Goal: Information Seeking & Learning: Learn about a topic

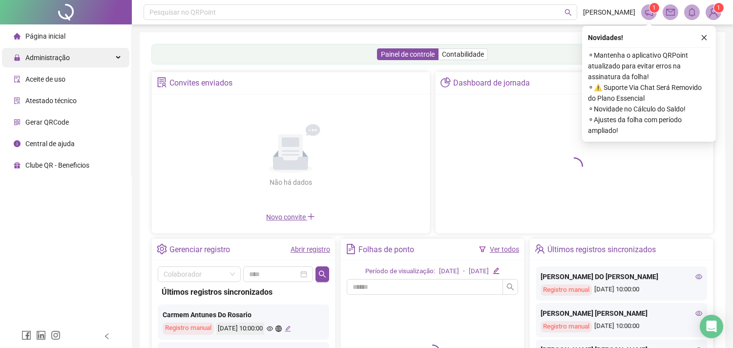
click at [103, 62] on div "Administração" at bounding box center [65, 58] width 127 height 20
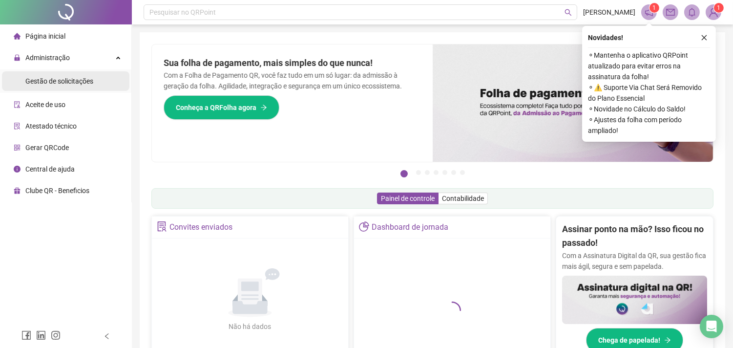
click at [94, 81] on li "Gestão de solicitações" at bounding box center [65, 81] width 127 height 20
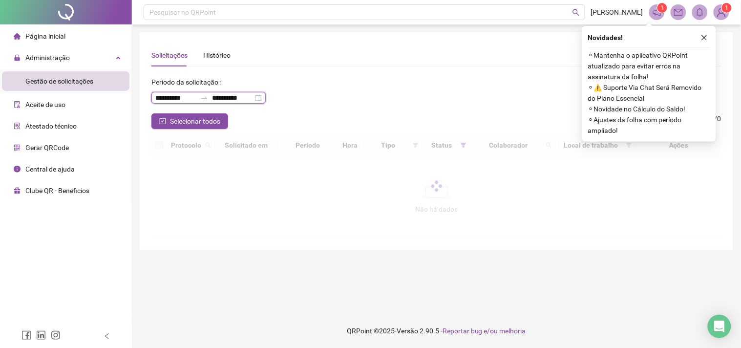
click at [186, 97] on input "**********" at bounding box center [175, 97] width 41 height 11
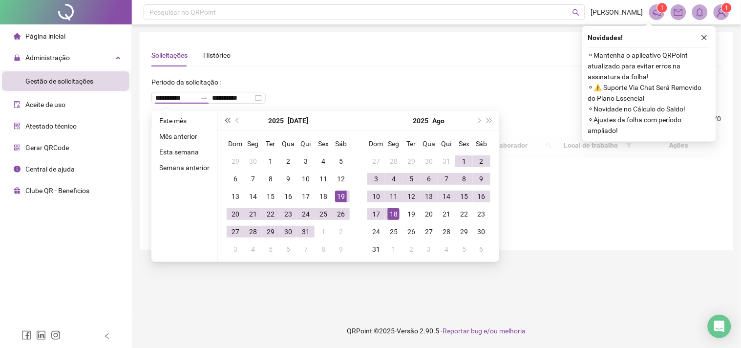
click at [226, 119] on span "super-prev-year" at bounding box center [227, 120] width 5 height 5
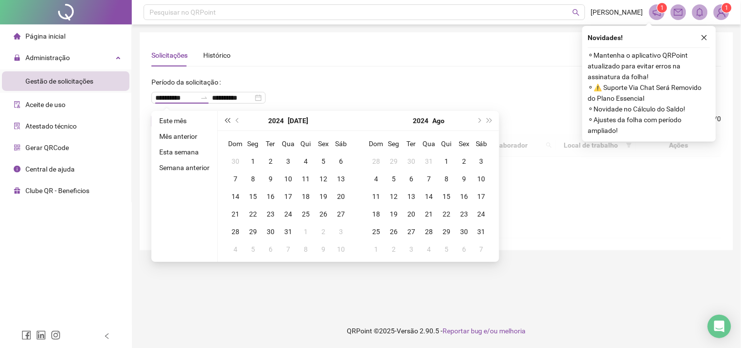
click at [226, 119] on span "super-prev-year" at bounding box center [227, 120] width 5 height 5
click at [233, 121] on button "prev-year" at bounding box center [237, 121] width 11 height 20
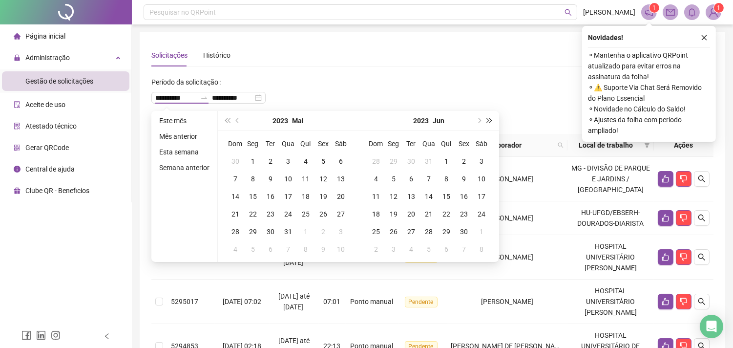
click at [487, 121] on span "super-next-year" at bounding box center [489, 120] width 5 height 5
click at [238, 120] on span "prev-year" at bounding box center [238, 120] width 5 height 5
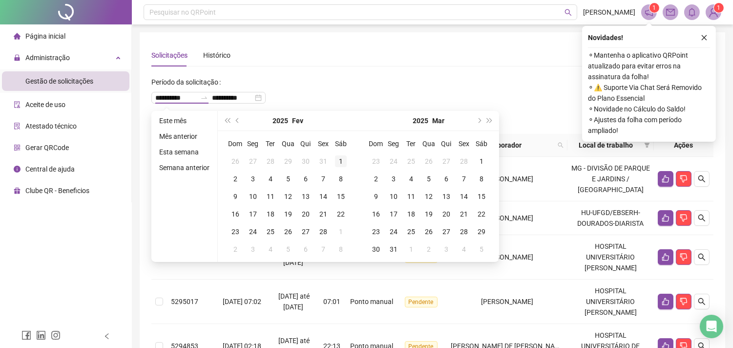
type input "**********"
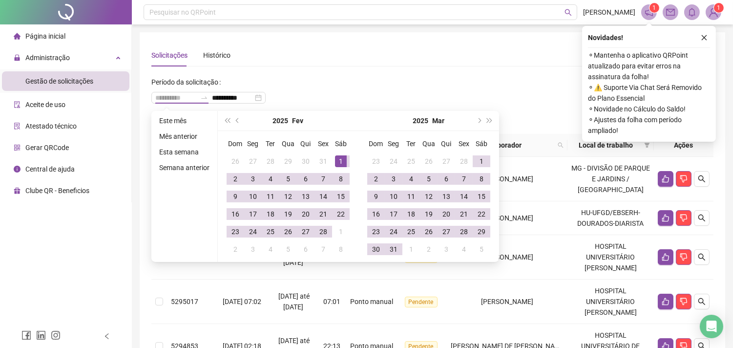
click at [337, 163] on div "1" at bounding box center [341, 161] width 12 height 12
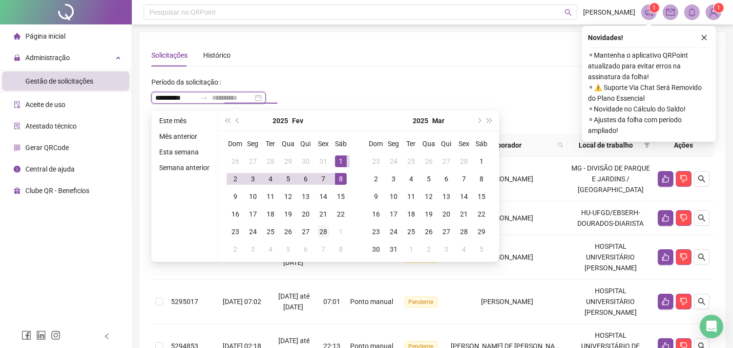
type input "**********"
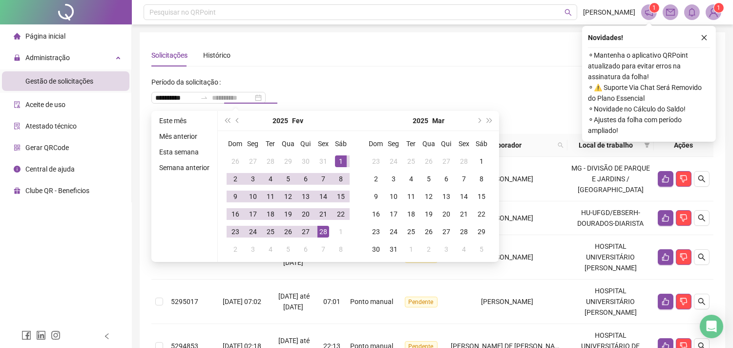
click at [326, 229] on div "28" at bounding box center [323, 232] width 12 height 12
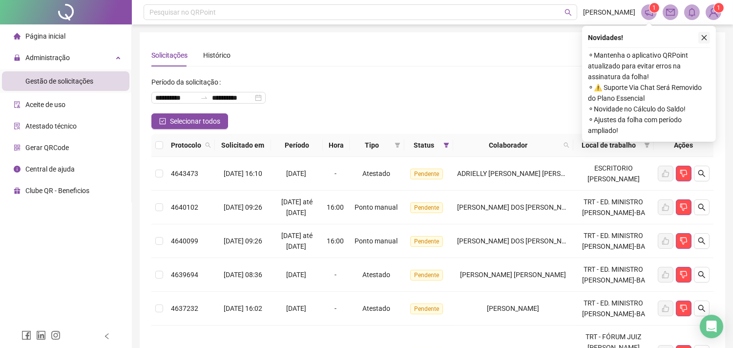
click at [706, 41] on icon "close" at bounding box center [704, 37] width 7 height 7
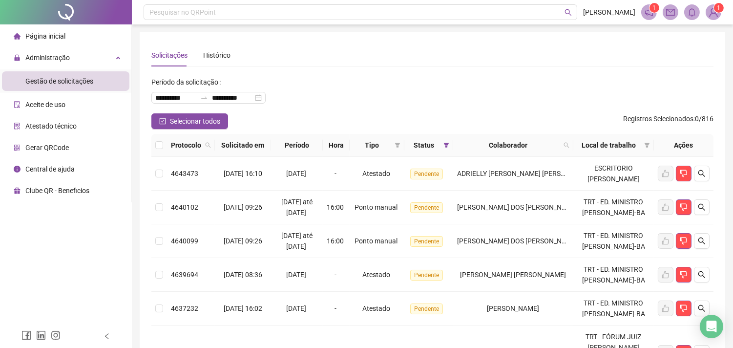
click at [426, 148] on span "Status" at bounding box center [423, 145] width 31 height 11
click at [451, 147] on span at bounding box center [446, 145] width 10 height 15
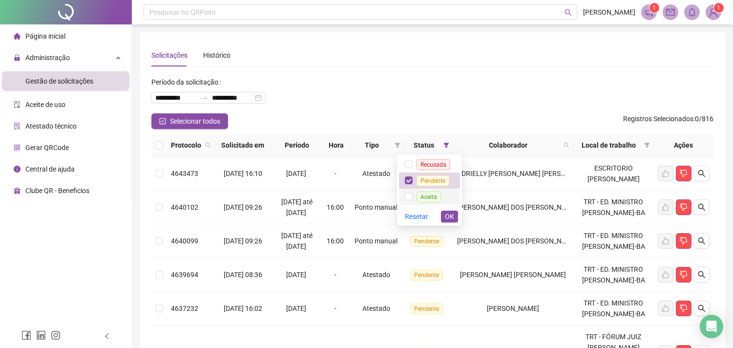
click at [416, 194] on span "Aceita" at bounding box center [429, 196] width 32 height 8
click at [449, 211] on span "OK" at bounding box center [449, 216] width 9 height 11
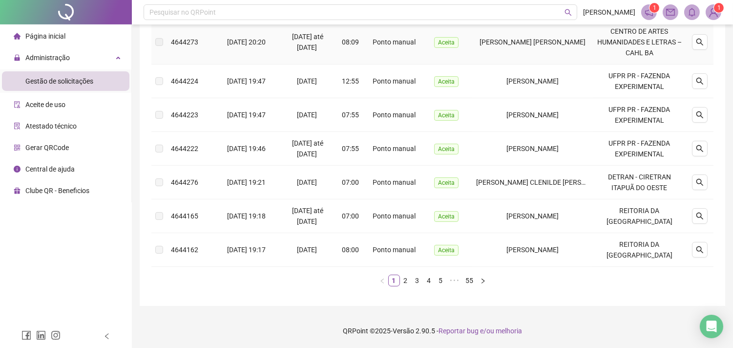
scroll to position [456, 0]
click at [438, 283] on link "5" at bounding box center [441, 280] width 11 height 11
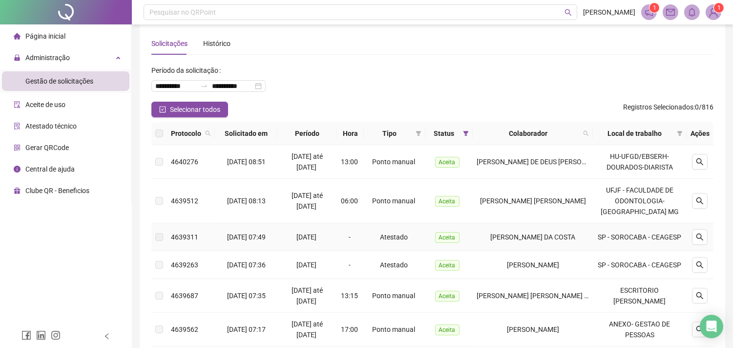
scroll to position [0, 0]
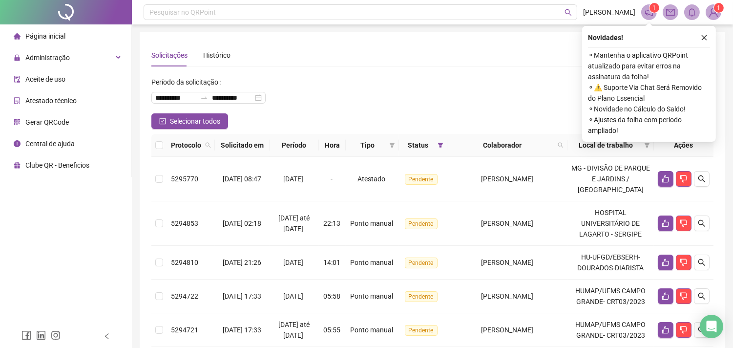
click at [434, 142] on span "Status" at bounding box center [418, 145] width 31 height 11
click at [434, 148] on span "Status" at bounding box center [418, 145] width 31 height 11
click at [443, 146] on div "Status" at bounding box center [423, 145] width 41 height 11
click at [443, 144] on icon "filter" at bounding box center [439, 145] width 5 height 5
click at [441, 222] on span "OK" at bounding box center [443, 216] width 9 height 11
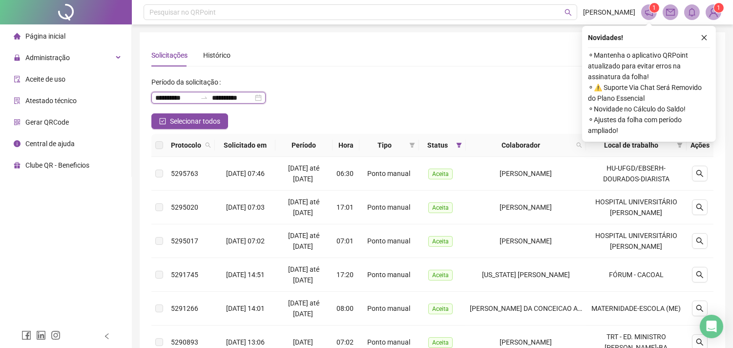
click at [181, 100] on input "**********" at bounding box center [175, 97] width 41 height 11
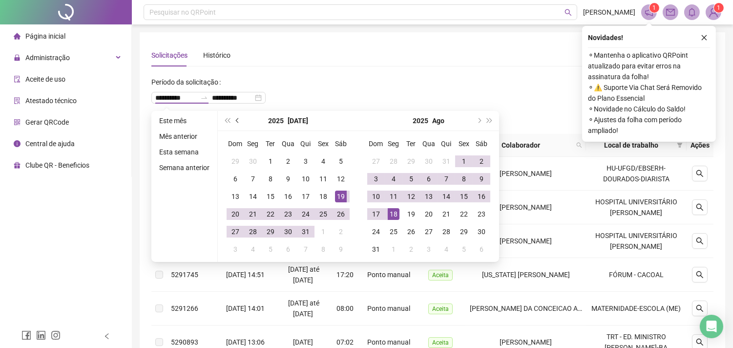
click at [238, 121] on span "prev-year" at bounding box center [238, 120] width 5 height 5
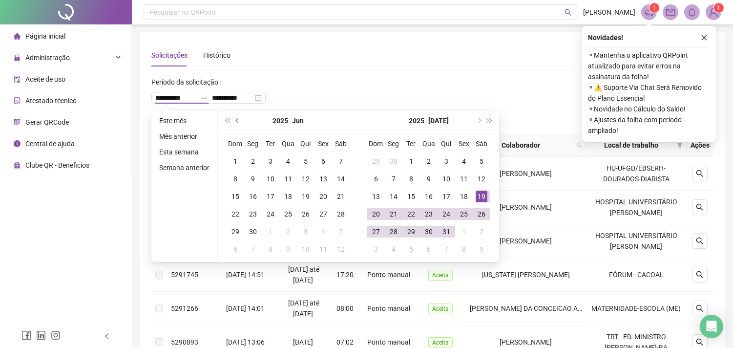
click at [238, 121] on span "prev-year" at bounding box center [238, 120] width 5 height 5
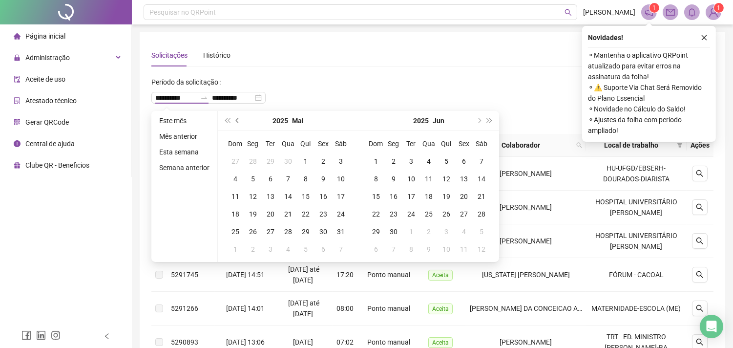
click at [237, 121] on span "prev-year" at bounding box center [238, 120] width 5 height 5
click at [235, 117] on button "prev-year" at bounding box center [237, 121] width 11 height 20
type input "**********"
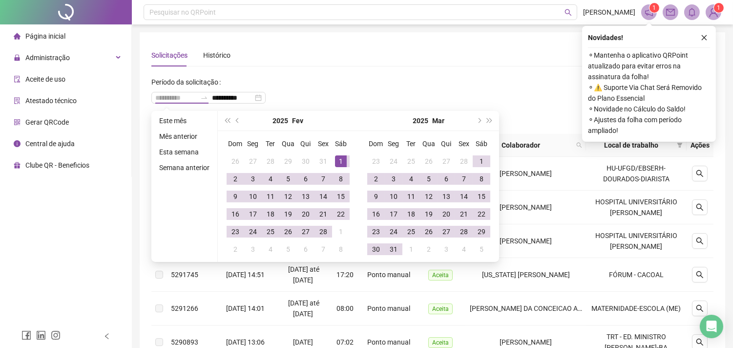
click at [345, 161] on div "1" at bounding box center [341, 161] width 12 height 12
type input "**********"
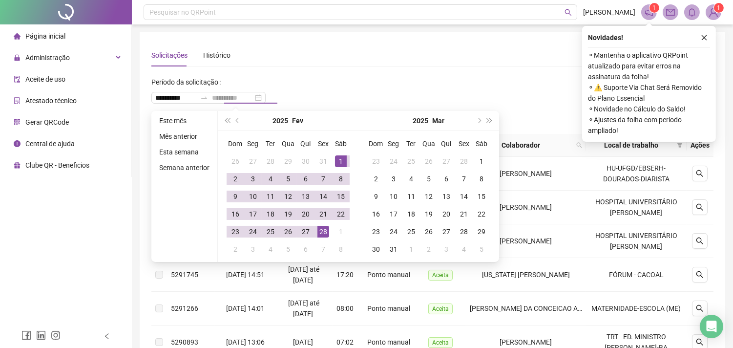
click at [321, 232] on div "28" at bounding box center [323, 232] width 12 height 12
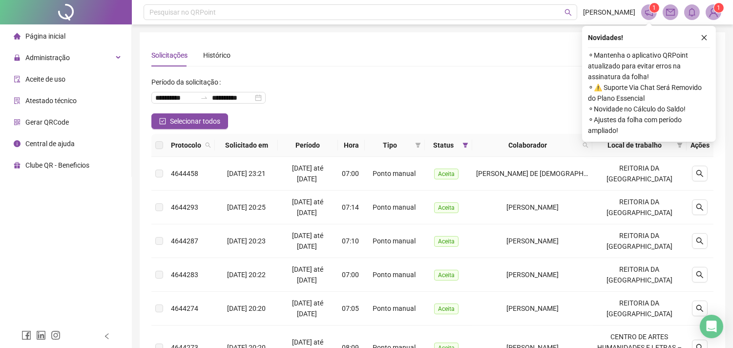
click at [459, 147] on span "Status" at bounding box center [444, 145] width 30 height 11
drag, startPoint x: 446, startPoint y: 148, endPoint x: 464, endPoint y: 150, distance: 18.1
click at [459, 150] on span "Status" at bounding box center [444, 145] width 30 height 11
click at [469, 145] on span at bounding box center [465, 145] width 10 height 15
click at [455, 93] on div "**********" at bounding box center [432, 93] width 562 height 39
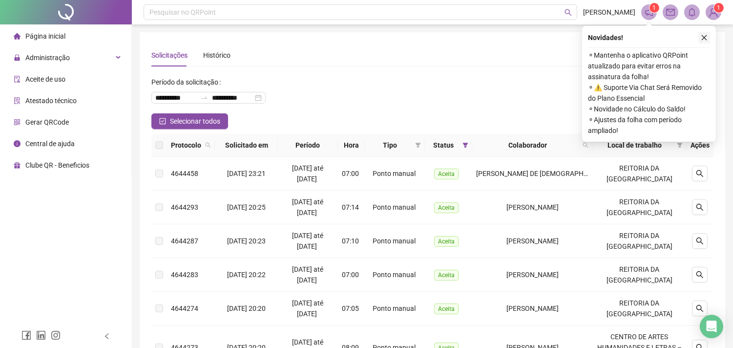
click at [705, 36] on icon "close" at bounding box center [704, 37] width 5 height 5
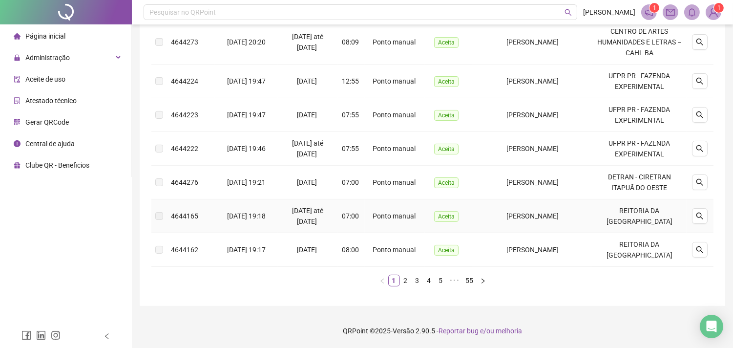
scroll to position [456, 0]
click at [77, 59] on div "Administração" at bounding box center [65, 58] width 127 height 20
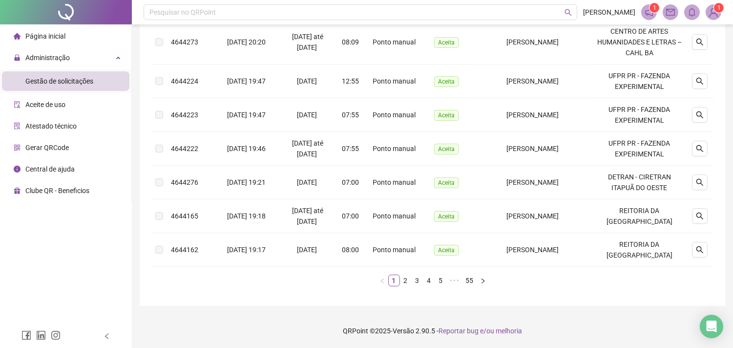
click at [64, 77] on span "Gestão de solicitações" at bounding box center [59, 81] width 68 height 8
click at [78, 89] on div "Gestão de solicitações" at bounding box center [59, 81] width 68 height 20
click at [74, 79] on span "Gestão de solicitações" at bounding box center [59, 81] width 68 height 8
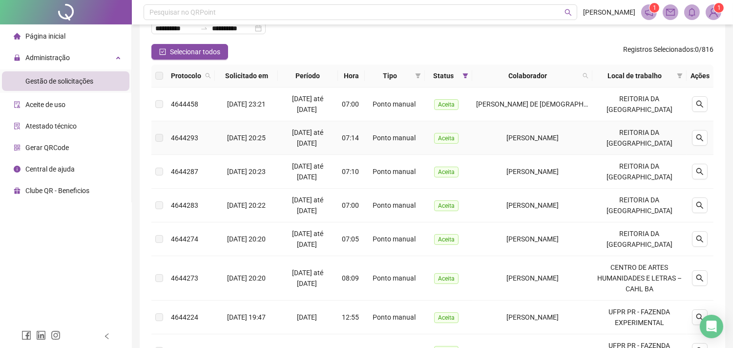
scroll to position [0, 0]
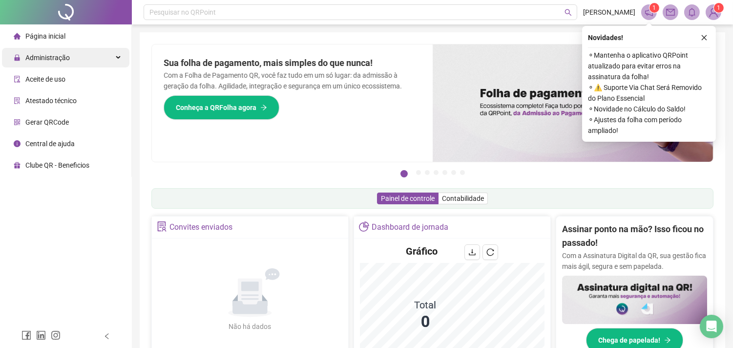
click at [95, 56] on div "Administração" at bounding box center [65, 58] width 127 height 20
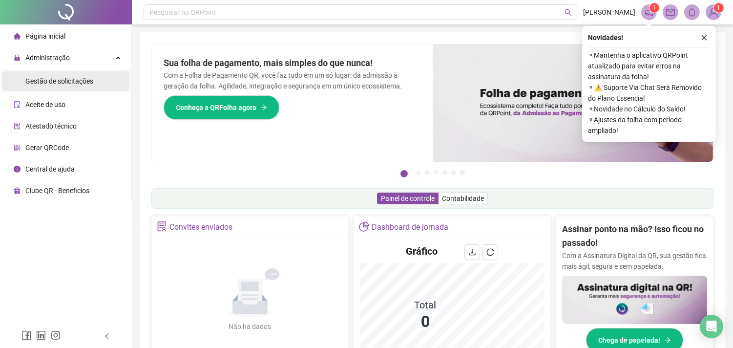
click at [77, 82] on span "Gestão de solicitações" at bounding box center [59, 81] width 68 height 8
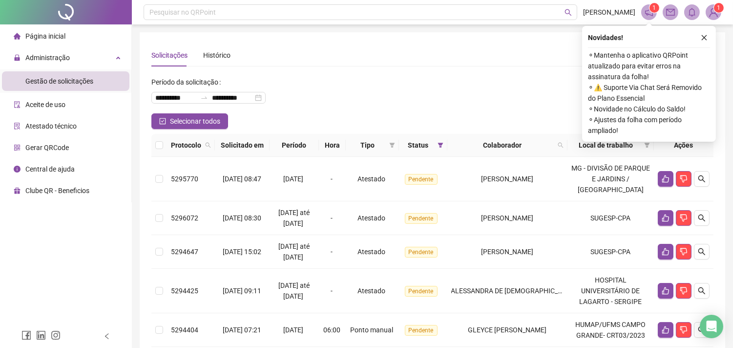
click at [426, 143] on span "Status" at bounding box center [418, 145] width 31 height 11
click at [443, 147] on icon "filter" at bounding box center [440, 145] width 6 height 6
click at [404, 189] on li "Aceita" at bounding box center [424, 196] width 61 height 16
click at [444, 218] on span "OK" at bounding box center [443, 216] width 9 height 11
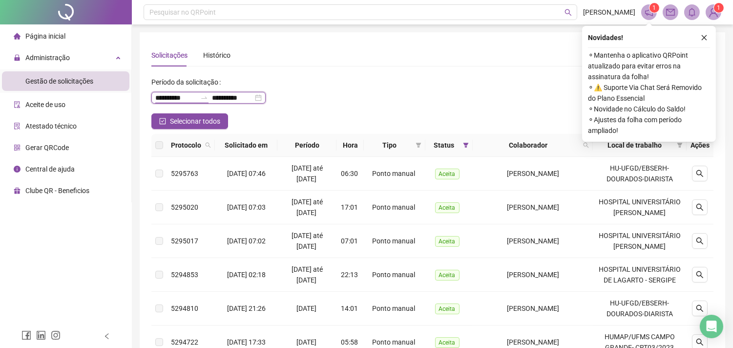
click at [183, 96] on input "**********" at bounding box center [175, 97] width 41 height 11
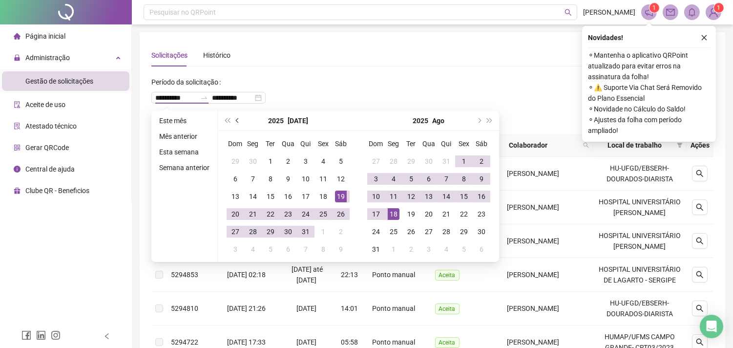
click at [233, 119] on button "prev-year" at bounding box center [237, 121] width 11 height 20
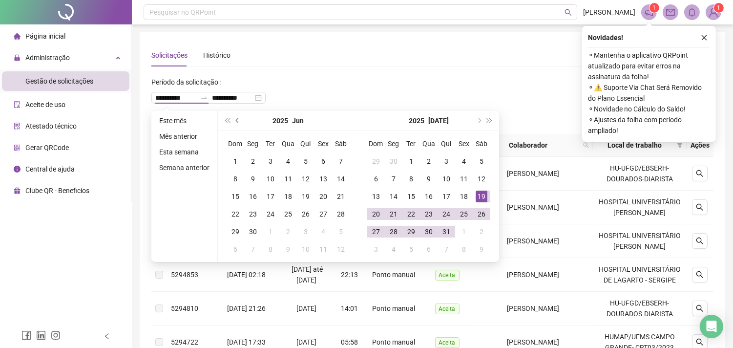
click at [233, 119] on button "prev-year" at bounding box center [237, 121] width 11 height 20
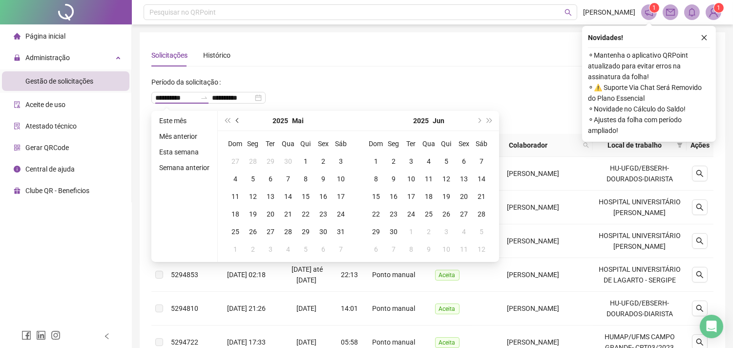
click at [233, 119] on button "prev-year" at bounding box center [237, 121] width 11 height 20
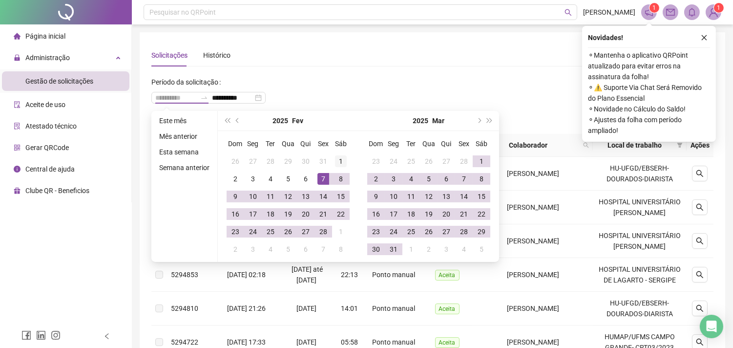
type input "**********"
click at [340, 160] on div "1" at bounding box center [341, 161] width 12 height 12
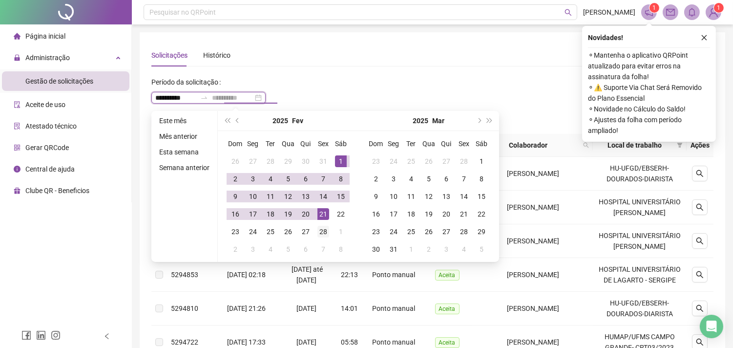
type input "**********"
click at [324, 229] on div "28" at bounding box center [323, 232] width 12 height 12
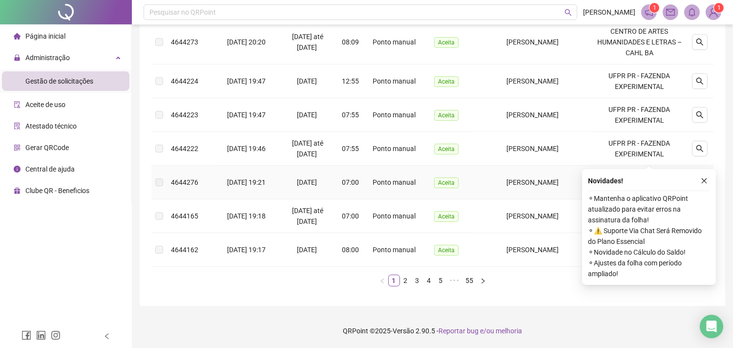
scroll to position [456, 0]
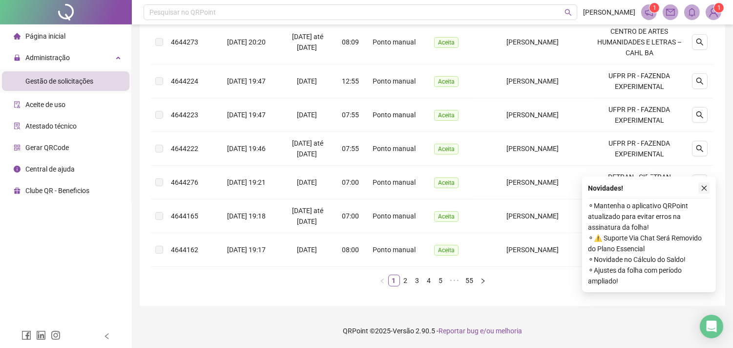
click at [703, 182] on button "button" at bounding box center [704, 188] width 12 height 12
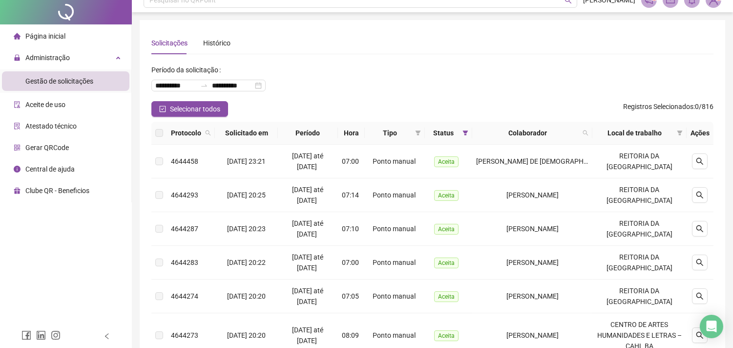
scroll to position [0, 0]
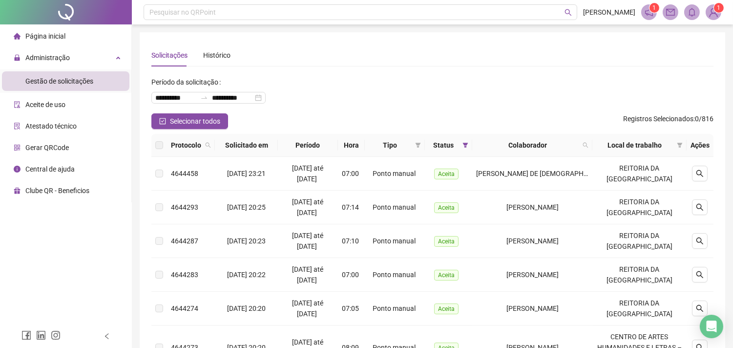
click at [325, 140] on th "Período" at bounding box center [308, 145] width 60 height 23
click at [320, 146] on th "Período" at bounding box center [308, 145] width 60 height 23
click at [312, 149] on th "Período" at bounding box center [308, 145] width 60 height 23
click at [329, 145] on th "Período" at bounding box center [308, 145] width 60 height 23
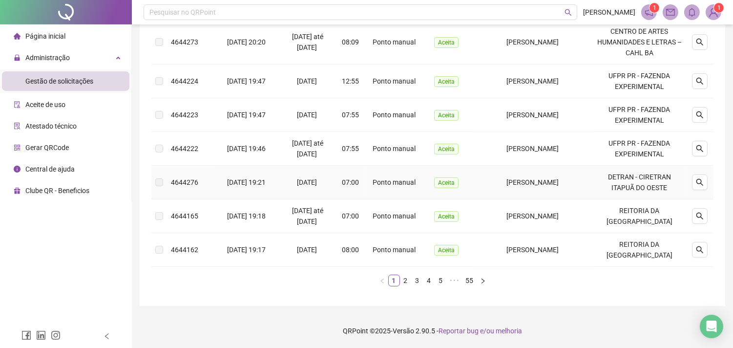
scroll to position [456, 0]
click at [442, 282] on link "5" at bounding box center [441, 280] width 11 height 11
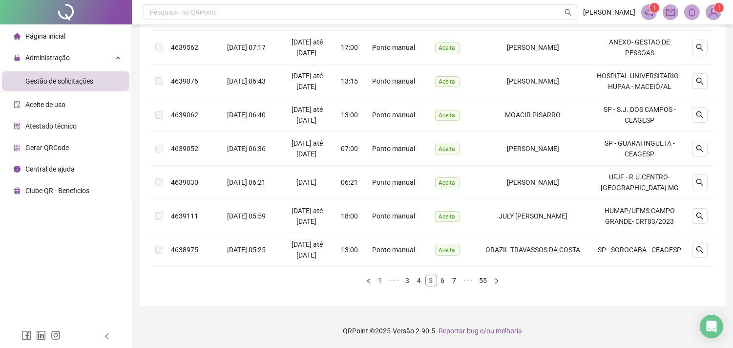
scroll to position [305, 0]
click at [452, 277] on link "7" at bounding box center [454, 280] width 11 height 11
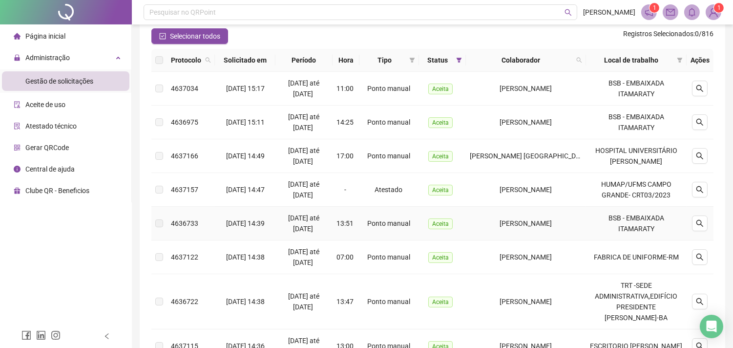
scroll to position [0, 0]
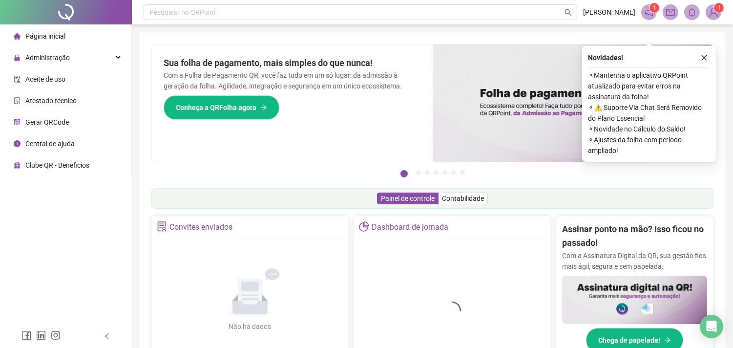
scroll to position [108, 0]
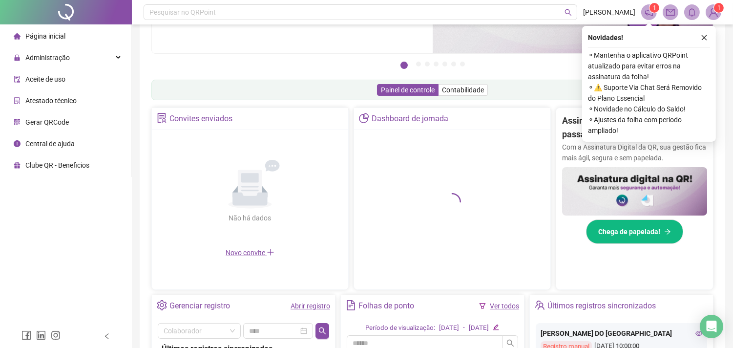
drag, startPoint x: 54, startPoint y: 61, endPoint x: 50, endPoint y: 86, distance: 26.1
click at [54, 70] on ul "Página inicial Administração Aceite de uso Atestado técnico Gerar QRCode Centra…" at bounding box center [66, 100] width 132 height 152
click at [98, 54] on div "Administração" at bounding box center [65, 58] width 127 height 20
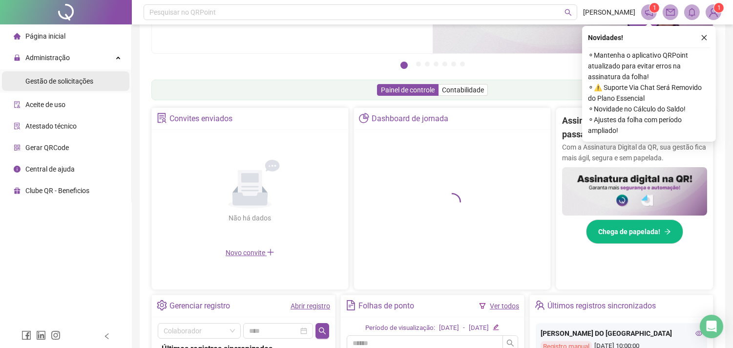
click at [88, 78] on span "Gestão de solicitações" at bounding box center [59, 81] width 68 height 8
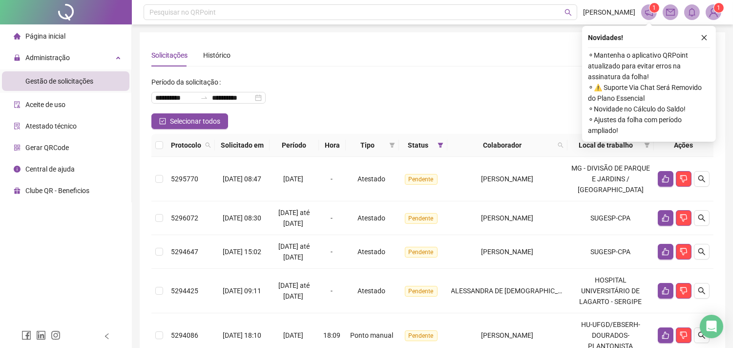
click at [192, 93] on input "**********" at bounding box center [175, 97] width 41 height 11
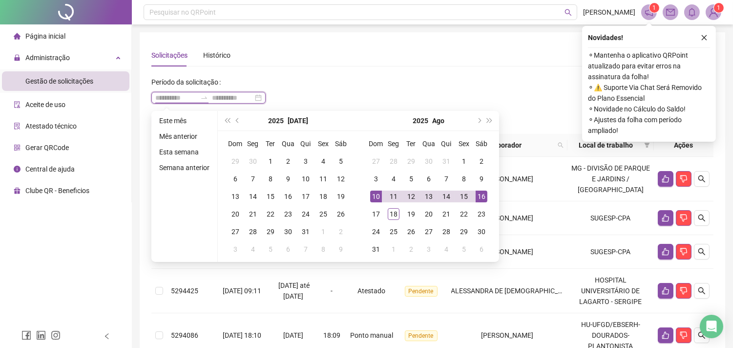
type input "**********"
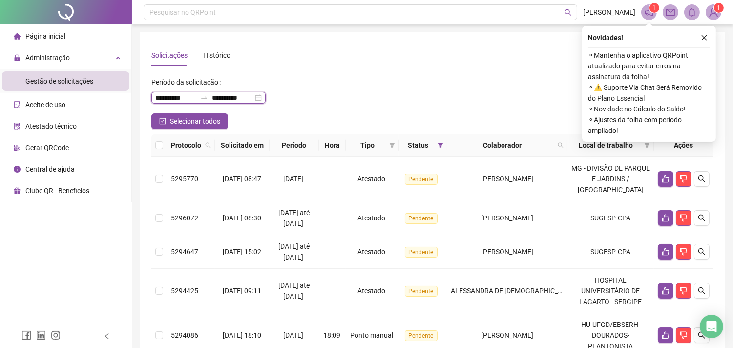
click at [231, 98] on input "**********" at bounding box center [232, 97] width 41 height 11
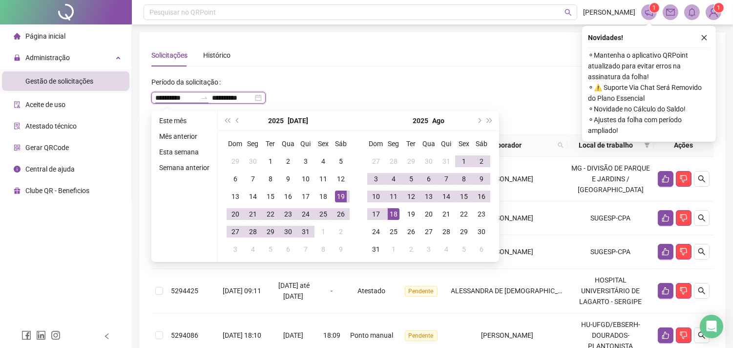
click at [196, 94] on input "**********" at bounding box center [175, 97] width 41 height 11
click at [237, 121] on span "prev-year" at bounding box center [238, 120] width 5 height 5
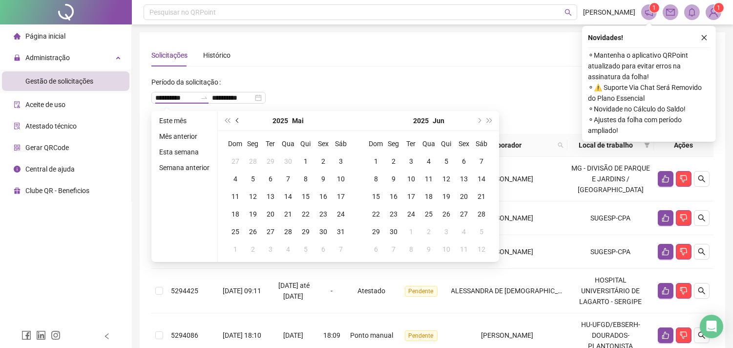
click at [237, 121] on span "prev-year" at bounding box center [238, 120] width 5 height 5
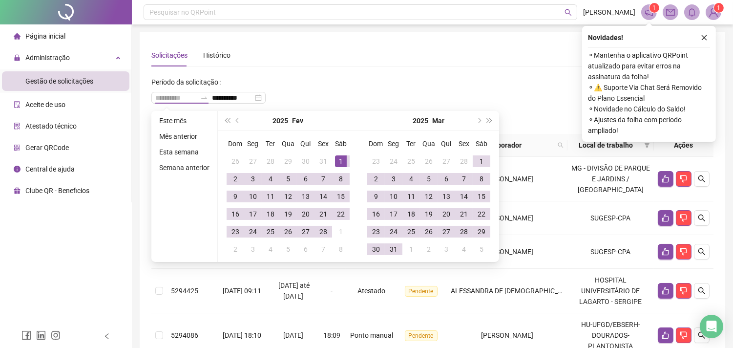
type input "**********"
click at [342, 160] on div "1" at bounding box center [341, 161] width 12 height 12
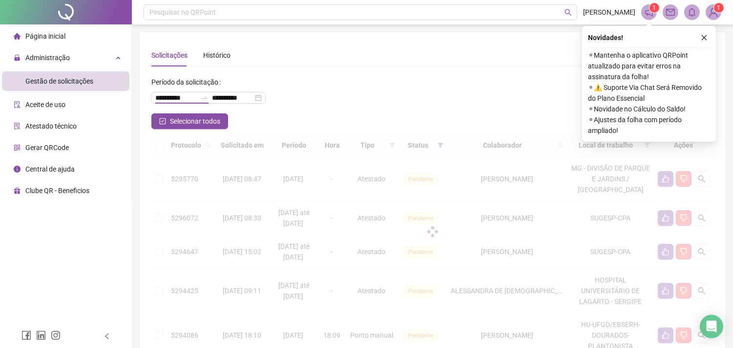
click at [320, 232] on div at bounding box center [432, 231] width 562 height 195
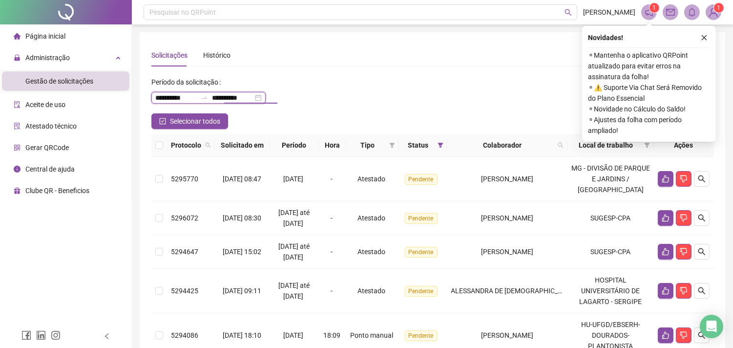
click at [248, 94] on input "**********" at bounding box center [232, 97] width 41 height 11
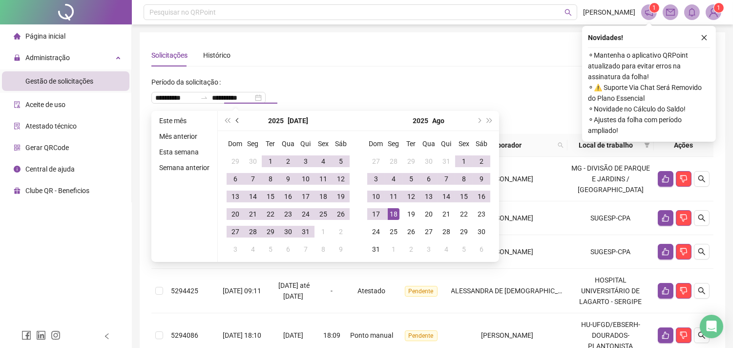
click at [234, 118] on button "prev-year" at bounding box center [237, 121] width 11 height 20
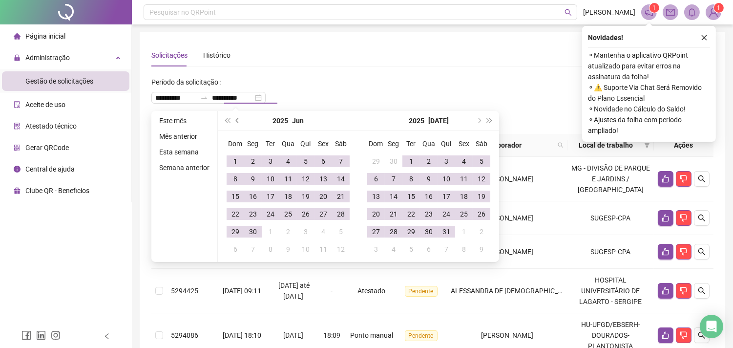
click at [236, 117] on button "prev-year" at bounding box center [237, 121] width 11 height 20
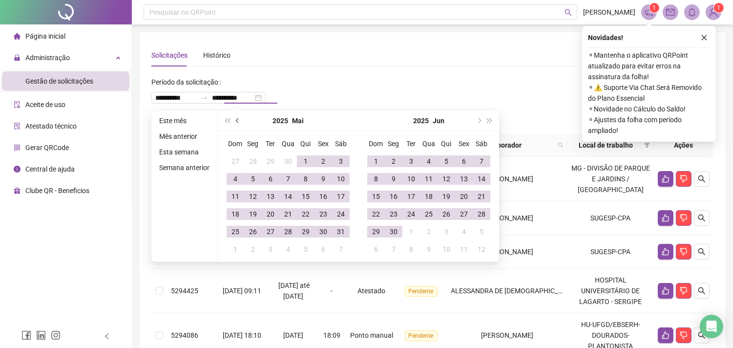
click at [236, 117] on button "prev-year" at bounding box center [237, 121] width 11 height 20
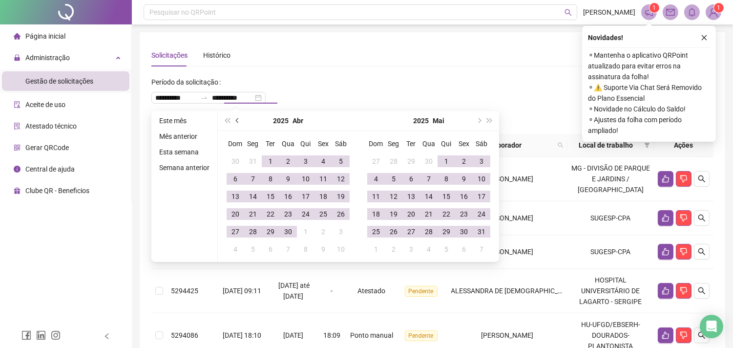
click at [236, 117] on button "prev-year" at bounding box center [237, 121] width 11 height 20
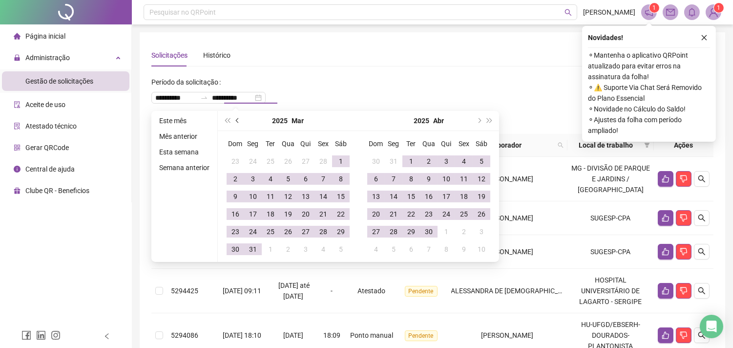
click at [237, 118] on span "prev-year" at bounding box center [238, 120] width 5 height 5
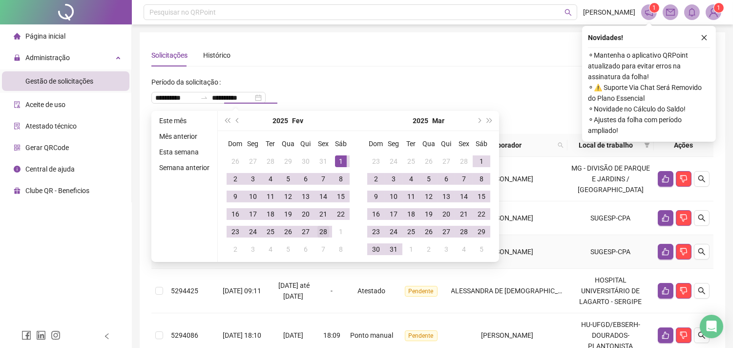
type input "**********"
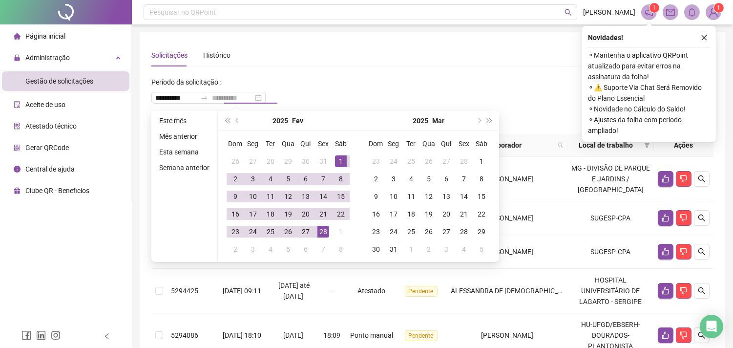
click at [321, 231] on div "28" at bounding box center [323, 232] width 12 height 12
click at [407, 83] on div "**********" at bounding box center [432, 93] width 562 height 39
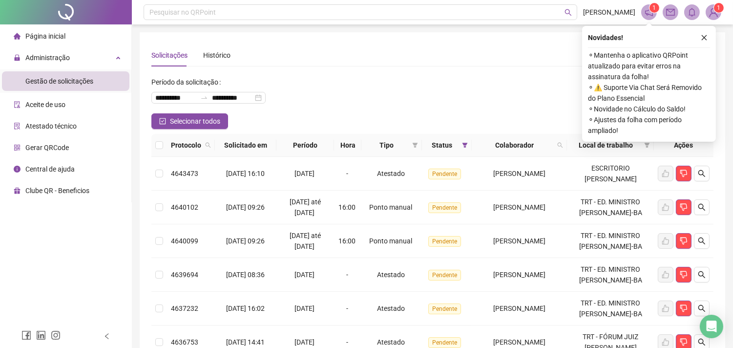
click at [451, 149] on th "Status" at bounding box center [447, 145] width 50 height 23
click at [462, 146] on icon "filter" at bounding box center [465, 145] width 6 height 6
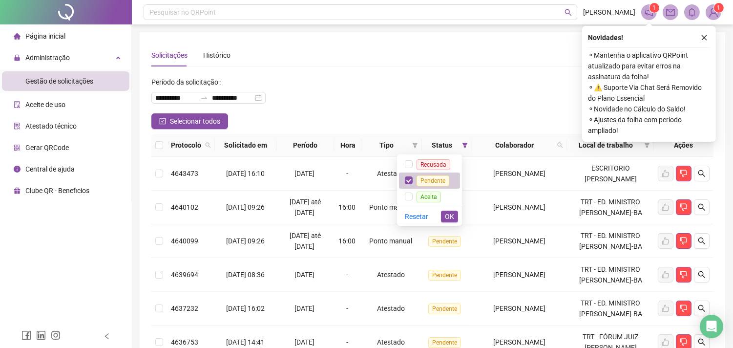
click at [440, 183] on span "Pendente" at bounding box center [432, 180] width 33 height 11
click at [449, 216] on span "OK" at bounding box center [449, 216] width 9 height 11
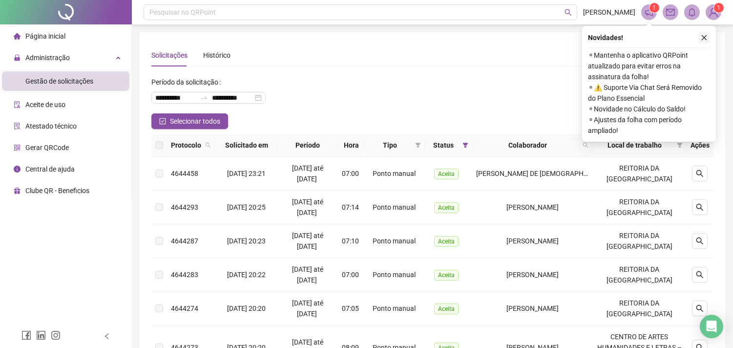
click at [706, 34] on icon "close" at bounding box center [704, 37] width 7 height 7
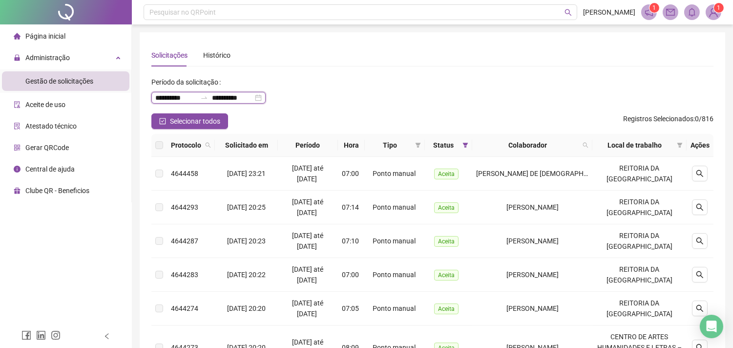
click at [186, 99] on input "**********" at bounding box center [175, 97] width 41 height 11
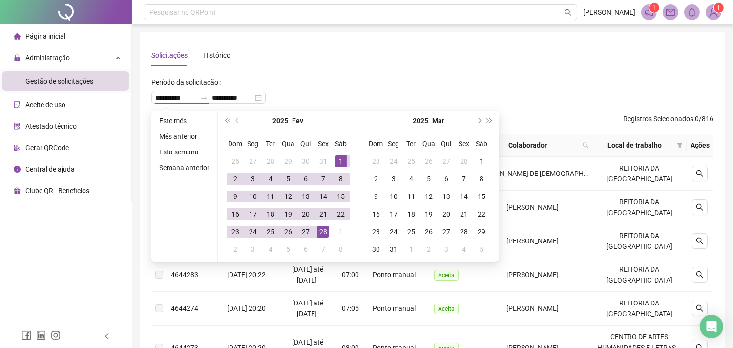
click at [481, 121] on button "next-year" at bounding box center [478, 121] width 11 height 20
type input "**********"
click at [413, 162] on div "1" at bounding box center [411, 161] width 12 height 12
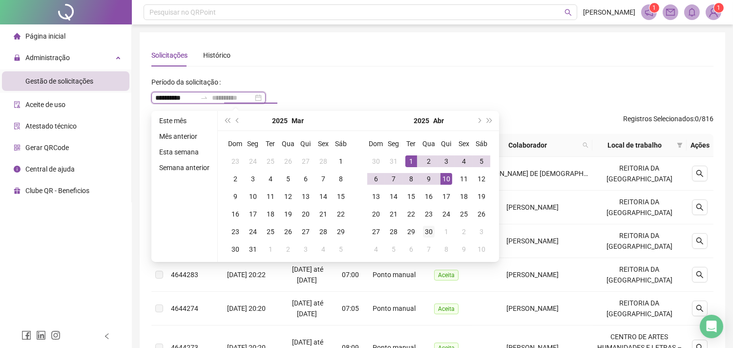
type input "**********"
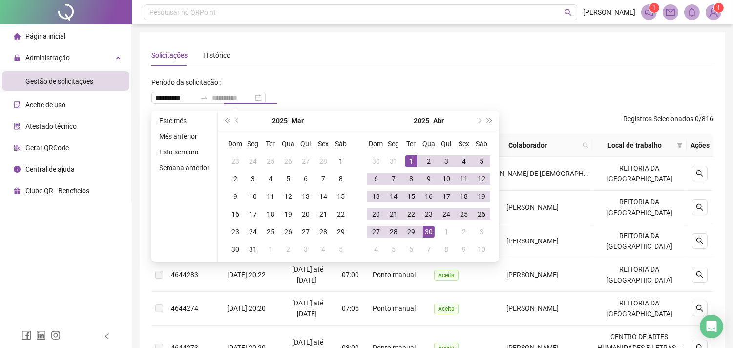
click at [427, 230] on div "30" at bounding box center [429, 232] width 12 height 12
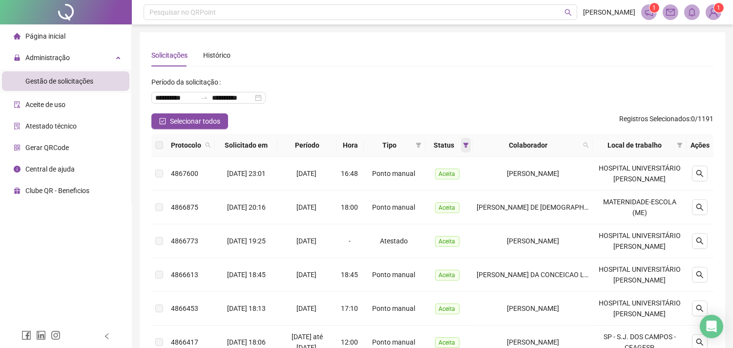
click at [471, 148] on span at bounding box center [466, 145] width 10 height 15
drag, startPoint x: 544, startPoint y: 90, endPoint x: 542, endPoint y: 115, distance: 25.5
click at [544, 91] on div "**********" at bounding box center [432, 93] width 562 height 39
click at [187, 101] on input "**********" at bounding box center [175, 97] width 41 height 11
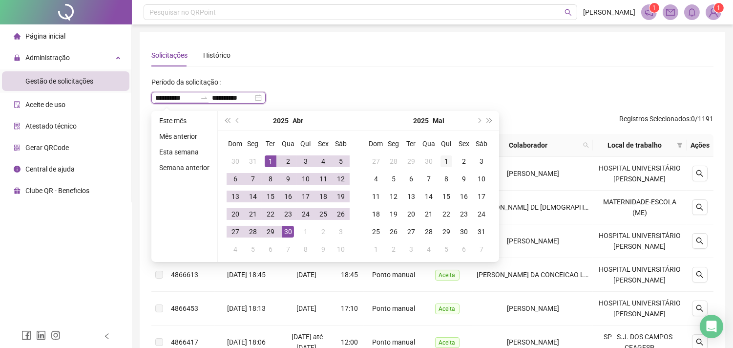
type input "**********"
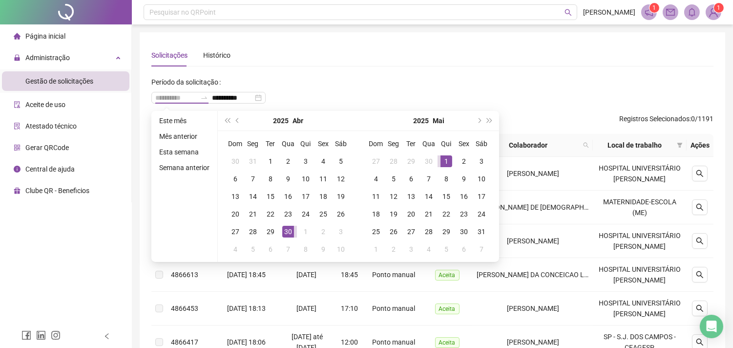
click at [443, 160] on div "1" at bounding box center [446, 161] width 12 height 12
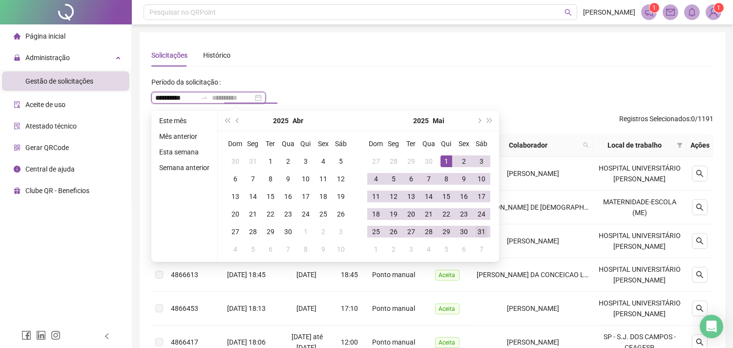
type input "**********"
click at [476, 233] on div "31" at bounding box center [482, 232] width 12 height 12
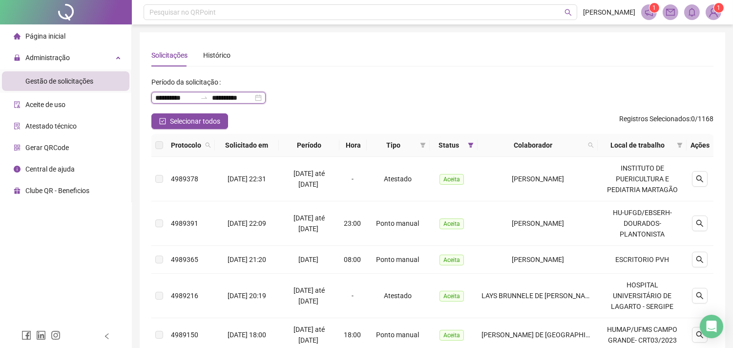
click at [188, 102] on input "**********" at bounding box center [175, 97] width 41 height 11
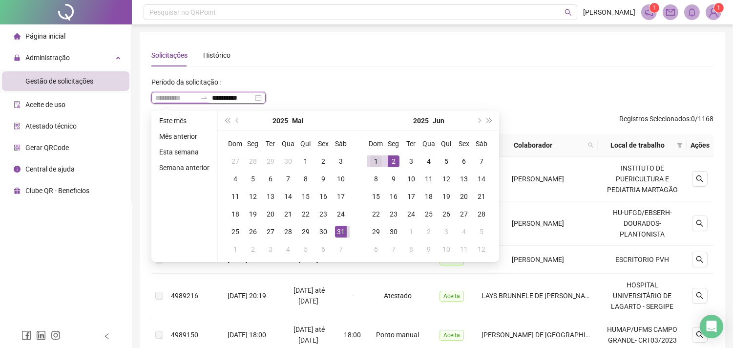
type input "**********"
click at [377, 158] on div "1" at bounding box center [376, 161] width 12 height 12
type input "**********"
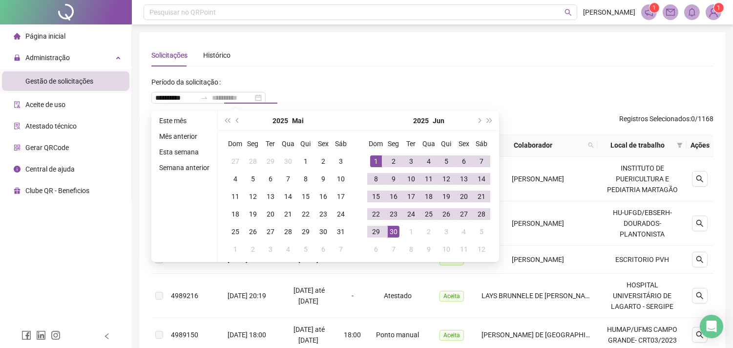
click at [391, 230] on div "30" at bounding box center [394, 232] width 12 height 12
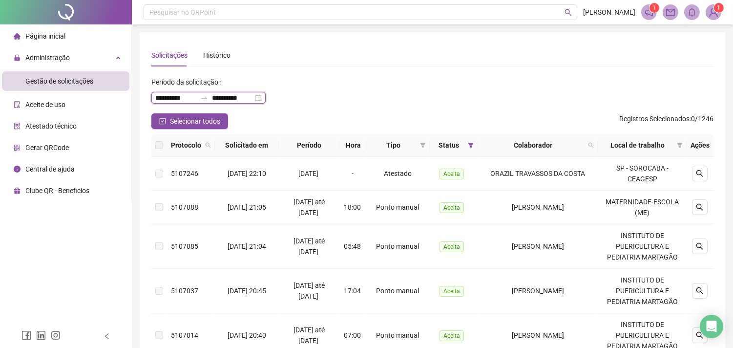
click at [183, 95] on input "**********" at bounding box center [175, 97] width 41 height 11
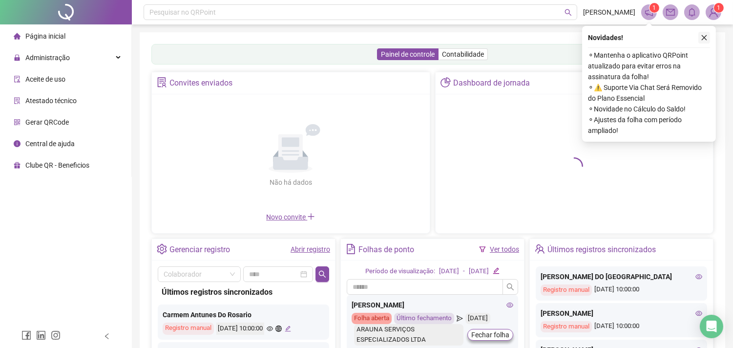
click at [705, 38] on icon "close" at bounding box center [704, 37] width 7 height 7
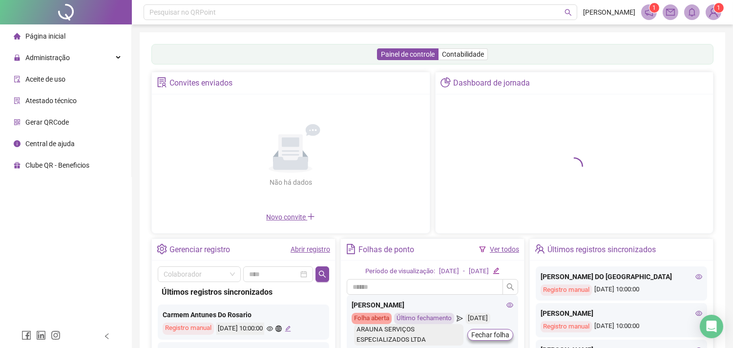
click at [62, 60] on span "Administração" at bounding box center [47, 58] width 44 height 8
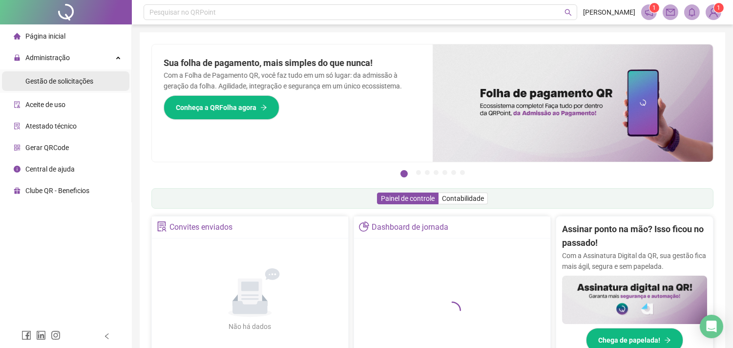
click at [84, 74] on div "Gestão de solicitações" at bounding box center [59, 81] width 68 height 20
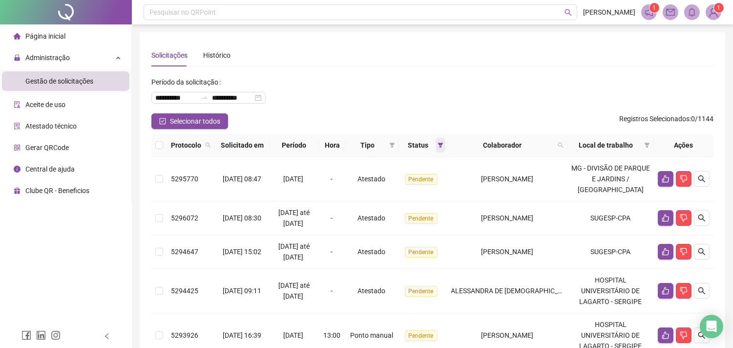
click at [445, 140] on span at bounding box center [441, 145] width 10 height 15
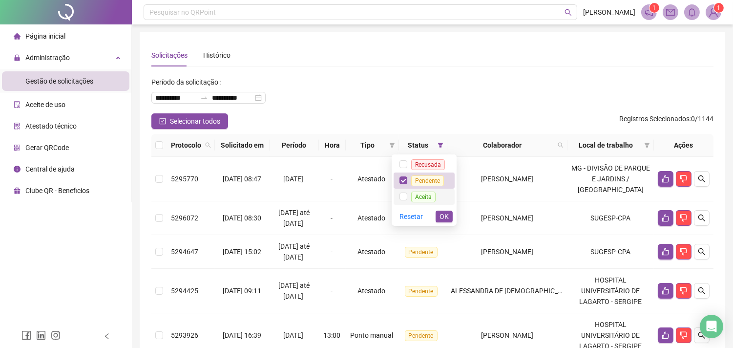
click at [422, 191] on span "Aceita" at bounding box center [423, 196] width 24 height 11
click at [442, 213] on span "OK" at bounding box center [443, 216] width 9 height 11
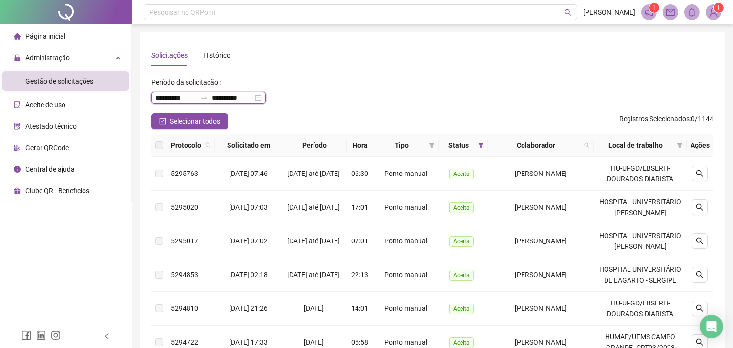
click at [186, 94] on input "**********" at bounding box center [175, 97] width 41 height 11
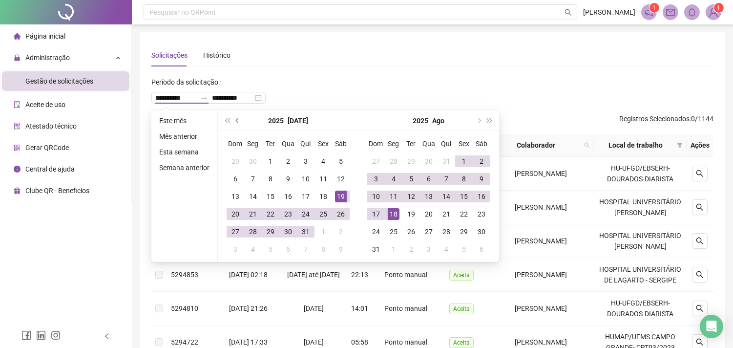
click at [235, 124] on button "prev-year" at bounding box center [237, 121] width 11 height 20
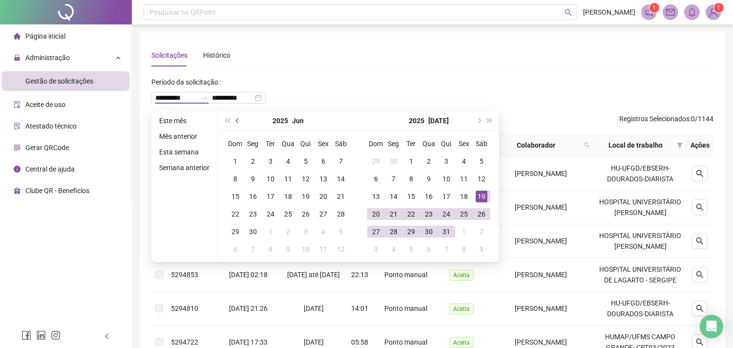
click at [235, 124] on button "prev-year" at bounding box center [237, 121] width 11 height 20
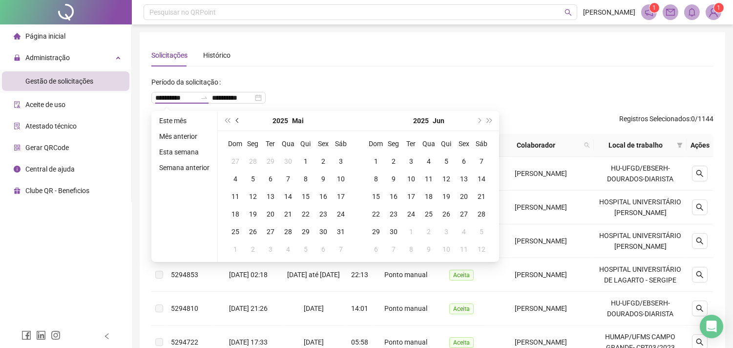
click at [235, 124] on button "prev-year" at bounding box center [237, 121] width 11 height 20
click at [234, 124] on button "prev-year" at bounding box center [237, 121] width 11 height 20
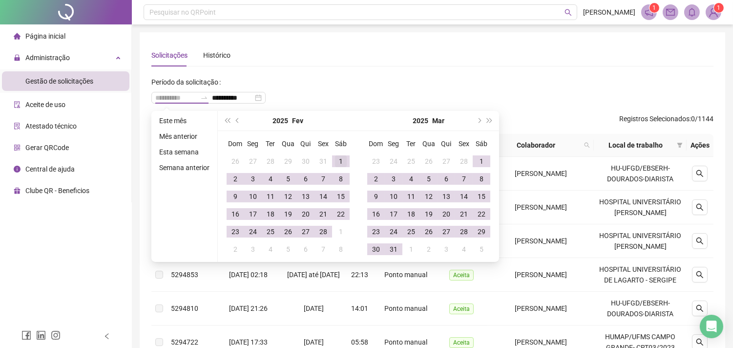
type input "**********"
click at [335, 160] on div "1" at bounding box center [341, 161] width 12 height 12
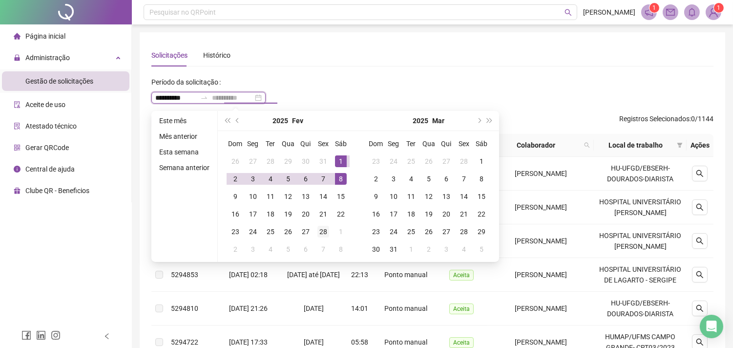
type input "**********"
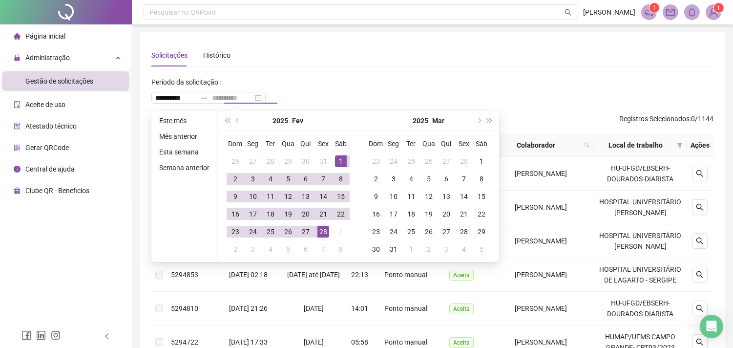
click at [324, 232] on div "28" at bounding box center [323, 232] width 12 height 12
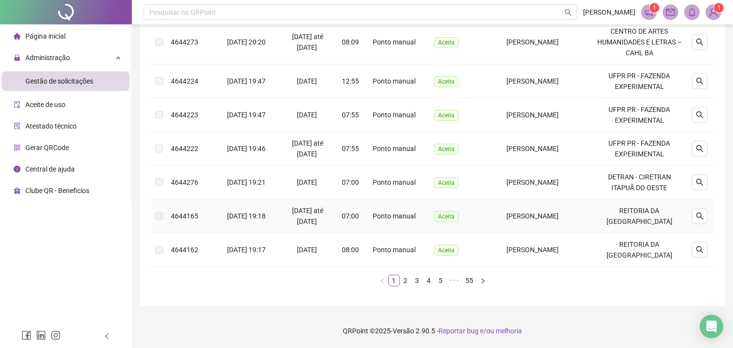
scroll to position [456, 0]
click at [443, 279] on link "5" at bounding box center [441, 280] width 11 height 11
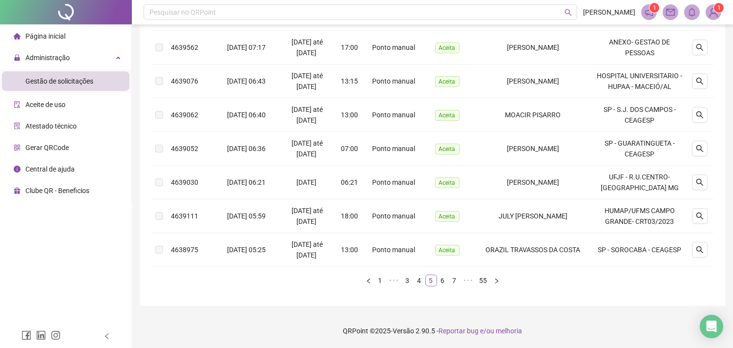
scroll to position [305, 0]
click at [453, 278] on link "7" at bounding box center [454, 280] width 11 height 11
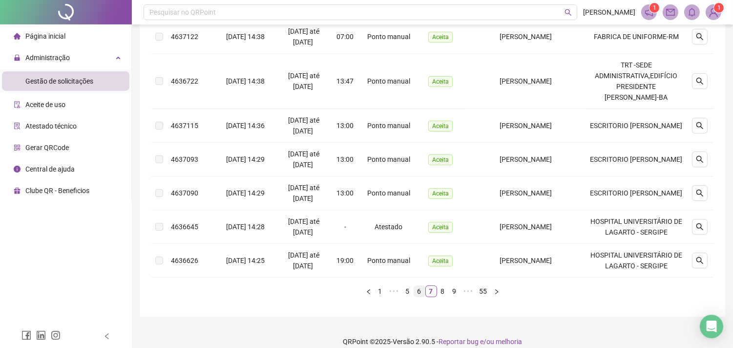
click at [418, 293] on link "6" at bounding box center [419, 291] width 11 height 11
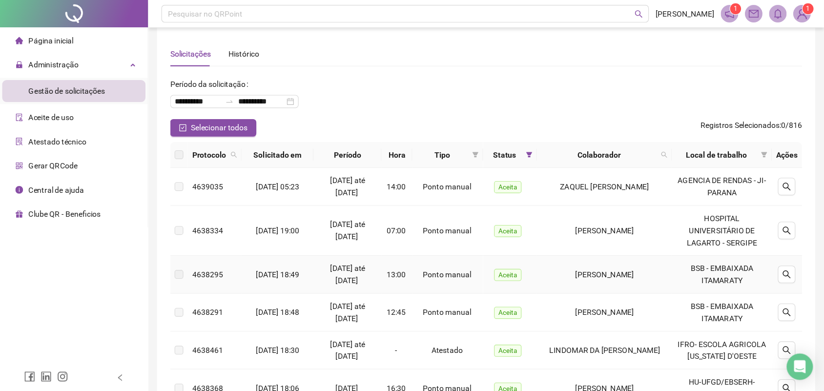
scroll to position [0, 0]
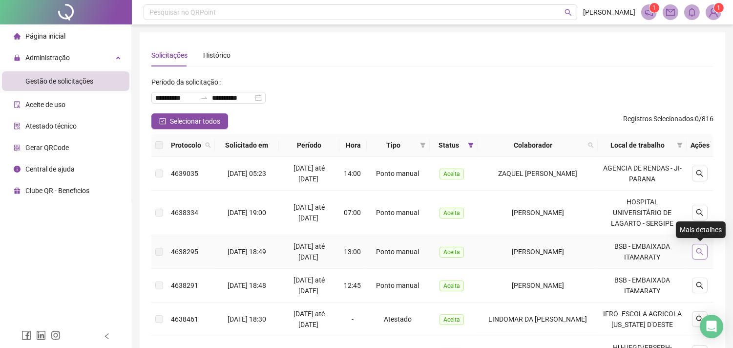
click at [697, 252] on icon "search" at bounding box center [699, 251] width 7 height 7
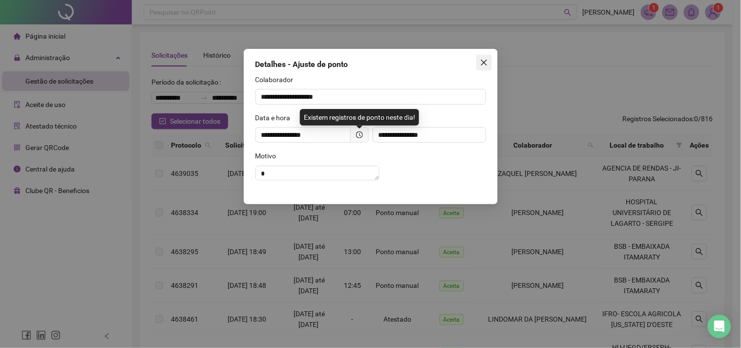
click at [486, 59] on icon "close" at bounding box center [484, 63] width 8 height 8
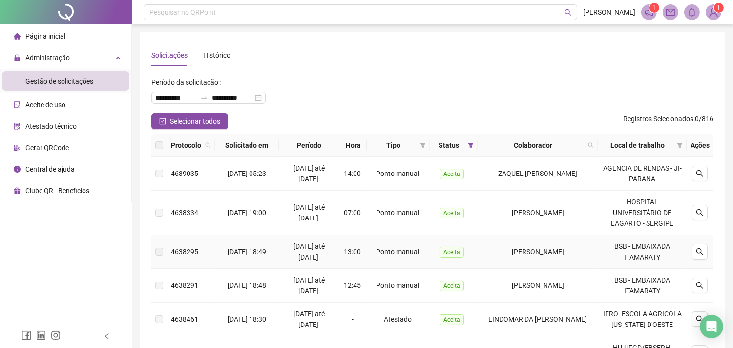
click at [512, 248] on span "[PERSON_NAME]" at bounding box center [538, 252] width 52 height 8
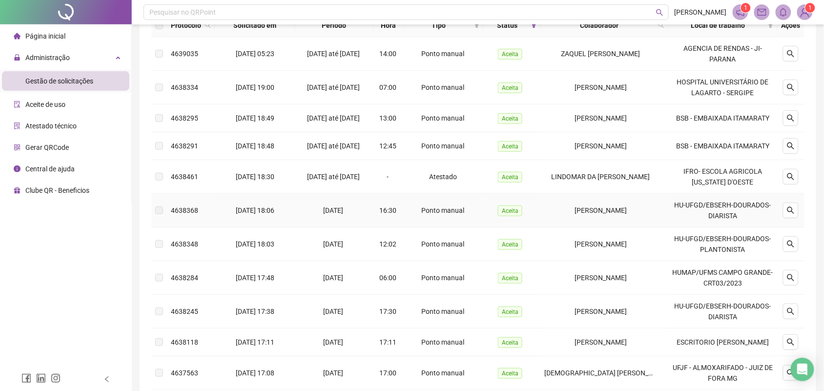
scroll to position [122, 0]
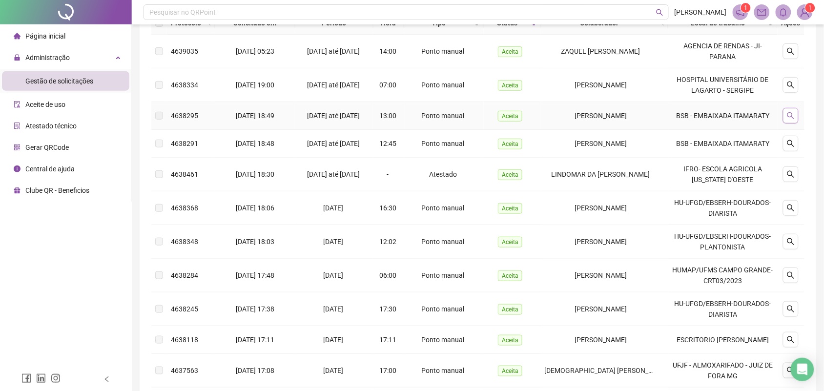
click at [740, 120] on button "button" at bounding box center [791, 116] width 16 height 16
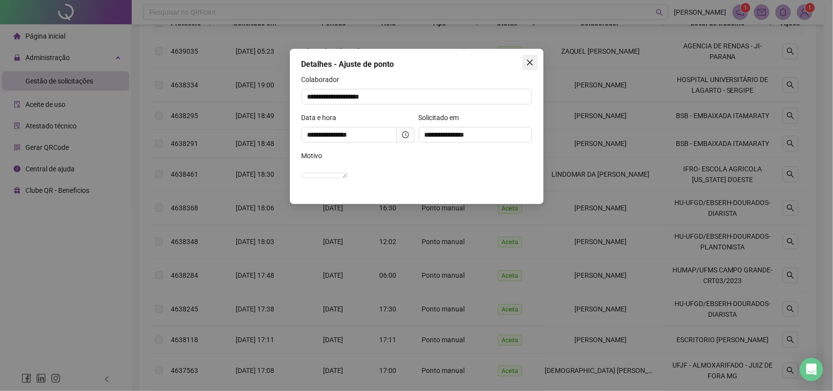
click at [535, 59] on span "Close" at bounding box center [530, 63] width 16 height 8
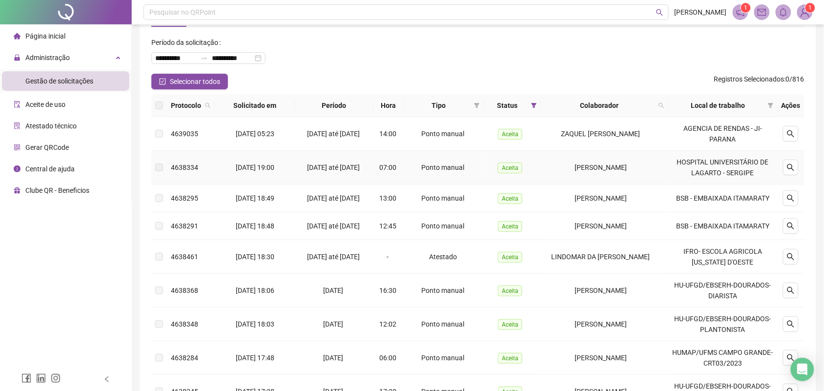
scroll to position [61, 0]
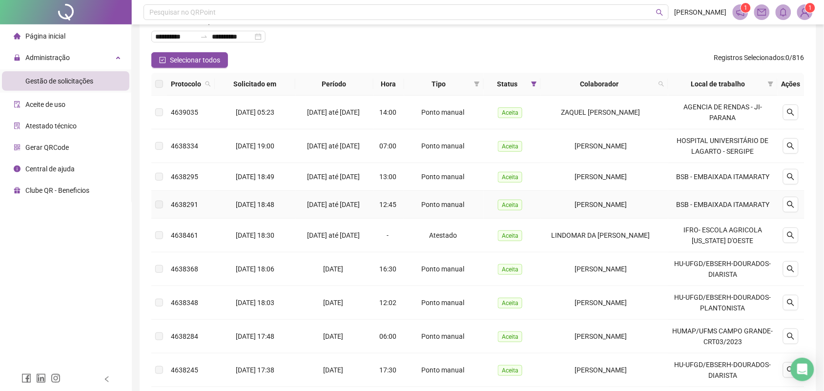
click at [627, 208] on span "[PERSON_NAME]" at bounding box center [601, 205] width 52 height 8
click at [575, 208] on span "[PERSON_NAME]" at bounding box center [601, 205] width 52 height 8
click at [526, 216] on td "Aceita" at bounding box center [512, 205] width 57 height 28
click at [511, 209] on span "Aceita" at bounding box center [510, 205] width 24 height 11
drag, startPoint x: 464, startPoint y: 213, endPoint x: 427, endPoint y: 215, distance: 37.1
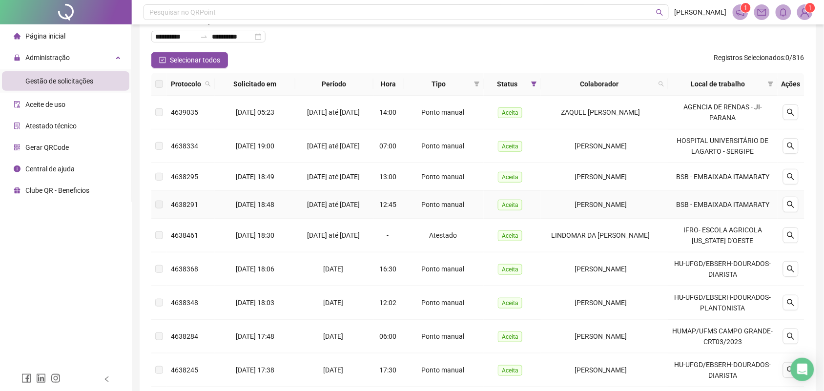
click at [452, 208] on span "Ponto manual" at bounding box center [443, 205] width 43 height 8
click at [359, 208] on div "14/02/2025 até 27/02/2025" at bounding box center [334, 204] width 70 height 11
click at [740, 215] on td "BSB - EMBAIXADA ITAMARATY" at bounding box center [722, 205] width 109 height 28
click at [740, 208] on icon "search" at bounding box center [791, 205] width 8 height 8
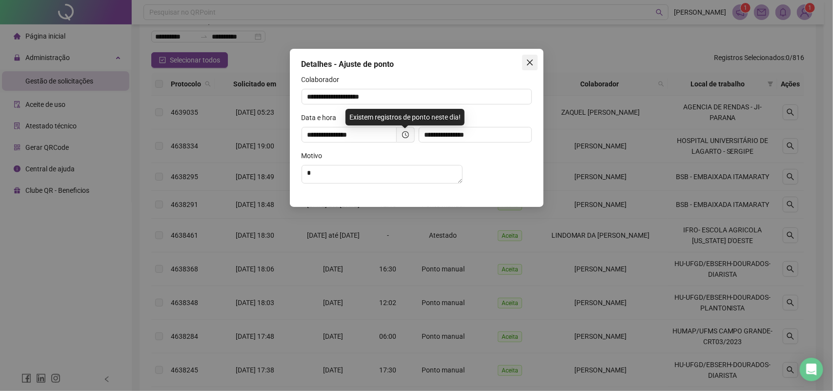
click at [536, 59] on span "Close" at bounding box center [530, 63] width 16 height 8
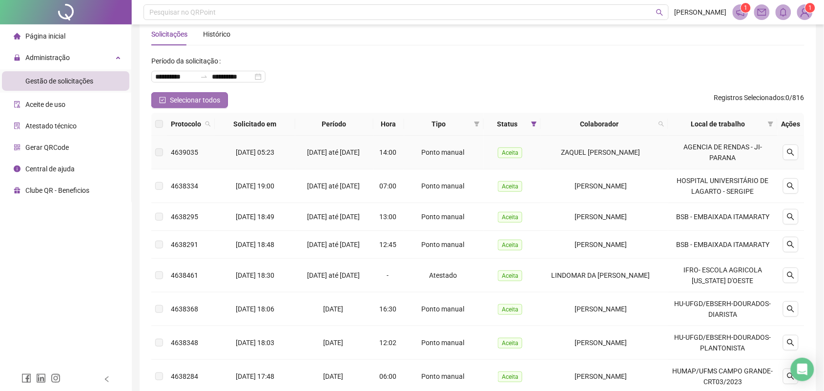
scroll to position [0, 0]
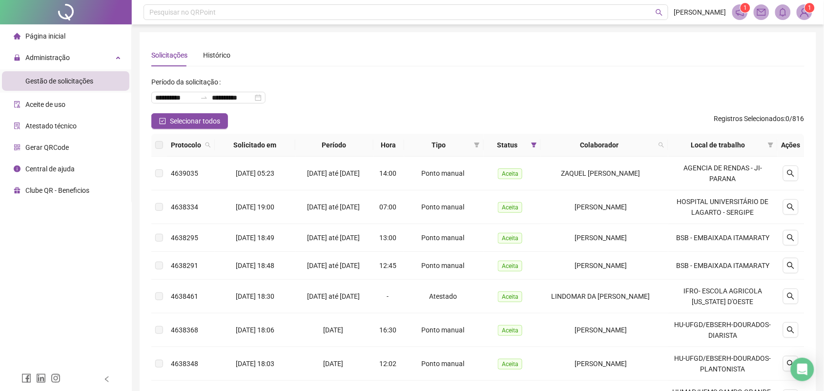
click at [55, 77] on span "Gestão de solicitações" at bounding box center [59, 81] width 68 height 8
click at [65, 77] on span "Gestão de solicitações" at bounding box center [59, 81] width 68 height 8
click at [67, 77] on span "Gestão de solicitações" at bounding box center [59, 81] width 68 height 8
click at [184, 122] on span "Selecionar todos" at bounding box center [195, 121] width 50 height 11
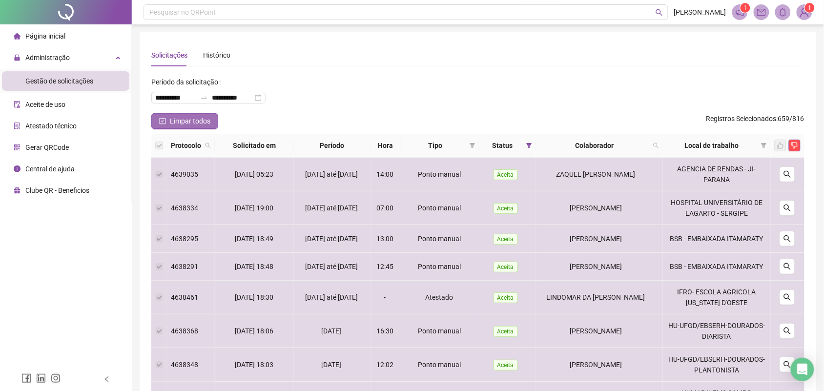
click at [184, 122] on span "Limpar todos" at bounding box center [190, 121] width 41 height 11
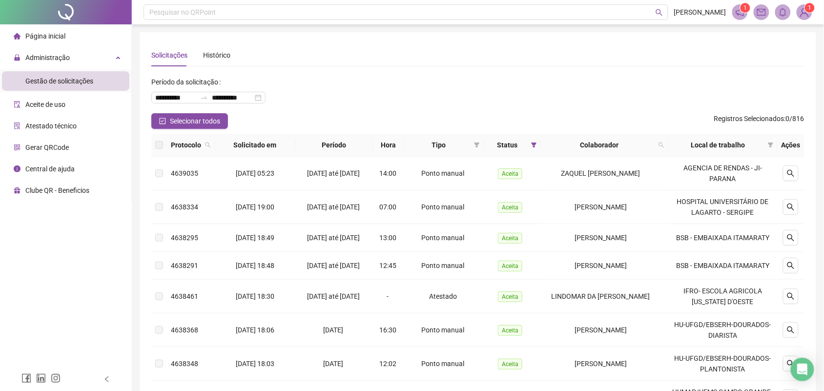
click at [463, 66] on div "Solicitações Histórico" at bounding box center [477, 55] width 653 height 22
click at [216, 60] on div "Histórico" at bounding box center [216, 55] width 27 height 11
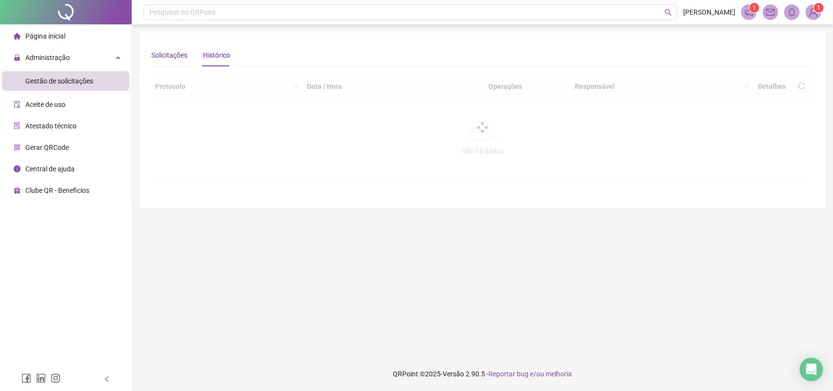
click at [176, 55] on div "Solicitações" at bounding box center [169, 55] width 36 height 11
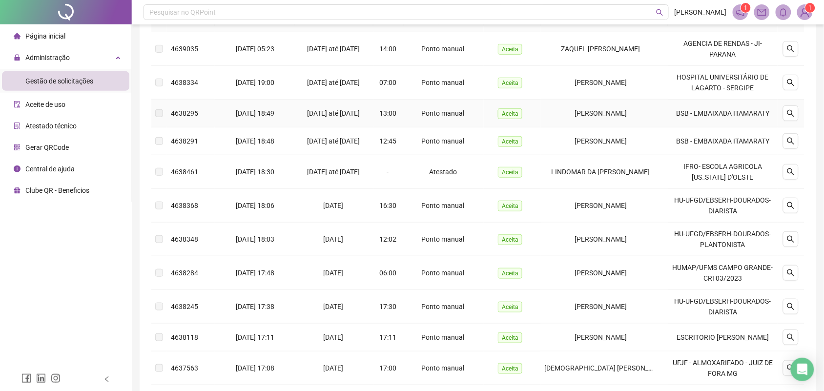
scroll to position [63, 0]
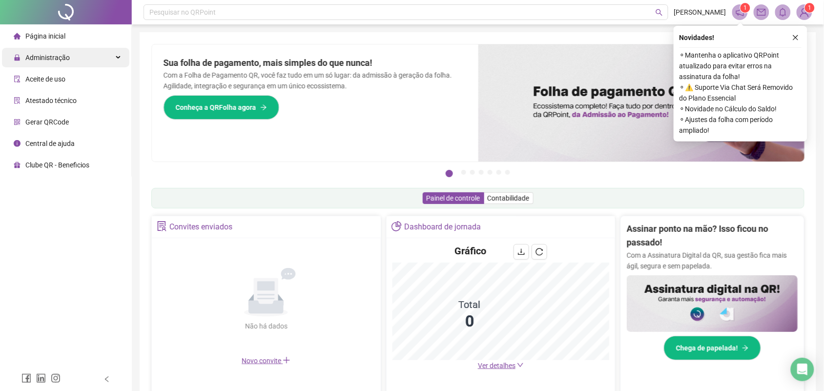
click at [84, 59] on div "Administração" at bounding box center [65, 58] width 127 height 20
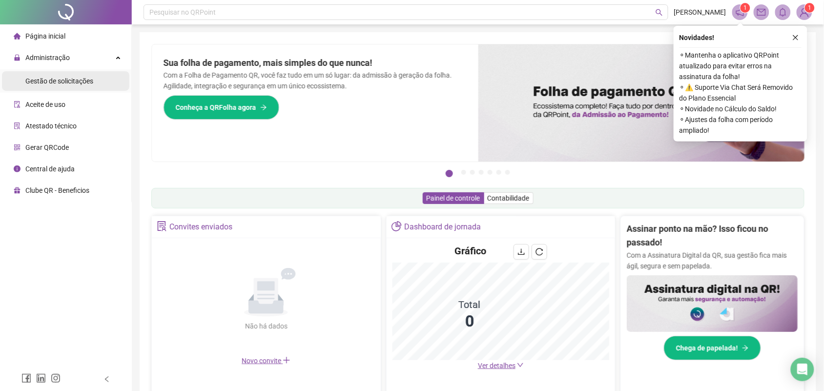
click at [84, 74] on div "Gestão de solicitações" at bounding box center [59, 81] width 68 height 20
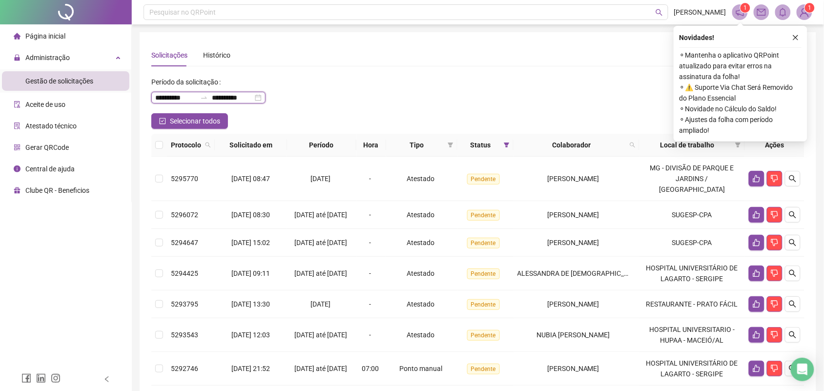
click at [187, 101] on input "**********" at bounding box center [175, 97] width 41 height 11
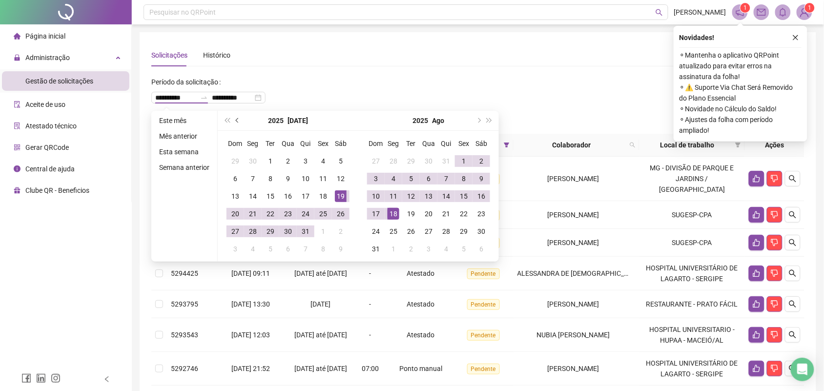
click at [237, 123] on span "prev-year" at bounding box center [238, 120] width 5 height 5
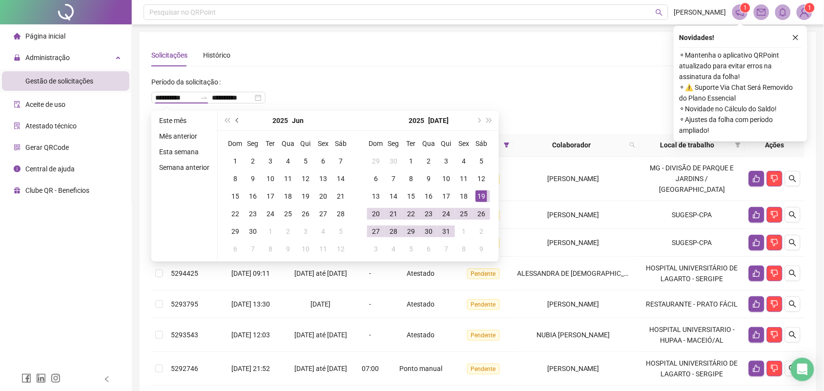
click at [238, 123] on button "prev-year" at bounding box center [237, 121] width 11 height 20
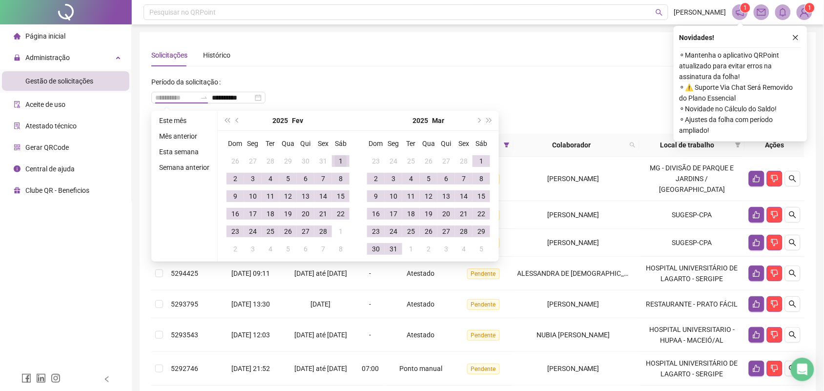
type input "**********"
click at [339, 164] on div "1" at bounding box center [341, 161] width 12 height 12
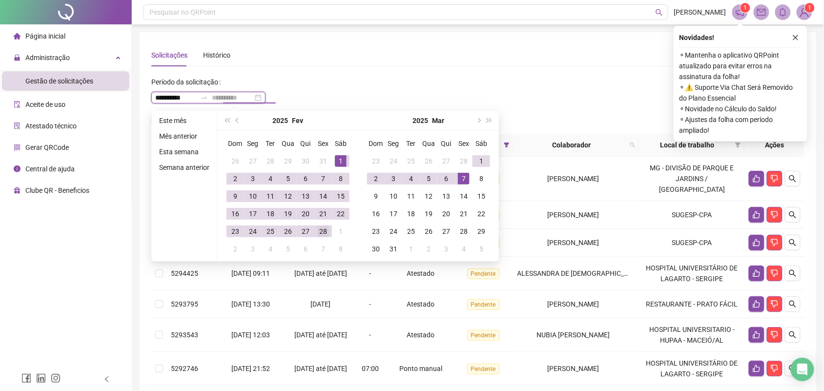
type input "**********"
click at [318, 235] on div "28" at bounding box center [323, 232] width 12 height 12
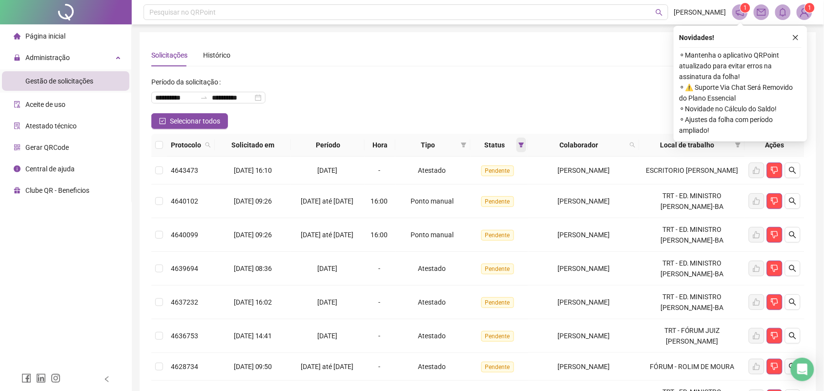
click at [519, 145] on icon "filter" at bounding box center [521, 145] width 5 height 5
click at [484, 193] on span "Aceita" at bounding box center [488, 196] width 24 height 11
click at [488, 179] on span "Pendente" at bounding box center [492, 180] width 33 height 11
click at [505, 216] on span "OK" at bounding box center [508, 216] width 9 height 11
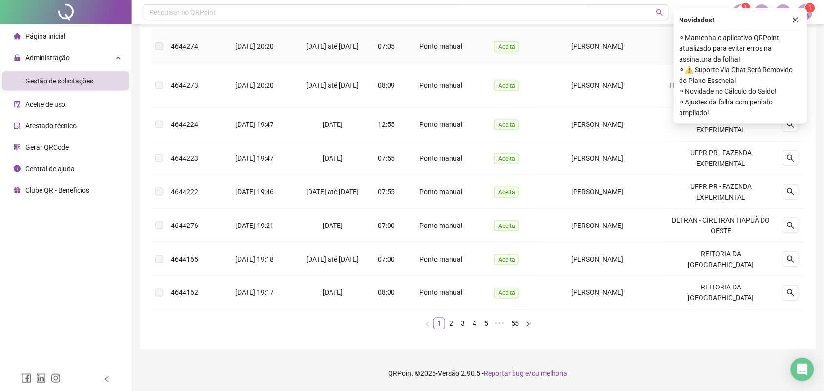
scroll to position [338, 0]
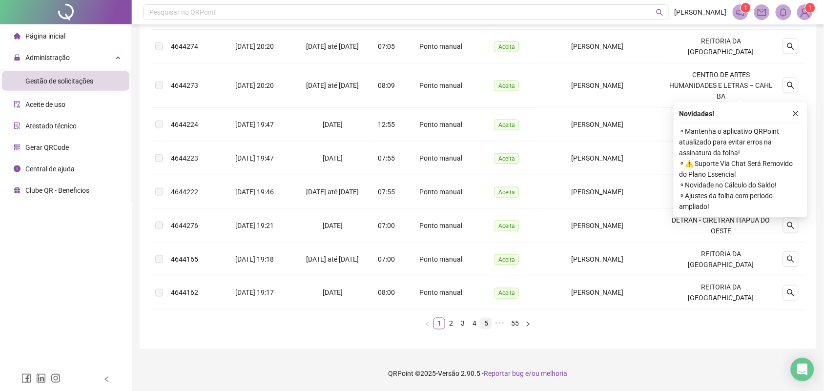
click at [489, 325] on link "5" at bounding box center [486, 323] width 11 height 11
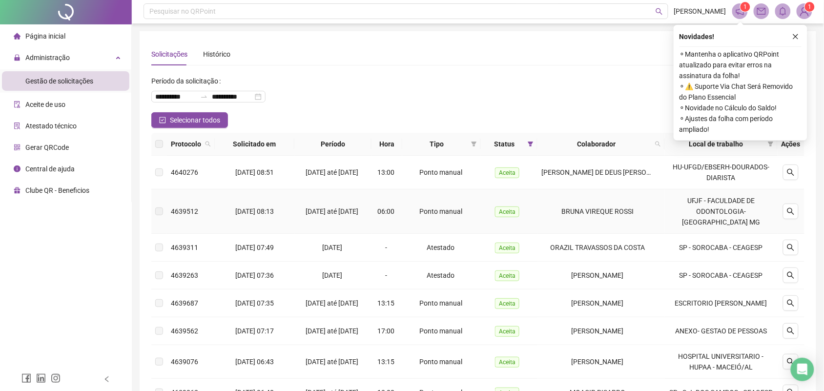
scroll to position [0, 0]
click at [793, 37] on icon "close" at bounding box center [795, 37] width 7 height 7
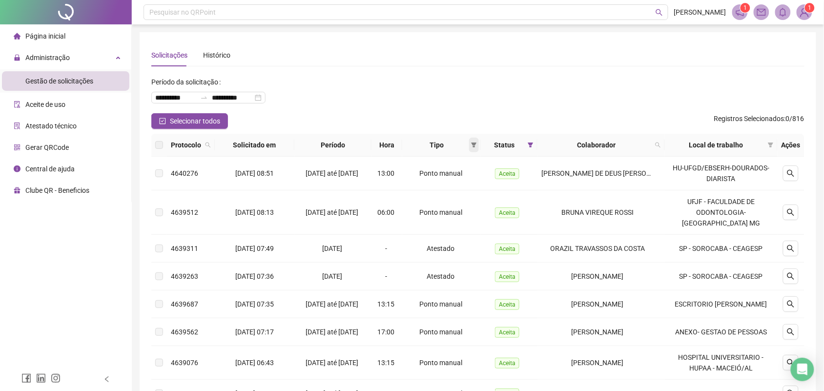
click at [477, 144] on icon "filter" at bounding box center [474, 145] width 5 height 5
click at [451, 184] on span "Atestado" at bounding box center [448, 179] width 55 height 11
click at [467, 211] on span "OK" at bounding box center [471, 214] width 9 height 11
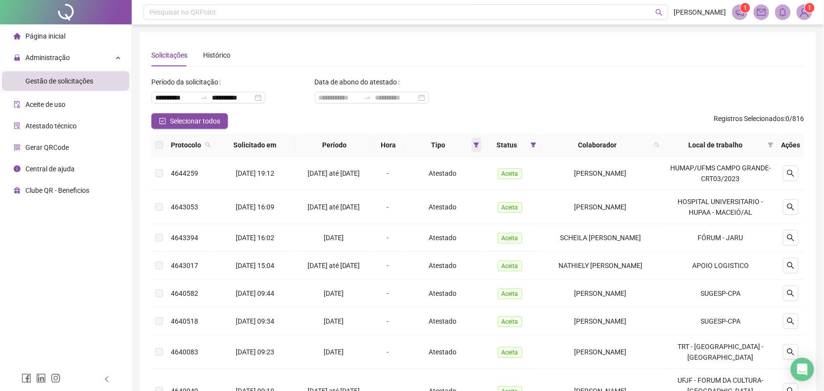
click at [474, 146] on span at bounding box center [477, 145] width 10 height 15
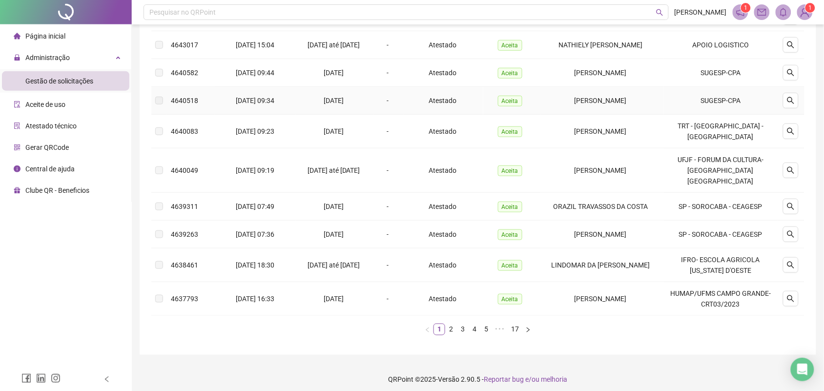
scroll to position [223, 0]
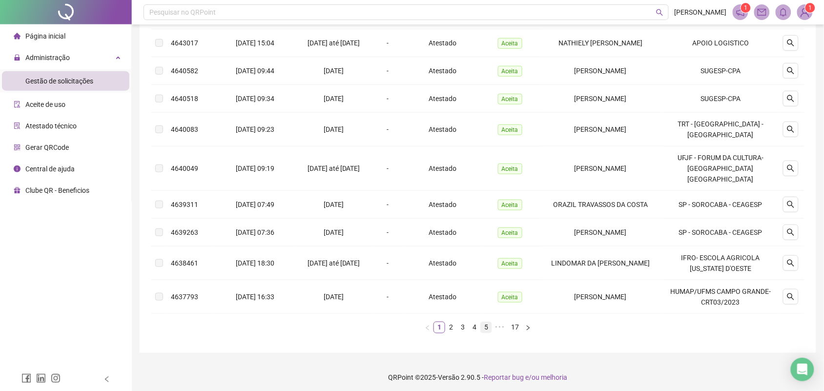
click at [487, 325] on link "5" at bounding box center [486, 327] width 11 height 11
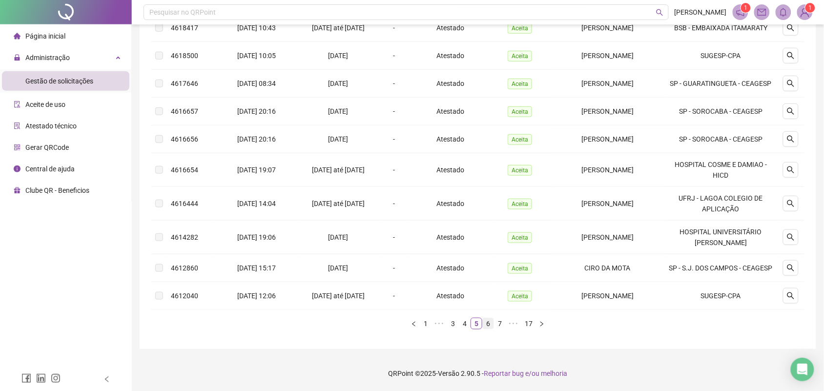
click at [490, 329] on link "6" at bounding box center [488, 323] width 11 height 11
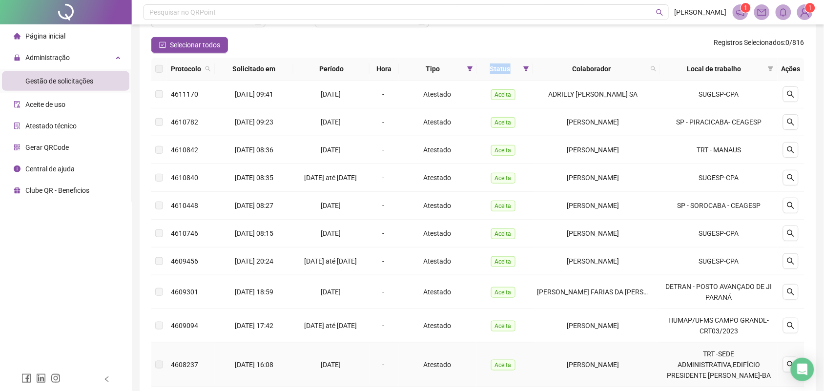
scroll to position [0, 0]
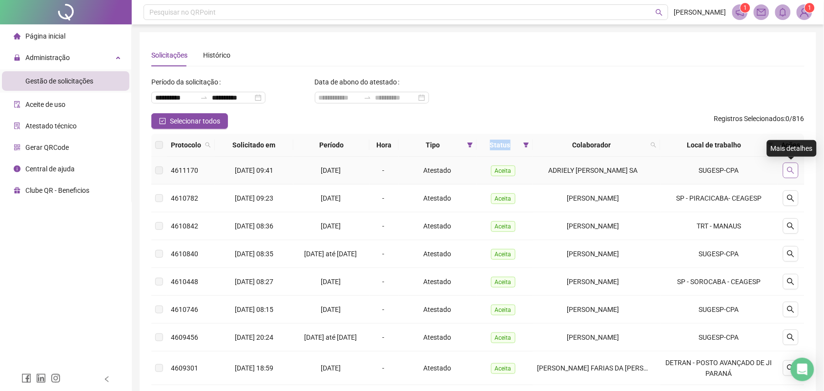
click at [797, 168] on button "button" at bounding box center [791, 171] width 16 height 16
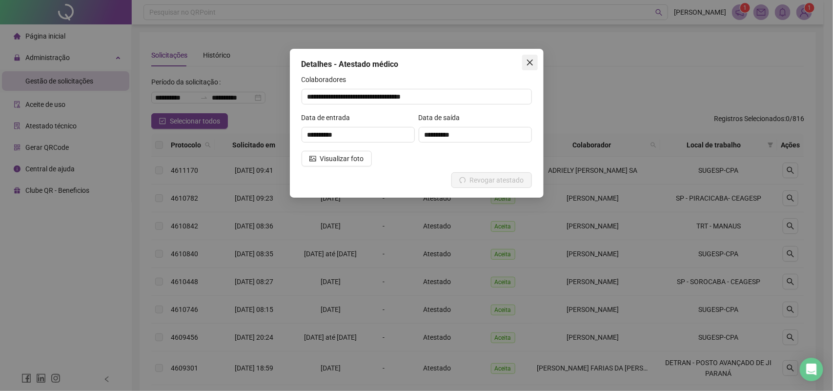
click at [532, 60] on icon "close" at bounding box center [530, 63] width 8 height 8
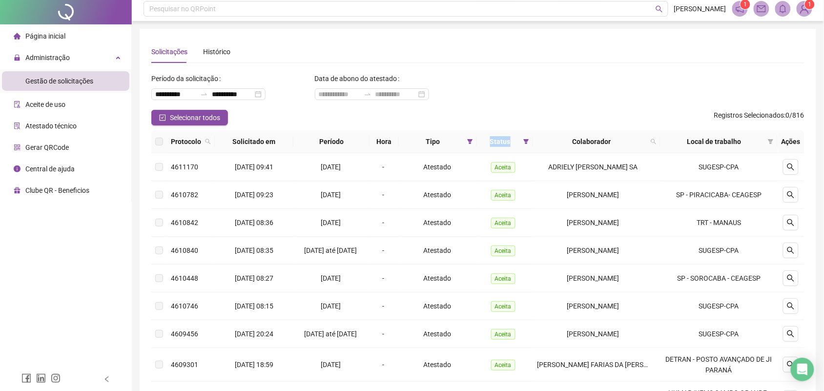
scroll to position [61, 0]
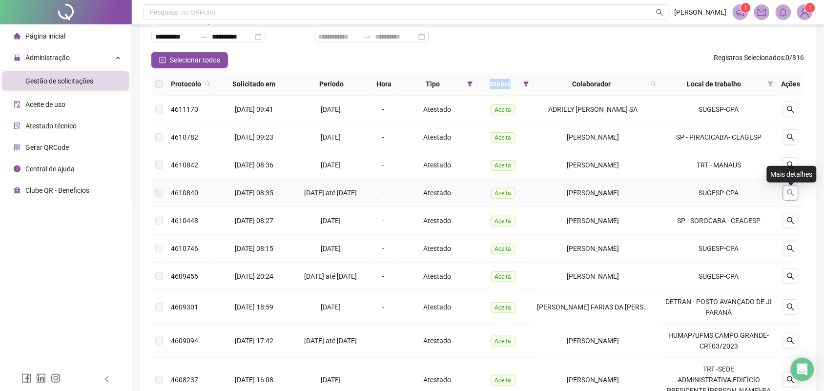
click at [794, 193] on icon "search" at bounding box center [791, 193] width 8 height 8
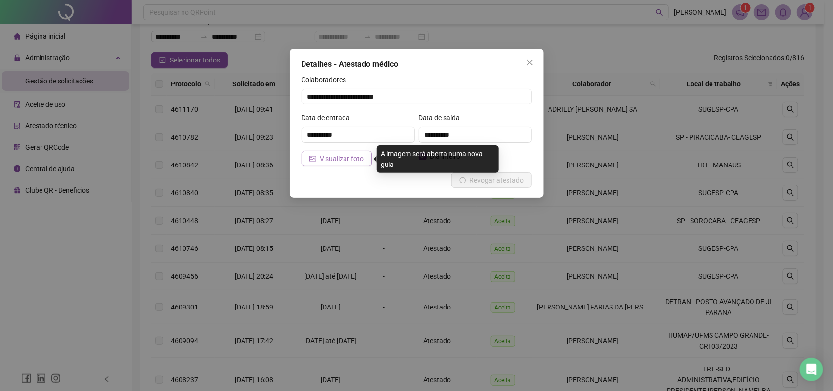
click at [345, 154] on span "Visualizar foto" at bounding box center [342, 158] width 44 height 11
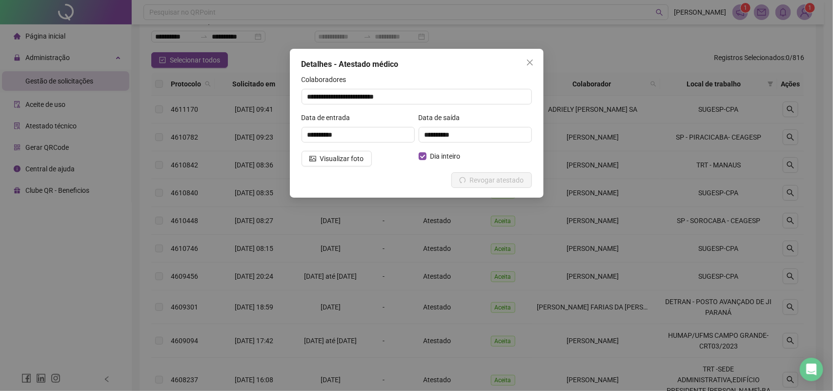
click at [531, 51] on div "**********" at bounding box center [417, 123] width 254 height 149
click at [534, 63] on span "Close" at bounding box center [530, 63] width 16 height 8
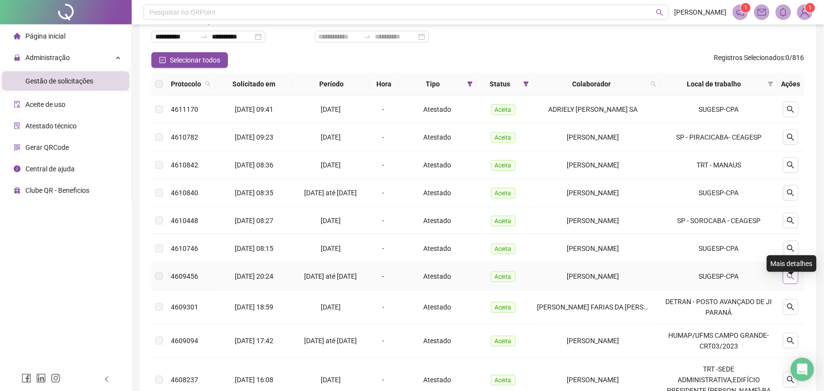
click at [796, 284] on button "button" at bounding box center [791, 277] width 16 height 16
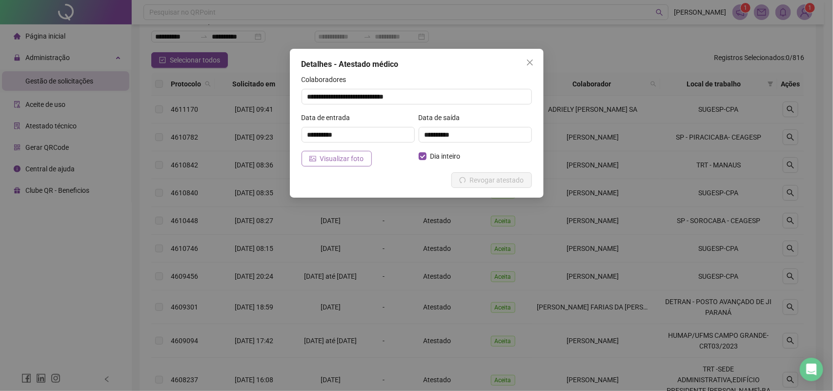
click at [347, 159] on span "Visualizar foto" at bounding box center [342, 158] width 44 height 11
click at [526, 64] on icon "close" at bounding box center [530, 63] width 8 height 8
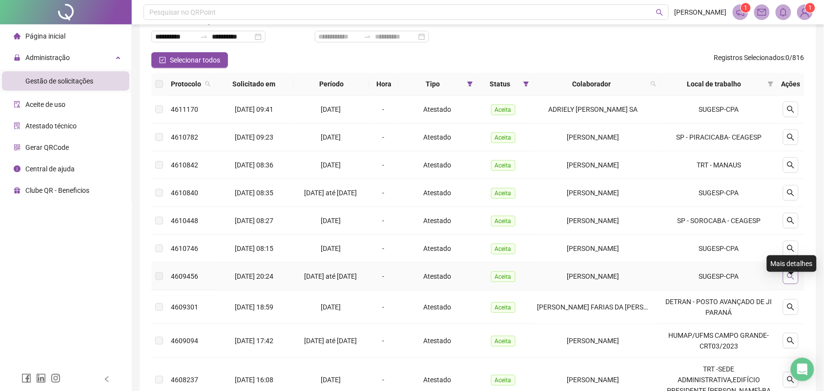
click at [791, 284] on button "button" at bounding box center [791, 277] width 16 height 16
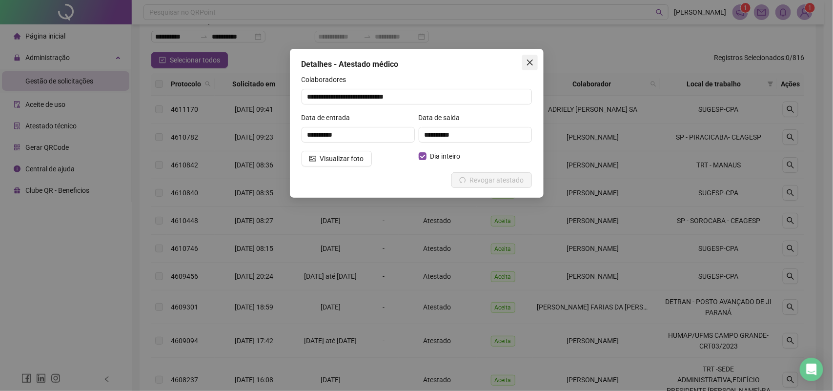
click at [526, 64] on icon "close" at bounding box center [530, 63] width 8 height 8
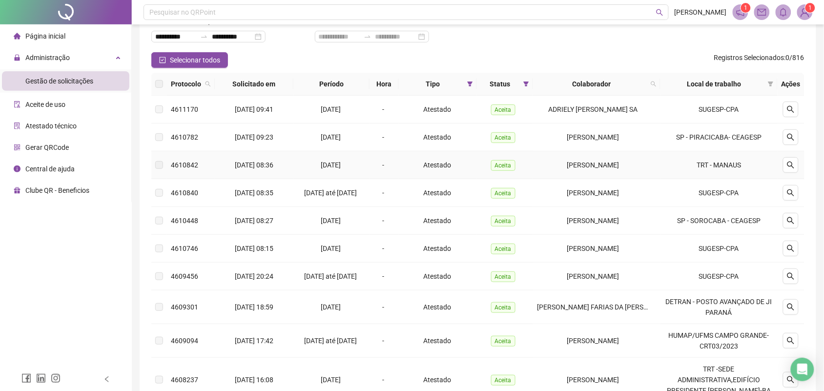
scroll to position [183, 0]
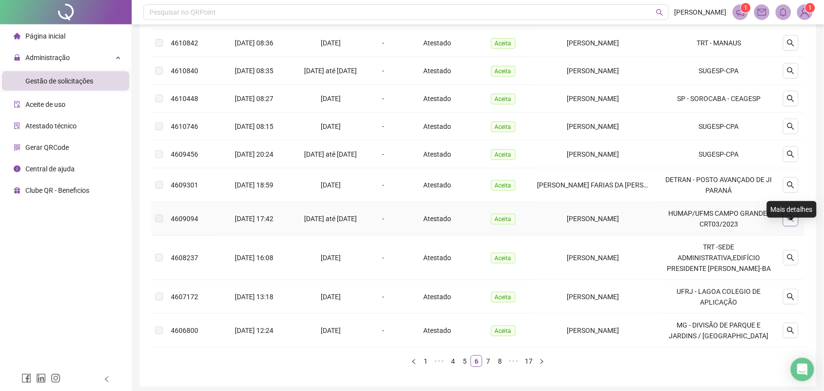
click at [795, 223] on icon "search" at bounding box center [791, 219] width 8 height 8
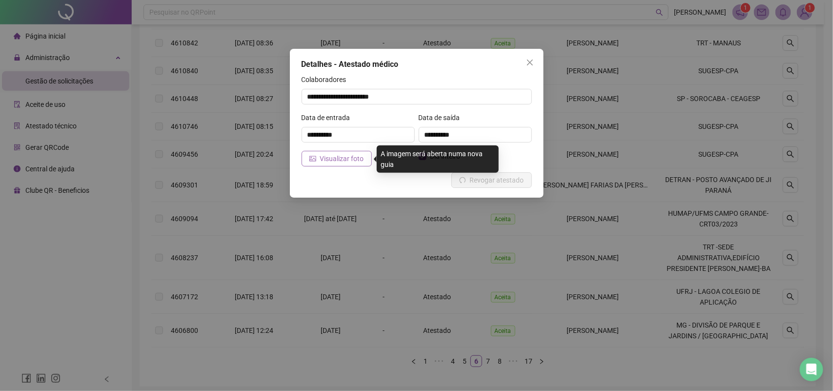
click at [362, 155] on span "Visualizar foto" at bounding box center [342, 158] width 44 height 11
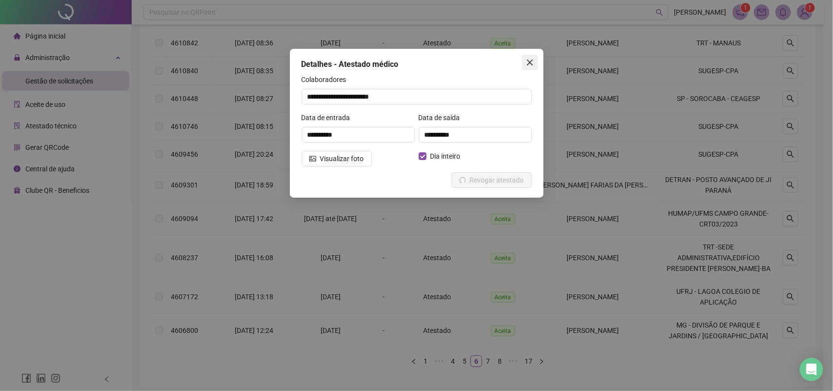
click at [532, 60] on icon "close" at bounding box center [530, 63] width 8 height 8
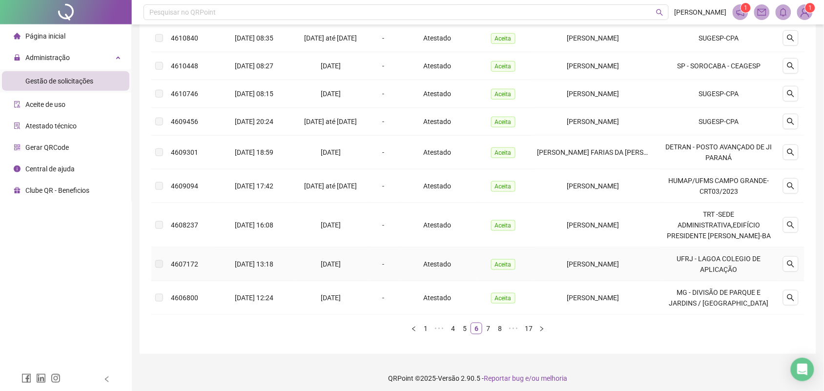
scroll to position [233, 0]
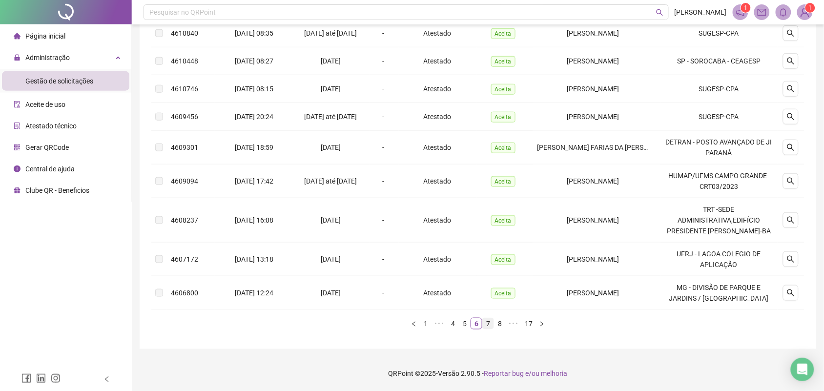
click at [489, 323] on link "7" at bounding box center [488, 323] width 11 height 11
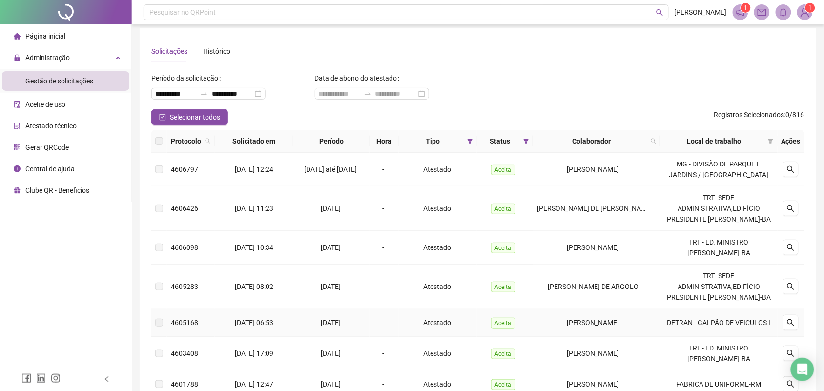
scroll to position [0, 0]
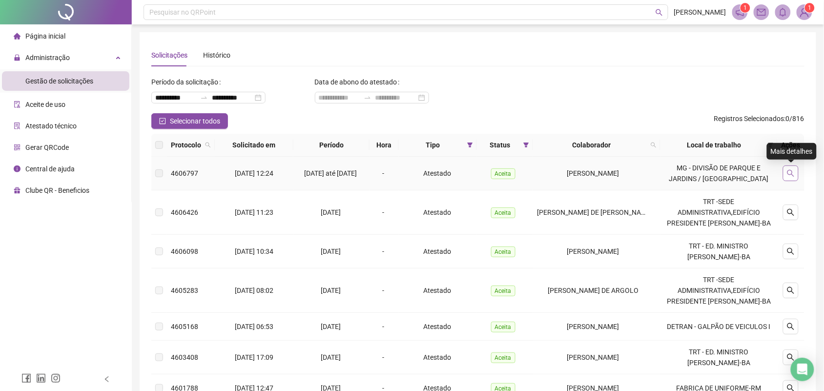
click at [796, 177] on button "button" at bounding box center [791, 174] width 16 height 16
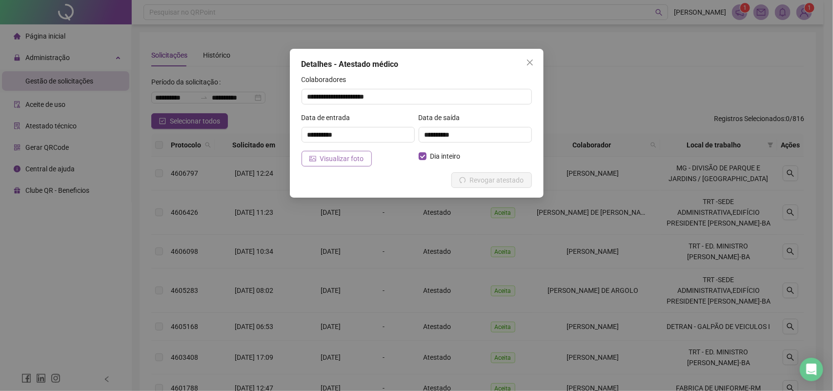
click at [355, 159] on span "Visualizar foto" at bounding box center [342, 158] width 44 height 11
click at [528, 62] on icon "close" at bounding box center [530, 63] width 8 height 8
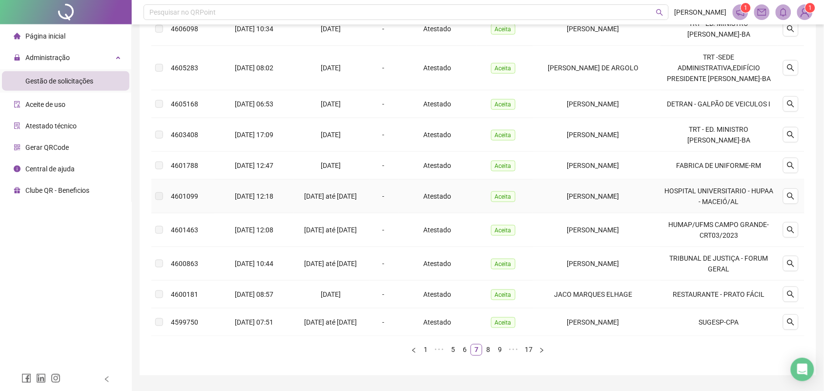
scroll to position [244, 0]
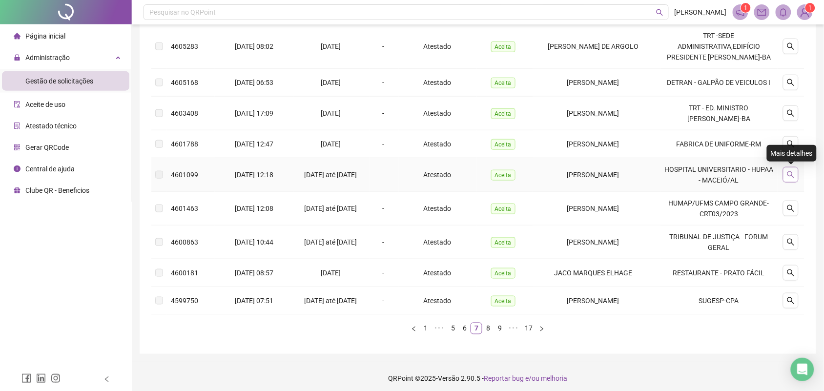
click at [798, 173] on button "button" at bounding box center [791, 175] width 16 height 16
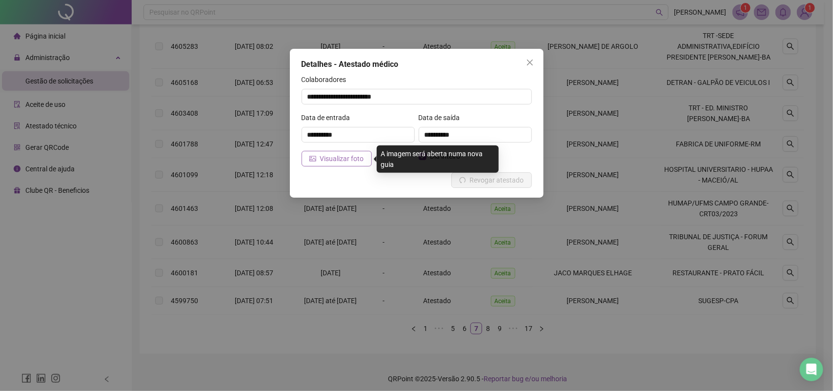
click at [338, 152] on button "Visualizar foto" at bounding box center [337, 159] width 70 height 16
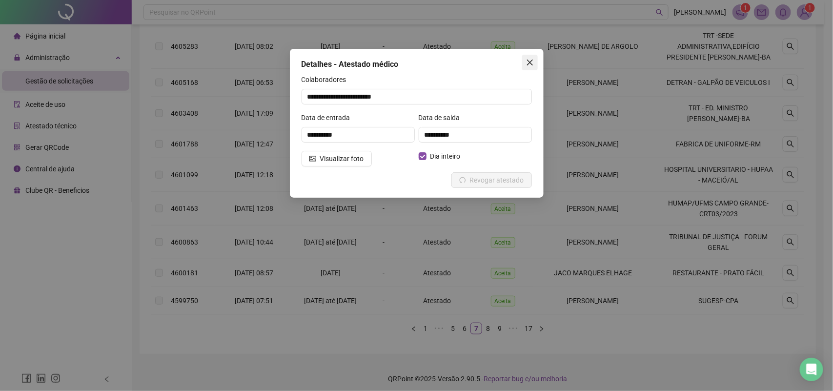
click at [536, 62] on span "Close" at bounding box center [530, 63] width 16 height 8
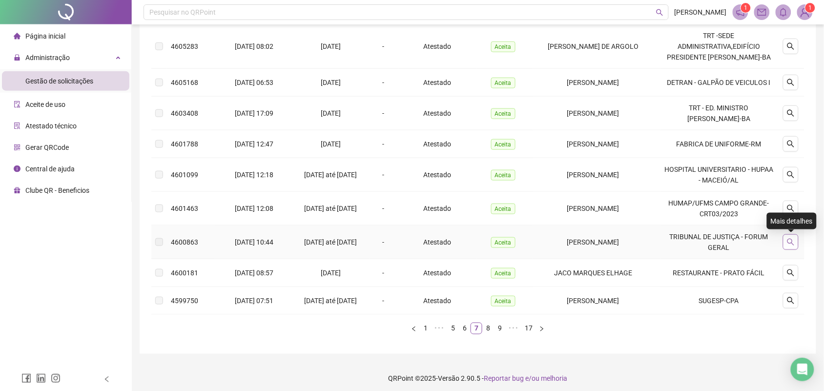
click at [792, 242] on icon "search" at bounding box center [791, 242] width 8 height 8
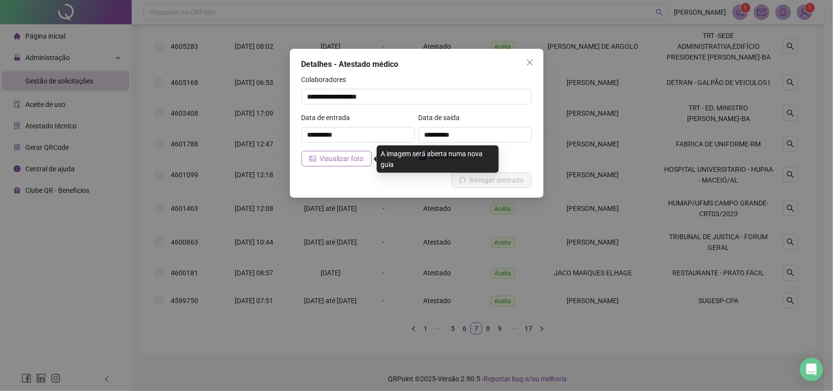
click at [329, 159] on span "Visualizar foto" at bounding box center [342, 158] width 44 height 11
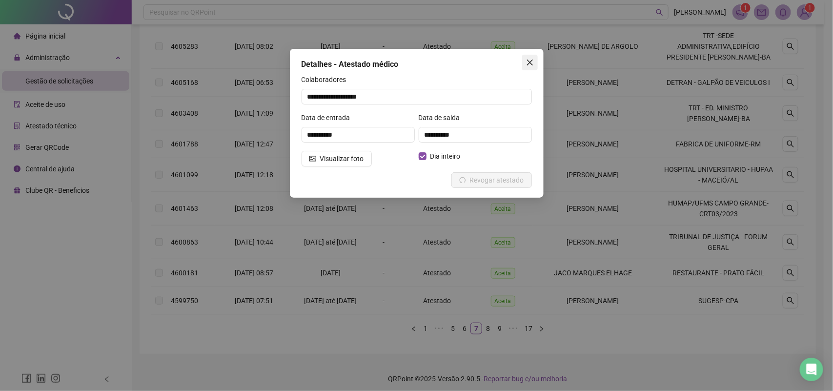
click at [531, 62] on icon "close" at bounding box center [530, 63] width 8 height 8
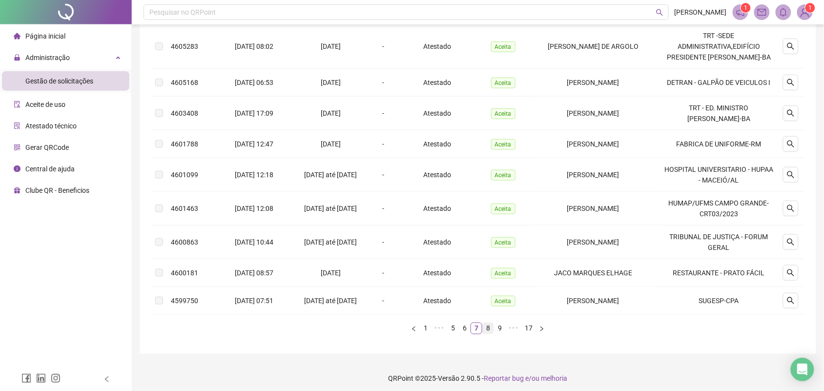
click at [486, 334] on link "8" at bounding box center [488, 328] width 11 height 11
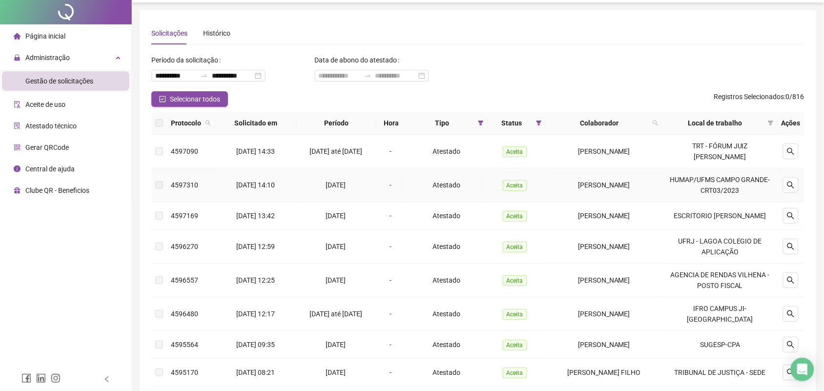
scroll to position [0, 0]
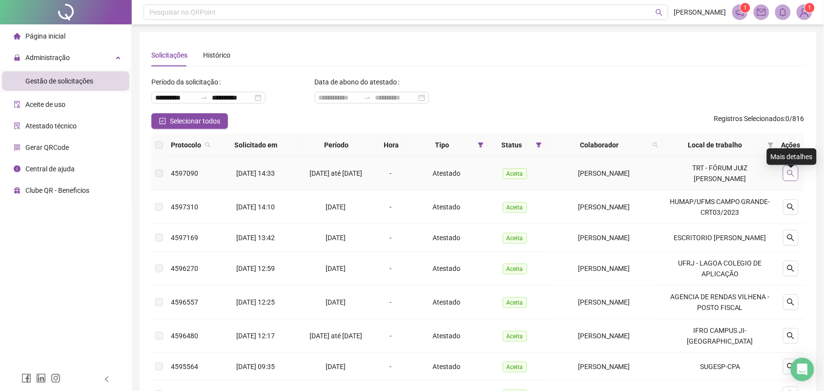
click at [789, 177] on icon "search" at bounding box center [791, 173] width 8 height 8
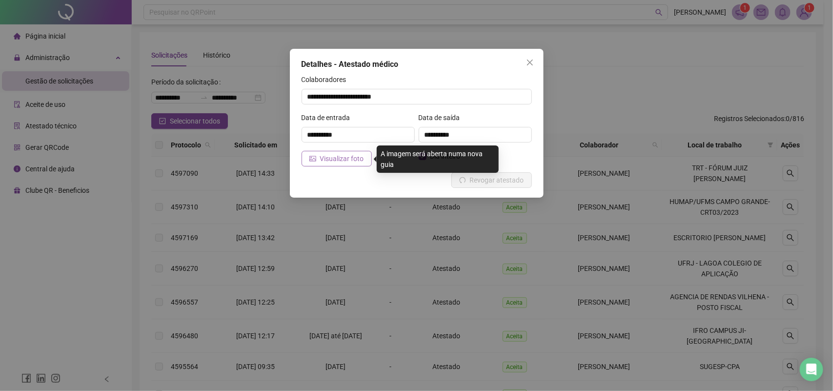
click at [333, 164] on span "Visualizar foto" at bounding box center [342, 158] width 44 height 11
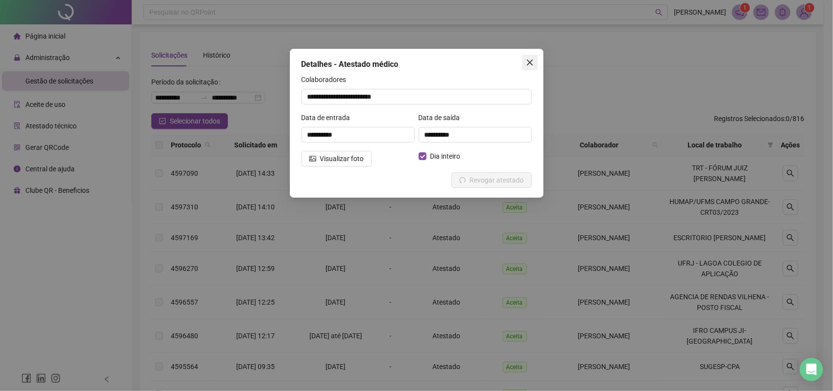
click at [531, 67] on button "Close" at bounding box center [530, 63] width 16 height 16
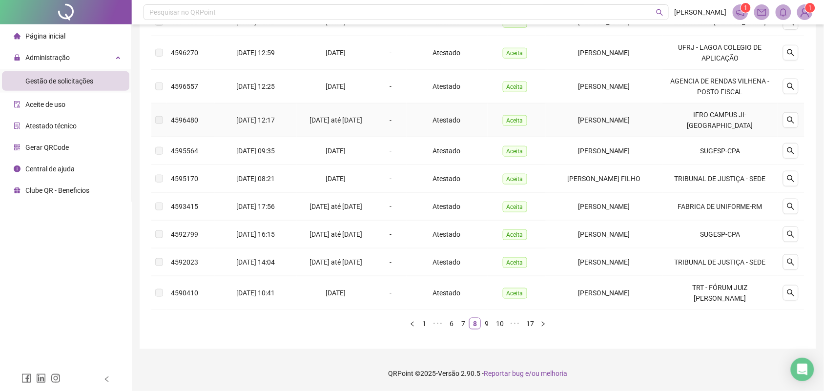
scroll to position [244, 0]
click at [796, 260] on button "button" at bounding box center [791, 262] width 16 height 16
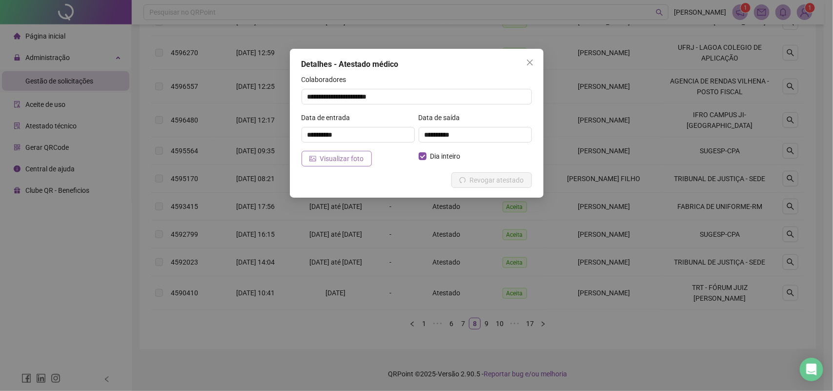
click at [342, 158] on span "Visualizar foto" at bounding box center [342, 158] width 44 height 11
click at [530, 62] on icon "close" at bounding box center [530, 63] width 8 height 8
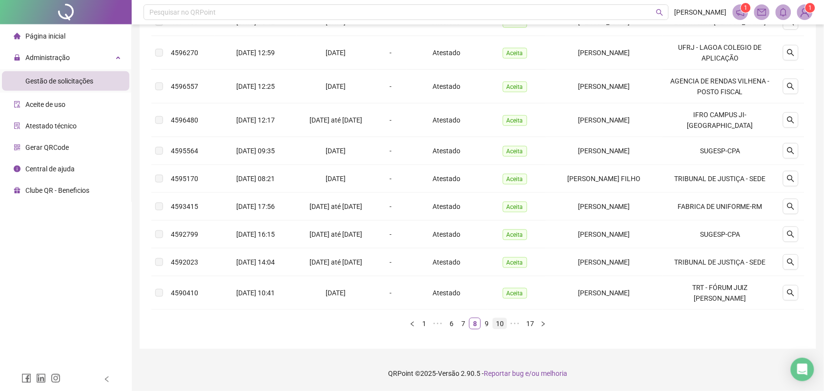
click at [489, 329] on link "9" at bounding box center [486, 323] width 11 height 11
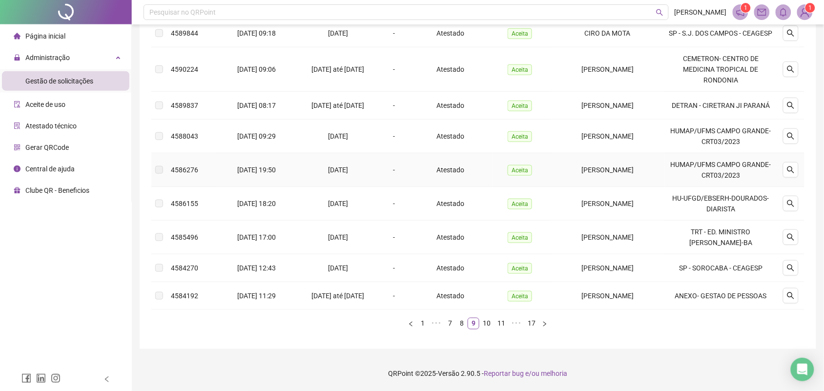
scroll to position [0, 0]
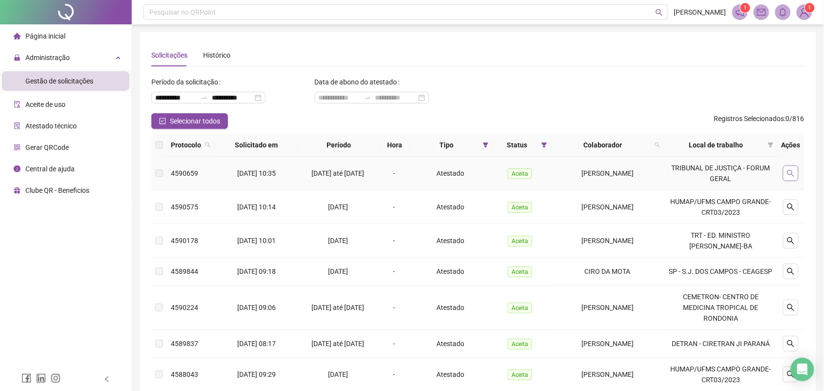
click at [794, 174] on icon "search" at bounding box center [791, 173] width 8 height 8
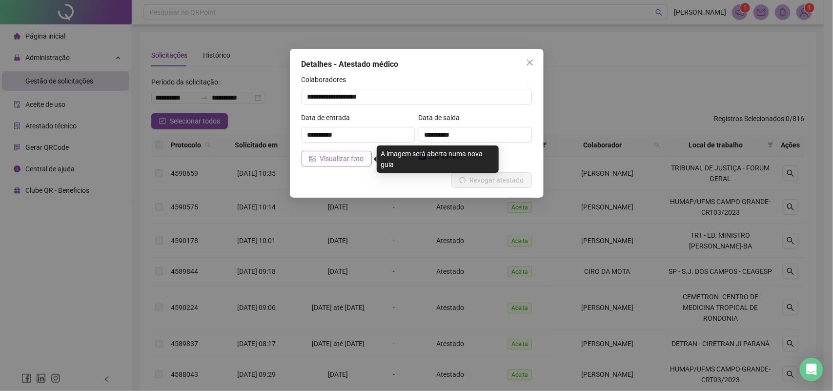
click at [339, 159] on span "Visualizar foto" at bounding box center [342, 158] width 44 height 11
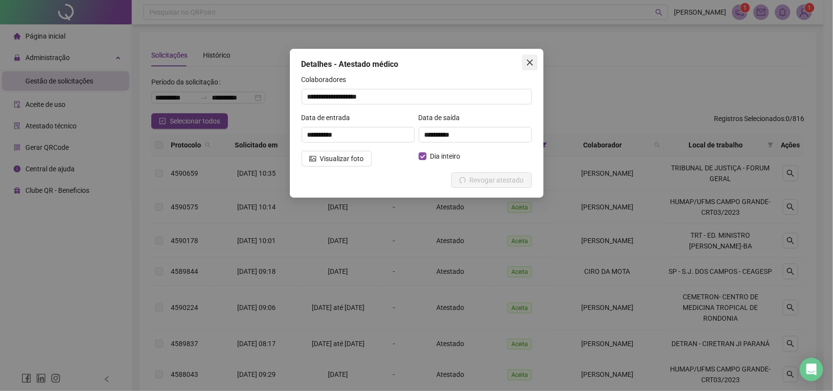
click at [534, 63] on span "Close" at bounding box center [530, 63] width 16 height 8
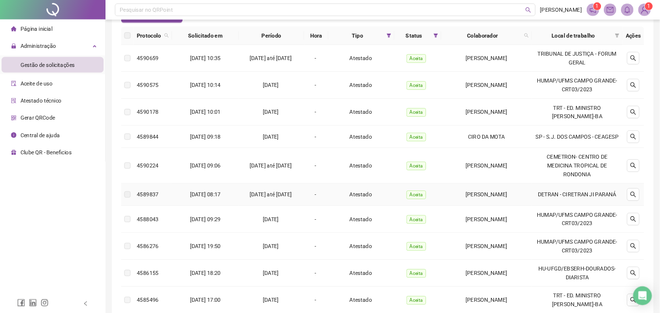
scroll to position [122, 0]
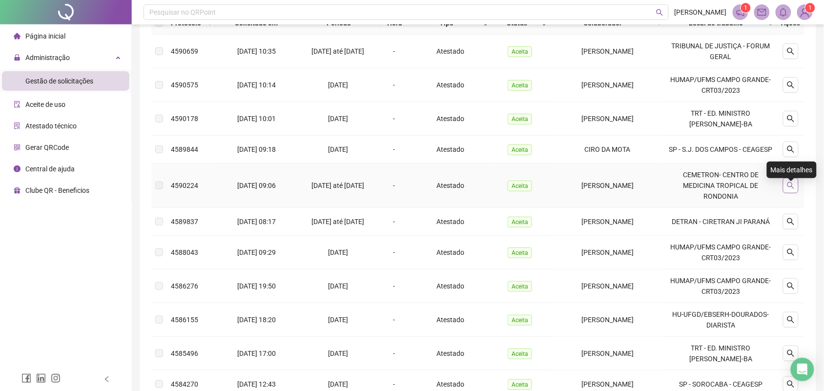
click at [792, 193] on button "button" at bounding box center [791, 186] width 16 height 16
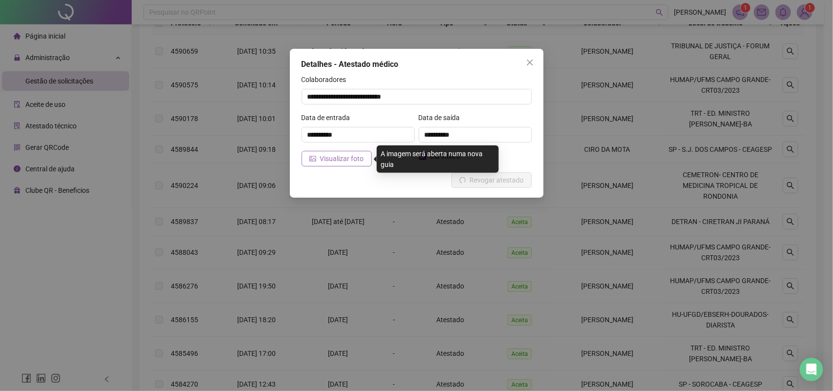
click at [347, 159] on span "Visualizar foto" at bounding box center [342, 158] width 44 height 11
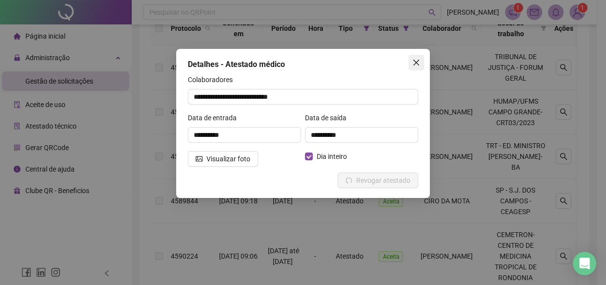
click at [419, 60] on icon "close" at bounding box center [417, 63] width 6 height 6
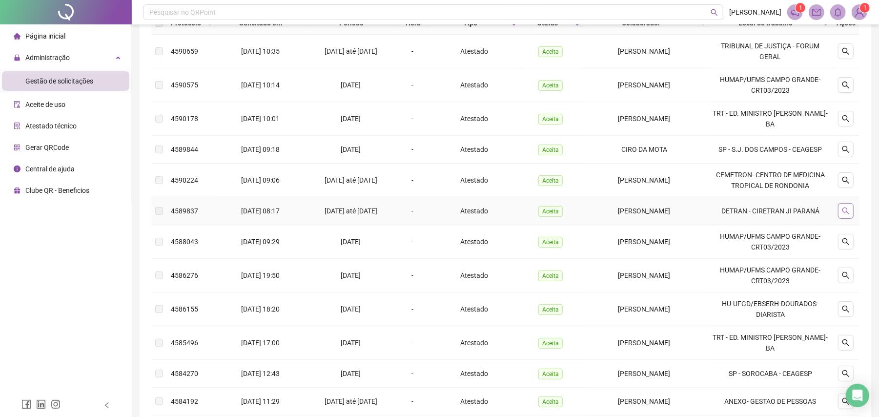
click at [833, 215] on icon "search" at bounding box center [846, 211] width 8 height 8
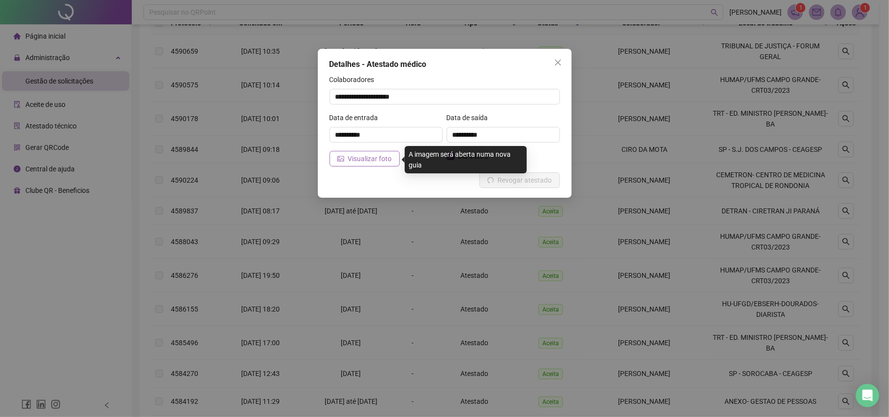
click at [385, 159] on span "Visualizar foto" at bounding box center [370, 158] width 44 height 11
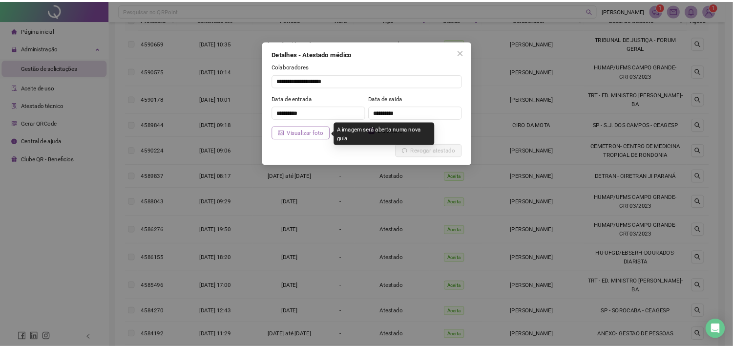
scroll to position [123, 0]
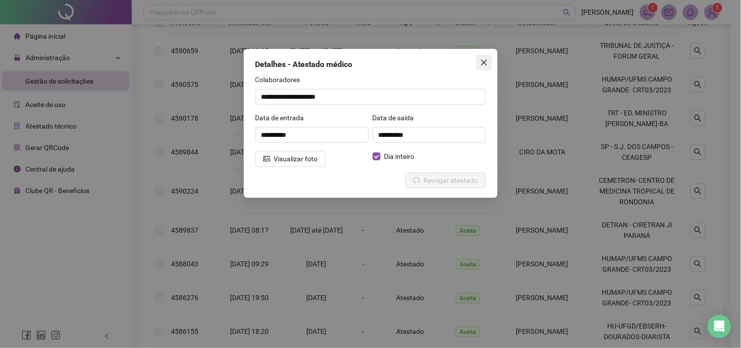
click at [476, 66] on button "Close" at bounding box center [484, 63] width 16 height 16
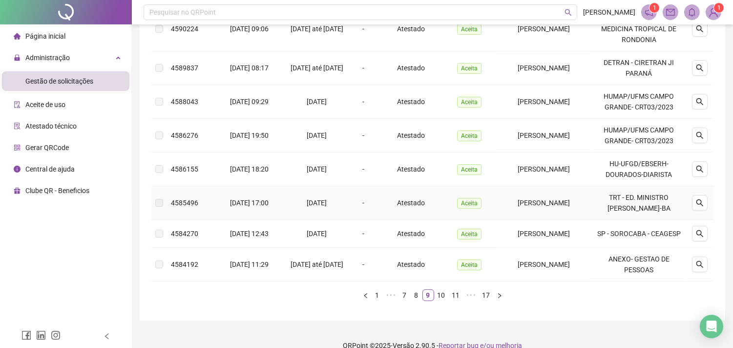
scroll to position [285, 0]
click at [704, 268] on icon "search" at bounding box center [700, 264] width 8 height 8
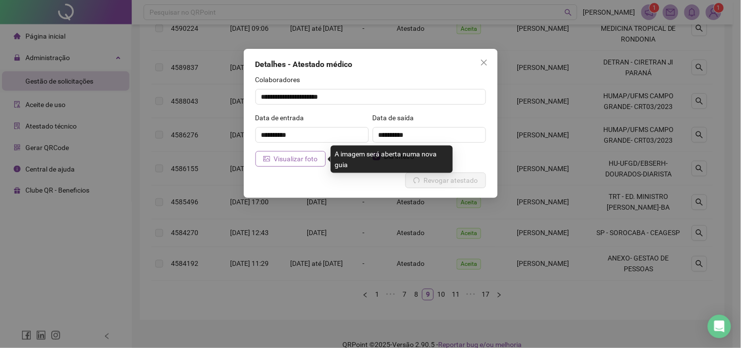
click at [290, 158] on span "Visualizar foto" at bounding box center [296, 158] width 44 height 11
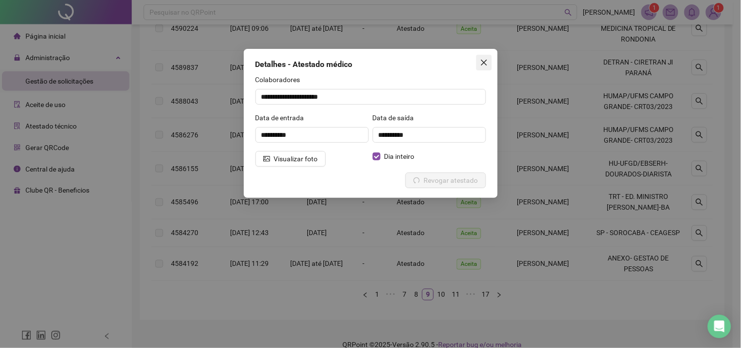
click at [483, 59] on icon "close" at bounding box center [484, 63] width 8 height 8
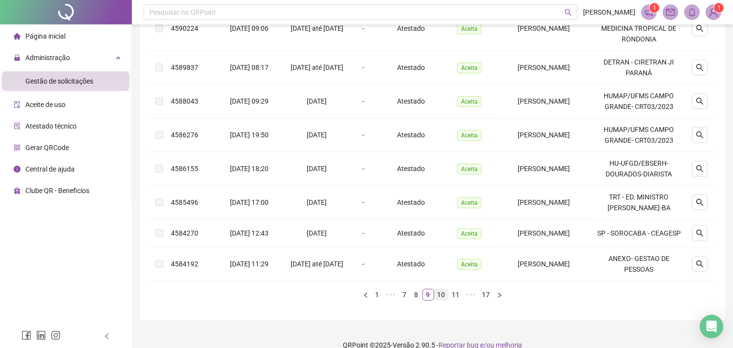
click at [438, 298] on link "10" at bounding box center [442, 294] width 14 height 11
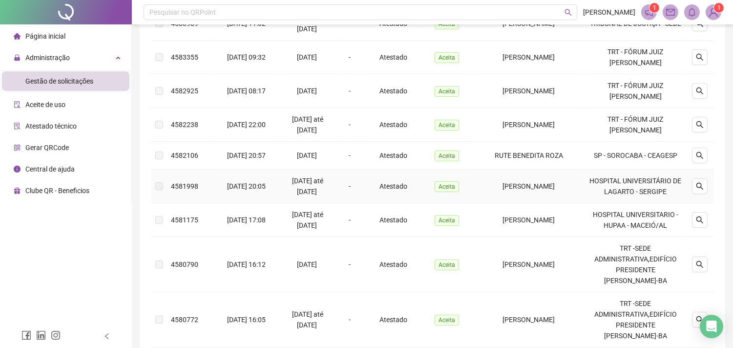
scroll to position [231, 0]
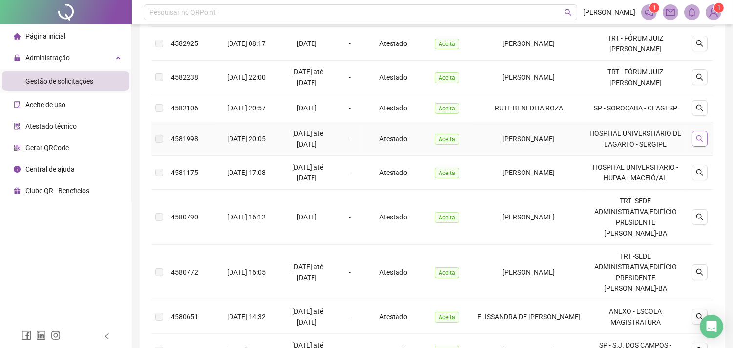
click at [697, 146] on button "button" at bounding box center [700, 139] width 16 height 16
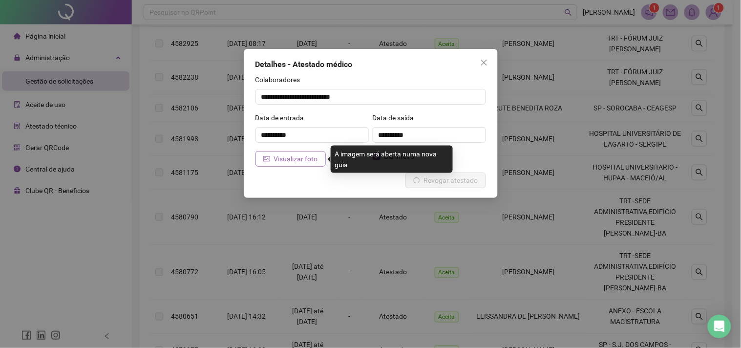
click at [283, 159] on span "Visualizar foto" at bounding box center [296, 158] width 44 height 11
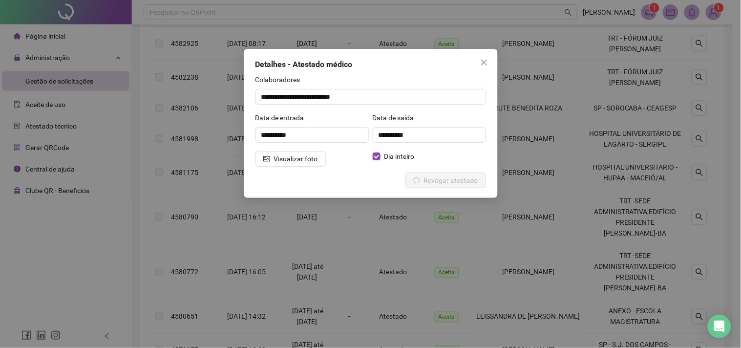
click at [487, 74] on div "**********" at bounding box center [371, 123] width 254 height 149
click at [487, 65] on icon "close" at bounding box center [484, 63] width 8 height 8
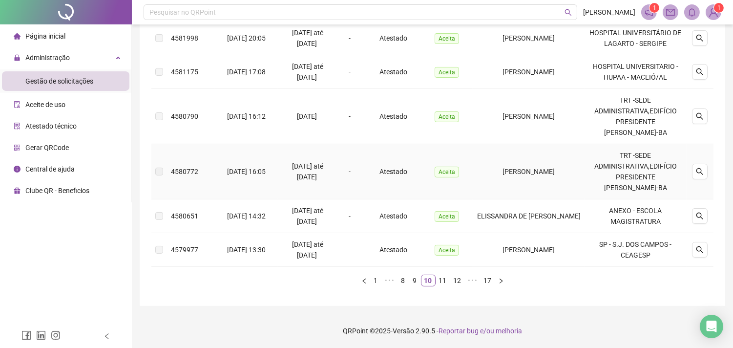
scroll to position [339, 0]
click at [701, 220] on icon "search" at bounding box center [700, 216] width 8 height 8
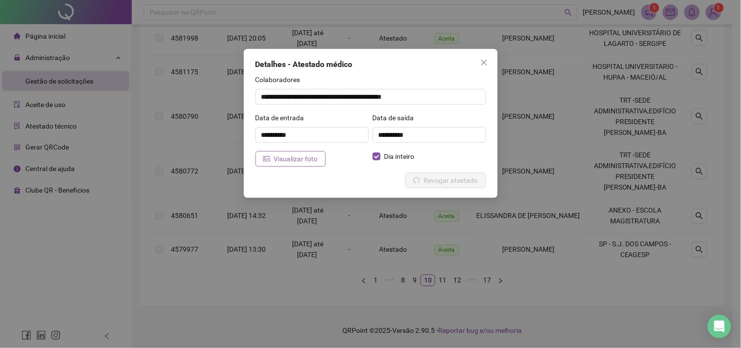
click at [311, 158] on span "Visualizar foto" at bounding box center [296, 158] width 44 height 11
click at [480, 64] on icon "close" at bounding box center [484, 63] width 8 height 8
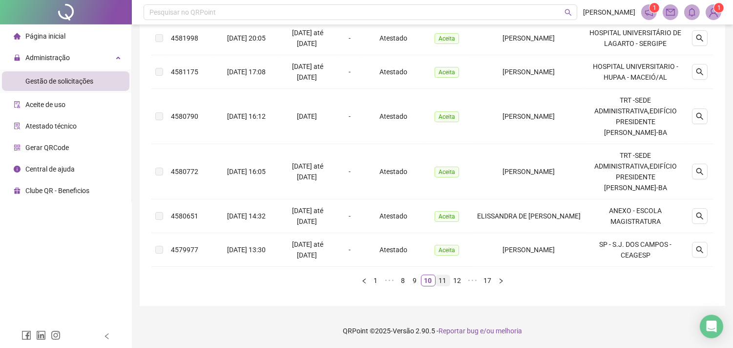
click at [441, 281] on link "11" at bounding box center [443, 280] width 14 height 11
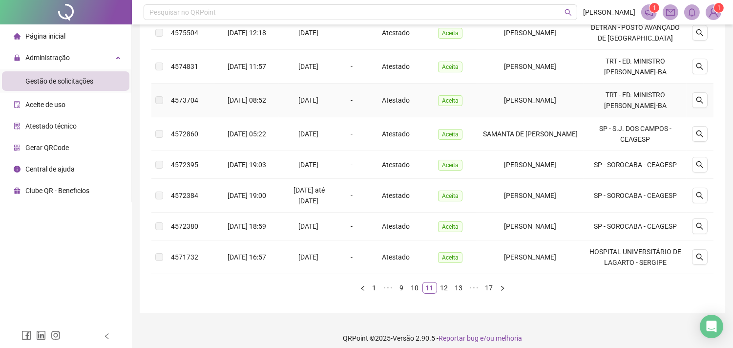
scroll to position [293, 0]
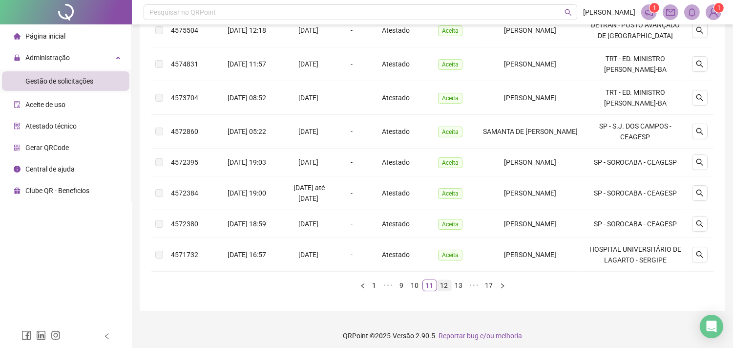
click at [448, 282] on link "12" at bounding box center [444, 285] width 14 height 11
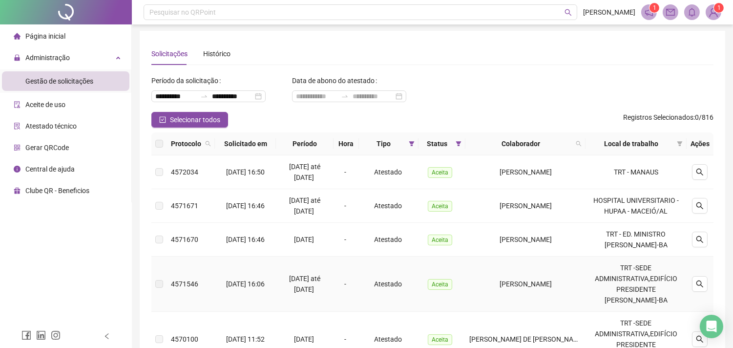
scroll to position [0, 0]
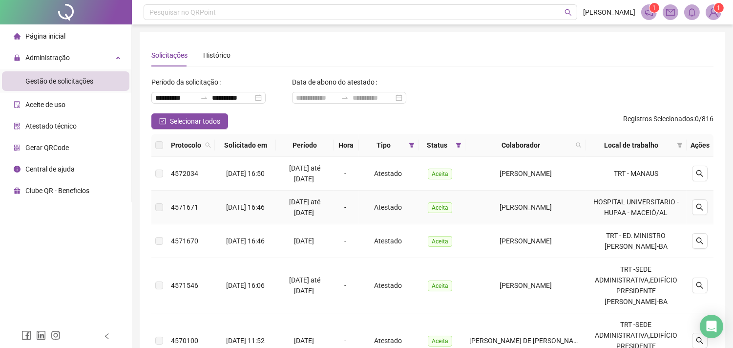
click at [691, 205] on div at bounding box center [699, 207] width 19 height 16
click at [704, 208] on icon "search" at bounding box center [700, 207] width 8 height 8
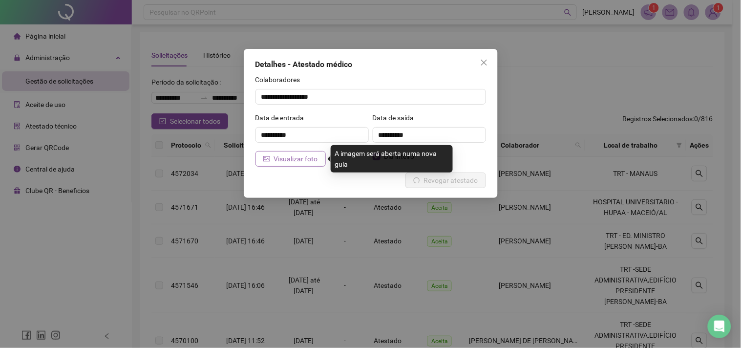
click at [317, 152] on button "Visualizar foto" at bounding box center [290, 159] width 70 height 16
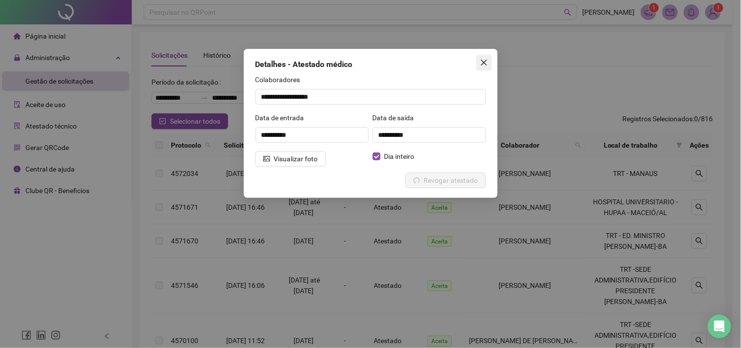
click at [480, 63] on icon "close" at bounding box center [484, 63] width 8 height 8
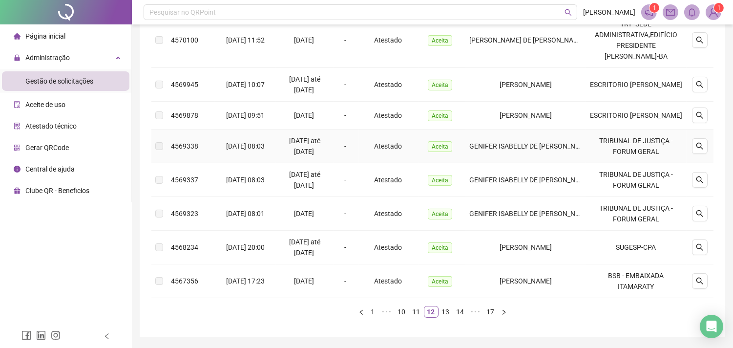
scroll to position [316, 0]
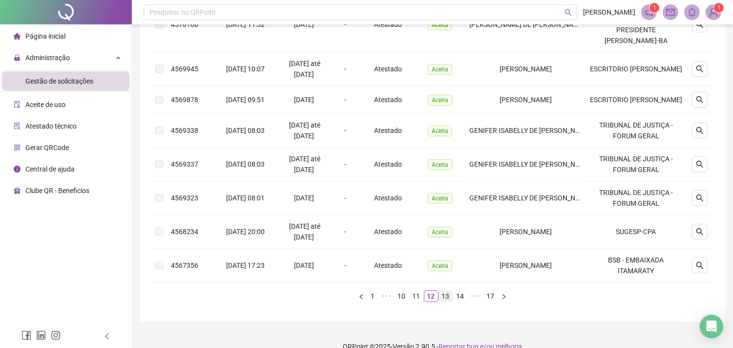
click at [449, 291] on link "13" at bounding box center [446, 296] width 14 height 11
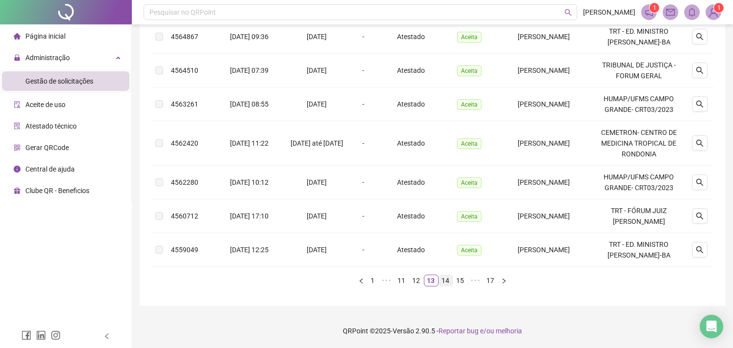
click at [447, 286] on link "14" at bounding box center [446, 280] width 14 height 11
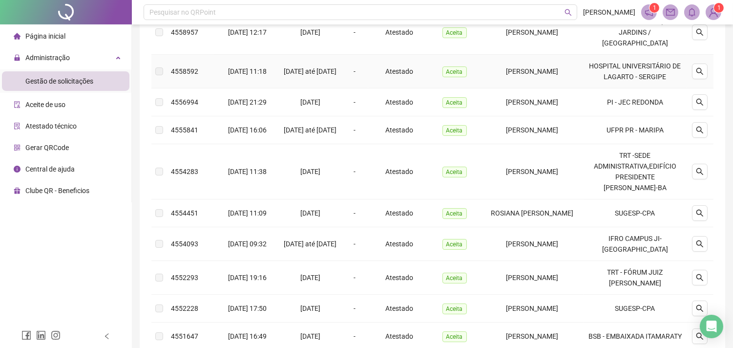
scroll to position [298, 0]
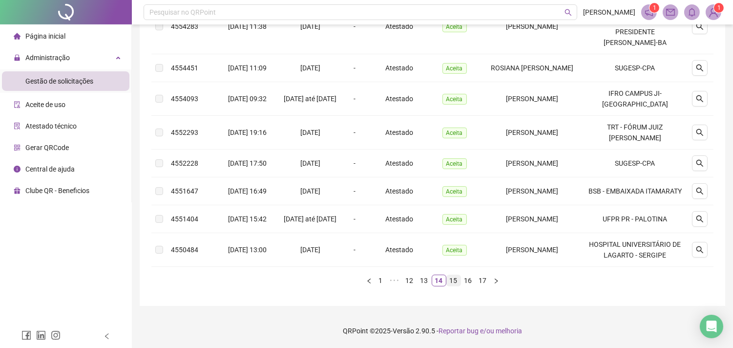
click at [451, 284] on link "15" at bounding box center [454, 280] width 14 height 11
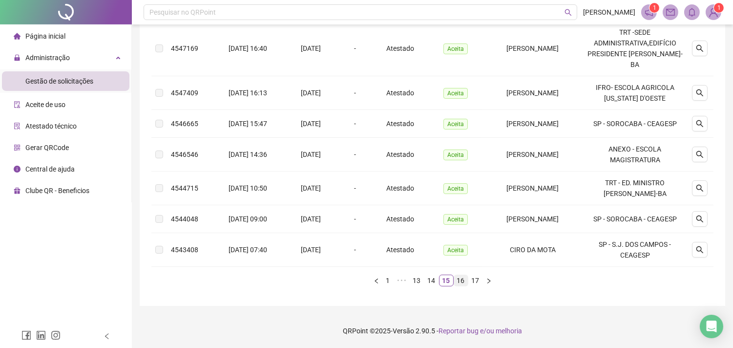
click at [460, 286] on link "16" at bounding box center [461, 280] width 14 height 11
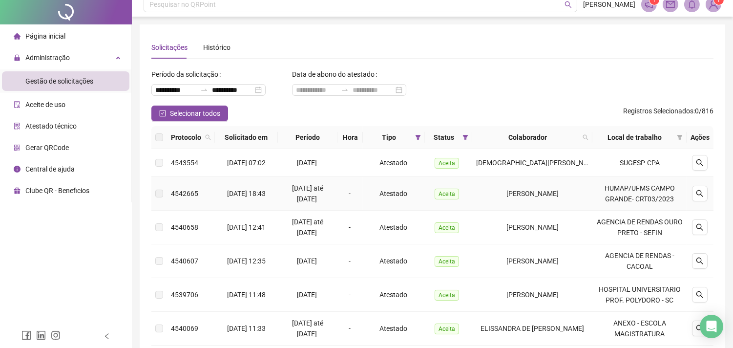
scroll to position [0, 0]
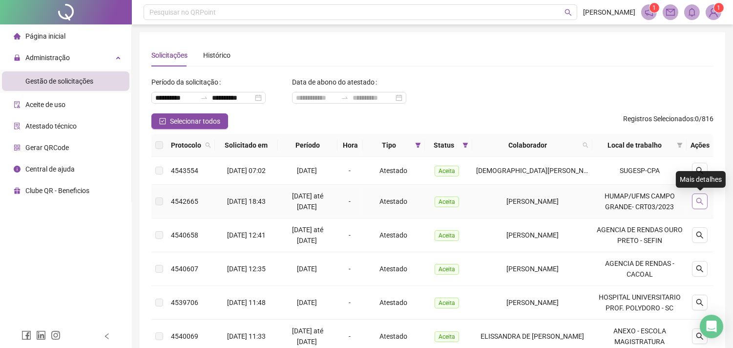
click at [694, 194] on button "button" at bounding box center [700, 201] width 16 height 16
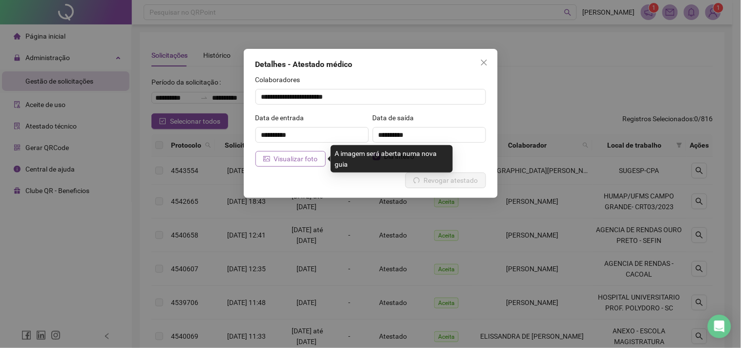
click at [306, 160] on span "Visualizar foto" at bounding box center [296, 158] width 44 height 11
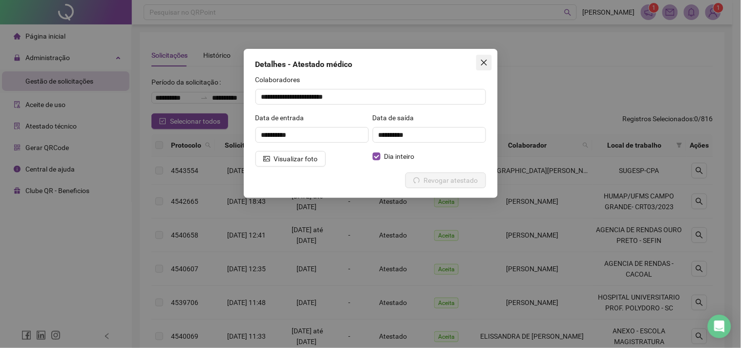
click at [476, 61] on span "Close" at bounding box center [484, 63] width 16 height 8
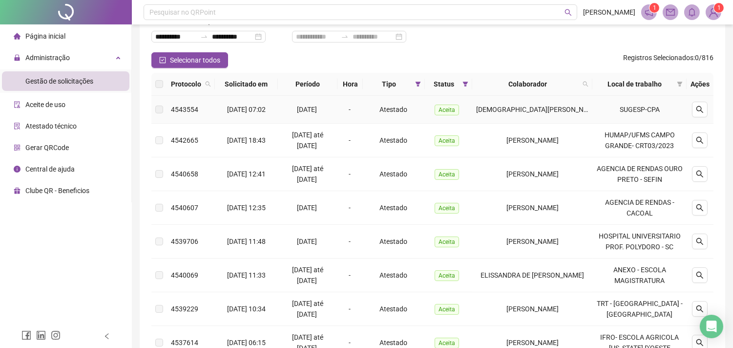
scroll to position [108, 0]
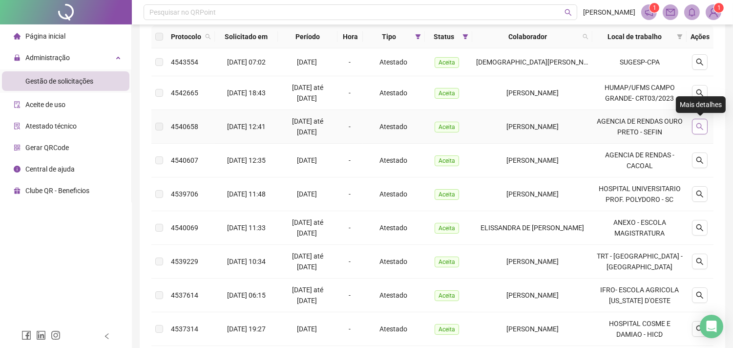
click at [704, 128] on icon "search" at bounding box center [700, 127] width 8 height 8
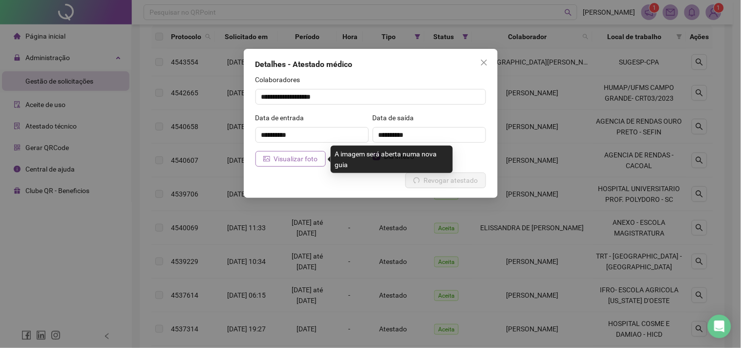
click at [303, 163] on span "Visualizar foto" at bounding box center [296, 158] width 44 height 11
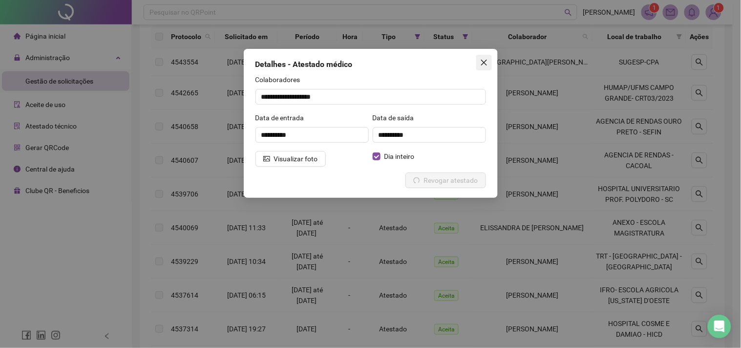
click at [488, 60] on span "Close" at bounding box center [484, 63] width 16 height 8
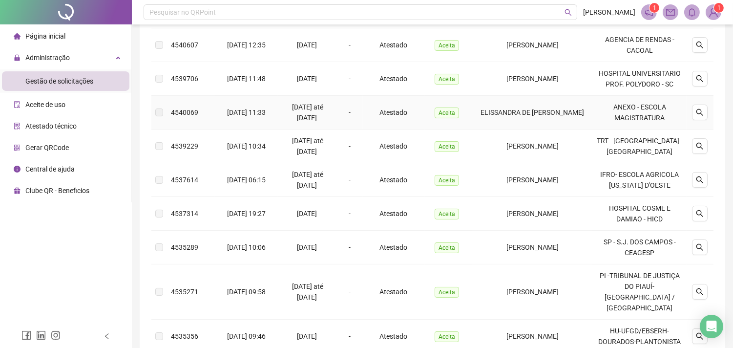
scroll to position [271, 0]
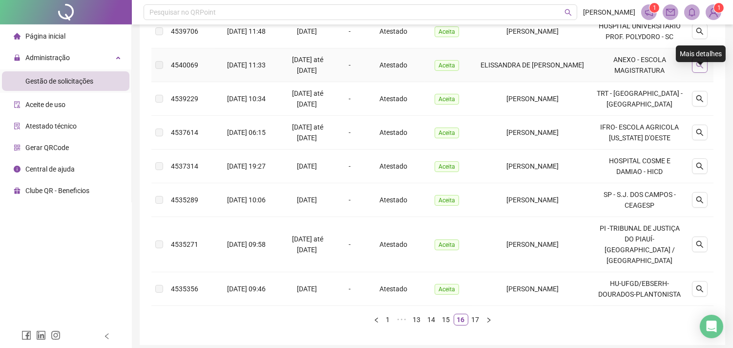
click at [696, 69] on icon "search" at bounding box center [700, 65] width 8 height 8
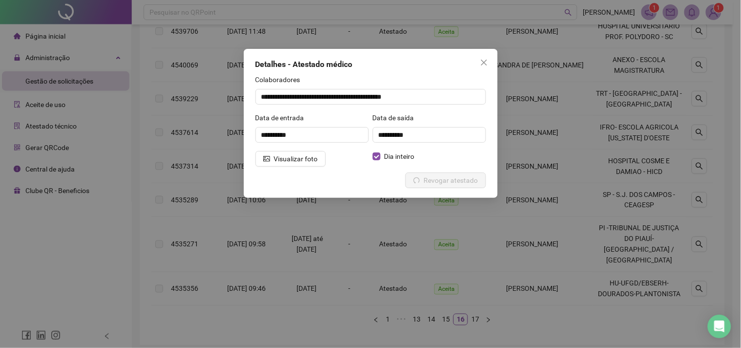
click at [246, 163] on div "**********" at bounding box center [371, 123] width 254 height 149
click at [269, 163] on button "Visualizar foto" at bounding box center [290, 159] width 70 height 16
click at [481, 62] on icon "close" at bounding box center [484, 63] width 8 height 8
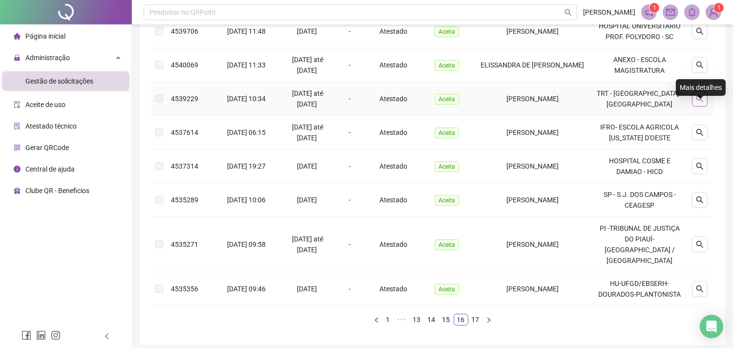
click at [705, 106] on button "button" at bounding box center [700, 99] width 16 height 16
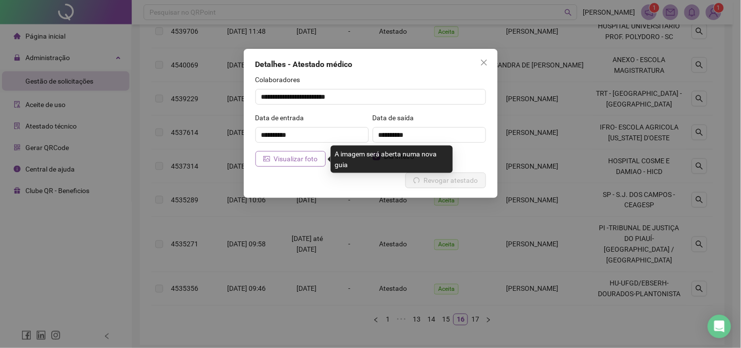
click at [270, 158] on button "Visualizar foto" at bounding box center [290, 159] width 70 height 16
click at [279, 151] on button "Visualizar foto" at bounding box center [290, 159] width 70 height 16
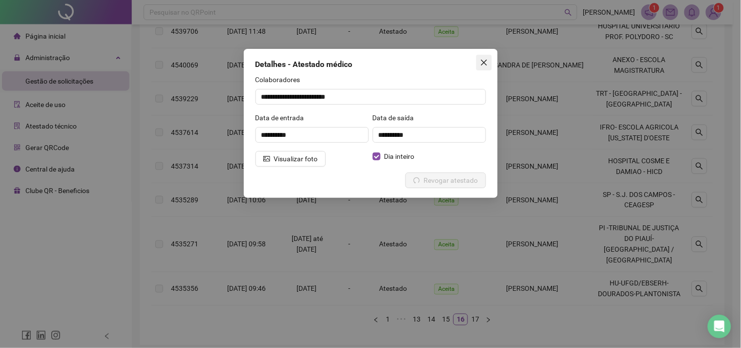
click at [487, 64] on span "Close" at bounding box center [484, 63] width 16 height 8
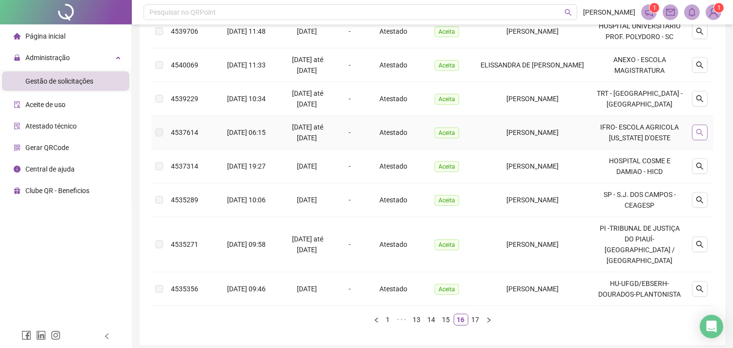
click at [700, 136] on icon "search" at bounding box center [699, 132] width 7 height 7
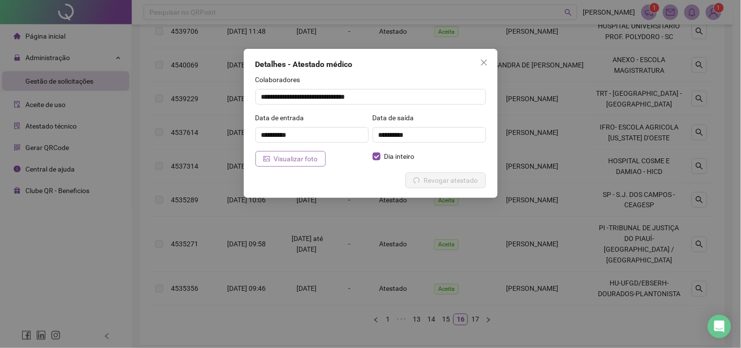
click at [301, 155] on span "Visualizar foto" at bounding box center [296, 158] width 44 height 11
click at [490, 59] on span "Close" at bounding box center [484, 63] width 16 height 8
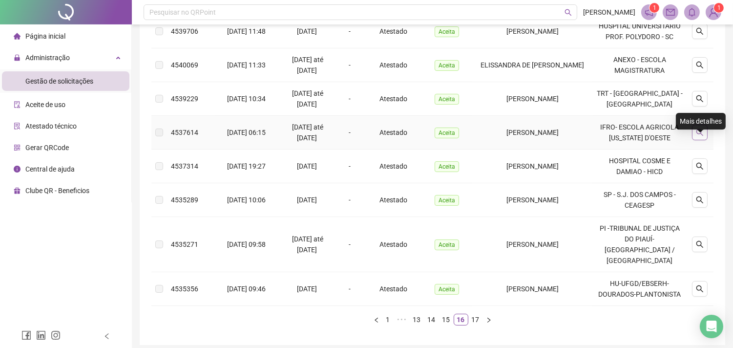
click at [700, 136] on icon "search" at bounding box center [700, 132] width 8 height 8
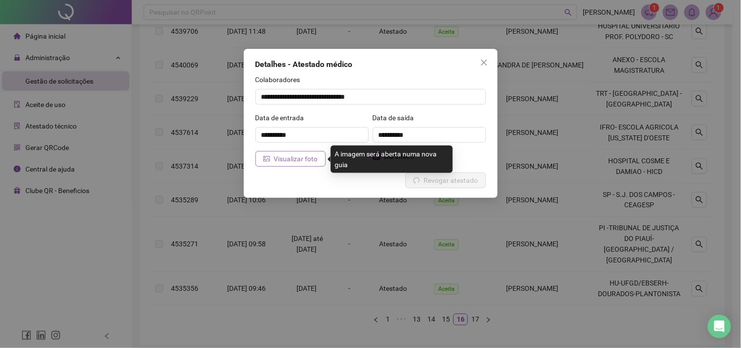
click at [309, 161] on span "Visualizar foto" at bounding box center [296, 158] width 44 height 11
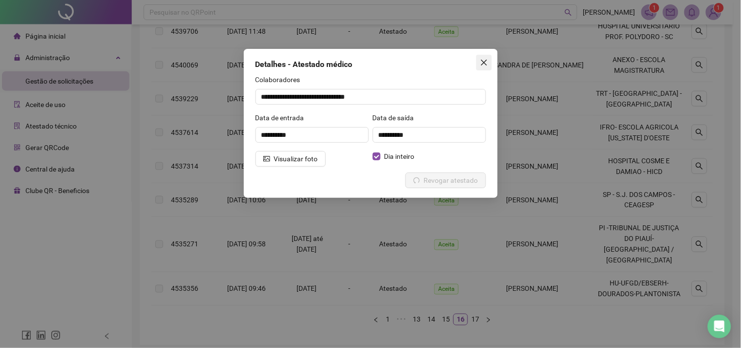
click at [484, 62] on icon "close" at bounding box center [484, 63] width 8 height 8
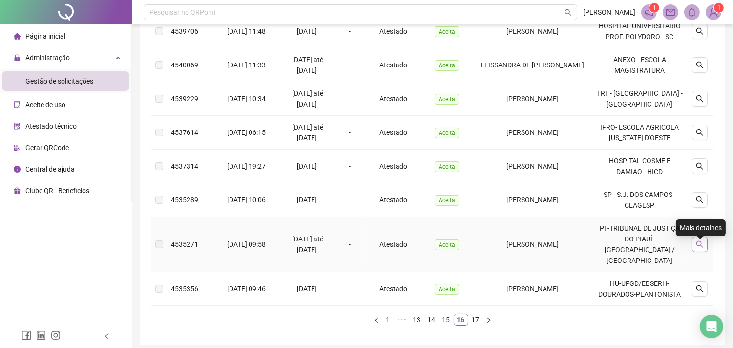
click at [703, 248] on icon "search" at bounding box center [699, 244] width 7 height 7
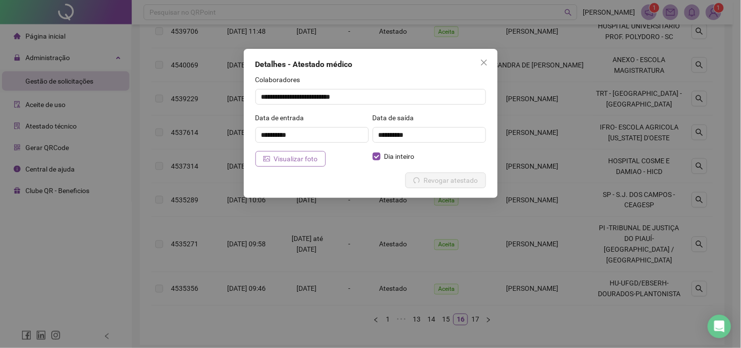
click at [300, 153] on span "Visualizar foto" at bounding box center [296, 158] width 44 height 11
click at [481, 59] on icon "close" at bounding box center [484, 63] width 8 height 8
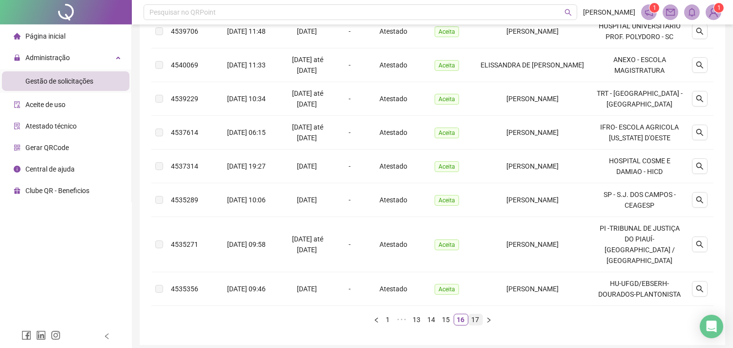
click at [477, 325] on link "17" at bounding box center [476, 319] width 14 height 11
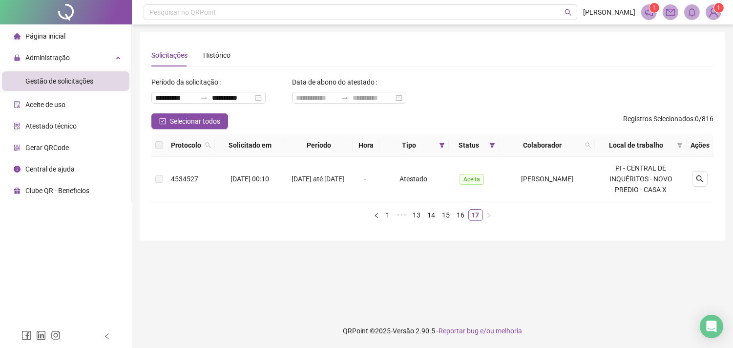
scroll to position [0, 0]
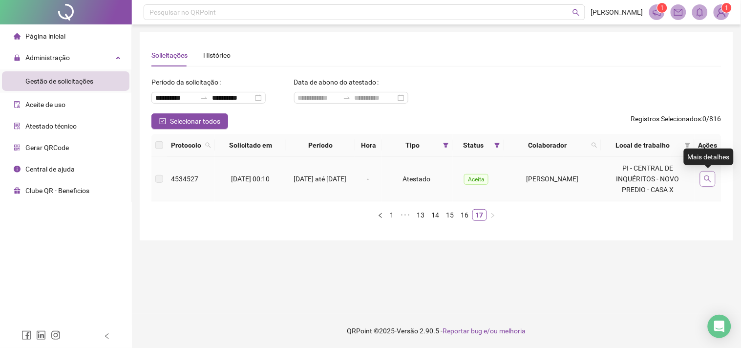
click at [705, 184] on button "button" at bounding box center [708, 179] width 16 height 16
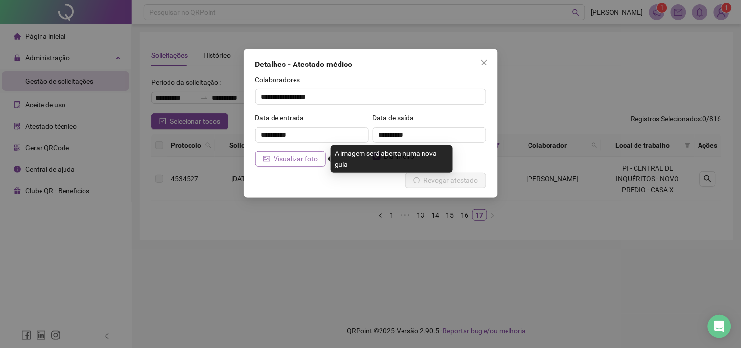
click at [303, 160] on span "Visualizar foto" at bounding box center [296, 158] width 44 height 11
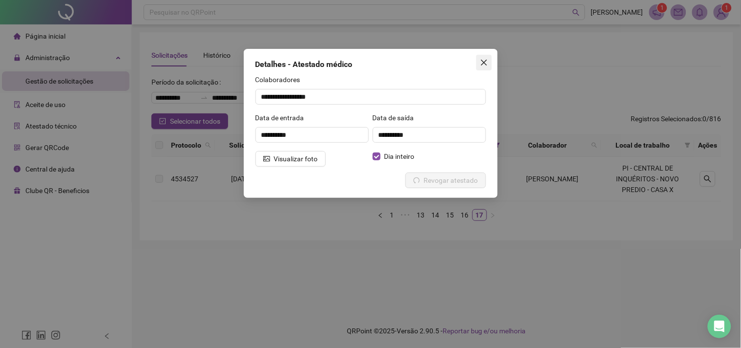
click at [485, 61] on icon "close" at bounding box center [484, 63] width 8 height 8
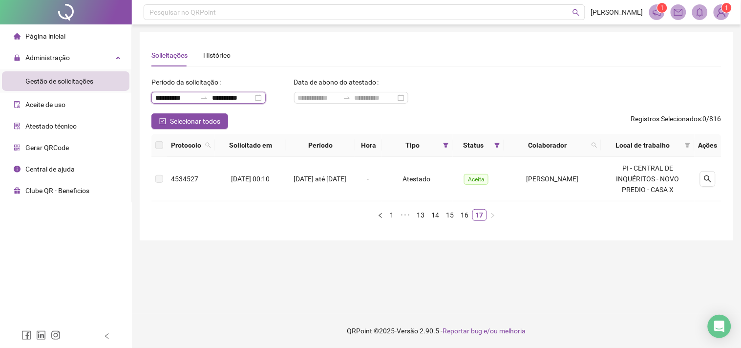
click at [173, 99] on input "**********" at bounding box center [175, 97] width 41 height 11
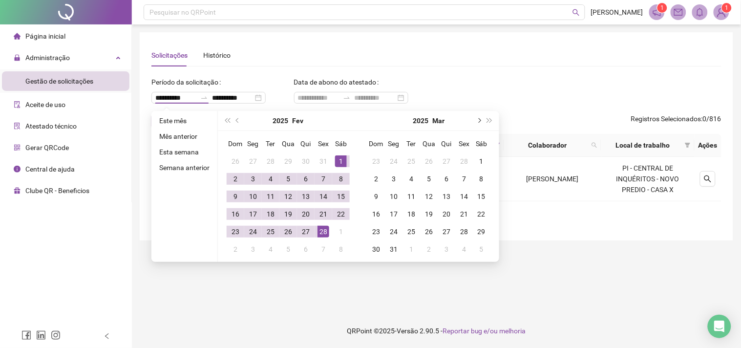
click at [477, 120] on span "next-year" at bounding box center [478, 120] width 5 height 5
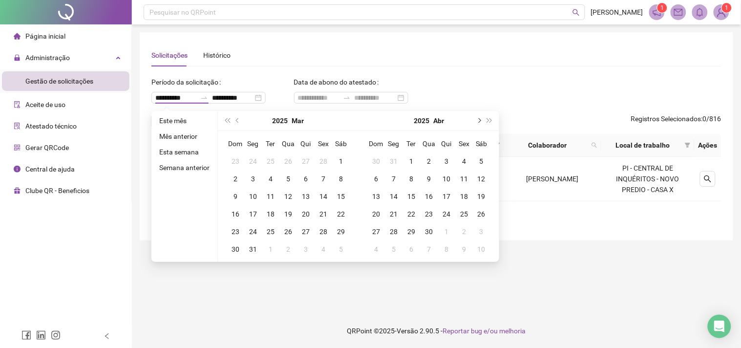
click at [477, 120] on span "next-year" at bounding box center [478, 120] width 5 height 5
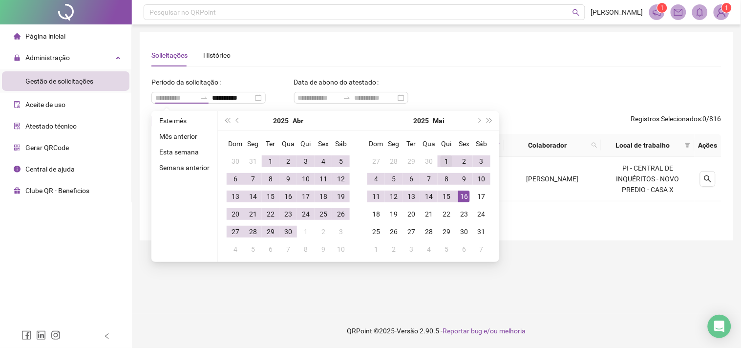
type input "**********"
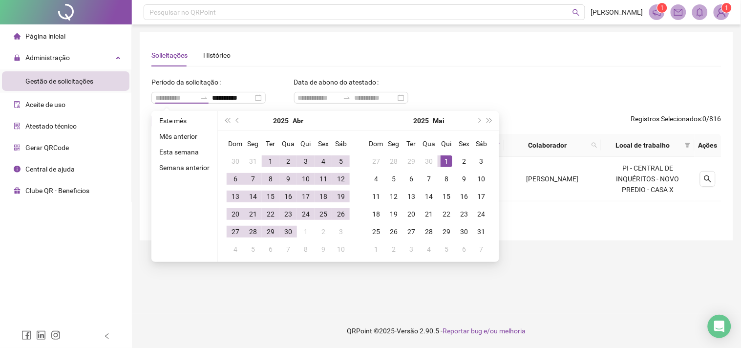
click at [438, 156] on td "1" at bounding box center [446, 161] width 18 height 18
type input "**********"
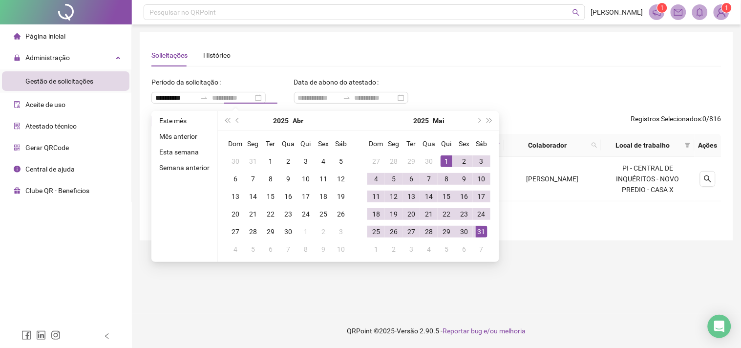
click at [482, 232] on div "31" at bounding box center [482, 232] width 12 height 12
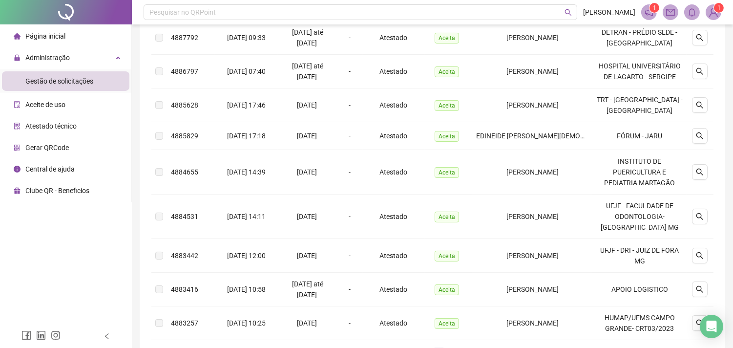
scroll to position [310, 0]
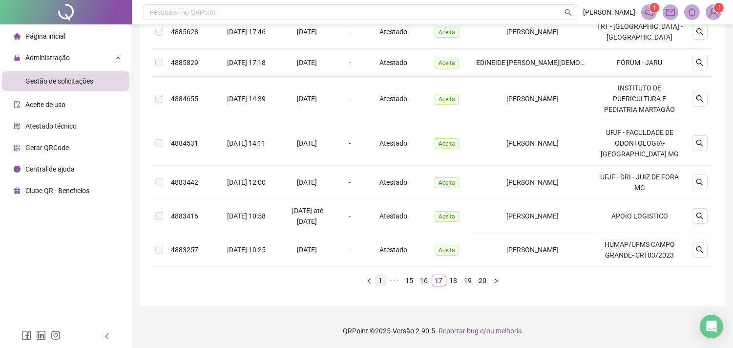
click at [381, 278] on link "1" at bounding box center [380, 280] width 11 height 11
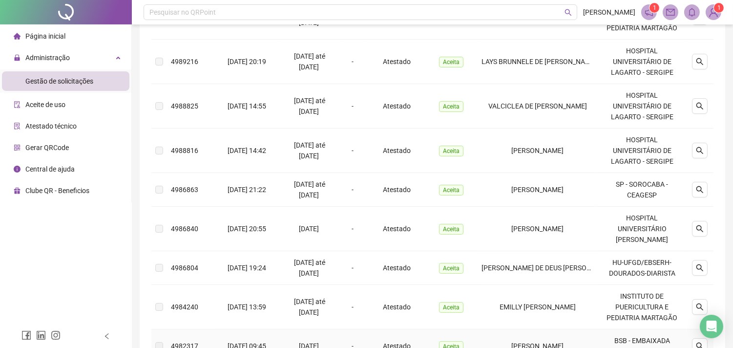
scroll to position [0, 0]
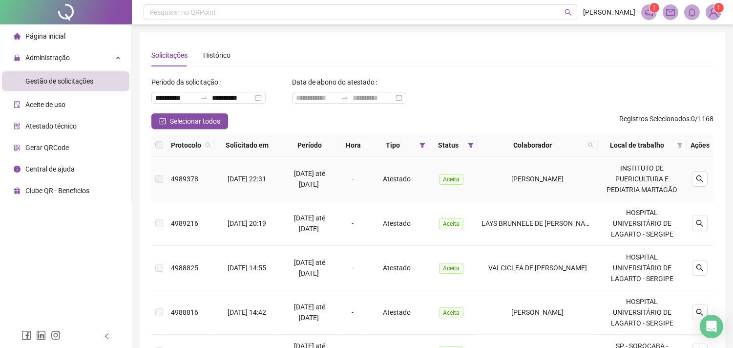
click at [691, 184] on div at bounding box center [699, 179] width 19 height 16
click at [702, 181] on icon "search" at bounding box center [699, 178] width 7 height 7
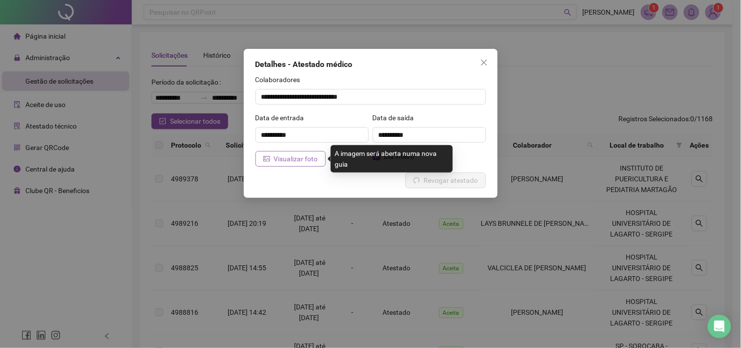
click at [303, 155] on span "Visualizar foto" at bounding box center [296, 158] width 44 height 11
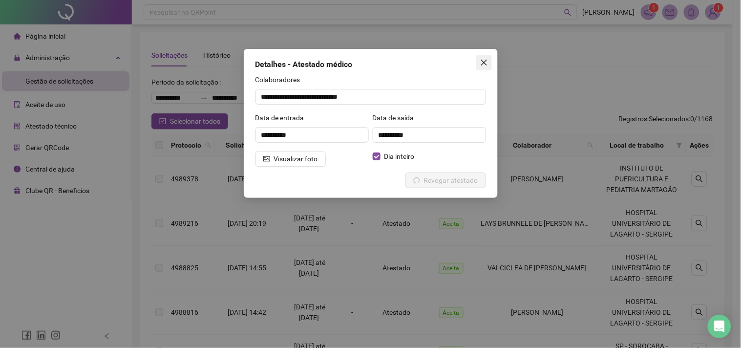
click at [485, 55] on button "Close" at bounding box center [484, 63] width 16 height 16
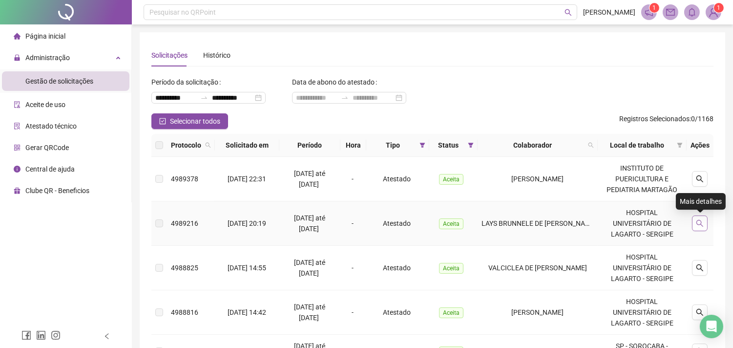
click at [705, 220] on button "button" at bounding box center [700, 223] width 16 height 16
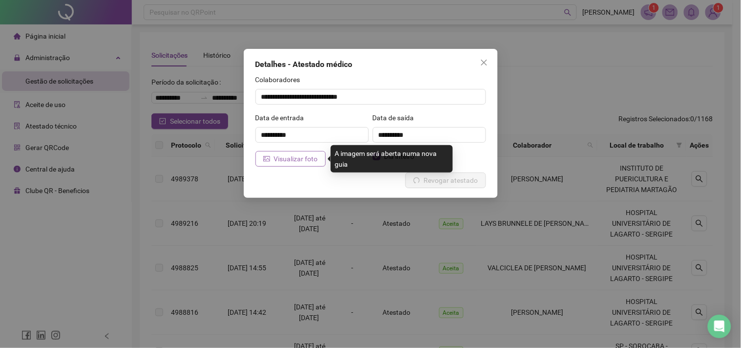
click at [287, 163] on span "Visualizar foto" at bounding box center [296, 158] width 44 height 11
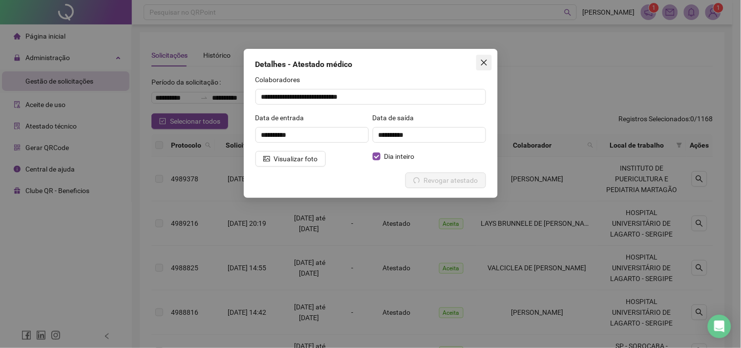
click at [480, 59] on icon "close" at bounding box center [484, 63] width 8 height 8
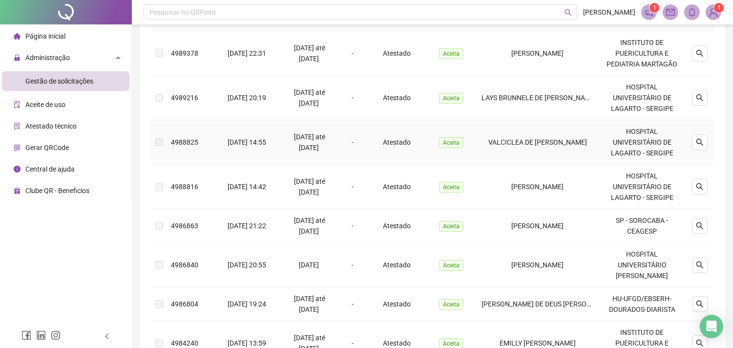
scroll to position [163, 0]
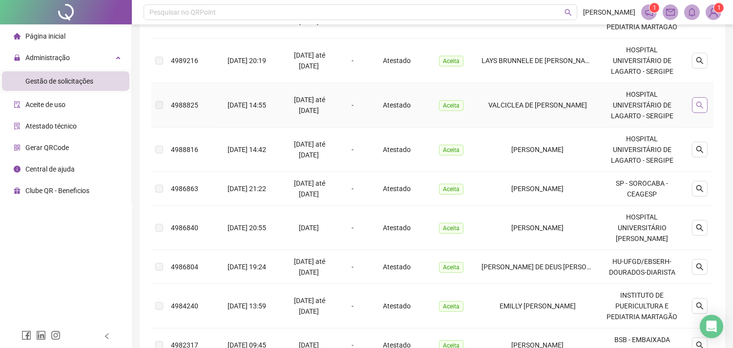
click at [692, 109] on button "button" at bounding box center [700, 105] width 16 height 16
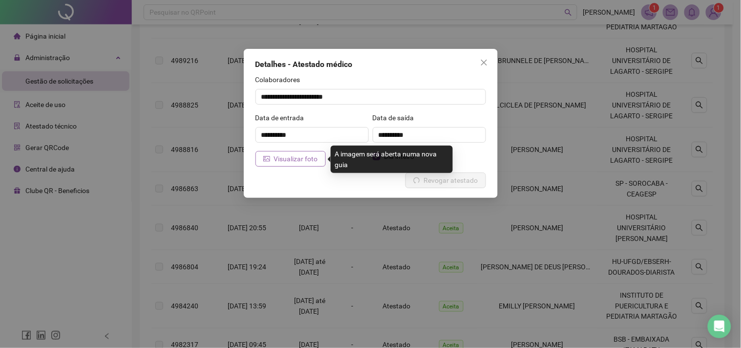
click at [309, 165] on button "Visualizar foto" at bounding box center [290, 159] width 70 height 16
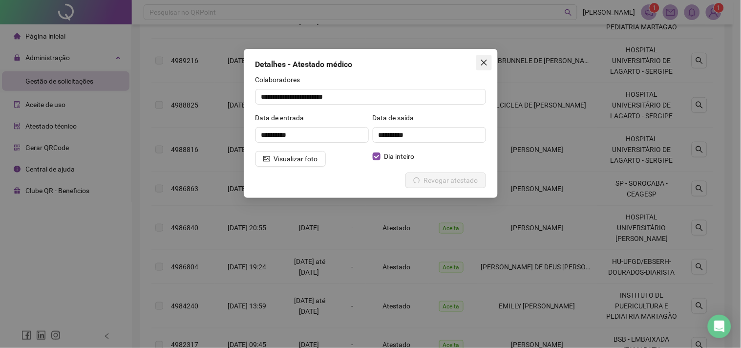
click at [483, 62] on icon "close" at bounding box center [483, 63] width 6 height 6
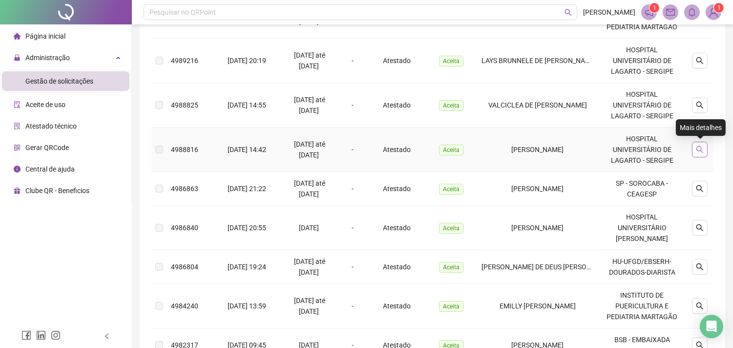
click at [705, 143] on button "button" at bounding box center [700, 150] width 16 height 16
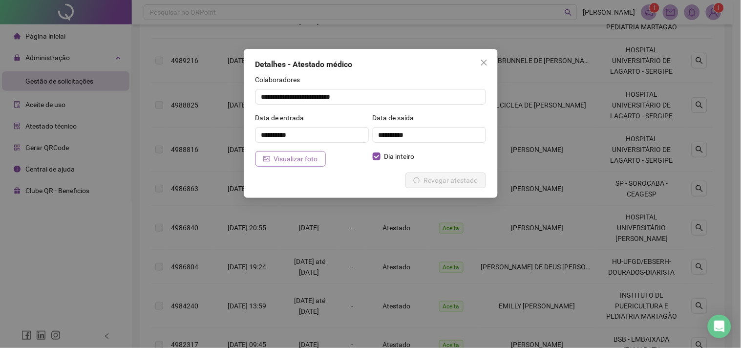
click at [281, 160] on span "Visualizar foto" at bounding box center [296, 158] width 44 height 11
click at [480, 59] on icon "close" at bounding box center [484, 63] width 8 height 8
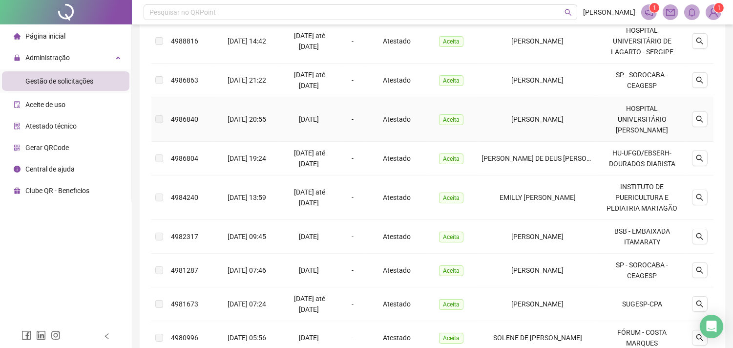
scroll to position [325, 0]
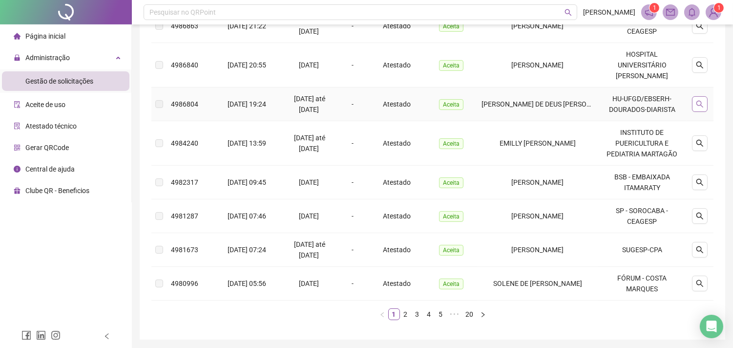
click at [701, 107] on icon "search" at bounding box center [699, 104] width 7 height 7
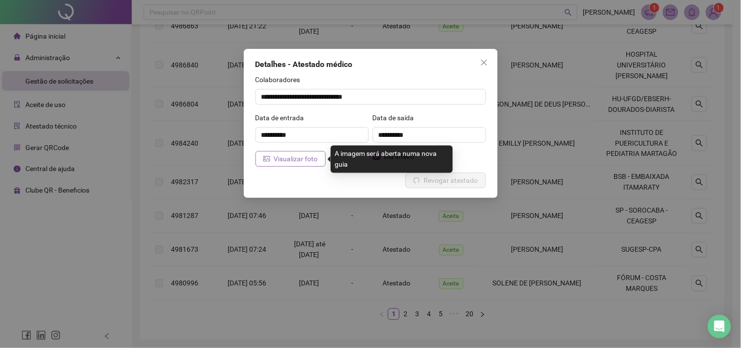
click at [274, 153] on span "Visualizar foto" at bounding box center [296, 158] width 44 height 11
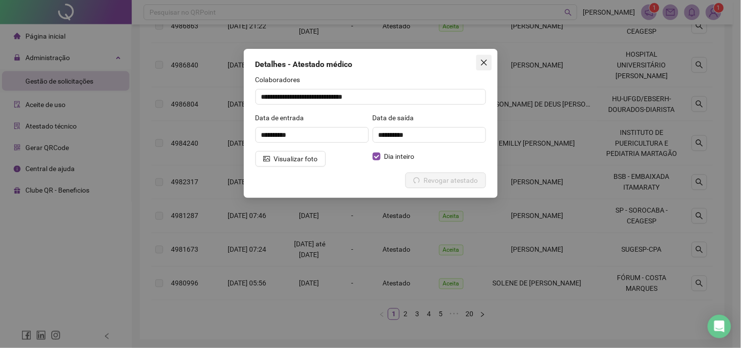
click at [484, 62] on icon "close" at bounding box center [483, 63] width 6 height 6
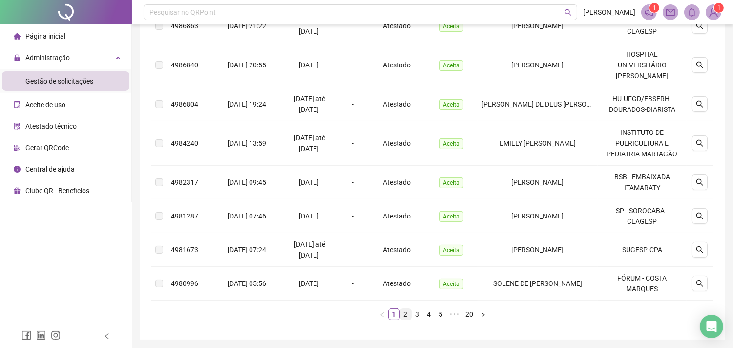
click at [406, 319] on link "2" at bounding box center [405, 314] width 11 height 11
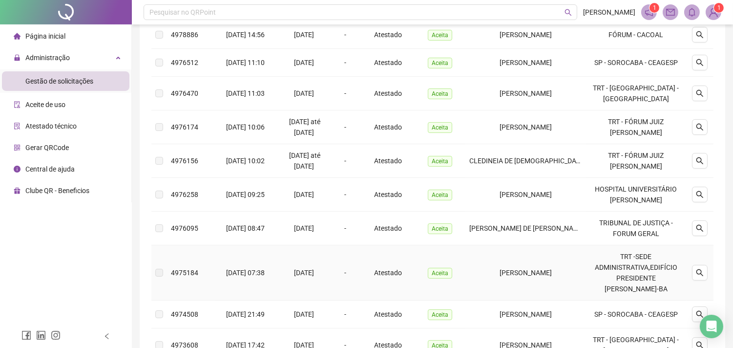
scroll to position [0, 0]
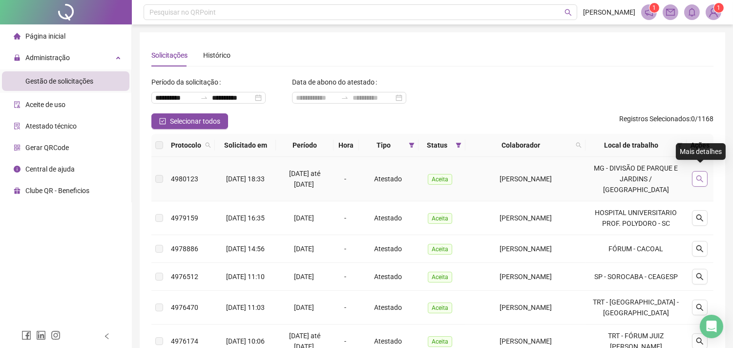
click at [695, 178] on button "button" at bounding box center [700, 179] width 16 height 16
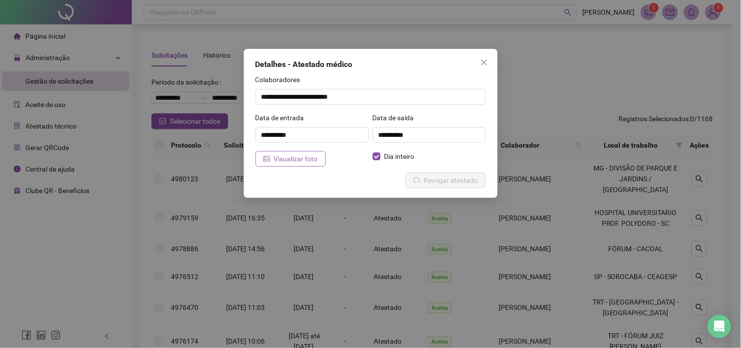
click at [303, 165] on button "Visualizar foto" at bounding box center [290, 159] width 70 height 16
click at [477, 58] on button "Close" at bounding box center [484, 63] width 16 height 16
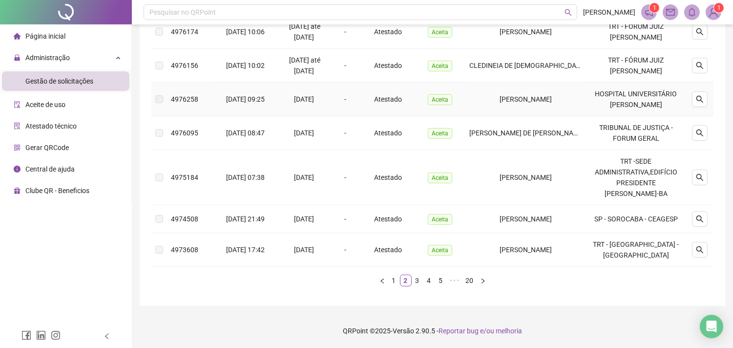
scroll to position [320, 0]
click at [420, 282] on link "3" at bounding box center [417, 280] width 11 height 11
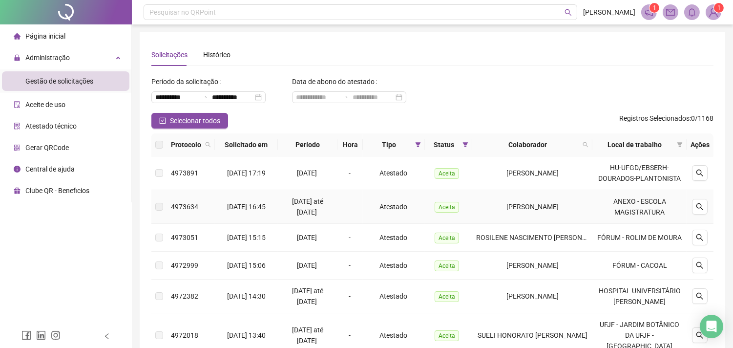
scroll to position [0, 0]
click at [709, 217] on td at bounding box center [700, 207] width 27 height 34
click at [696, 211] on icon "search" at bounding box center [700, 207] width 8 height 8
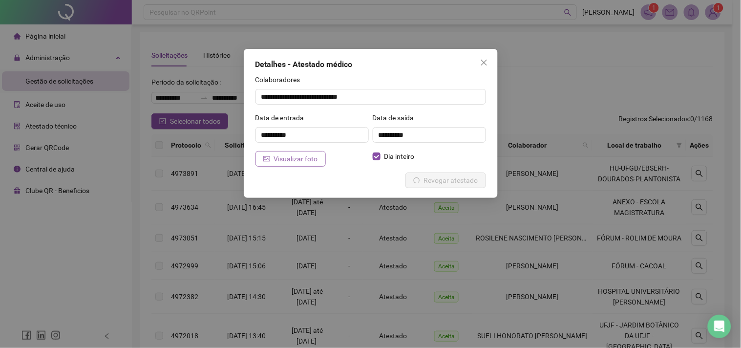
click at [262, 164] on button "Visualizar foto" at bounding box center [290, 159] width 70 height 16
click at [484, 65] on icon "close" at bounding box center [484, 63] width 8 height 8
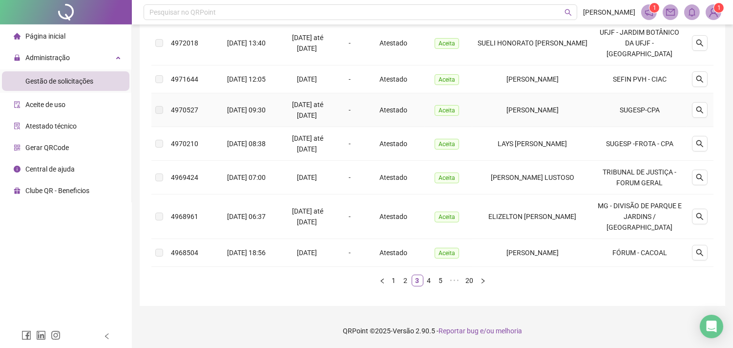
scroll to position [320, 0]
click at [430, 279] on link "4" at bounding box center [429, 280] width 11 height 11
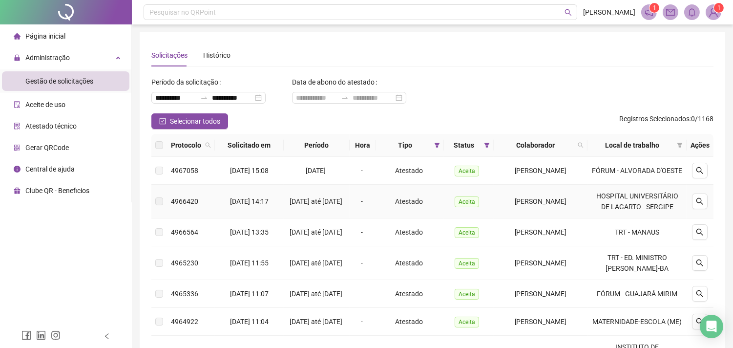
scroll to position [54, 0]
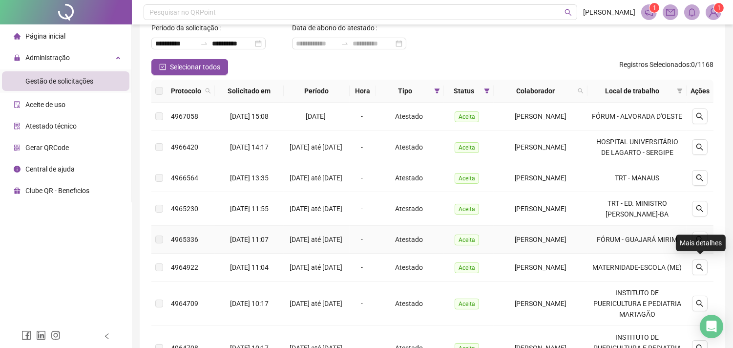
click at [708, 247] on div at bounding box center [699, 239] width 19 height 16
click at [704, 243] on icon "search" at bounding box center [700, 239] width 8 height 8
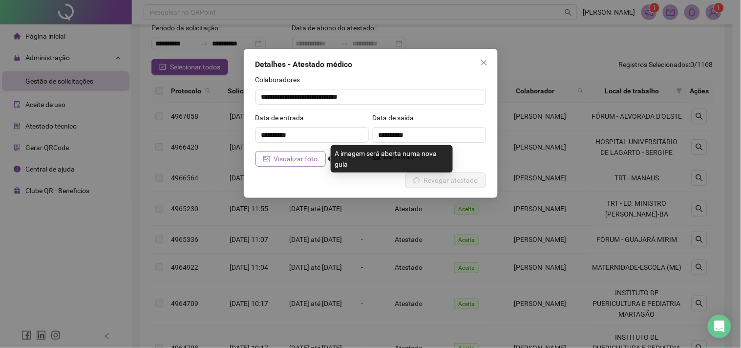
click at [304, 157] on span "Visualizar foto" at bounding box center [296, 158] width 44 height 11
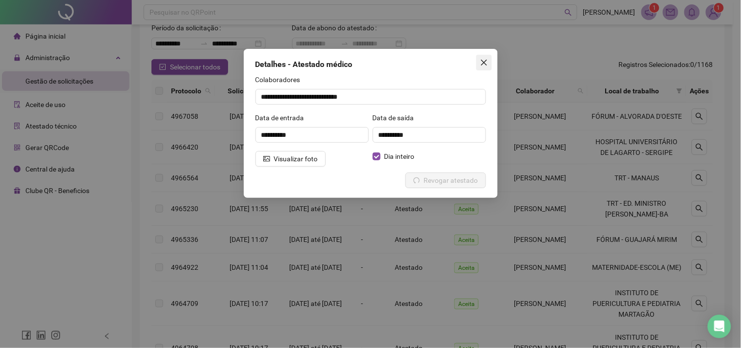
click at [482, 64] on icon "close" at bounding box center [484, 63] width 8 height 8
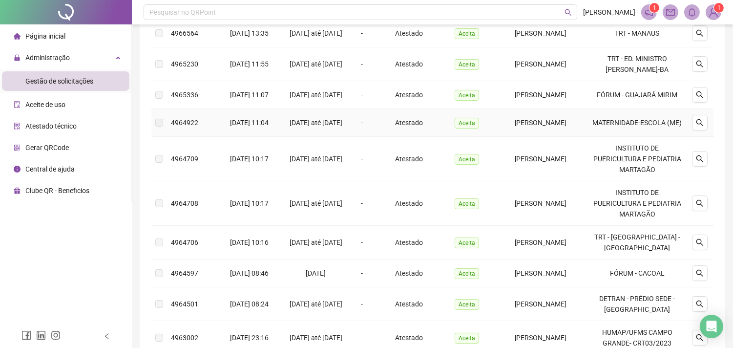
scroll to position [271, 0]
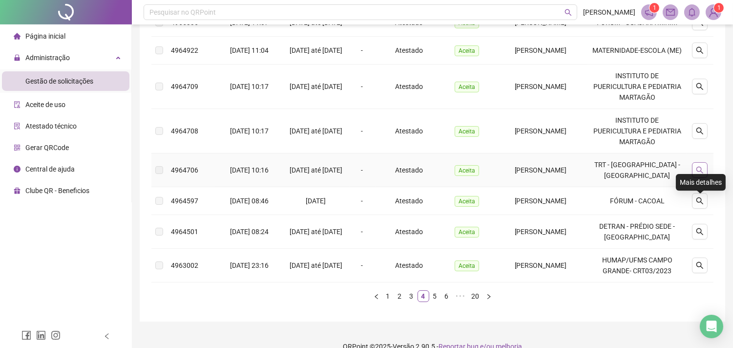
click at [692, 178] on button "button" at bounding box center [700, 170] width 16 height 16
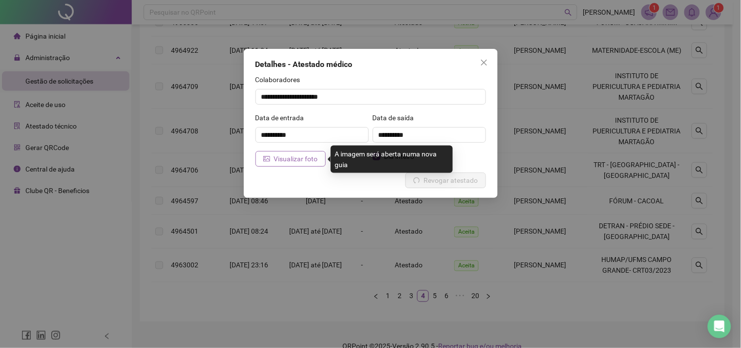
click at [277, 157] on span "Visualizar foto" at bounding box center [296, 158] width 44 height 11
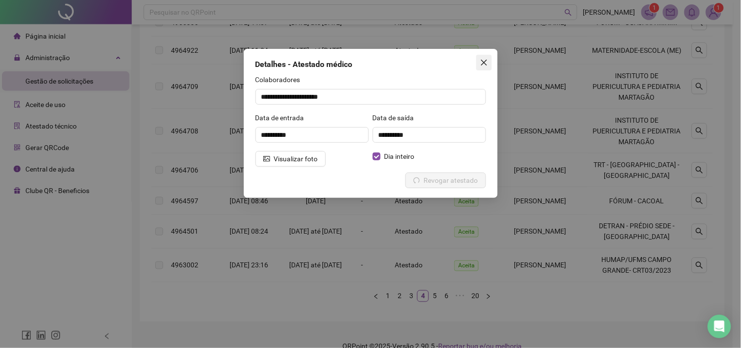
click at [484, 64] on icon "close" at bounding box center [484, 63] width 8 height 8
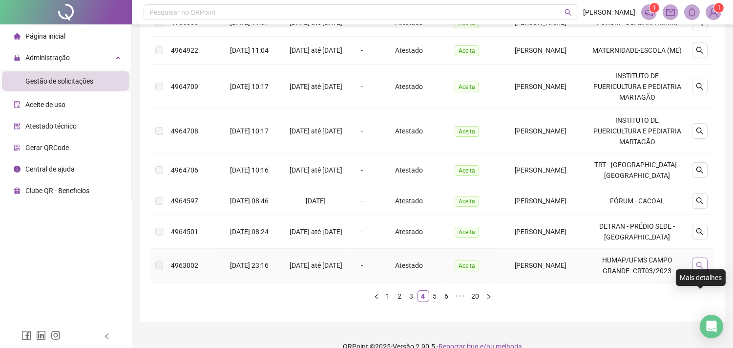
click at [701, 269] on icon "search" at bounding box center [699, 265] width 7 height 7
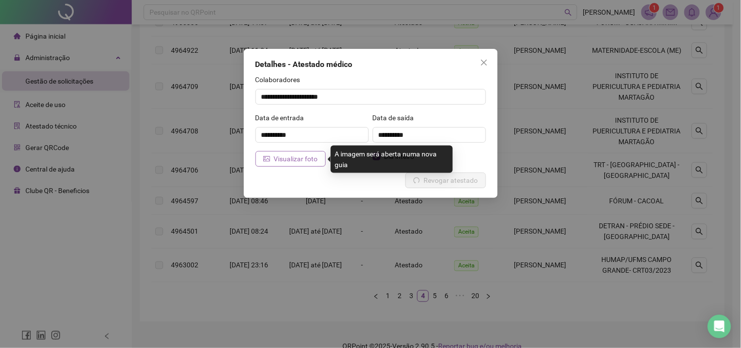
click at [308, 157] on span "Visualizar foto" at bounding box center [296, 158] width 44 height 11
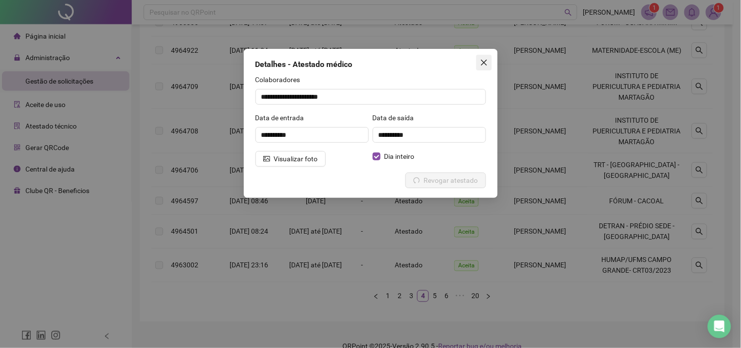
click at [489, 56] on button "Close" at bounding box center [484, 63] width 16 height 16
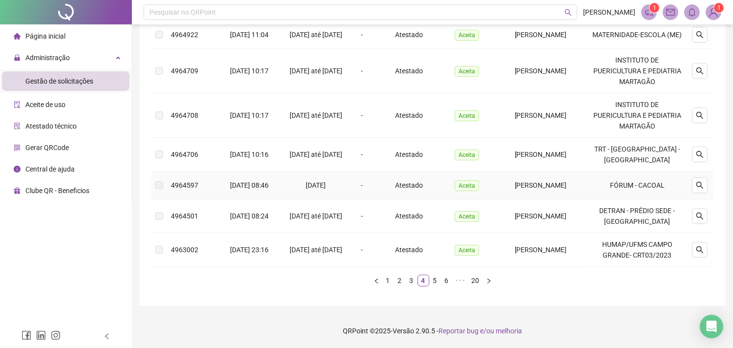
scroll to position [321, 0]
click at [434, 284] on link "5" at bounding box center [435, 280] width 11 height 11
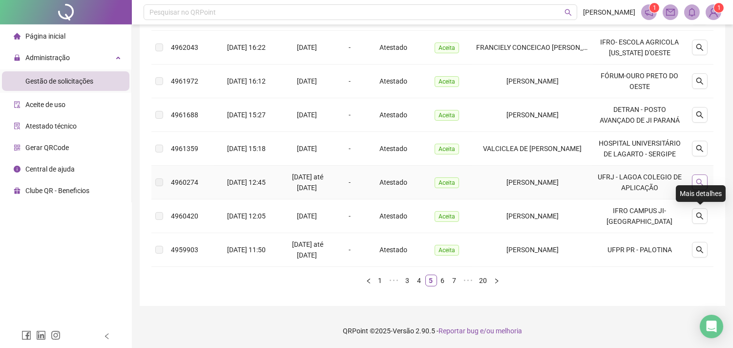
click at [697, 184] on icon "search" at bounding box center [700, 182] width 8 height 8
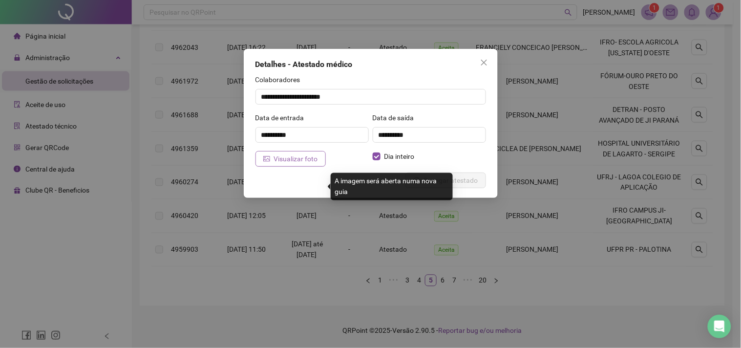
click at [307, 162] on span "Visualizar foto" at bounding box center [296, 158] width 44 height 11
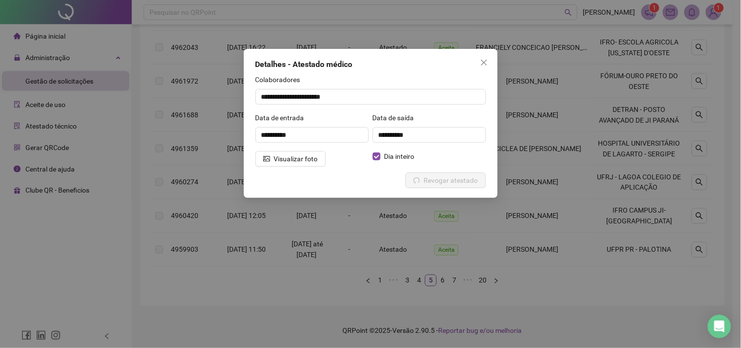
drag, startPoint x: 481, startPoint y: 64, endPoint x: 482, endPoint y: 72, distance: 7.8
click at [482, 70] on div "**********" at bounding box center [371, 123] width 254 height 149
click at [486, 59] on icon "close" at bounding box center [484, 63] width 8 height 8
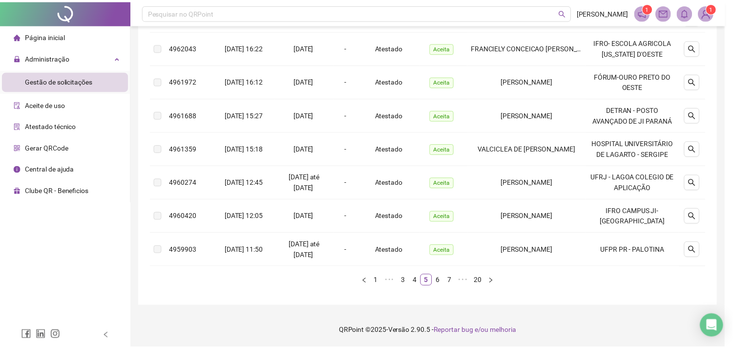
scroll to position [299, 0]
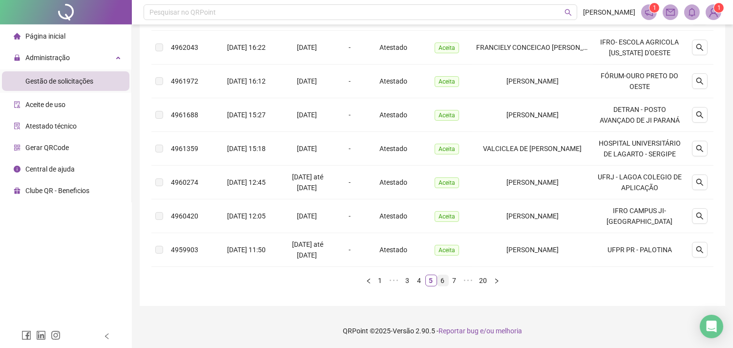
click at [444, 286] on link "6" at bounding box center [442, 280] width 11 height 11
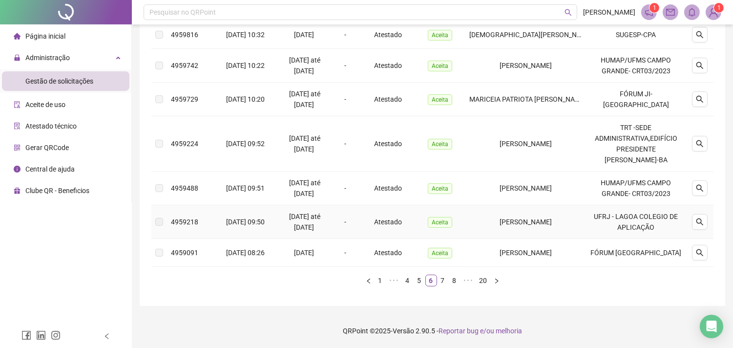
scroll to position [81, 0]
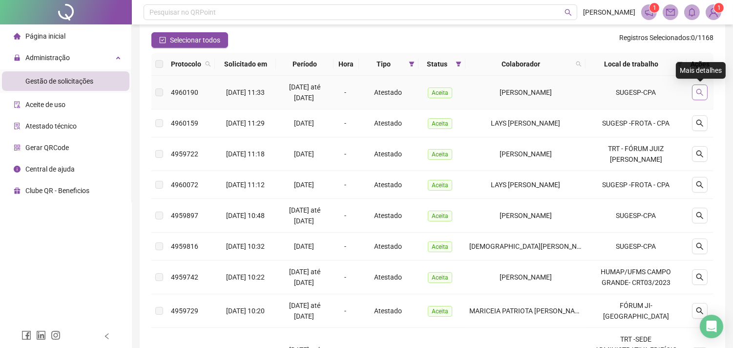
click at [699, 95] on icon "search" at bounding box center [700, 92] width 8 height 8
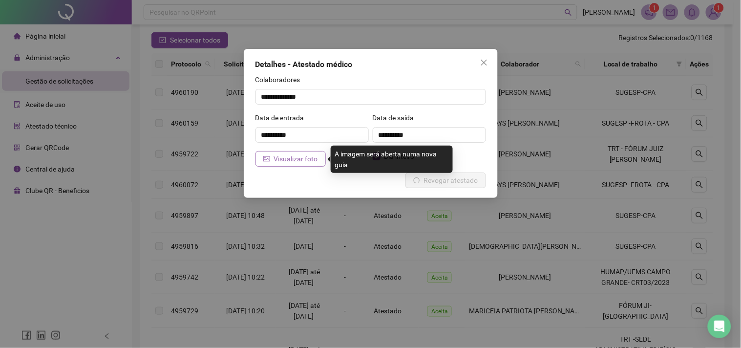
click at [276, 158] on span "Visualizar foto" at bounding box center [296, 158] width 44 height 11
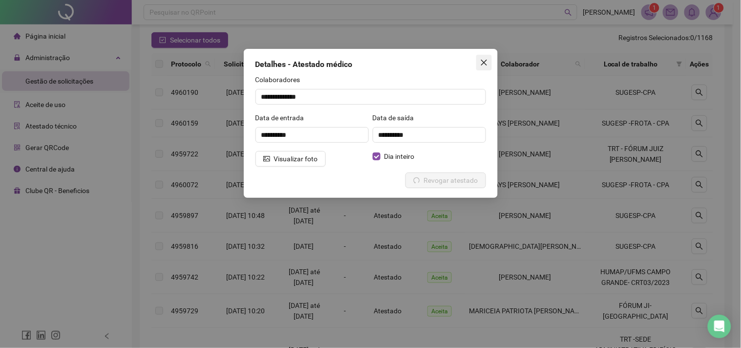
click at [485, 63] on icon "close" at bounding box center [483, 63] width 6 height 6
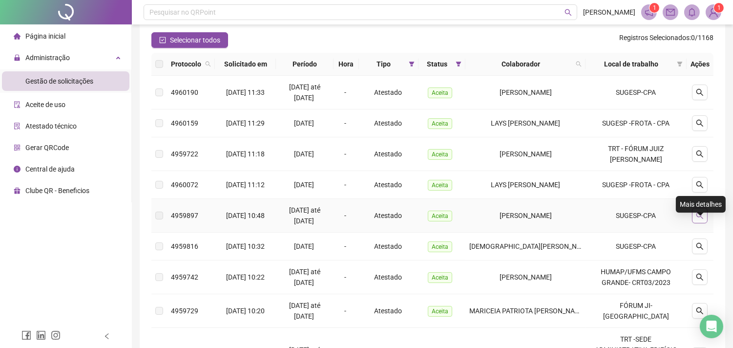
click at [703, 219] on icon "search" at bounding box center [700, 215] width 8 height 8
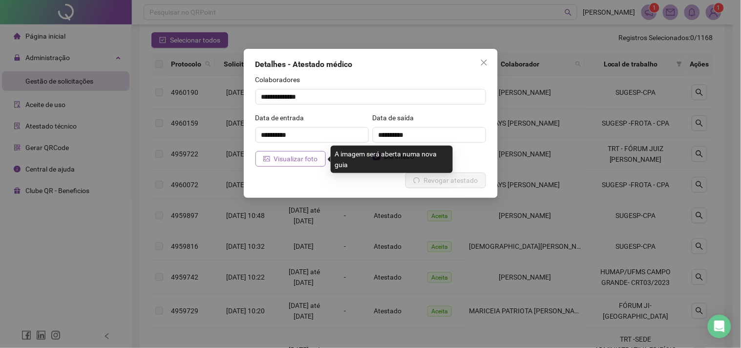
click at [321, 159] on button "Visualizar foto" at bounding box center [290, 159] width 70 height 16
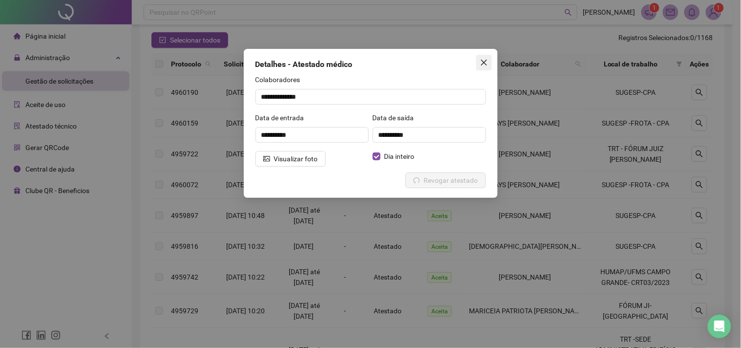
click at [482, 56] on button "Close" at bounding box center [484, 63] width 16 height 16
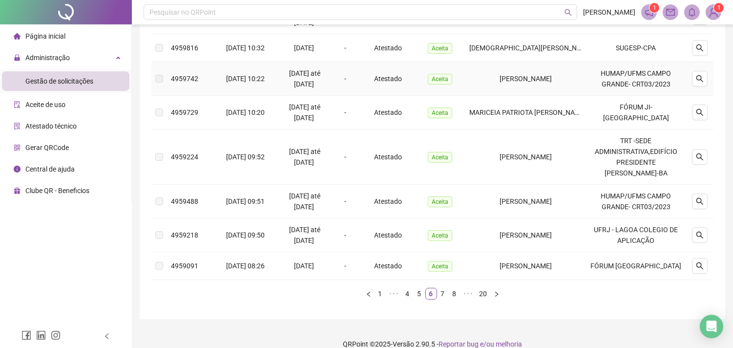
scroll to position [298, 0]
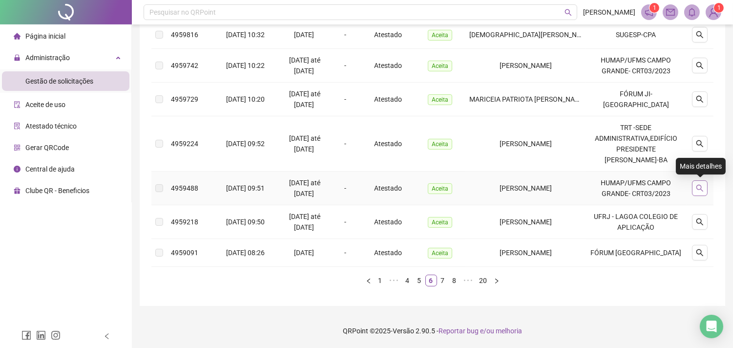
click at [705, 184] on button "button" at bounding box center [700, 188] width 16 height 16
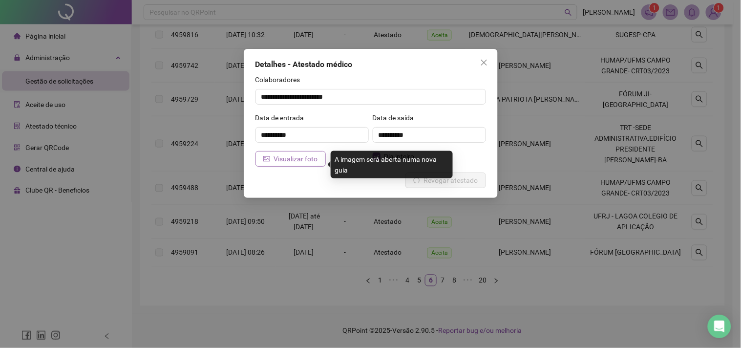
click at [310, 157] on span "Visualizar foto" at bounding box center [296, 158] width 44 height 11
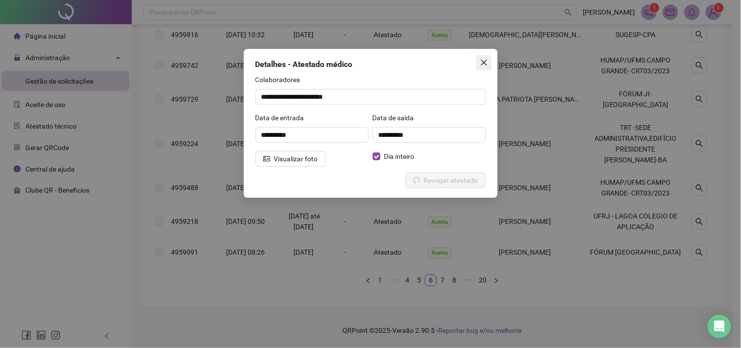
click at [487, 66] on button "Close" at bounding box center [484, 63] width 16 height 16
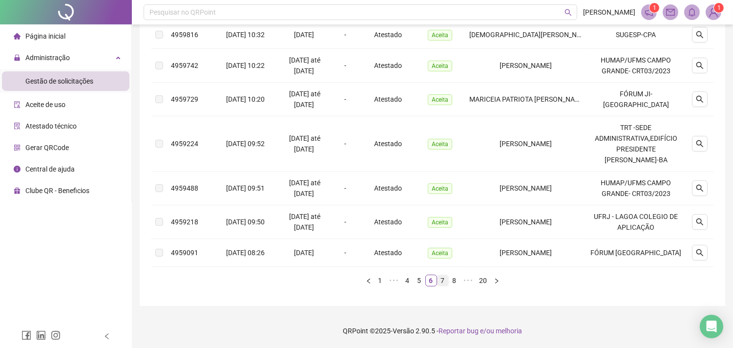
click at [442, 280] on link "7" at bounding box center [442, 280] width 11 height 11
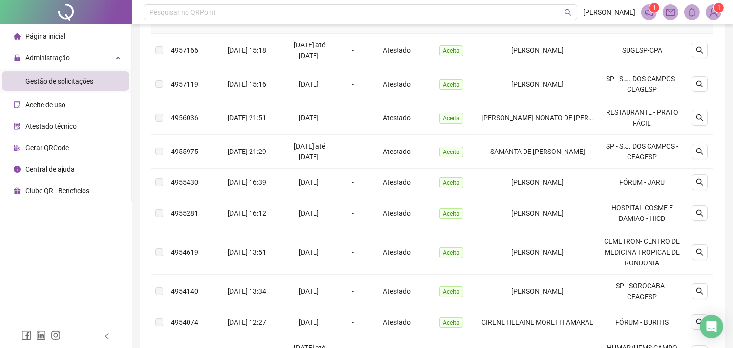
scroll to position [0, 0]
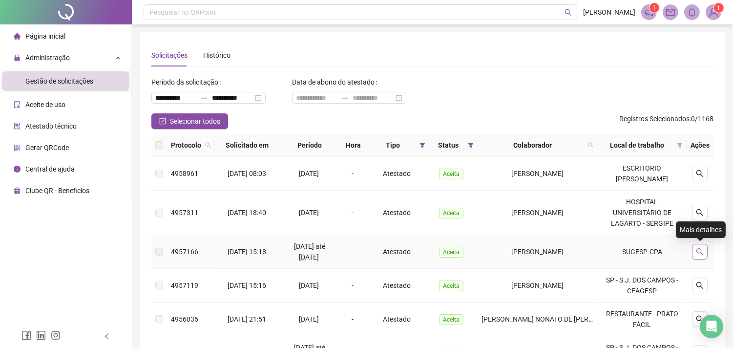
click at [702, 250] on icon "search" at bounding box center [700, 252] width 8 height 8
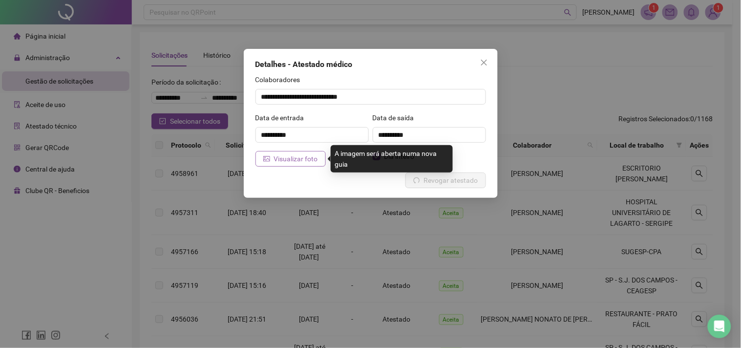
click at [295, 151] on button "Visualizar foto" at bounding box center [290, 159] width 70 height 16
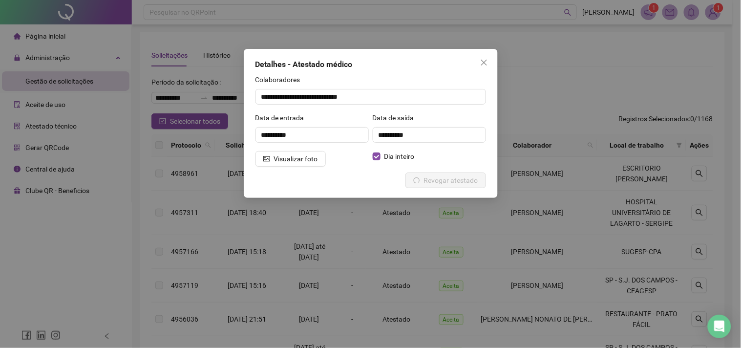
click at [493, 59] on div "**********" at bounding box center [371, 123] width 254 height 149
click at [482, 64] on icon "close" at bounding box center [484, 63] width 8 height 8
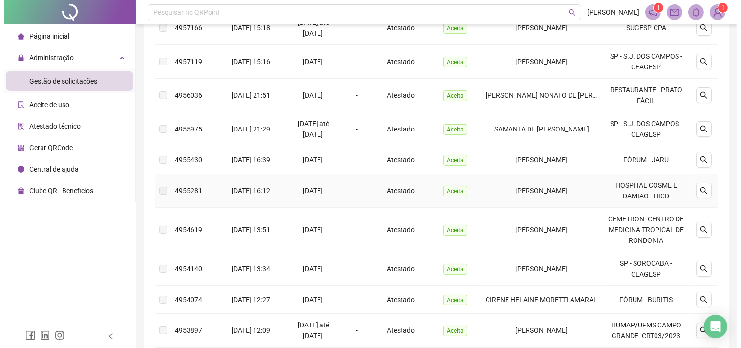
scroll to position [304, 0]
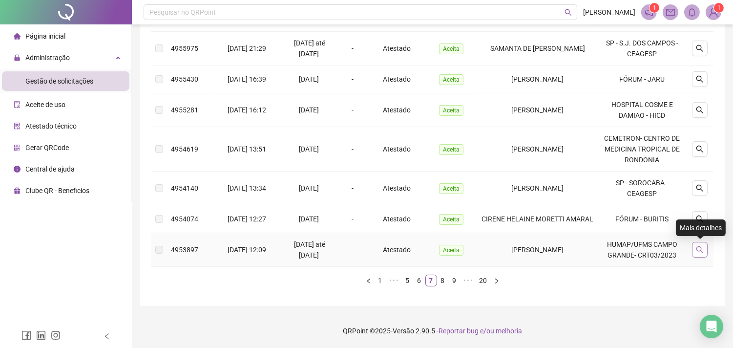
click at [703, 251] on icon "search" at bounding box center [700, 250] width 8 height 8
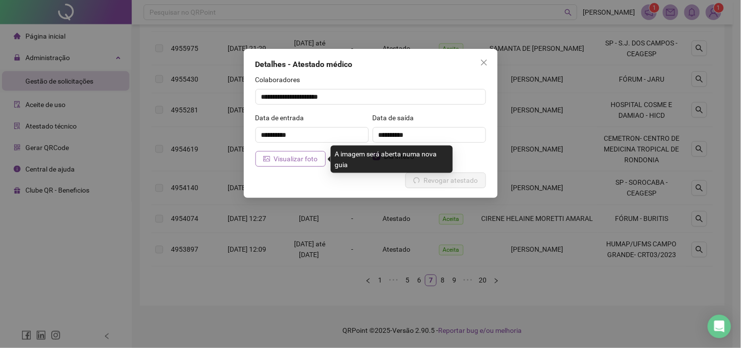
click at [313, 160] on span "Visualizar foto" at bounding box center [296, 158] width 44 height 11
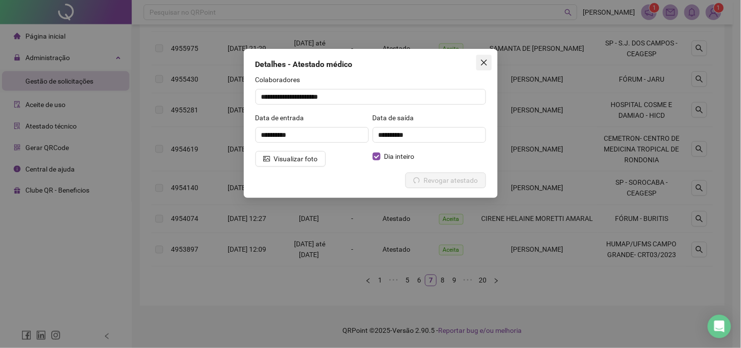
click at [480, 65] on icon "close" at bounding box center [484, 63] width 8 height 8
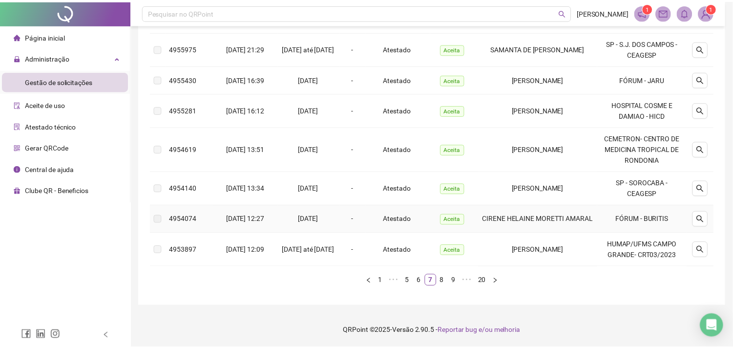
scroll to position [293, 0]
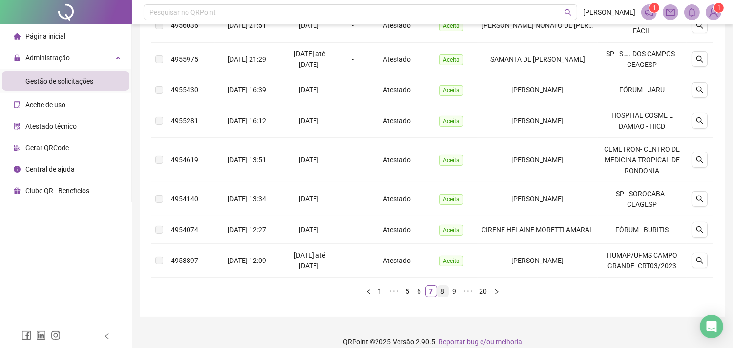
click at [438, 290] on link "8" at bounding box center [442, 291] width 11 height 11
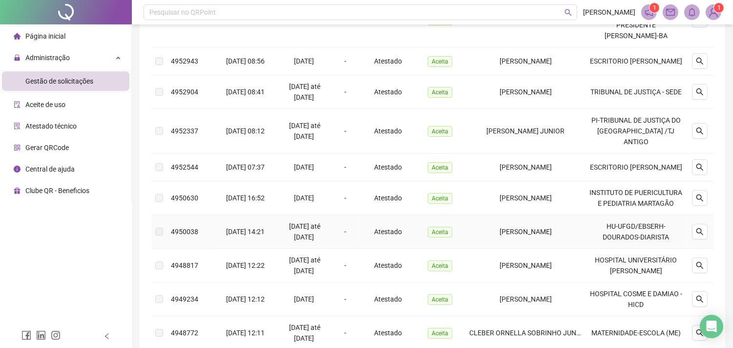
scroll to position [239, 0]
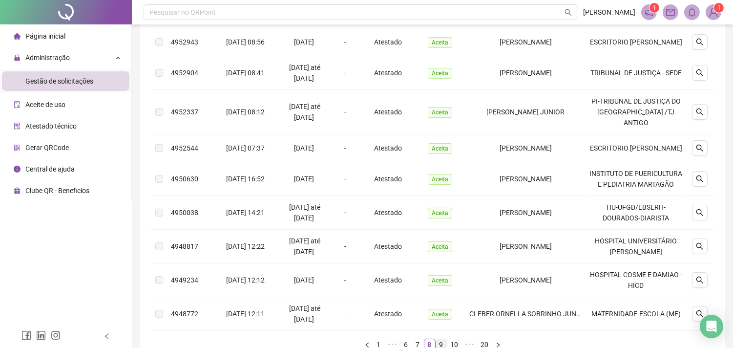
click at [443, 339] on link "9" at bounding box center [441, 344] width 11 height 11
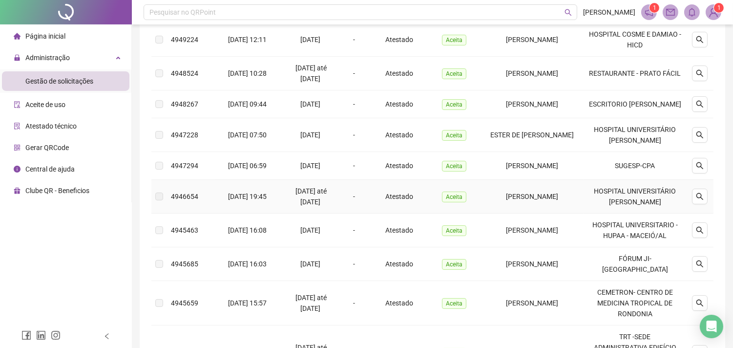
scroll to position [130, 0]
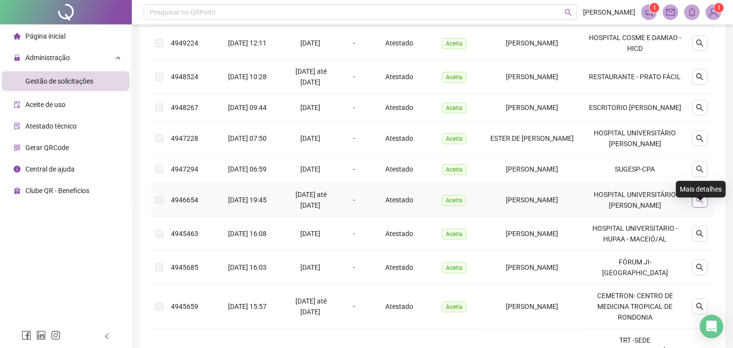
click at [706, 208] on button "button" at bounding box center [700, 200] width 16 height 16
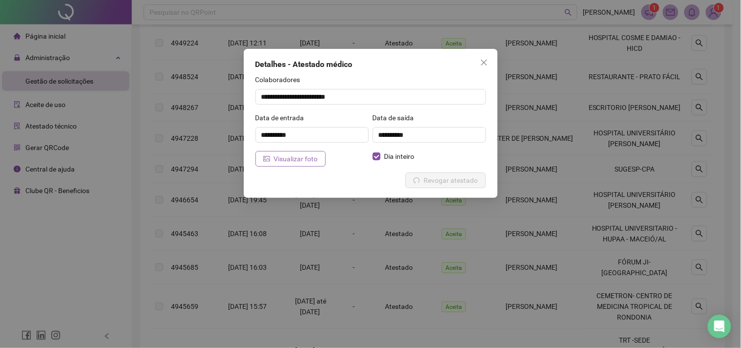
click at [304, 158] on span "Visualizar foto" at bounding box center [296, 158] width 44 height 11
click at [480, 60] on icon "close" at bounding box center [484, 63] width 8 height 8
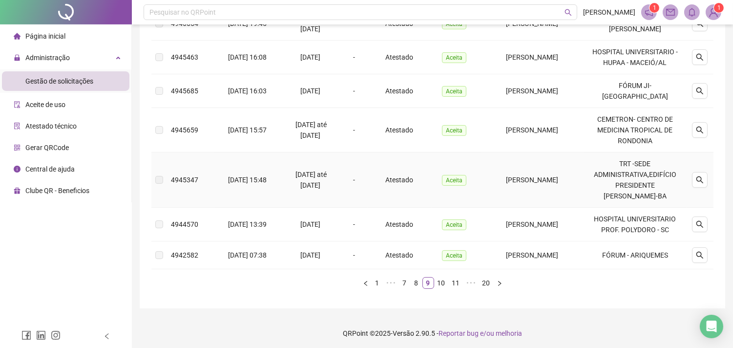
scroll to position [309, 0]
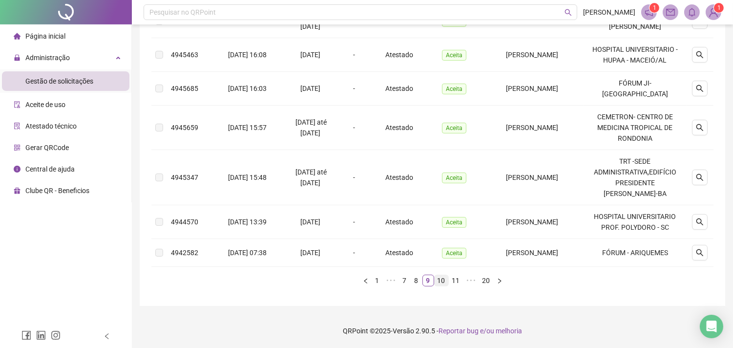
click at [446, 281] on link "10" at bounding box center [442, 280] width 14 height 11
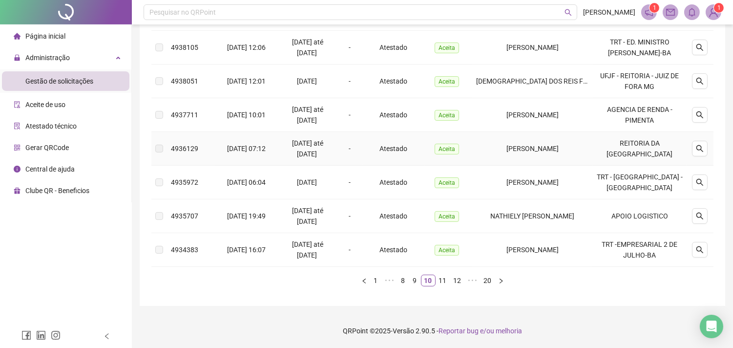
scroll to position [0, 0]
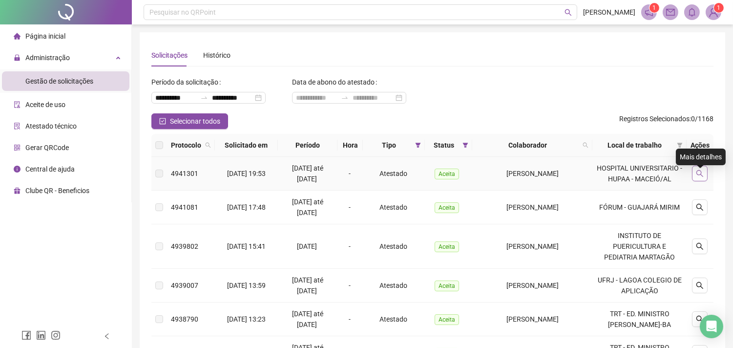
click at [699, 175] on icon "search" at bounding box center [699, 173] width 7 height 7
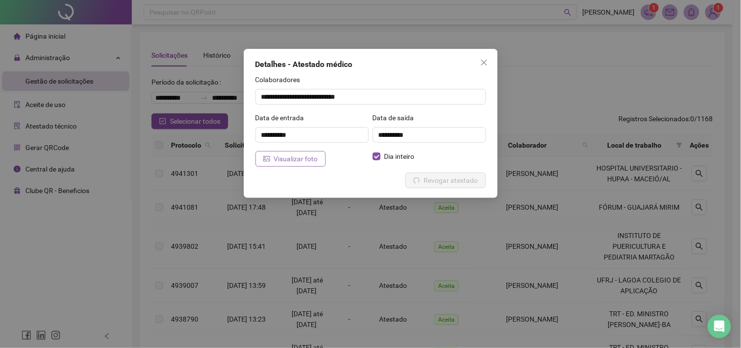
click at [313, 162] on span "Visualizar foto" at bounding box center [296, 158] width 44 height 11
click at [488, 63] on span "Close" at bounding box center [484, 63] width 16 height 8
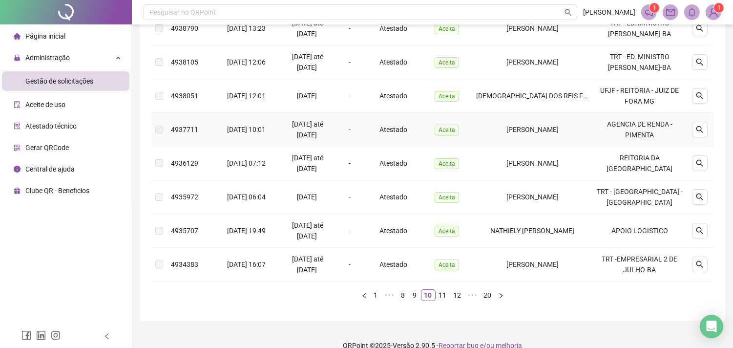
scroll to position [325, 0]
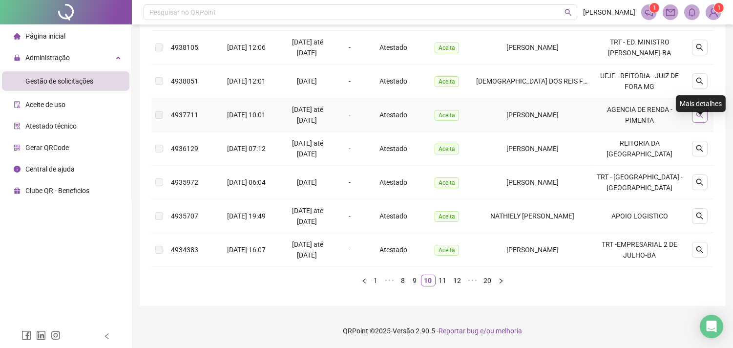
click at [701, 111] on icon "search" at bounding box center [700, 115] width 8 height 8
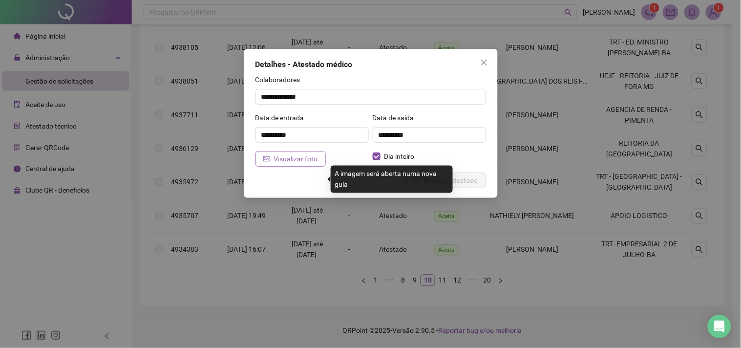
click at [314, 156] on span "Visualizar foto" at bounding box center [296, 158] width 44 height 11
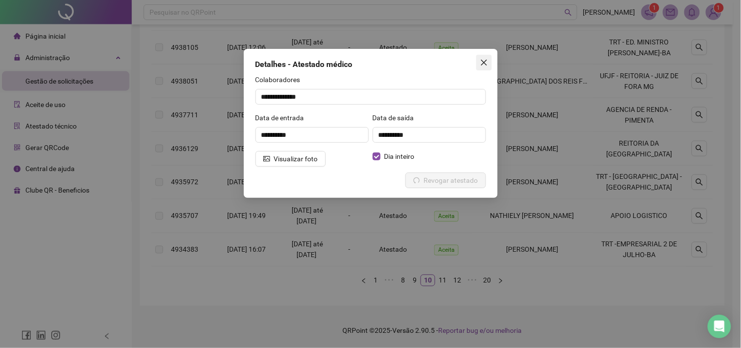
click at [487, 62] on icon "close" at bounding box center [484, 63] width 8 height 8
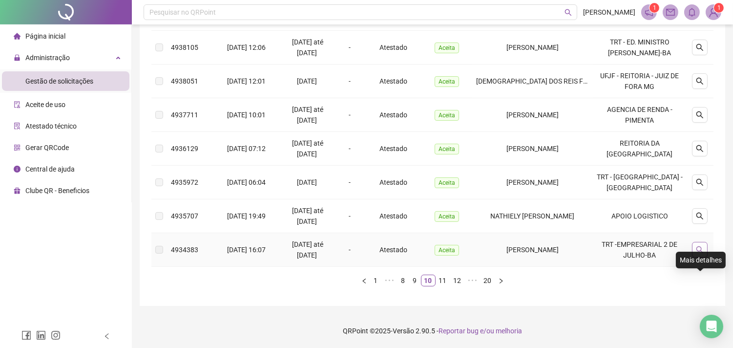
click at [704, 253] on icon "search" at bounding box center [700, 250] width 8 height 8
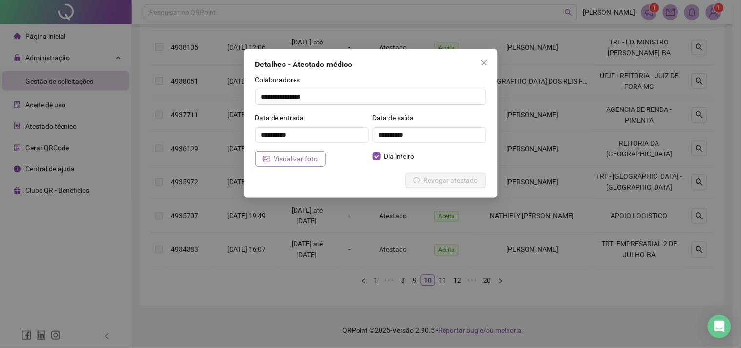
click at [310, 153] on span "Visualizar foto" at bounding box center [296, 158] width 44 height 11
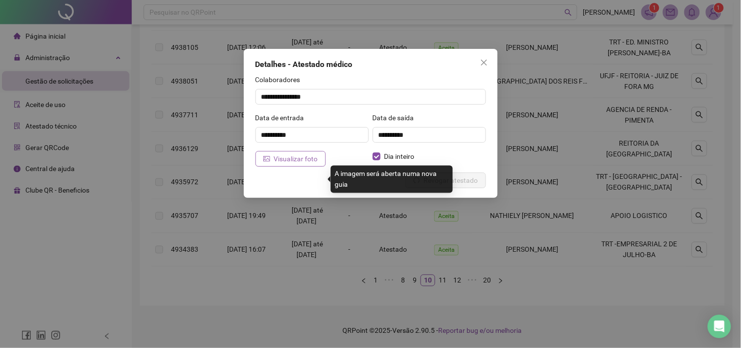
click at [304, 165] on button "Visualizar foto" at bounding box center [290, 159] width 70 height 16
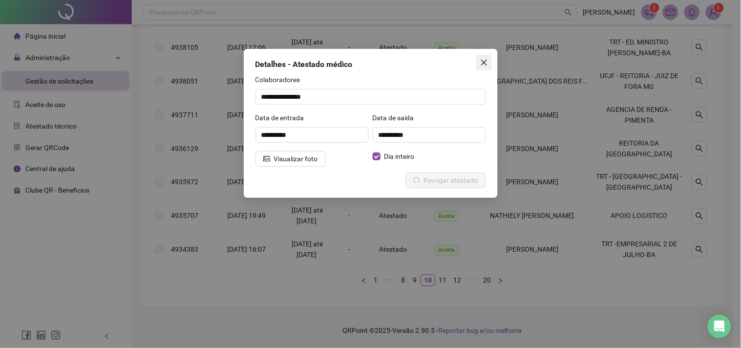
click at [483, 55] on button "Close" at bounding box center [484, 63] width 16 height 16
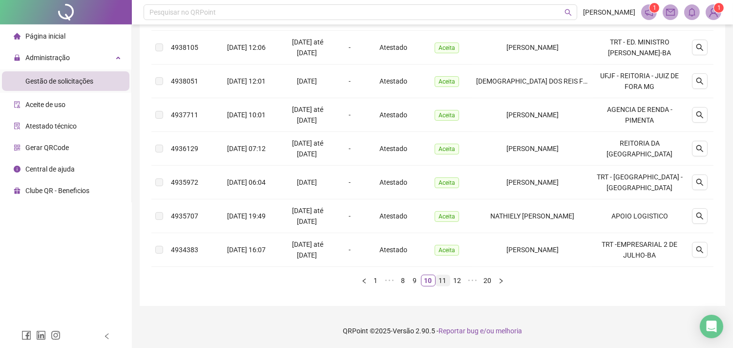
click at [441, 286] on link "11" at bounding box center [443, 280] width 14 height 11
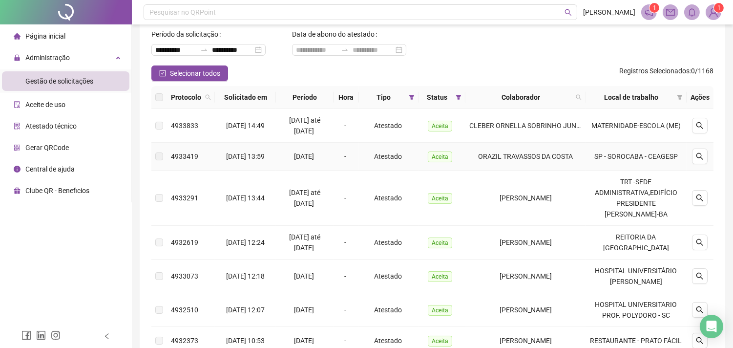
scroll to position [0, 0]
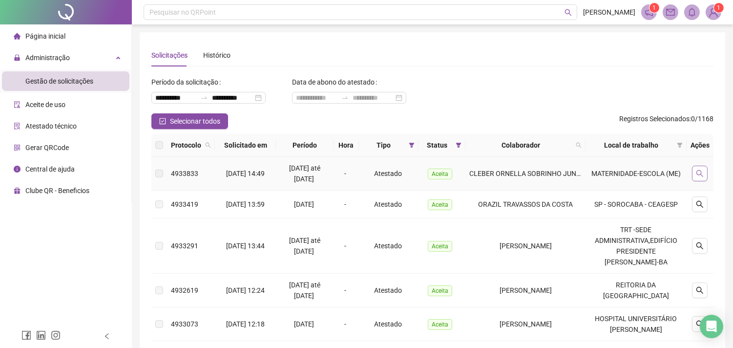
click at [692, 167] on button "button" at bounding box center [700, 174] width 16 height 16
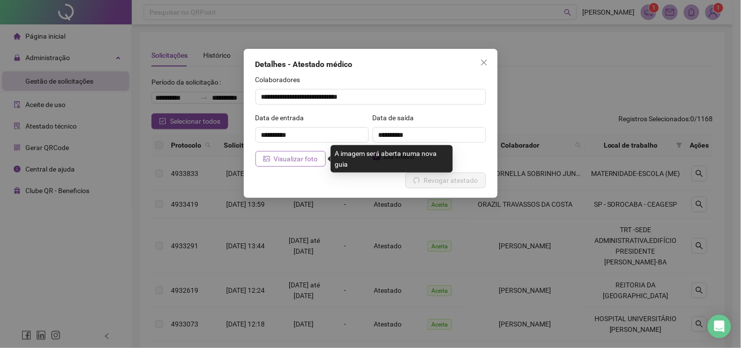
click at [276, 163] on span "Visualizar foto" at bounding box center [296, 158] width 44 height 11
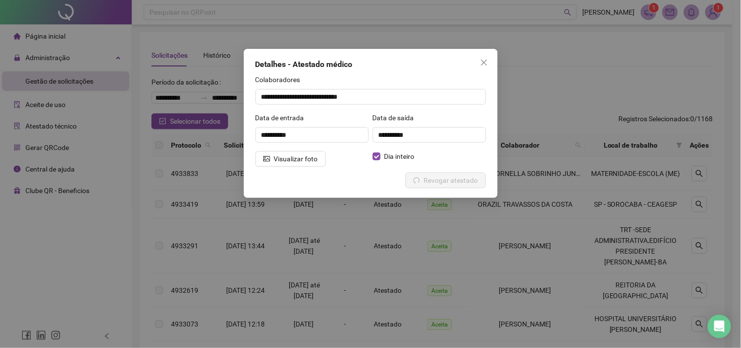
click at [487, 60] on span "Close" at bounding box center [484, 63] width 16 height 8
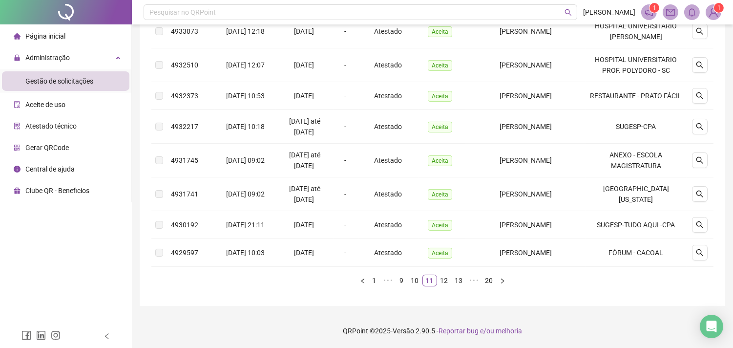
scroll to position [303, 0]
click at [697, 128] on icon "search" at bounding box center [700, 127] width 8 height 8
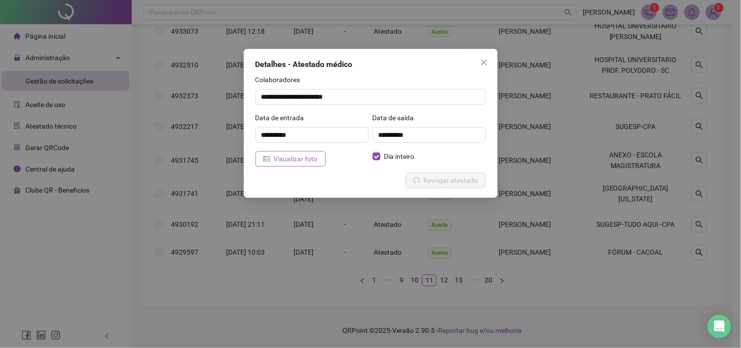
click at [271, 160] on button "Visualizar foto" at bounding box center [290, 159] width 70 height 16
click at [485, 60] on icon "close" at bounding box center [484, 63] width 8 height 8
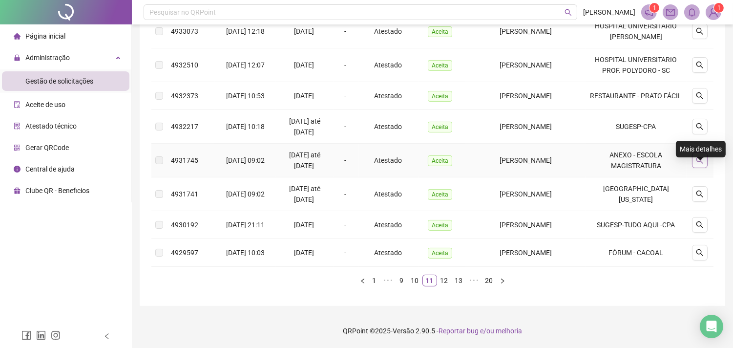
click at [693, 163] on button "button" at bounding box center [700, 160] width 16 height 16
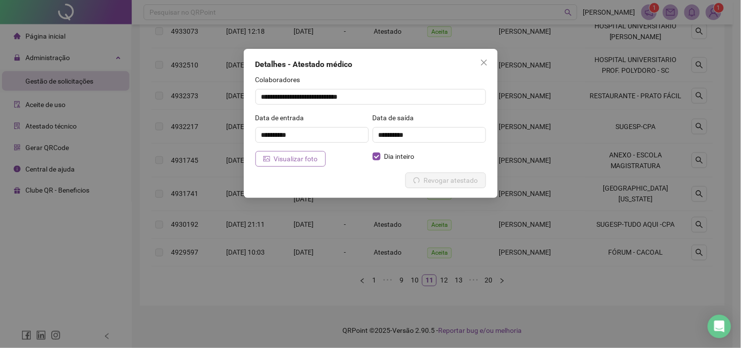
click at [316, 162] on button "Visualizar foto" at bounding box center [290, 159] width 70 height 16
click at [482, 62] on icon "close" at bounding box center [483, 63] width 6 height 6
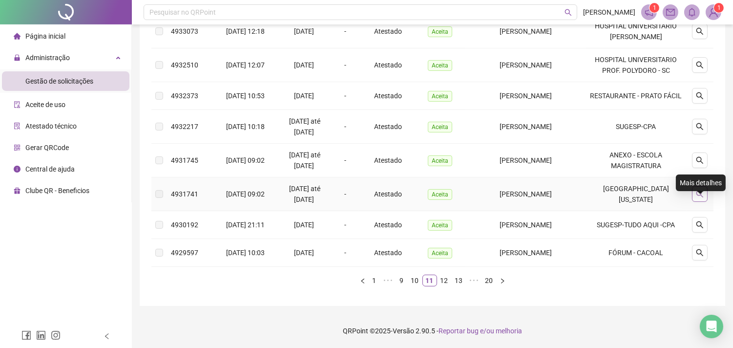
click at [699, 197] on icon "search" at bounding box center [700, 194] width 8 height 8
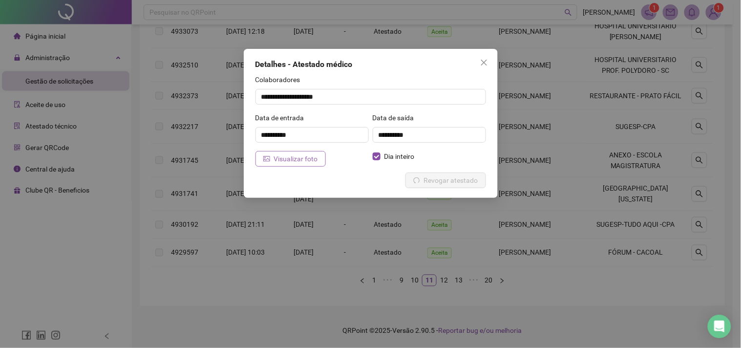
click at [318, 165] on button "Visualizar foto" at bounding box center [290, 159] width 70 height 16
click at [486, 65] on icon "close" at bounding box center [484, 63] width 8 height 8
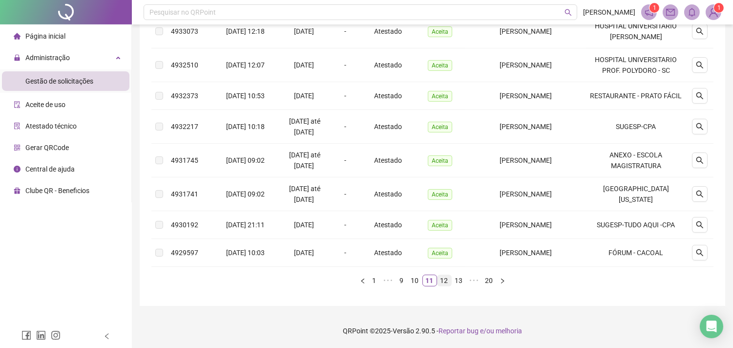
click at [445, 281] on link "12" at bounding box center [444, 280] width 14 height 11
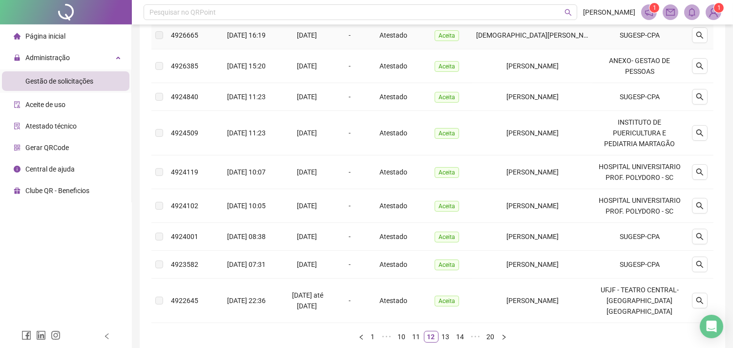
scroll to position [271, 0]
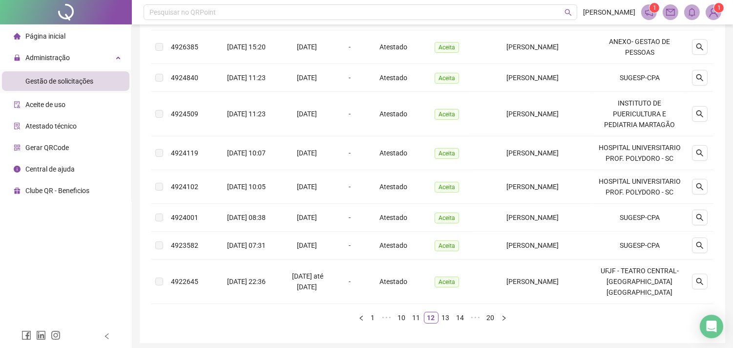
drag, startPoint x: 443, startPoint y: 311, endPoint x: 437, endPoint y: 311, distance: 5.4
click at [442, 313] on div "Protocolo Solicitado em Período Hora Tipo Status Colaborador Local de trabalho …" at bounding box center [432, 97] width 562 height 468
click at [449, 312] on link "13" at bounding box center [446, 317] width 14 height 11
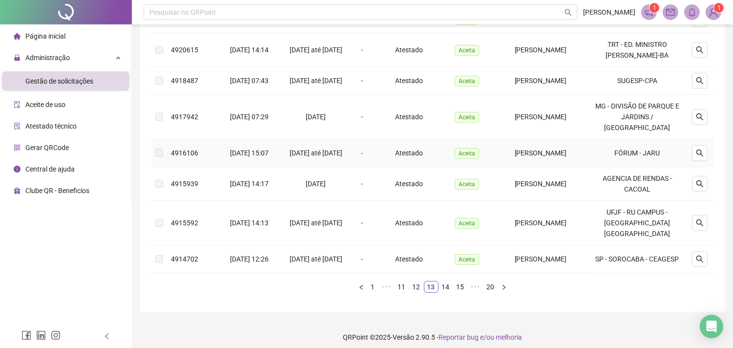
scroll to position [293, 0]
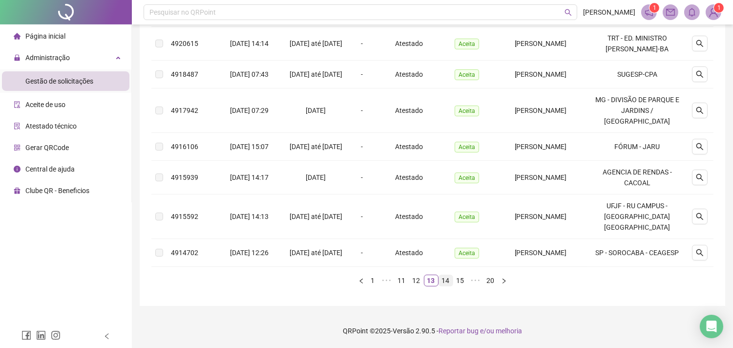
click at [445, 285] on link "14" at bounding box center [446, 280] width 14 height 11
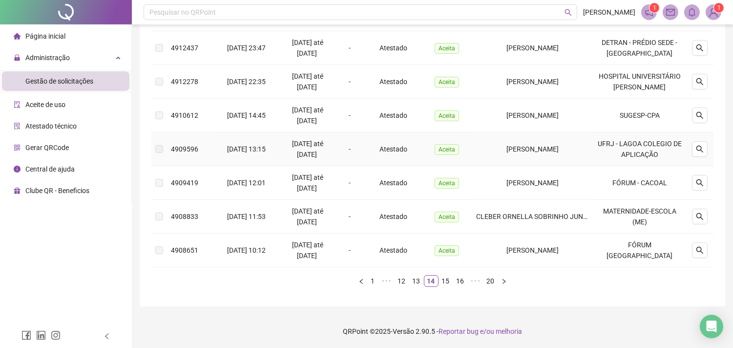
scroll to position [316, 0]
click at [441, 281] on link "15" at bounding box center [446, 280] width 14 height 11
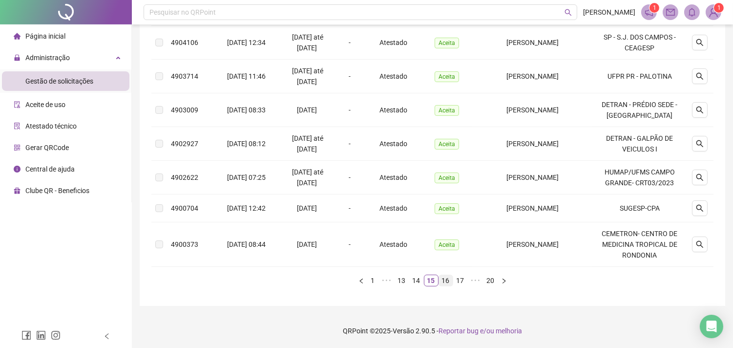
click at [448, 286] on link "16" at bounding box center [446, 280] width 14 height 11
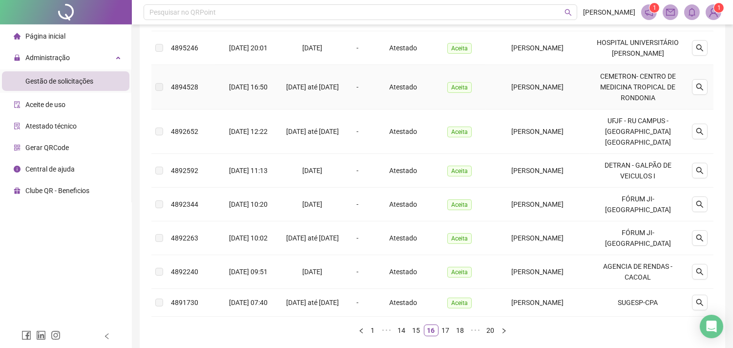
scroll to position [321, 0]
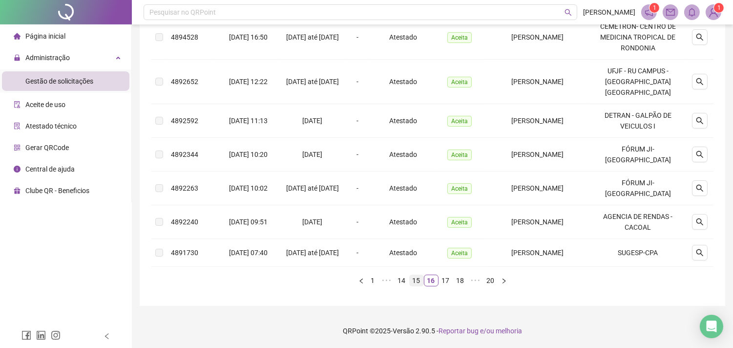
click at [422, 282] on link "15" at bounding box center [417, 280] width 14 height 11
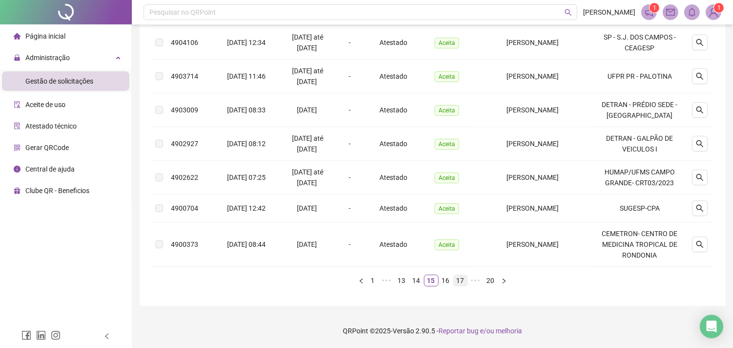
click at [459, 281] on link "17" at bounding box center [461, 280] width 14 height 11
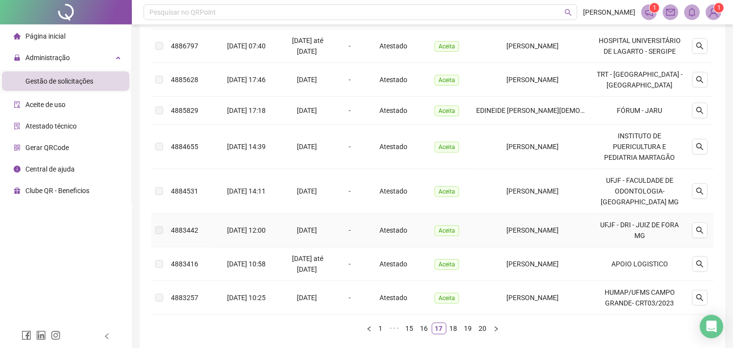
scroll to position [310, 0]
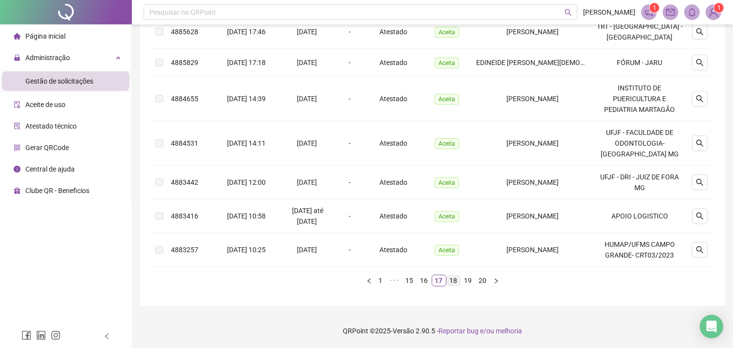
click at [453, 282] on link "18" at bounding box center [454, 280] width 14 height 11
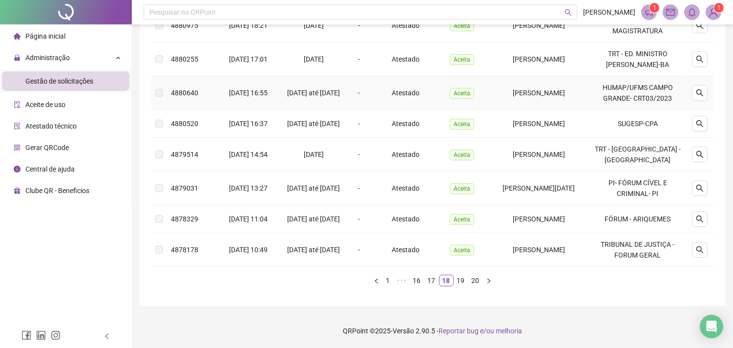
scroll to position [277, 0]
click at [463, 282] on link "19" at bounding box center [461, 280] width 14 height 11
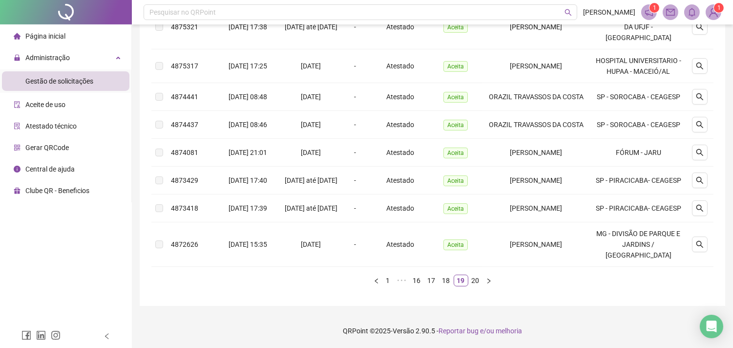
scroll to position [321, 0]
click at [478, 282] on link "20" at bounding box center [476, 280] width 14 height 11
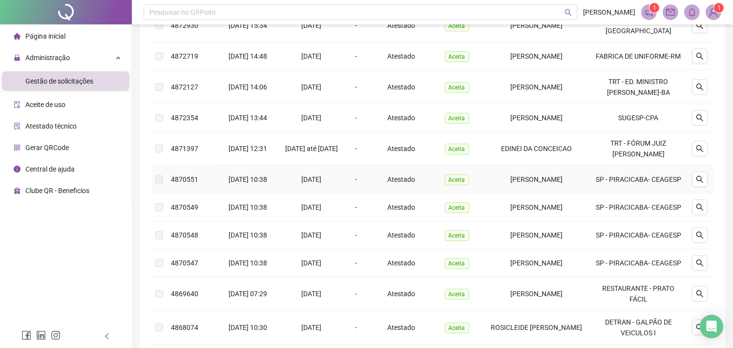
scroll to position [0, 0]
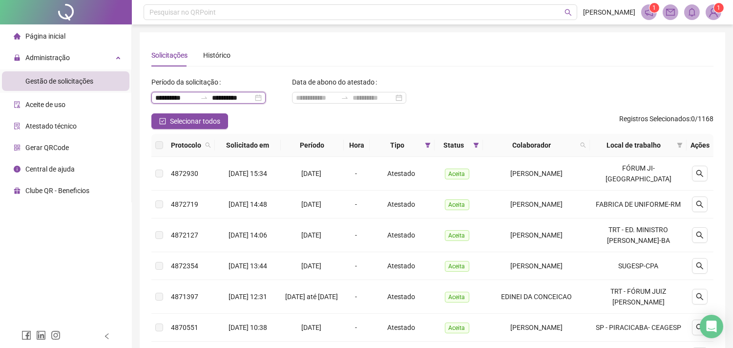
click at [169, 99] on input "**********" at bounding box center [175, 97] width 41 height 11
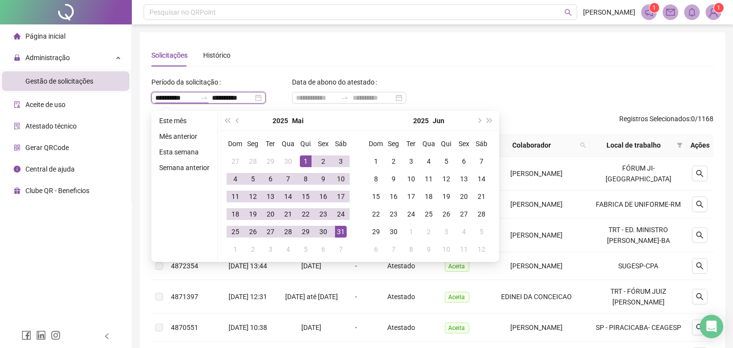
type input "**********"
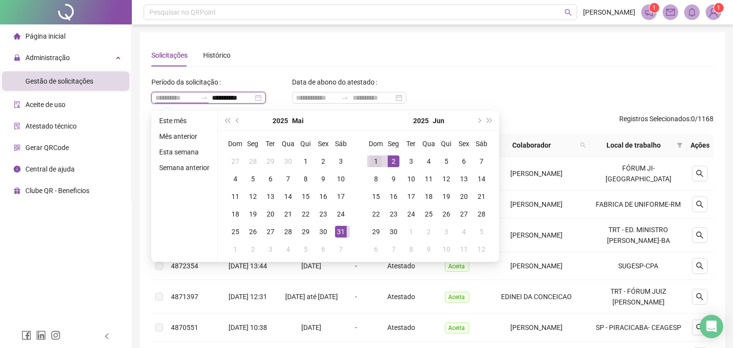
type input "**********"
click at [379, 159] on div "1" at bounding box center [376, 161] width 12 height 12
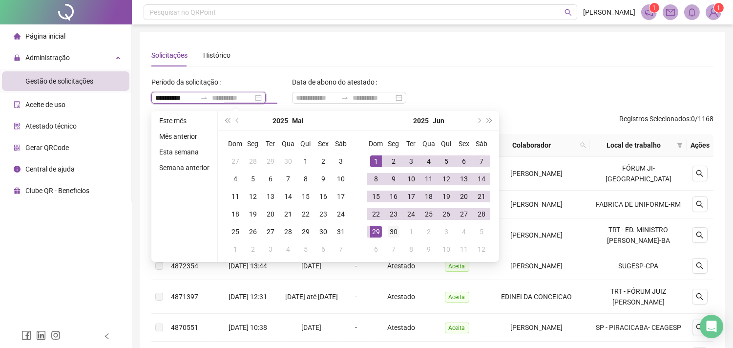
type input "**********"
click at [392, 227] on div "30" at bounding box center [394, 232] width 12 height 12
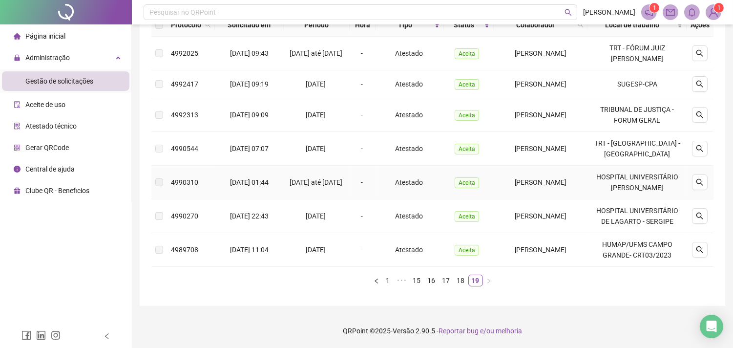
scroll to position [163, 0]
click at [391, 277] on link "1" at bounding box center [388, 280] width 11 height 11
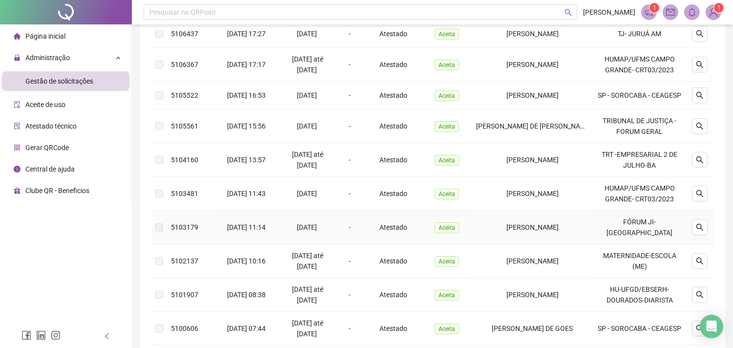
scroll to position [271, 0]
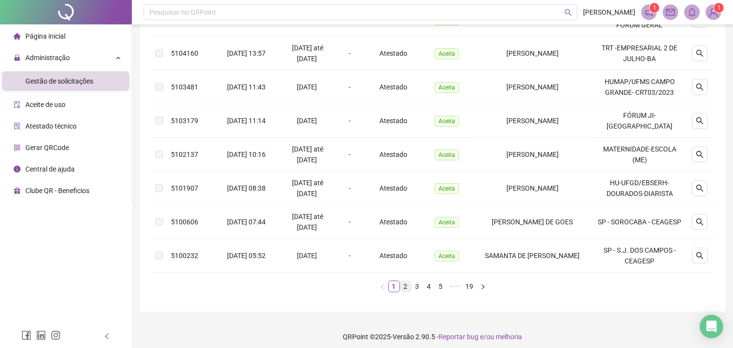
click at [407, 291] on link "2" at bounding box center [405, 286] width 11 height 11
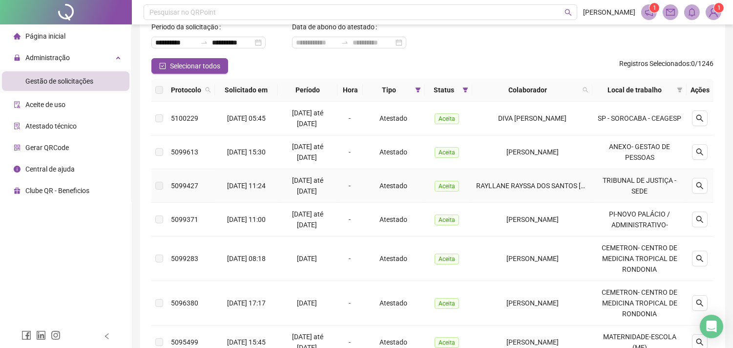
scroll to position [54, 0]
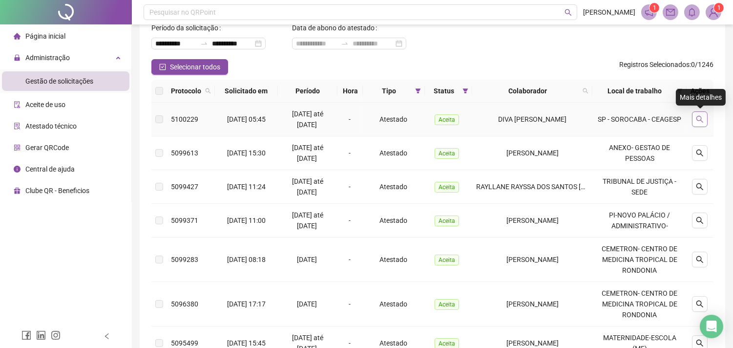
click at [700, 116] on icon "search" at bounding box center [699, 119] width 7 height 7
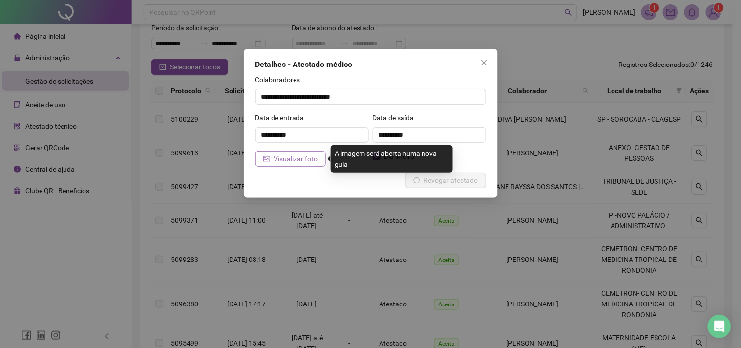
click at [310, 158] on span "Visualizar foto" at bounding box center [296, 158] width 44 height 11
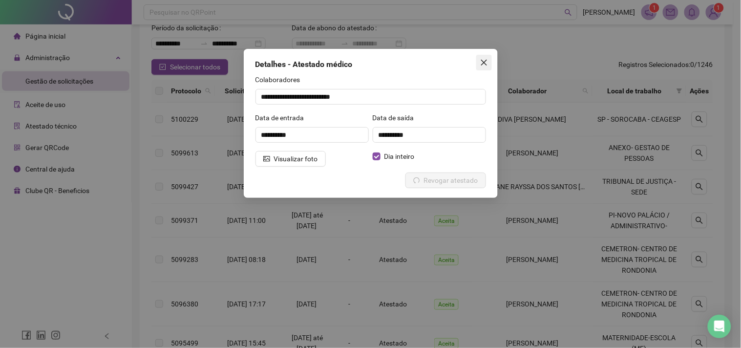
click at [484, 61] on icon "close" at bounding box center [484, 63] width 8 height 8
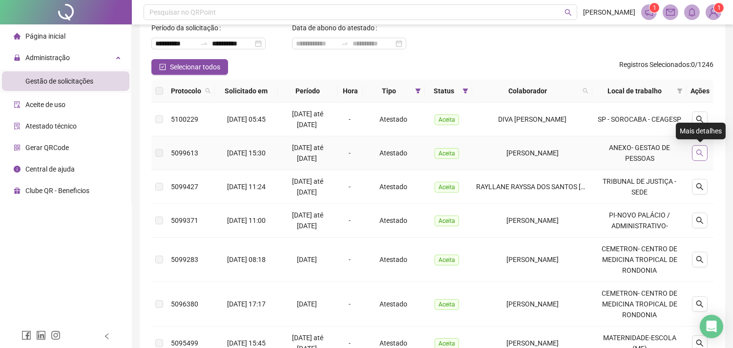
click at [699, 154] on icon "search" at bounding box center [699, 152] width 7 height 7
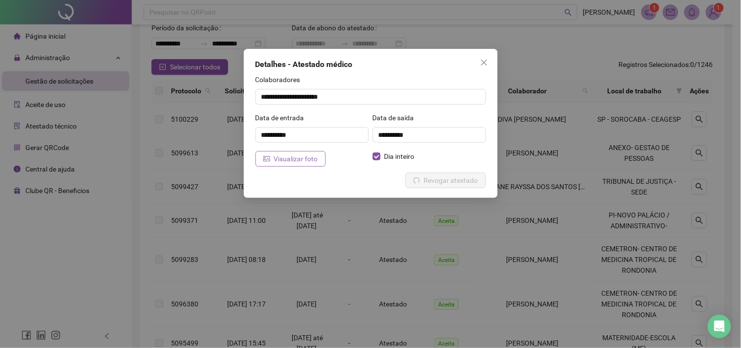
click at [319, 160] on button "Visualizar foto" at bounding box center [290, 159] width 70 height 16
click at [481, 62] on icon "close" at bounding box center [484, 63] width 8 height 8
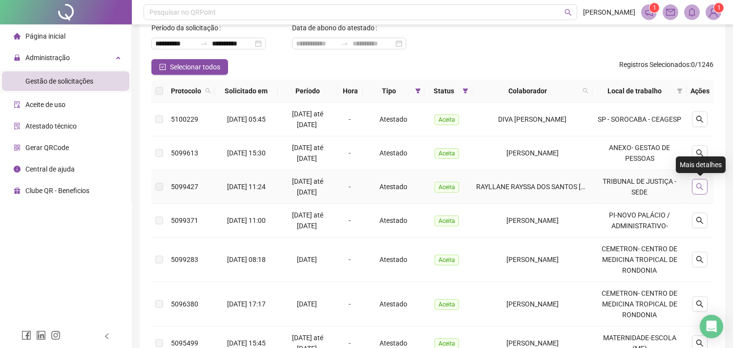
click at [706, 183] on button "button" at bounding box center [700, 187] width 16 height 16
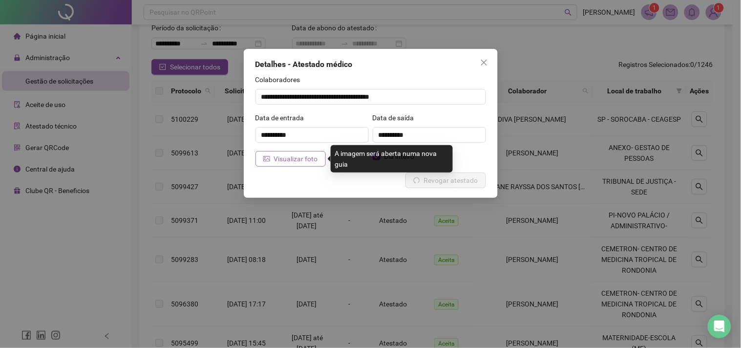
click at [305, 158] on span "Visualizar foto" at bounding box center [296, 158] width 44 height 11
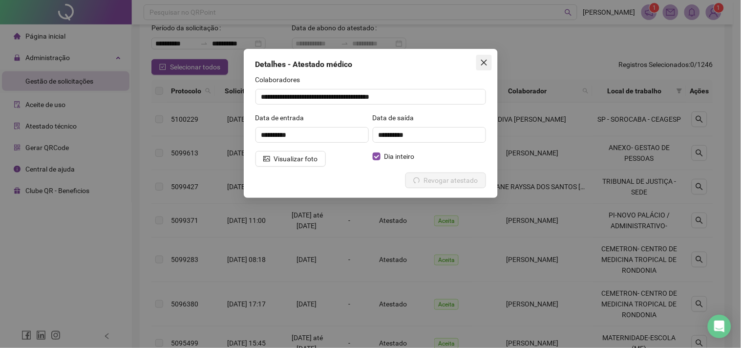
click at [486, 64] on icon "close" at bounding box center [484, 63] width 8 height 8
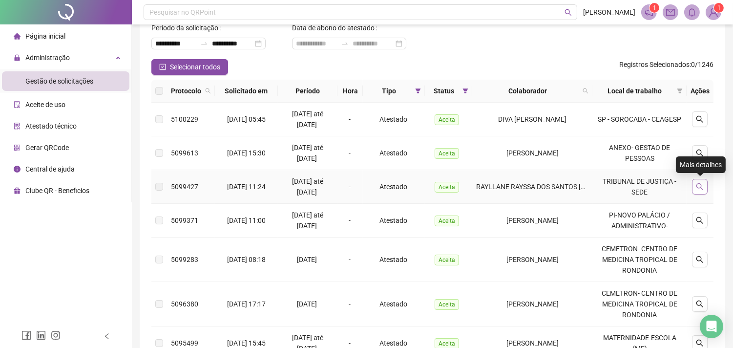
click at [701, 187] on icon "search" at bounding box center [699, 186] width 7 height 7
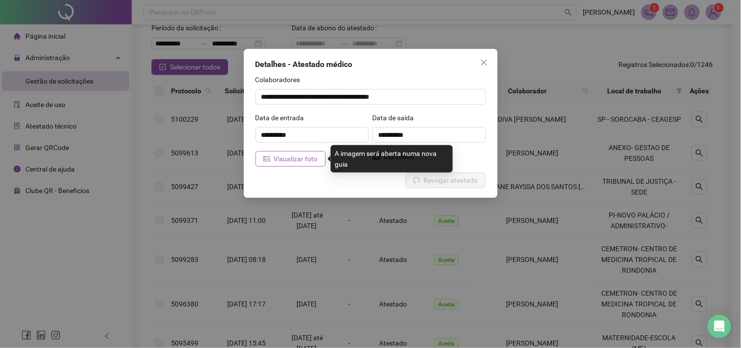
click at [309, 157] on span "Visualizar foto" at bounding box center [296, 158] width 44 height 11
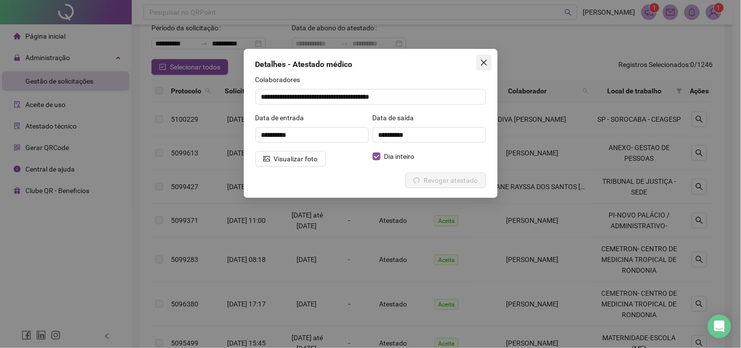
click at [480, 63] on icon "close" at bounding box center [484, 63] width 8 height 8
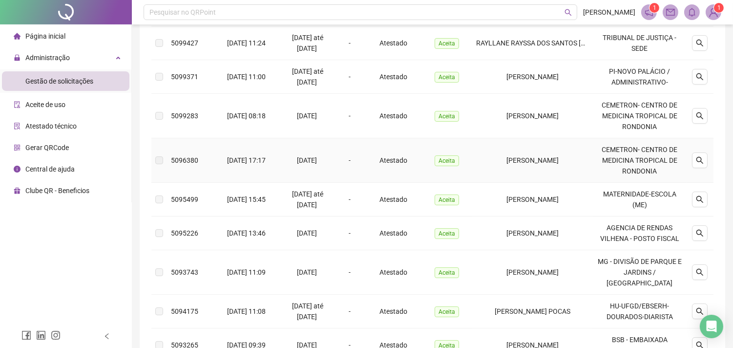
scroll to position [217, 0]
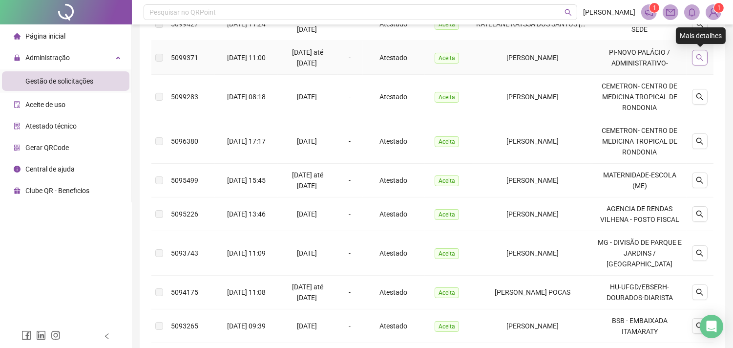
click at [704, 59] on button "button" at bounding box center [700, 58] width 16 height 16
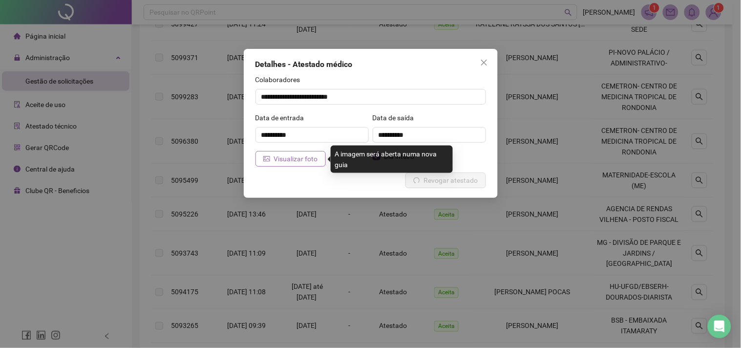
click at [310, 163] on span "Visualizar foto" at bounding box center [296, 158] width 44 height 11
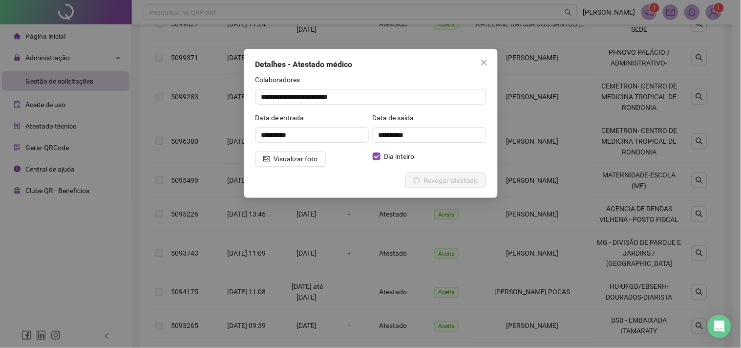
click at [490, 53] on div "**********" at bounding box center [371, 123] width 254 height 149
click at [488, 60] on span "Close" at bounding box center [484, 63] width 16 height 8
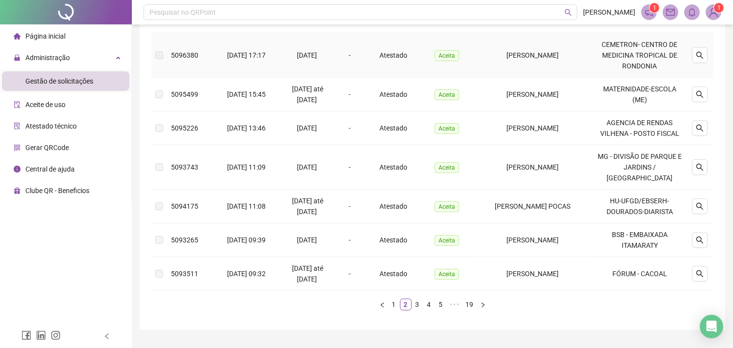
scroll to position [316, 0]
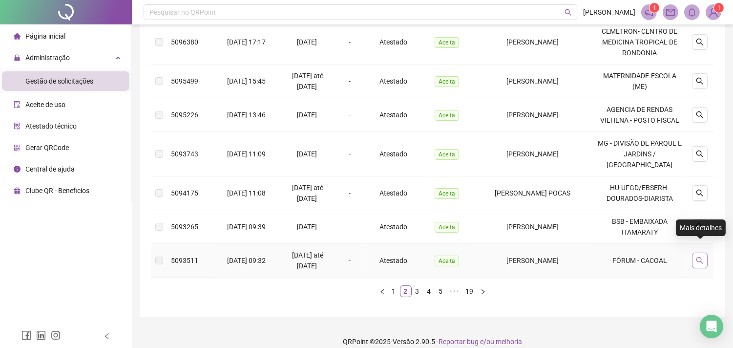
click at [702, 256] on icon "search" at bounding box center [700, 260] width 8 height 8
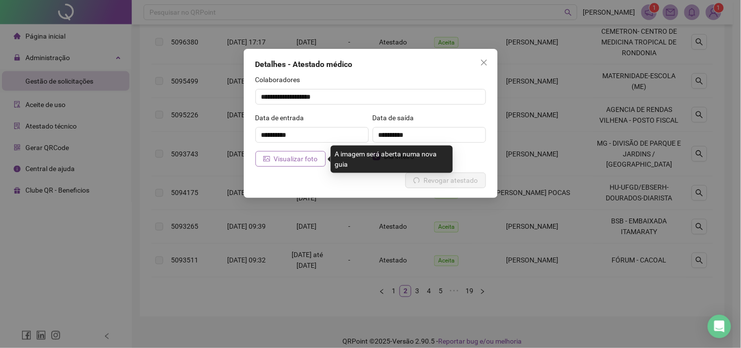
click at [307, 163] on span "Visualizar foto" at bounding box center [296, 158] width 44 height 11
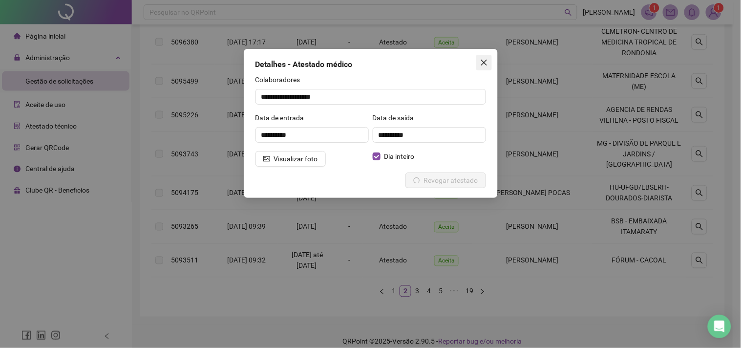
click at [482, 63] on icon "close" at bounding box center [483, 63] width 6 height 6
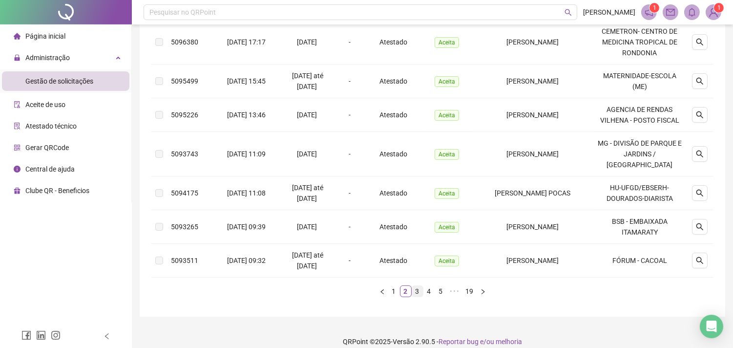
click at [416, 286] on link "3" at bounding box center [417, 291] width 11 height 11
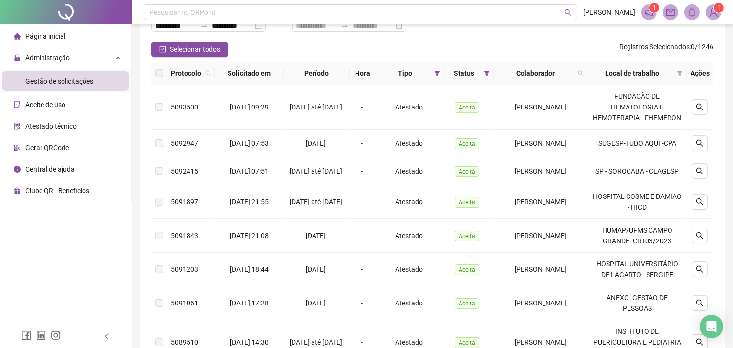
scroll to position [45, 0]
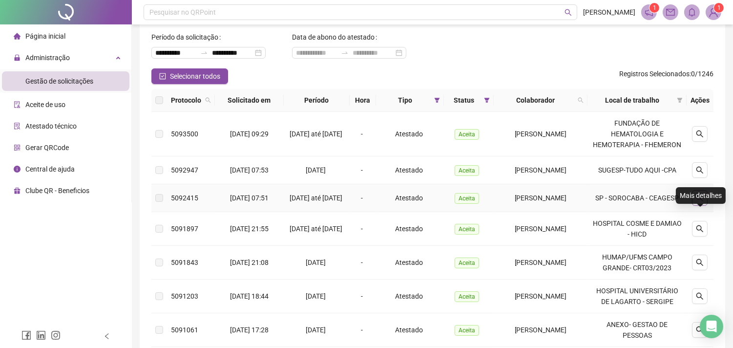
click at [701, 202] on icon "search" at bounding box center [700, 198] width 8 height 8
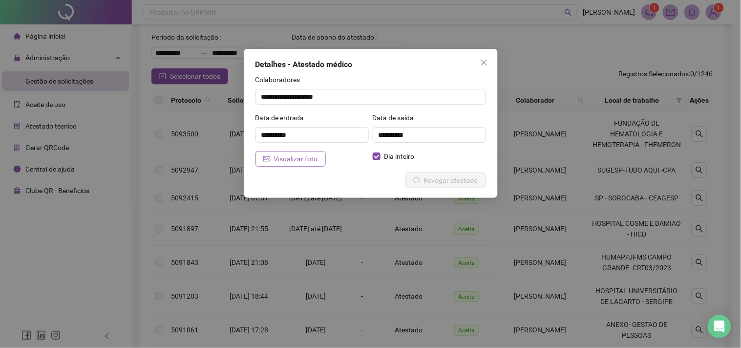
click at [300, 159] on span "Visualizar foto" at bounding box center [296, 158] width 44 height 11
click at [483, 62] on icon "close" at bounding box center [483, 63] width 6 height 6
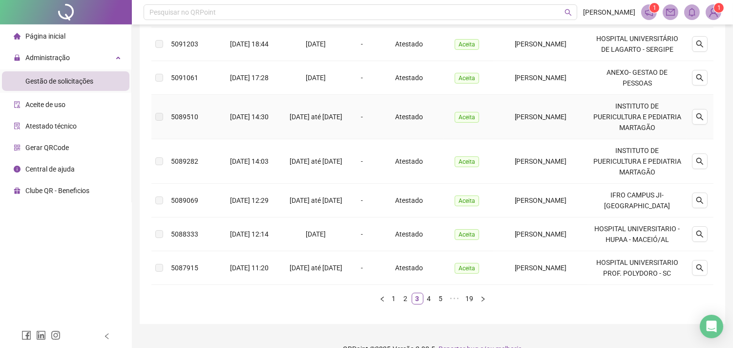
scroll to position [316, 0]
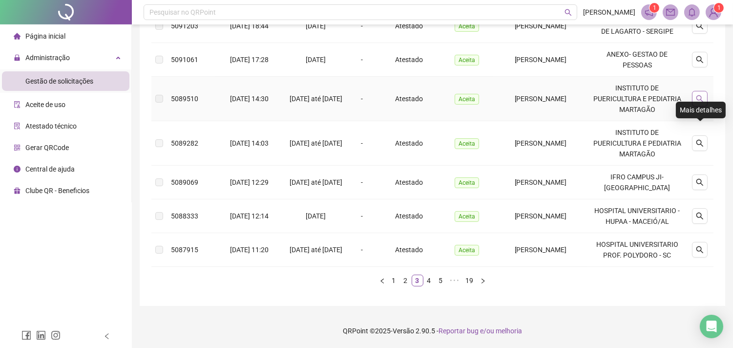
click at [697, 103] on icon "search" at bounding box center [700, 99] width 8 height 8
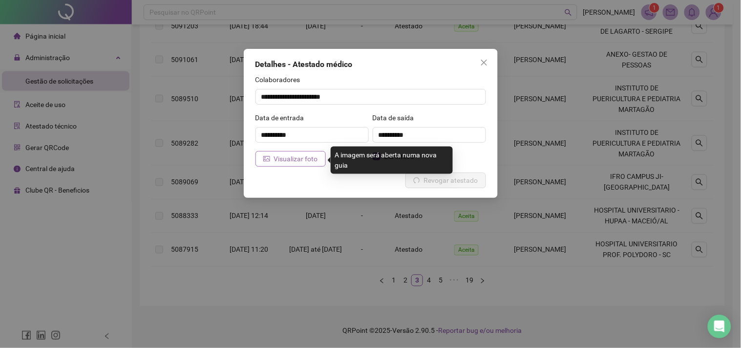
click at [301, 164] on button "Visualizar foto" at bounding box center [290, 159] width 70 height 16
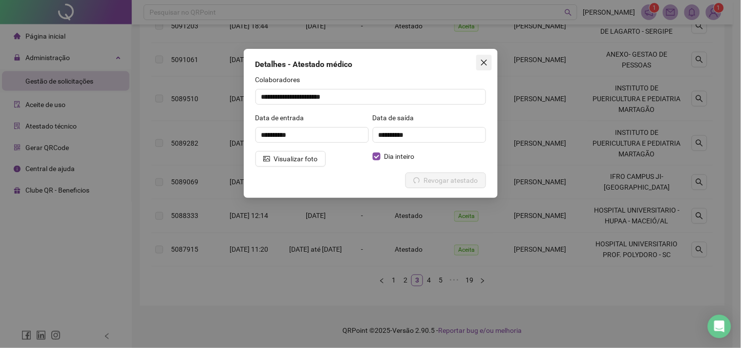
click at [484, 61] on icon "close" at bounding box center [484, 63] width 8 height 8
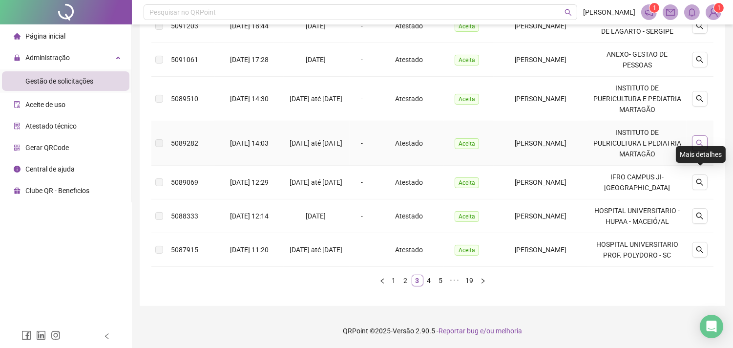
click at [701, 146] on icon "search" at bounding box center [699, 143] width 7 height 7
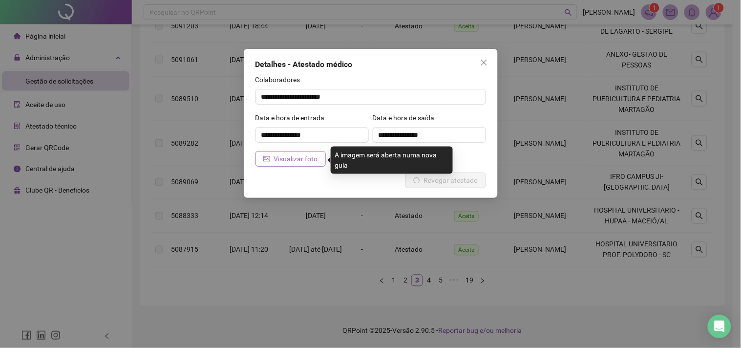
click at [278, 160] on span "Visualizar foto" at bounding box center [296, 158] width 44 height 11
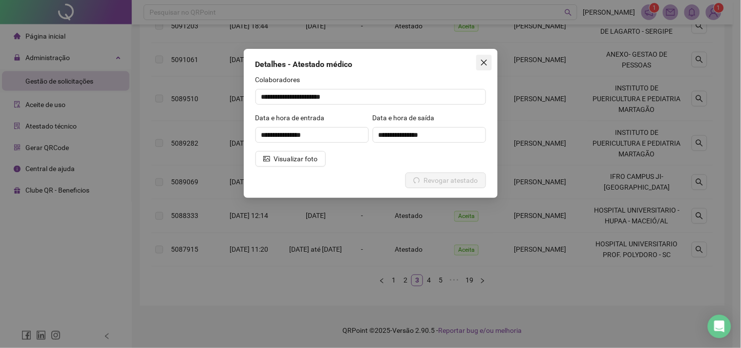
click at [482, 61] on icon "close" at bounding box center [483, 63] width 6 height 6
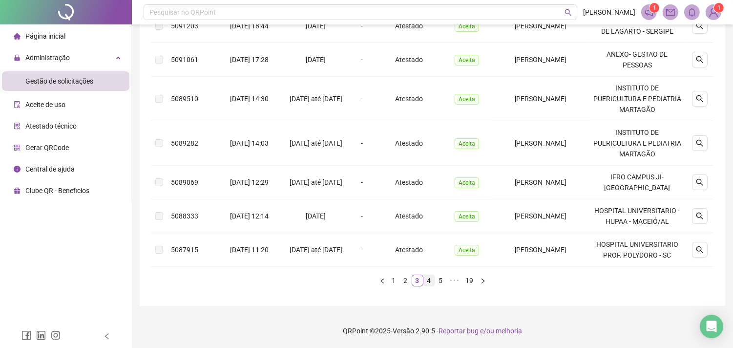
click at [431, 280] on link "4" at bounding box center [429, 280] width 11 height 11
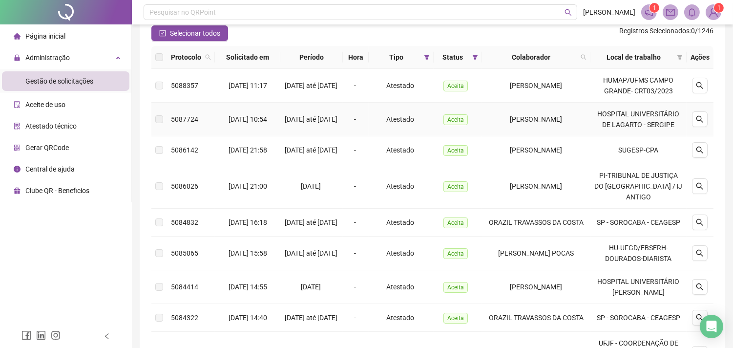
scroll to position [0, 0]
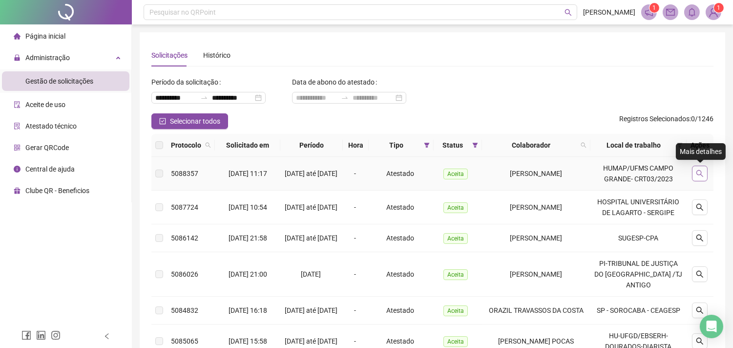
click at [700, 173] on icon "search" at bounding box center [700, 173] width 8 height 8
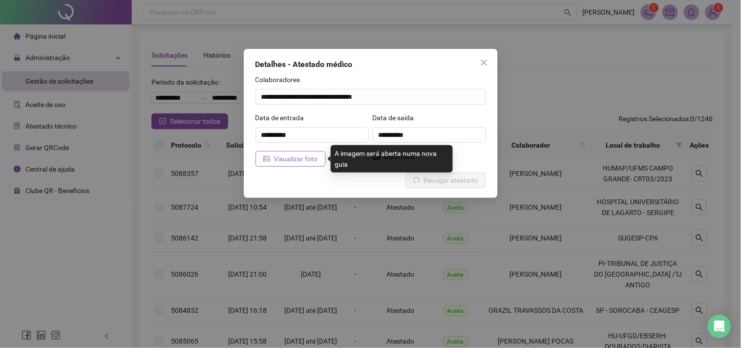
click at [314, 157] on span "Visualizar foto" at bounding box center [296, 158] width 44 height 11
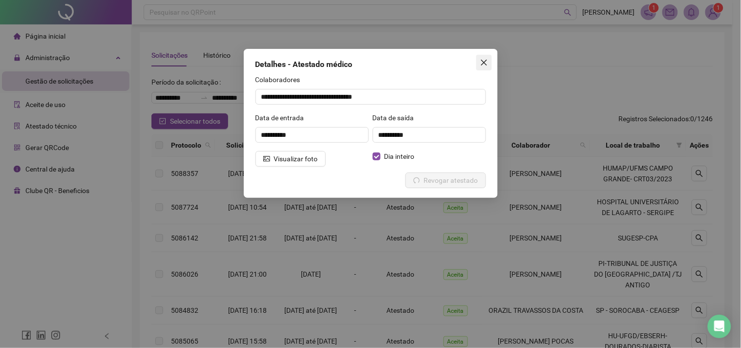
click at [479, 61] on span "Close" at bounding box center [484, 63] width 16 height 8
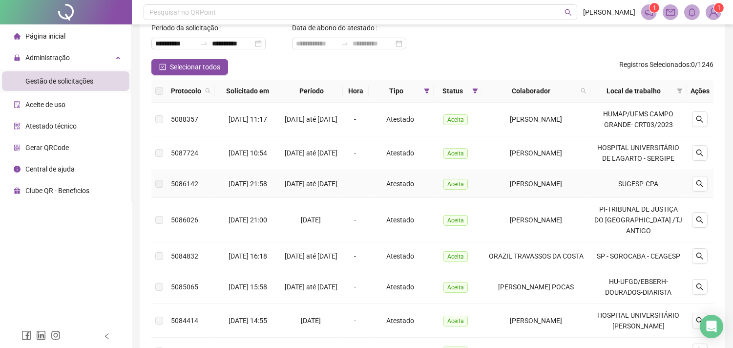
scroll to position [108, 0]
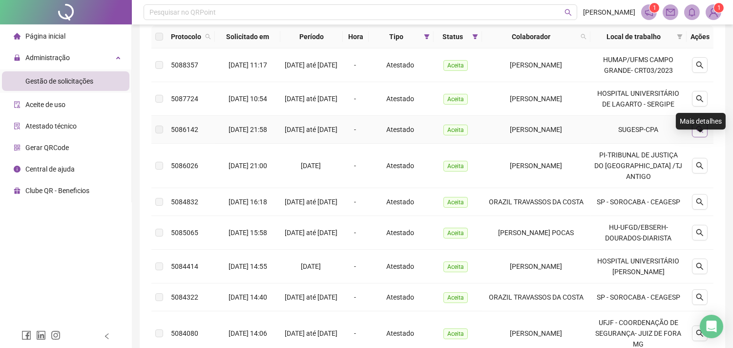
click at [705, 137] on button "button" at bounding box center [700, 130] width 16 height 16
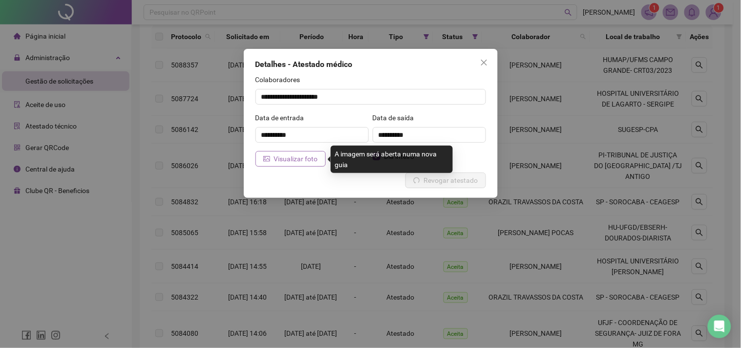
click at [296, 164] on span "Visualizar foto" at bounding box center [296, 158] width 44 height 11
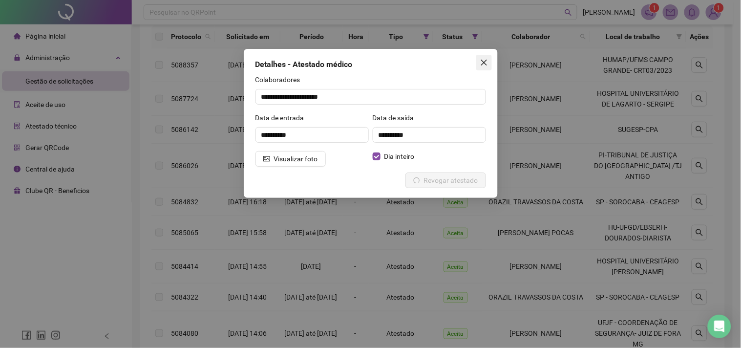
click at [482, 58] on button "Close" at bounding box center [484, 63] width 16 height 16
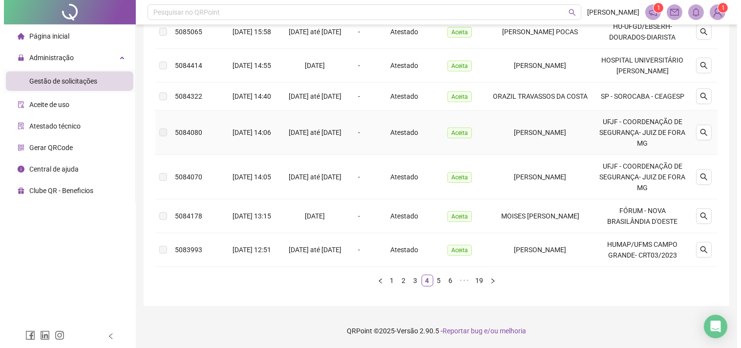
scroll to position [359, 0]
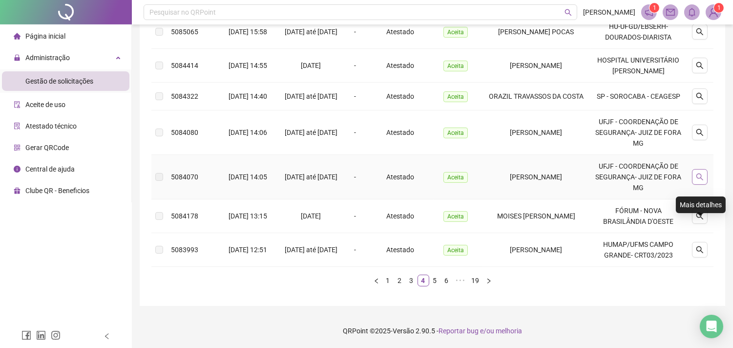
click at [702, 182] on button "button" at bounding box center [700, 177] width 16 height 16
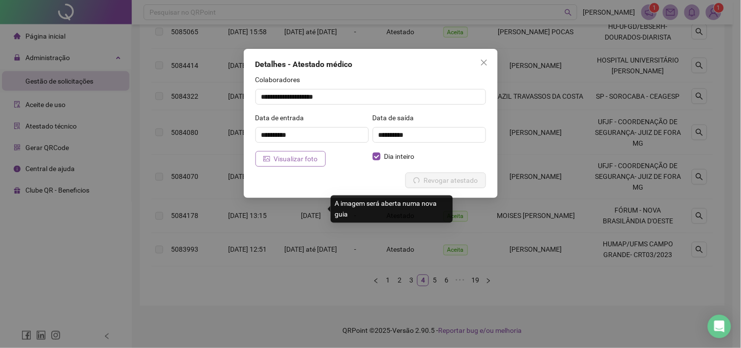
click at [302, 166] on button "Visualizar foto" at bounding box center [290, 159] width 70 height 16
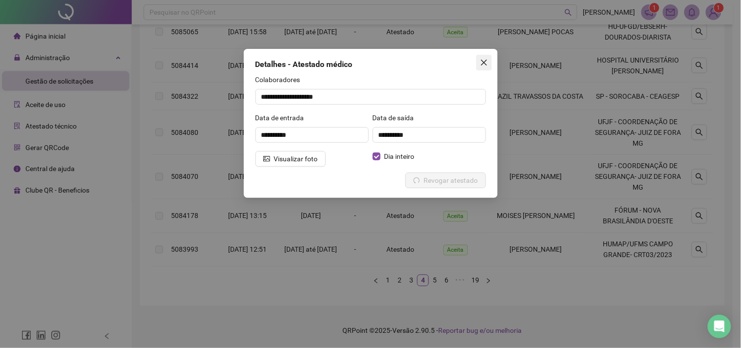
click at [484, 62] on icon "close" at bounding box center [483, 63] width 6 height 6
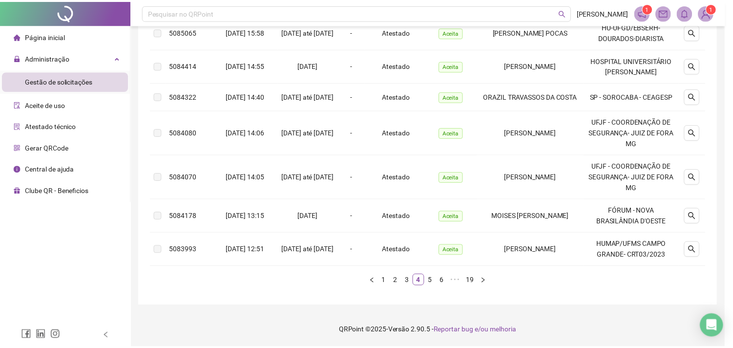
scroll to position [337, 0]
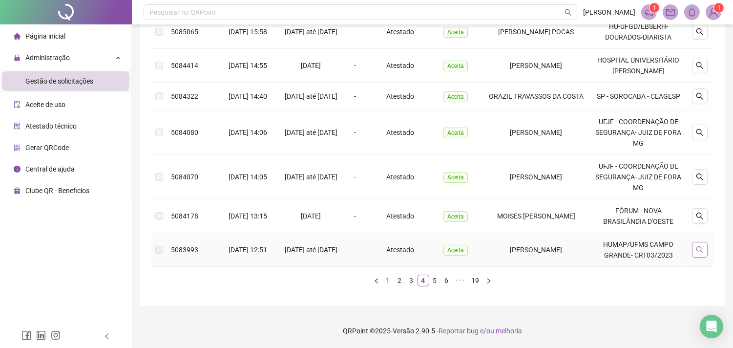
click at [700, 257] on button "button" at bounding box center [700, 250] width 16 height 16
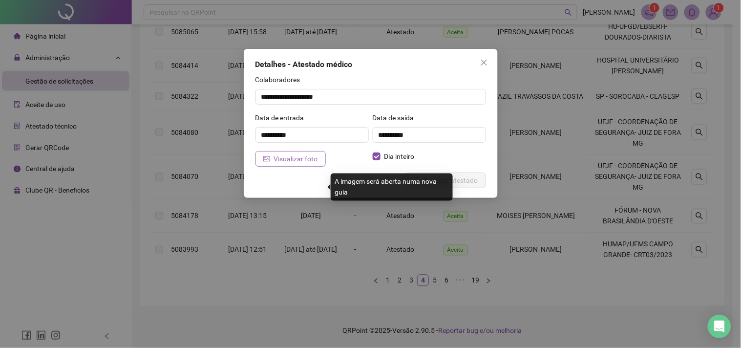
click at [313, 160] on span "Visualizar foto" at bounding box center [296, 158] width 44 height 11
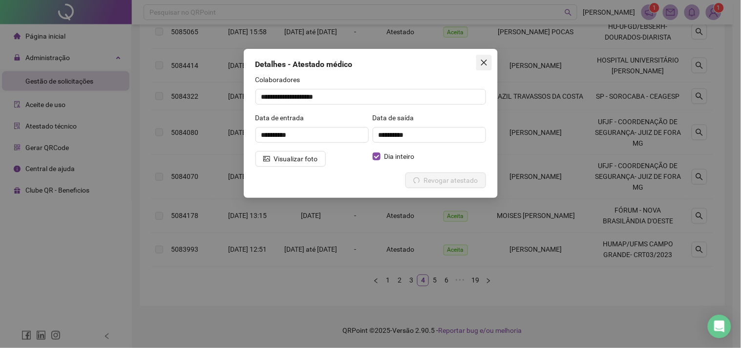
click at [484, 60] on icon "close" at bounding box center [484, 63] width 8 height 8
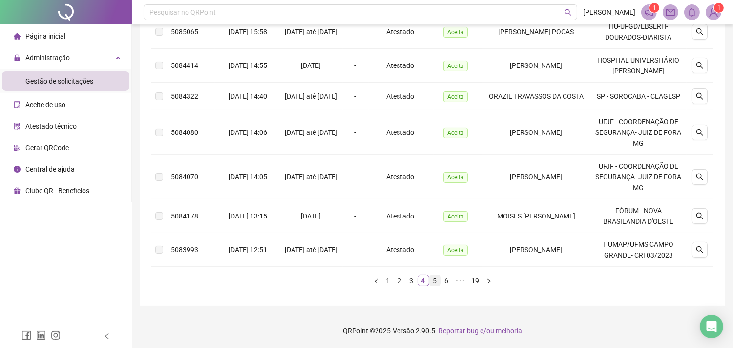
click at [432, 286] on link "5" at bounding box center [435, 280] width 11 height 11
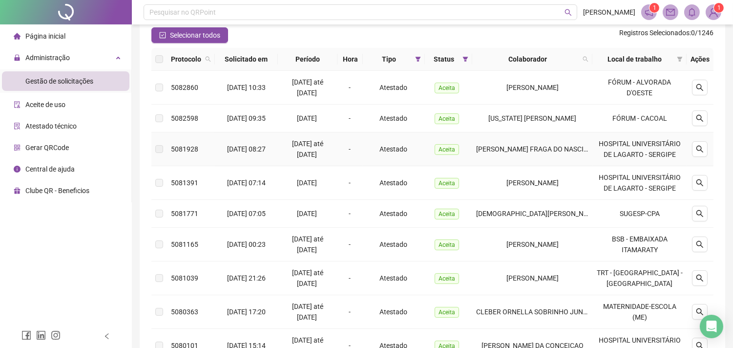
scroll to position [66, 0]
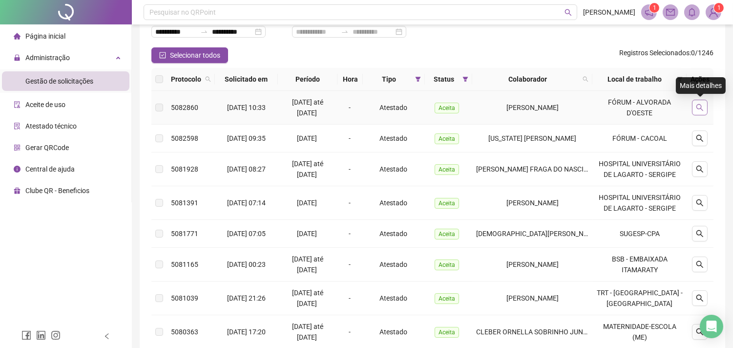
click at [695, 107] on button "button" at bounding box center [700, 108] width 16 height 16
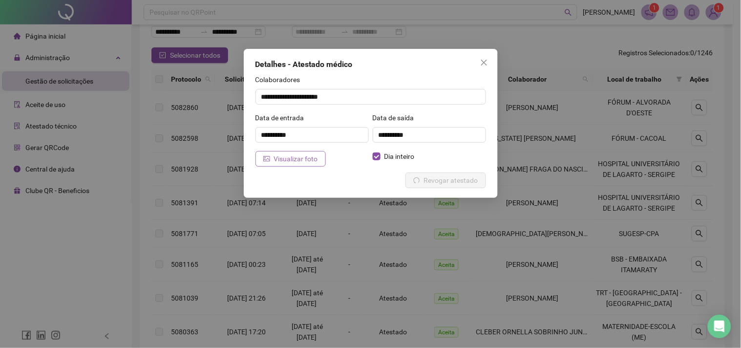
click at [310, 153] on span "Visualizar foto" at bounding box center [296, 158] width 44 height 11
click at [489, 65] on span "Close" at bounding box center [484, 63] width 16 height 8
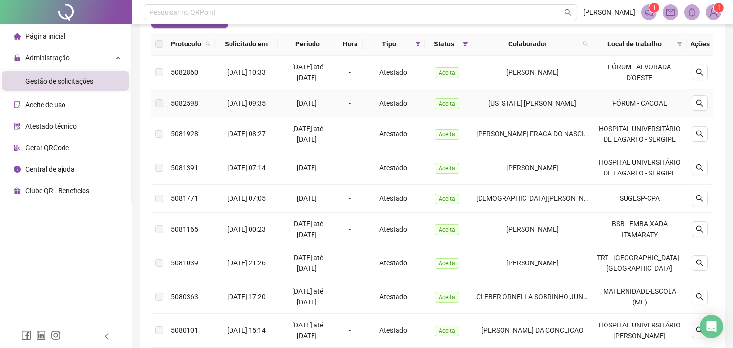
scroll to position [120, 0]
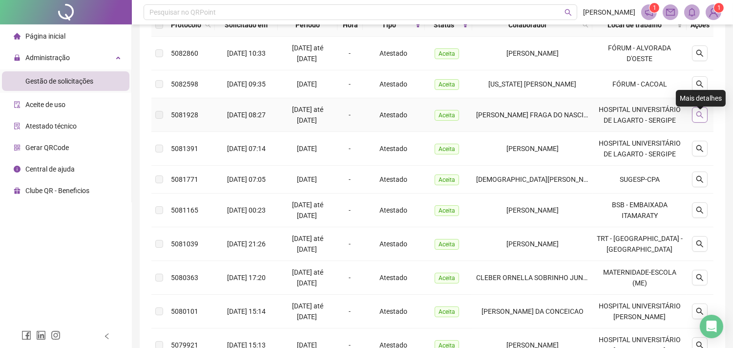
click at [704, 119] on icon "search" at bounding box center [700, 115] width 8 height 8
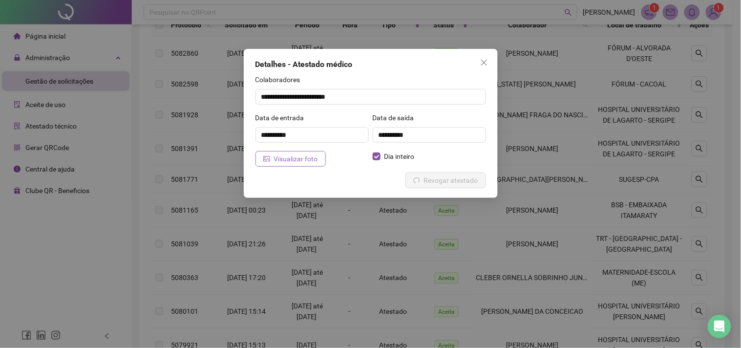
click at [313, 159] on span "Visualizar foto" at bounding box center [296, 158] width 44 height 11
click at [485, 55] on button "Close" at bounding box center [484, 63] width 16 height 16
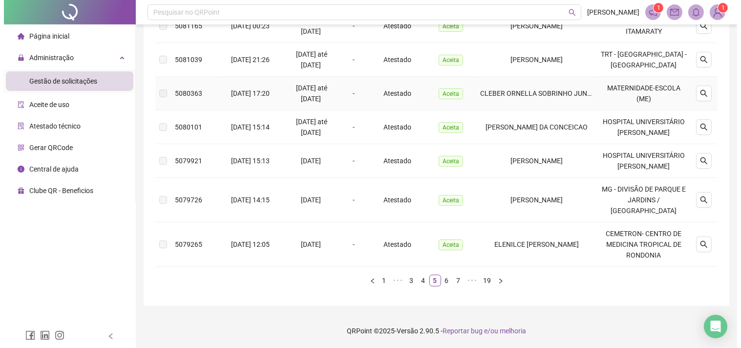
scroll to position [337, 0]
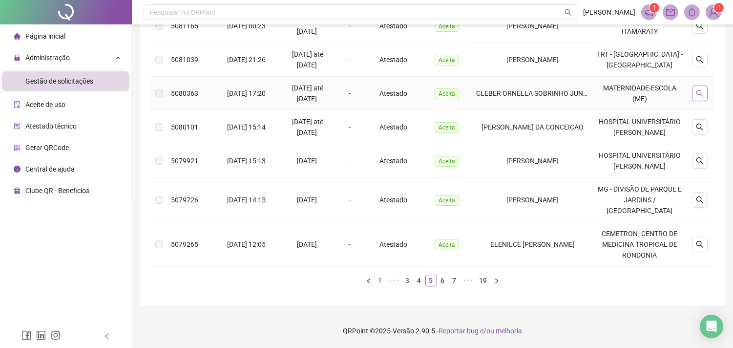
click at [701, 89] on icon "search" at bounding box center [700, 93] width 8 height 8
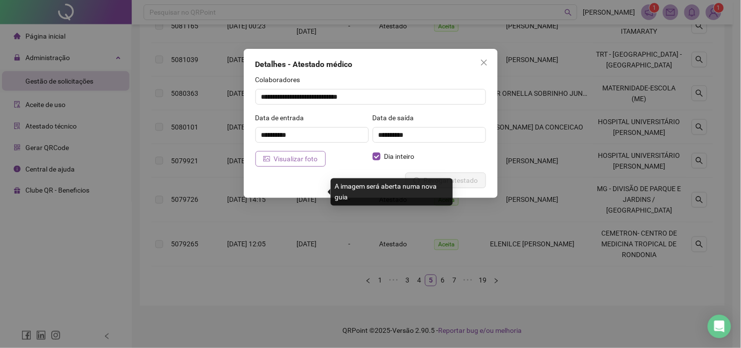
click at [308, 157] on span "Visualizar foto" at bounding box center [296, 158] width 44 height 11
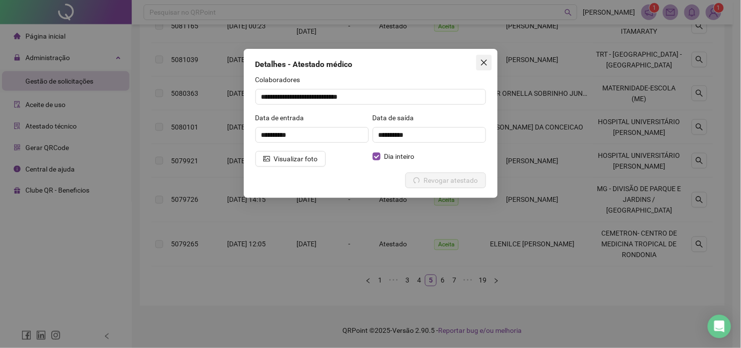
click at [479, 59] on span "Close" at bounding box center [484, 63] width 16 height 8
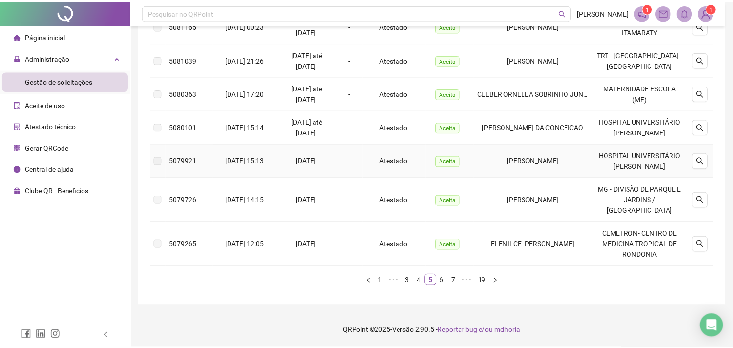
scroll to position [315, 0]
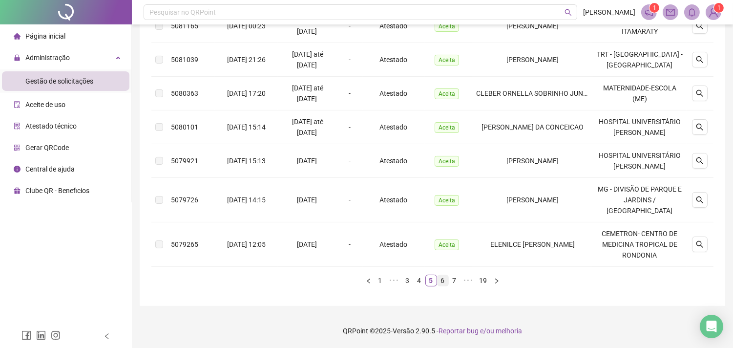
click at [445, 286] on link "6" at bounding box center [442, 280] width 11 height 11
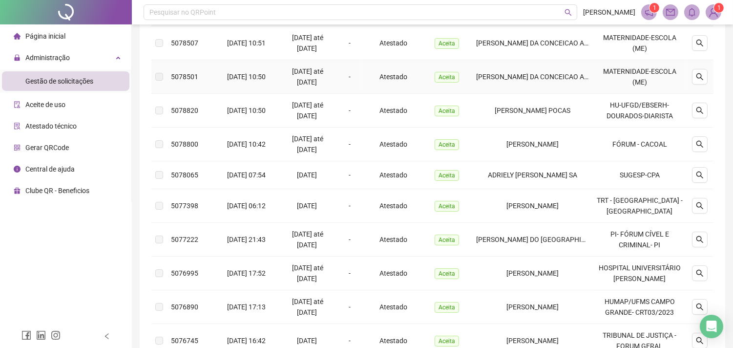
scroll to position [185, 0]
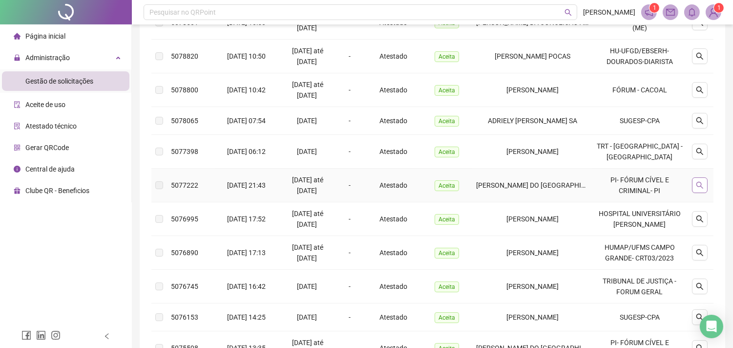
click at [697, 183] on icon "search" at bounding box center [700, 185] width 8 height 8
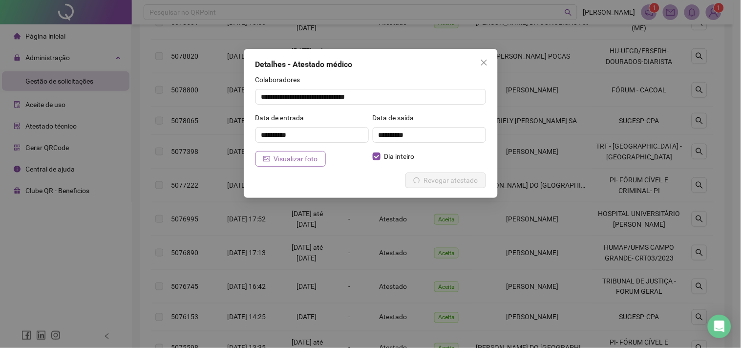
click at [277, 161] on span "Visualizar foto" at bounding box center [296, 158] width 44 height 11
click at [481, 57] on button "Close" at bounding box center [484, 63] width 16 height 16
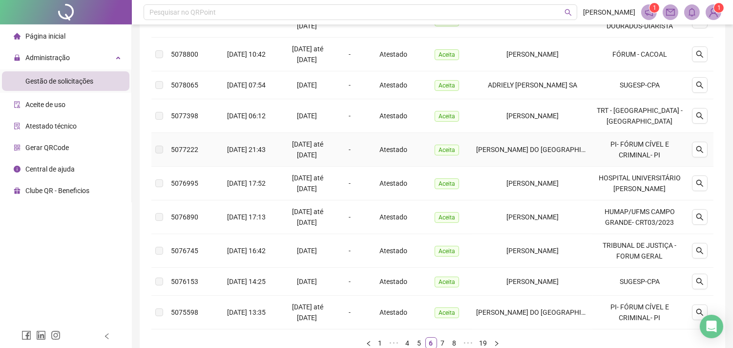
scroll to position [239, 0]
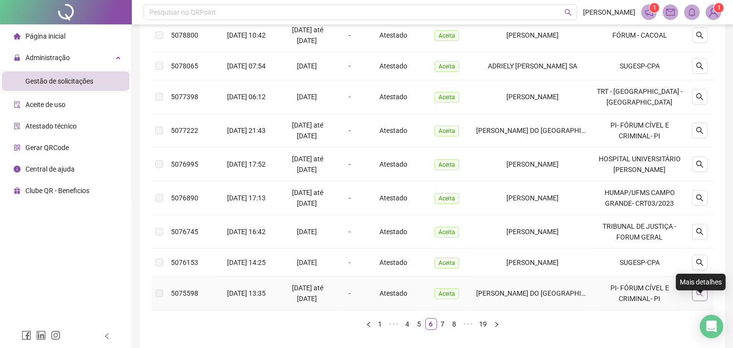
click at [697, 297] on icon "search" at bounding box center [700, 293] width 8 height 8
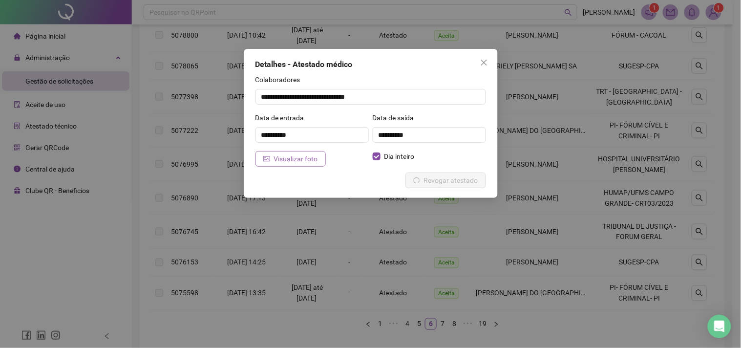
click at [312, 161] on span "Visualizar foto" at bounding box center [296, 158] width 44 height 11
click at [487, 52] on div "**********" at bounding box center [371, 123] width 254 height 149
click at [482, 60] on icon "close" at bounding box center [484, 63] width 8 height 8
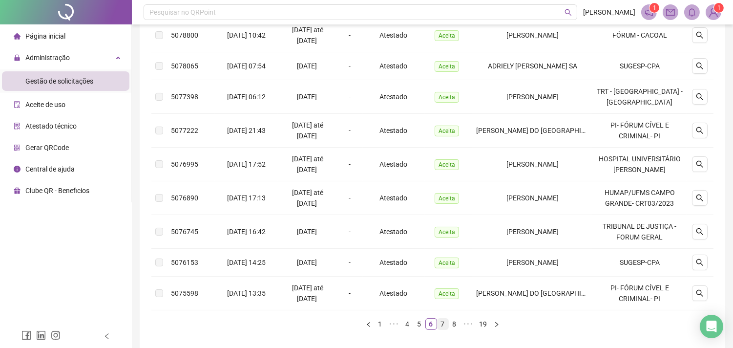
click at [441, 329] on link "7" at bounding box center [442, 323] width 11 height 11
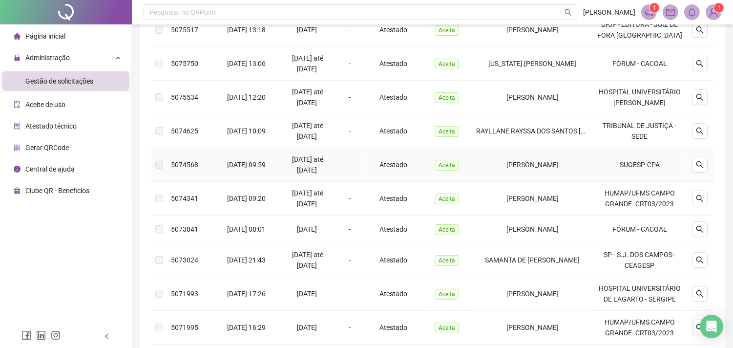
scroll to position [163, 0]
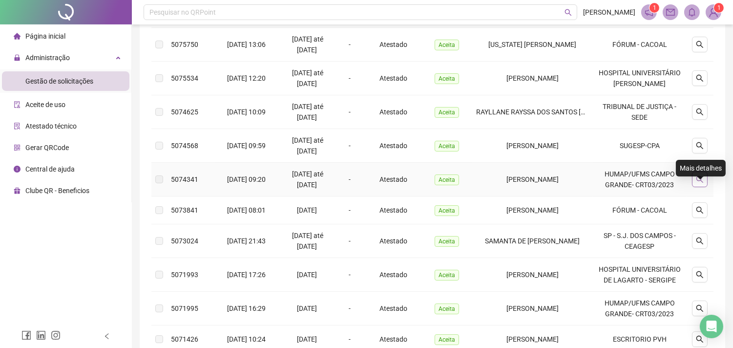
click at [701, 183] on icon "search" at bounding box center [700, 179] width 8 height 8
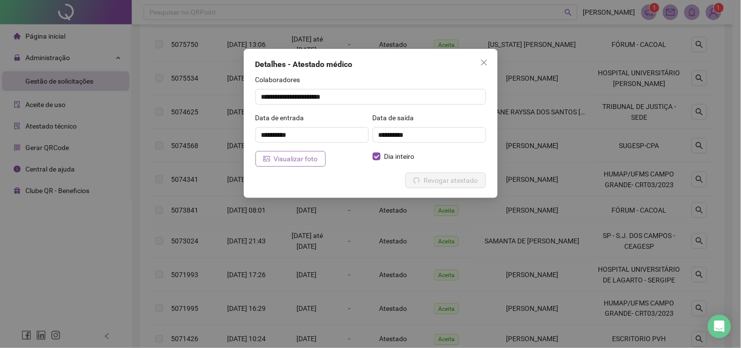
click at [311, 162] on span "Visualizar foto" at bounding box center [296, 158] width 44 height 11
drag, startPoint x: 489, startPoint y: 61, endPoint x: 495, endPoint y: 68, distance: 9.8
click at [490, 60] on span "Close" at bounding box center [484, 63] width 16 height 8
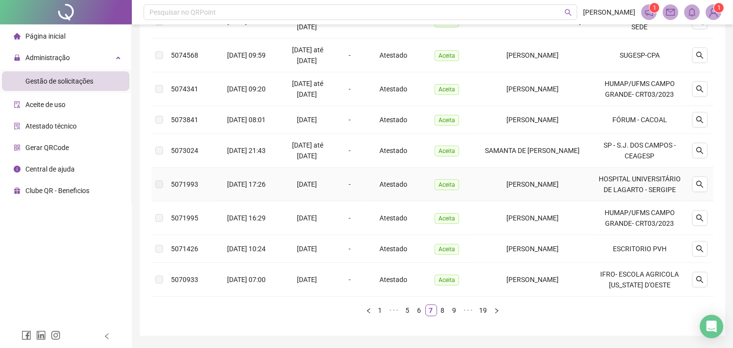
scroll to position [304, 0]
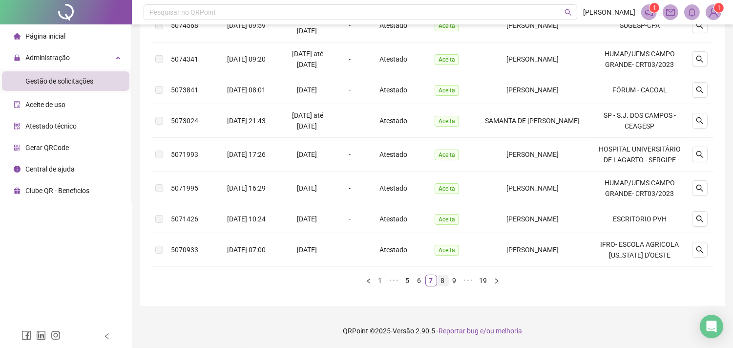
click at [444, 280] on link "8" at bounding box center [442, 280] width 11 height 11
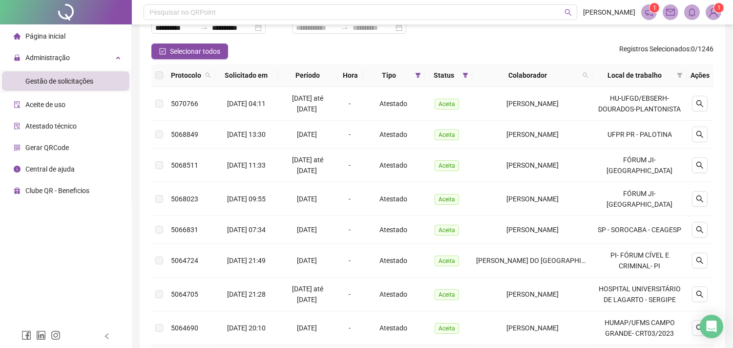
scroll to position [16, 0]
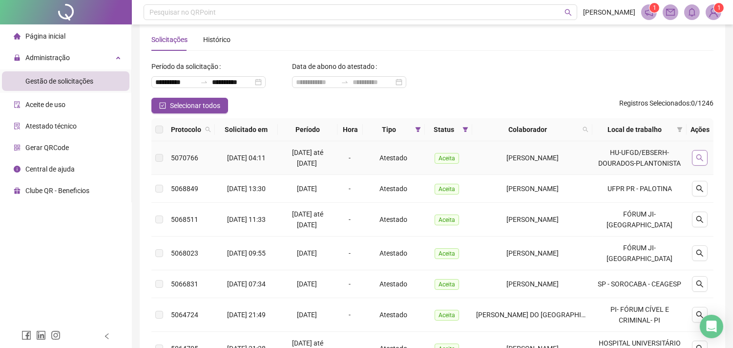
click at [704, 160] on button "button" at bounding box center [700, 158] width 16 height 16
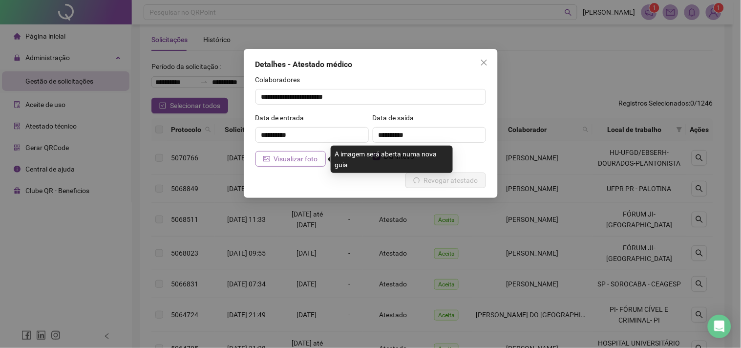
click at [311, 158] on span "Visualizar foto" at bounding box center [296, 158] width 44 height 11
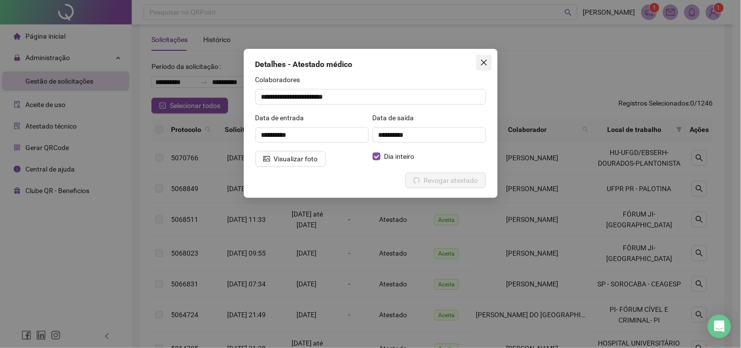
click at [489, 61] on span "Close" at bounding box center [484, 63] width 16 height 8
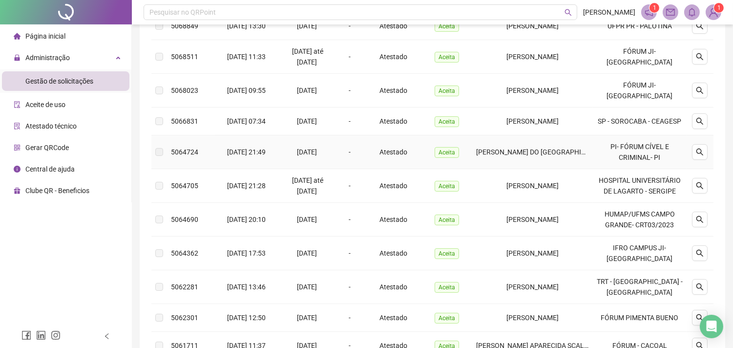
scroll to position [232, 0]
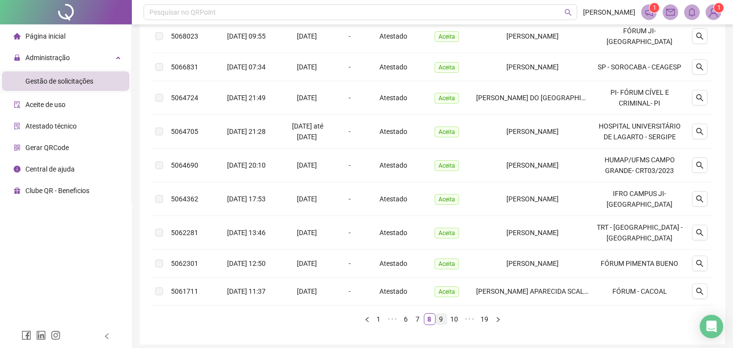
click at [445, 324] on link "9" at bounding box center [441, 318] width 11 height 11
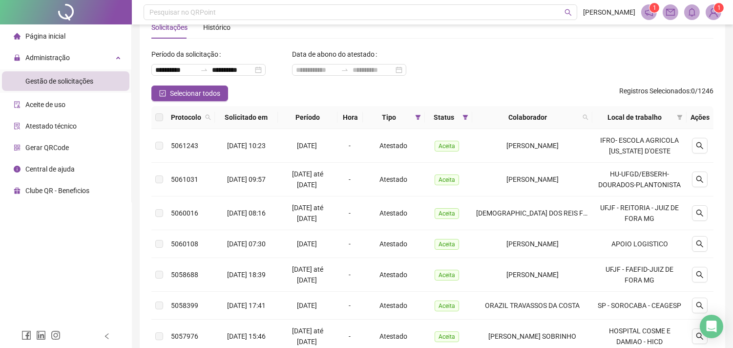
scroll to position [16, 0]
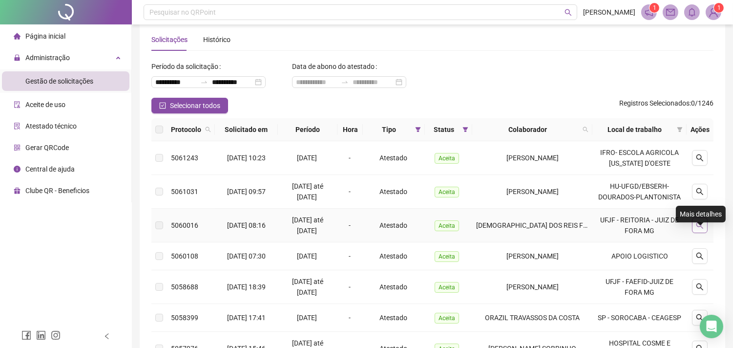
click at [707, 233] on button "button" at bounding box center [700, 225] width 16 height 16
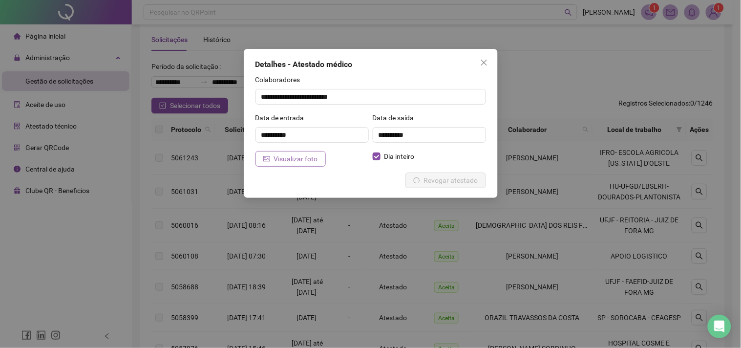
click at [298, 153] on span "Visualizar foto" at bounding box center [296, 158] width 44 height 11
click at [491, 66] on span "Close" at bounding box center [484, 63] width 16 height 8
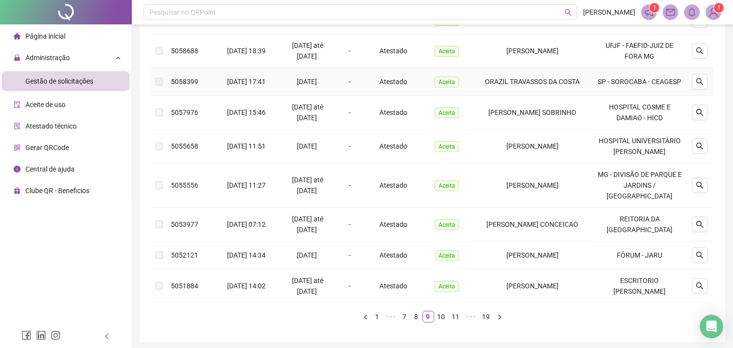
scroll to position [232, 0]
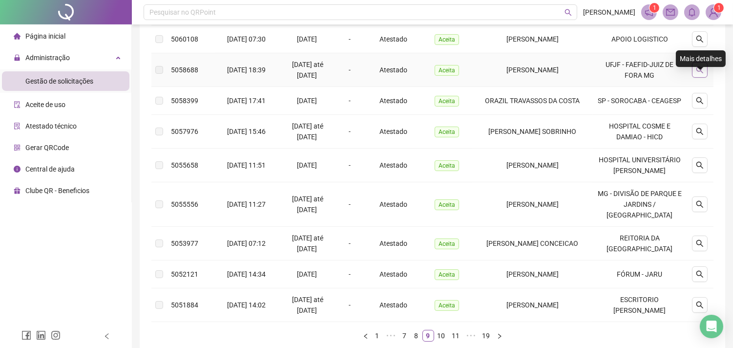
click at [694, 78] on button "button" at bounding box center [700, 70] width 16 height 16
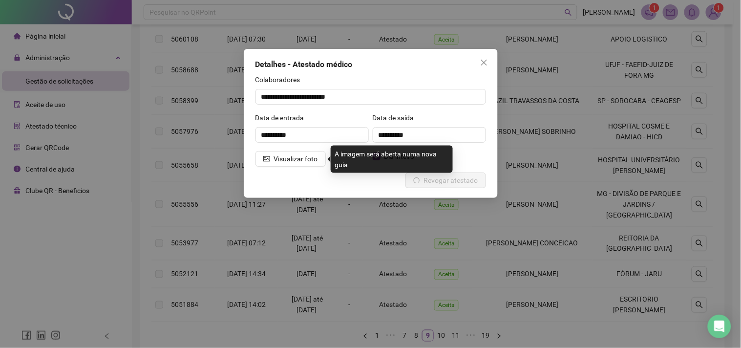
click at [280, 170] on div "**********" at bounding box center [371, 123] width 254 height 149
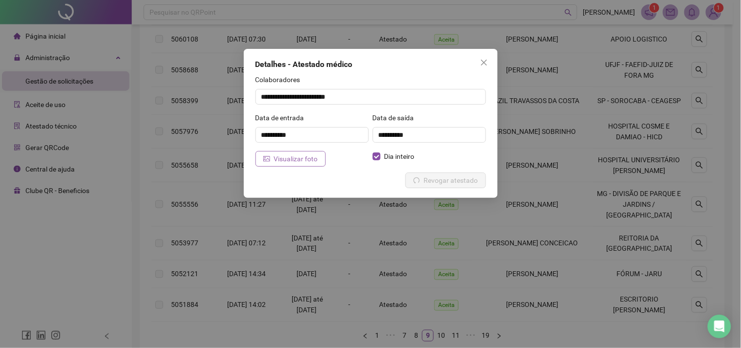
click at [291, 158] on span "Visualizar foto" at bounding box center [296, 158] width 44 height 11
click at [483, 62] on icon "close" at bounding box center [483, 63] width 6 height 6
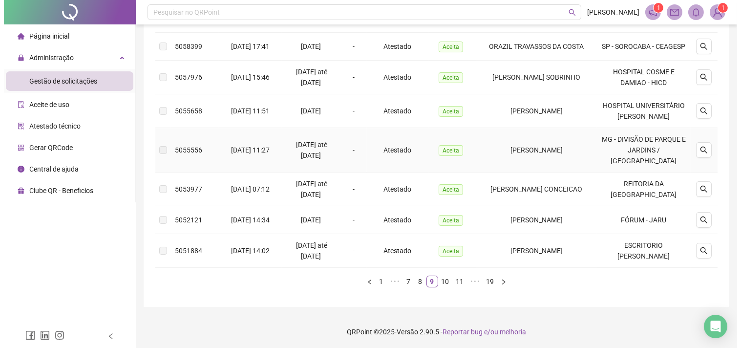
scroll to position [341, 0]
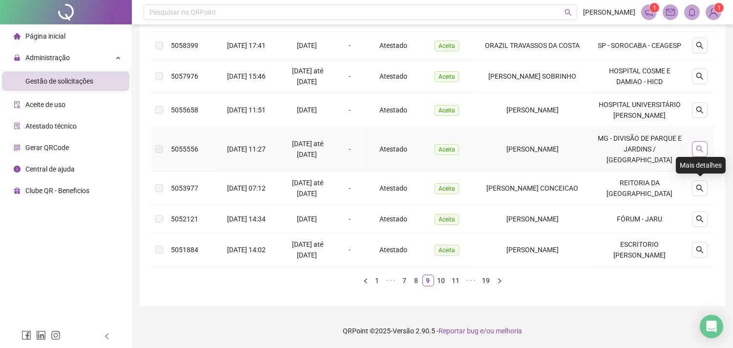
click at [699, 146] on icon "search" at bounding box center [699, 149] width 7 height 7
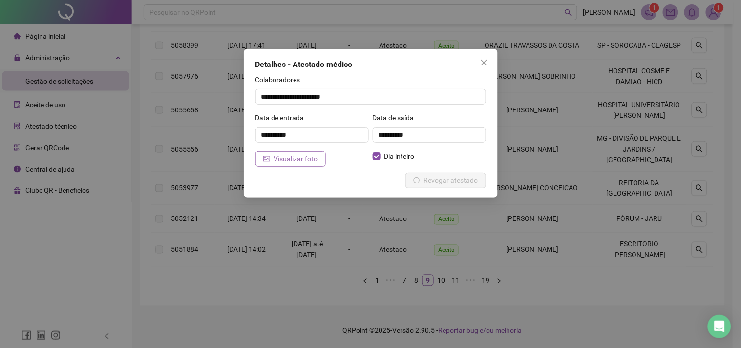
click at [300, 163] on span "Visualizar foto" at bounding box center [296, 158] width 44 height 11
click at [488, 56] on button "Close" at bounding box center [484, 63] width 16 height 16
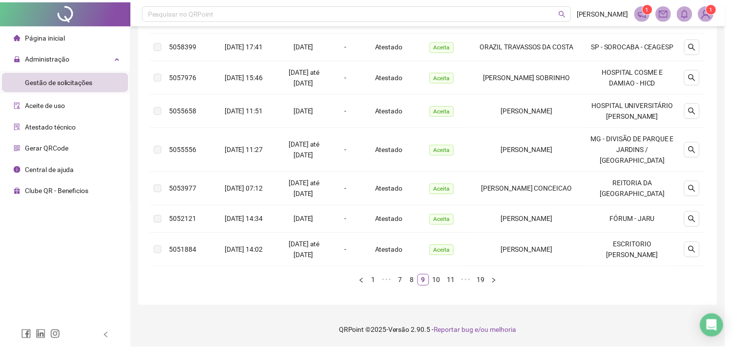
scroll to position [326, 0]
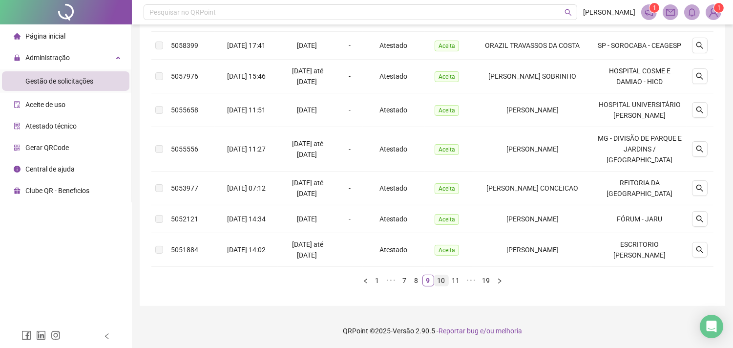
click at [441, 286] on link "10" at bounding box center [442, 280] width 14 height 11
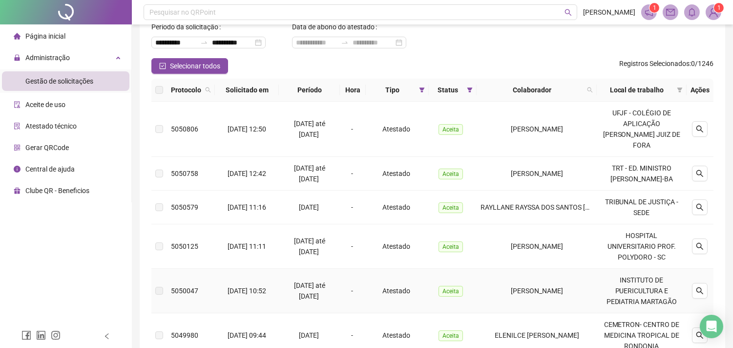
scroll to position [55, 0]
click at [697, 127] on icon "search" at bounding box center [700, 129] width 8 height 8
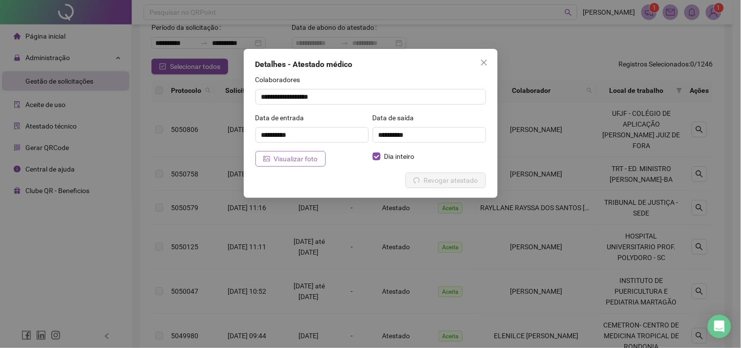
click at [305, 158] on span "Visualizar foto" at bounding box center [296, 158] width 44 height 11
click at [483, 59] on icon "close" at bounding box center [484, 63] width 8 height 8
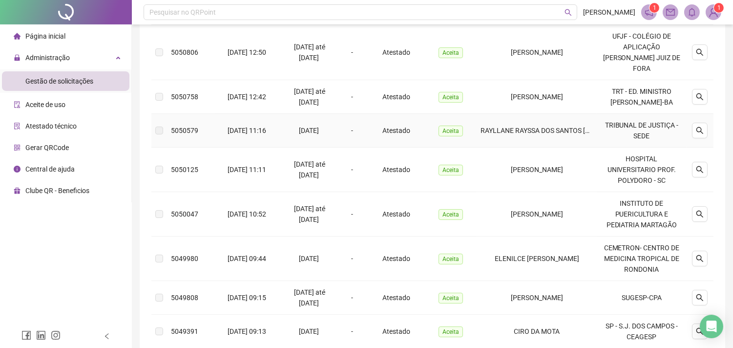
scroll to position [163, 0]
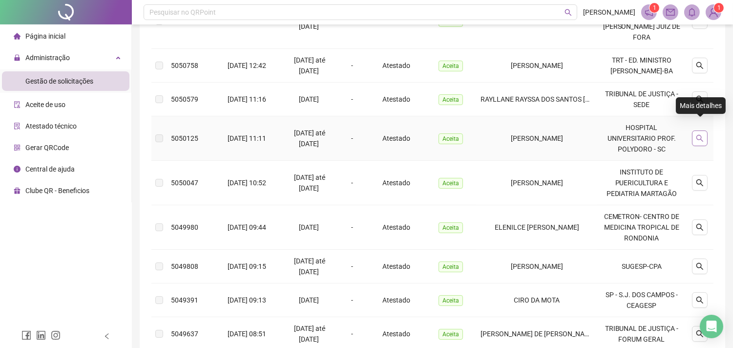
click at [701, 134] on icon "search" at bounding box center [700, 138] width 8 height 8
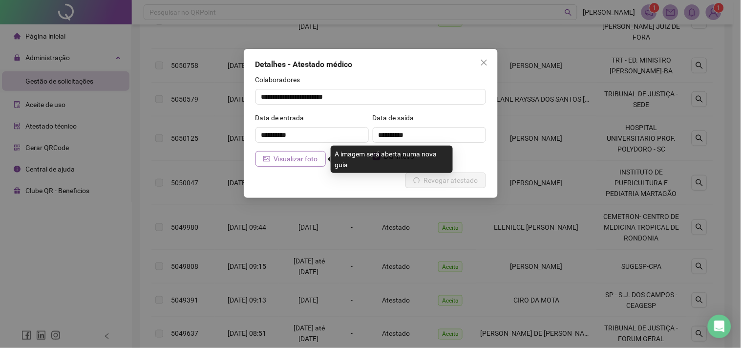
click at [274, 162] on span "Visualizar foto" at bounding box center [296, 158] width 44 height 11
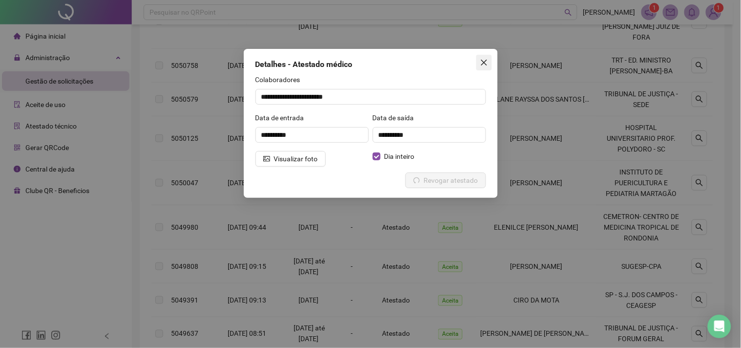
click at [483, 62] on icon "close" at bounding box center [483, 63] width 6 height 6
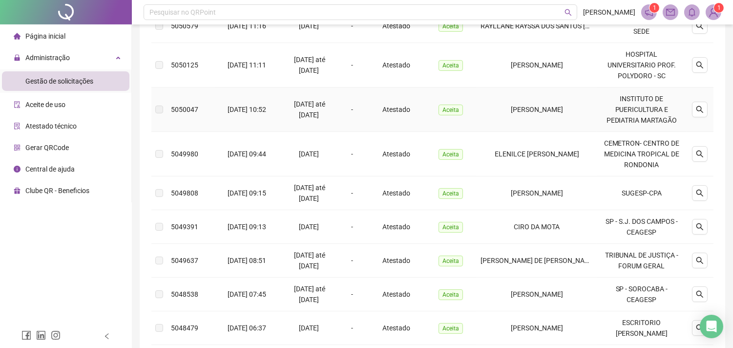
scroll to position [271, 0]
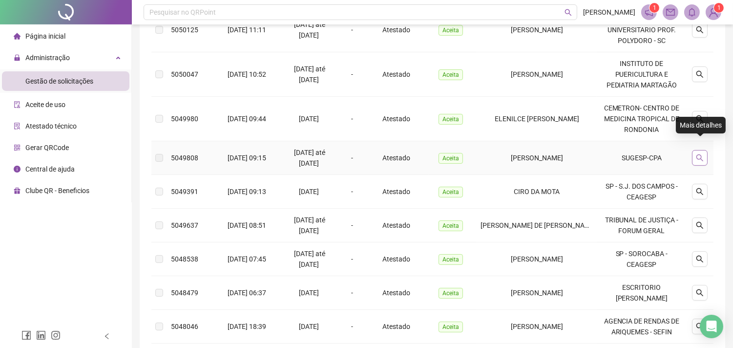
click at [701, 154] on icon "search" at bounding box center [700, 158] width 8 height 8
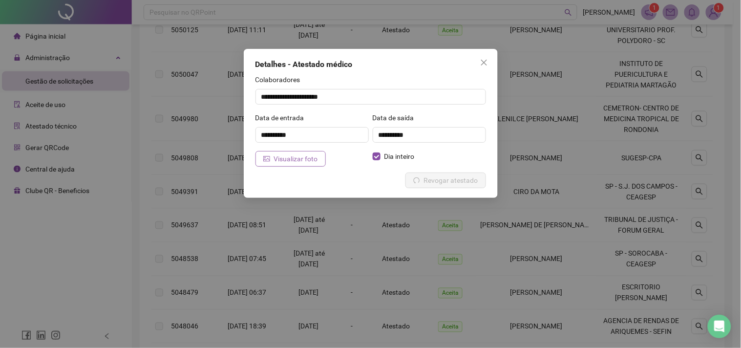
click at [287, 161] on span "Visualizar foto" at bounding box center [296, 158] width 44 height 11
click at [480, 59] on icon "close" at bounding box center [484, 63] width 8 height 8
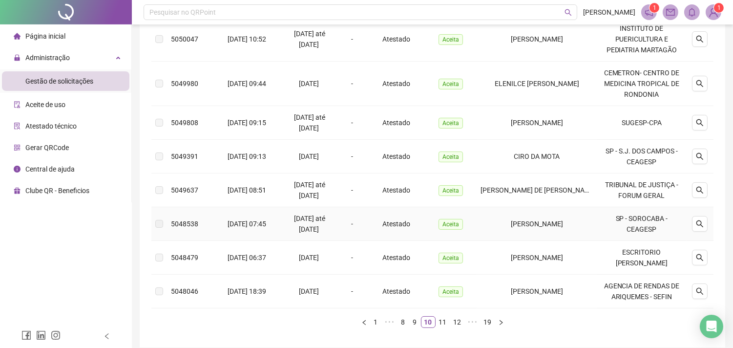
scroll to position [326, 0]
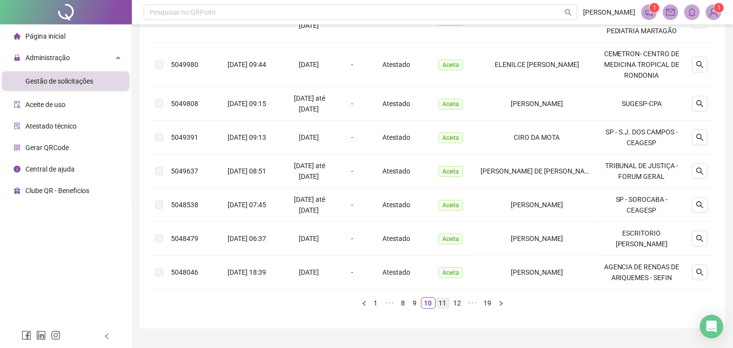
click at [443, 297] on link "11" at bounding box center [443, 302] width 14 height 11
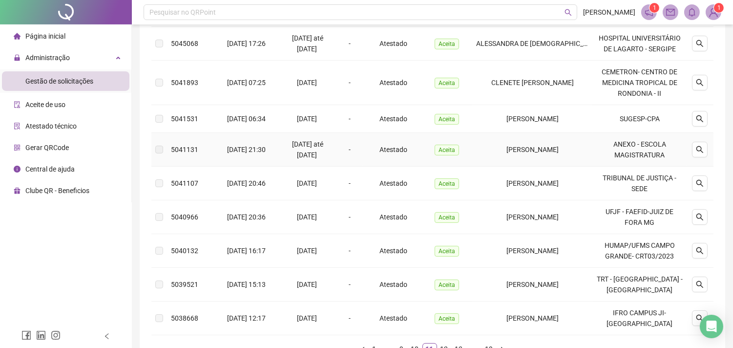
scroll to position [261, 0]
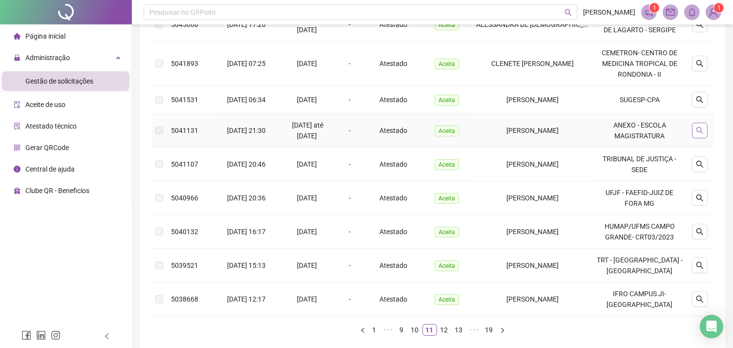
click at [704, 138] on button "button" at bounding box center [700, 131] width 16 height 16
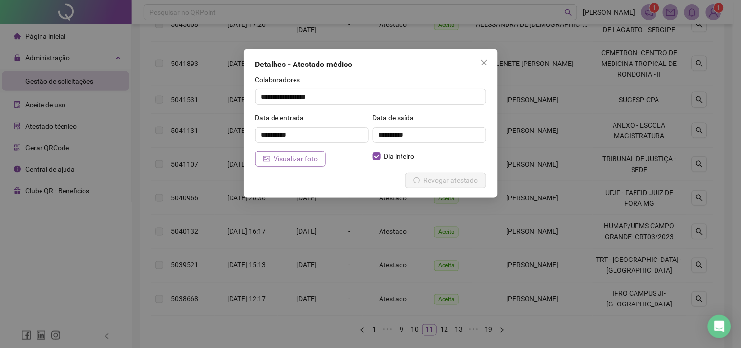
click at [276, 162] on span "Visualizar foto" at bounding box center [296, 158] width 44 height 11
click at [484, 62] on icon "close" at bounding box center [484, 63] width 8 height 8
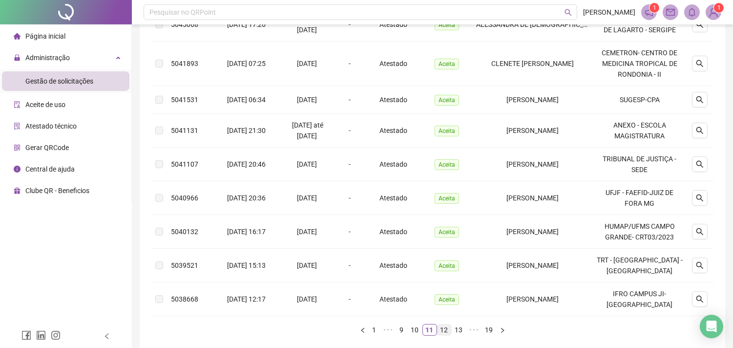
click at [446, 332] on link "12" at bounding box center [444, 329] width 14 height 11
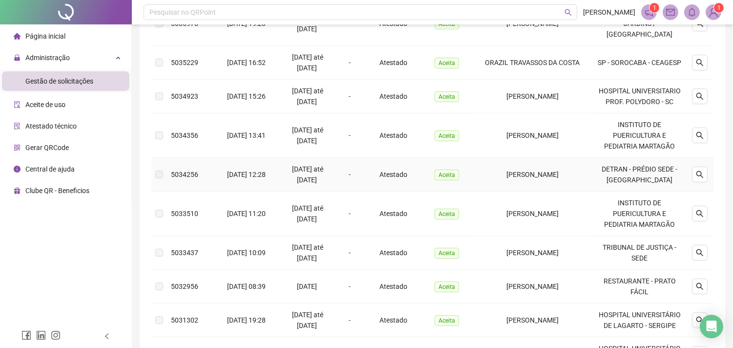
scroll to position [271, 0]
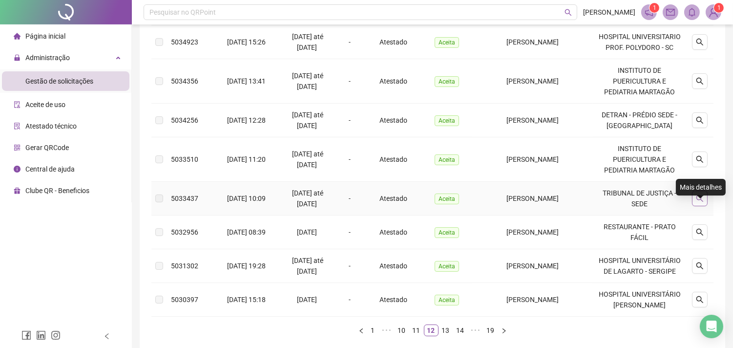
click at [697, 206] on button "button" at bounding box center [700, 198] width 16 height 16
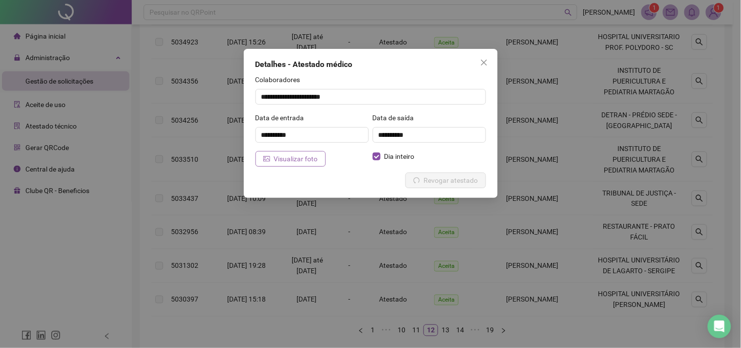
click at [298, 164] on span "Visualizar foto" at bounding box center [296, 158] width 44 height 11
click at [484, 62] on icon "close" at bounding box center [484, 63] width 8 height 8
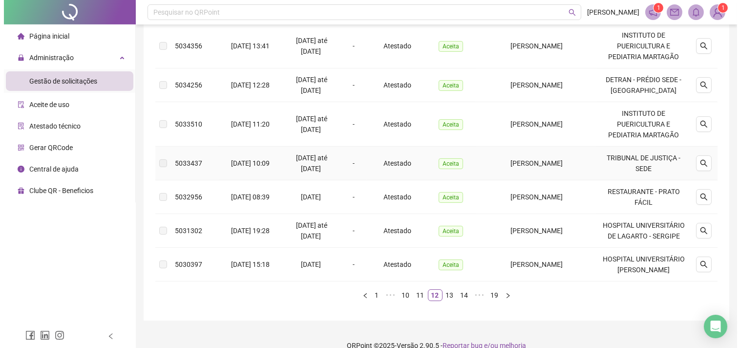
scroll to position [325, 0]
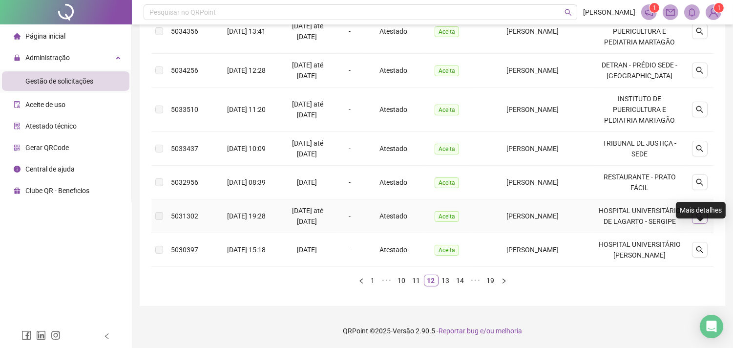
click at [700, 219] on icon "search" at bounding box center [699, 215] width 7 height 7
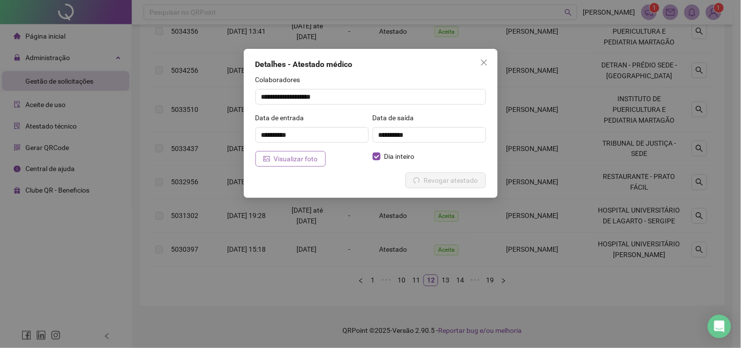
click at [286, 155] on span "Visualizar foto" at bounding box center [296, 158] width 44 height 11
click at [483, 67] on button "Close" at bounding box center [484, 63] width 16 height 16
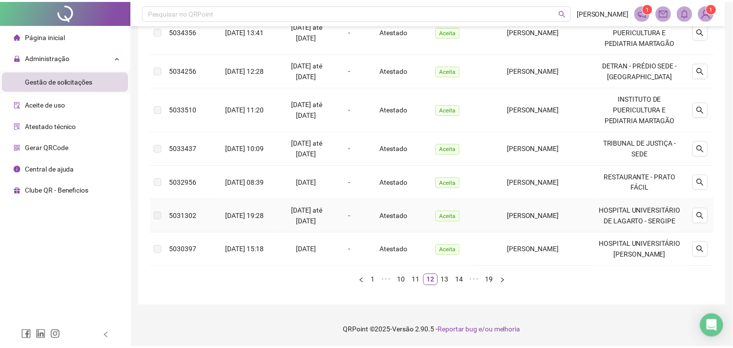
scroll to position [321, 0]
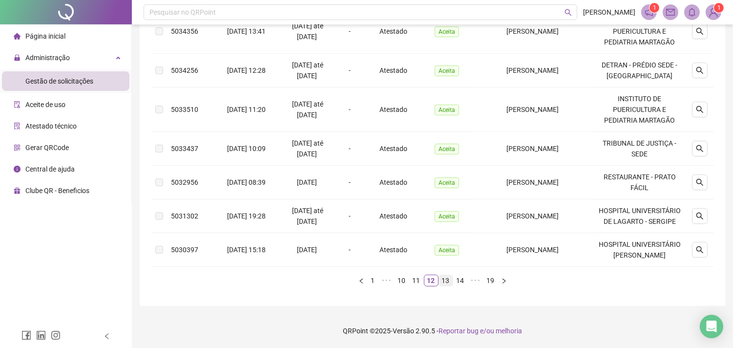
click at [449, 286] on link "13" at bounding box center [446, 280] width 14 height 11
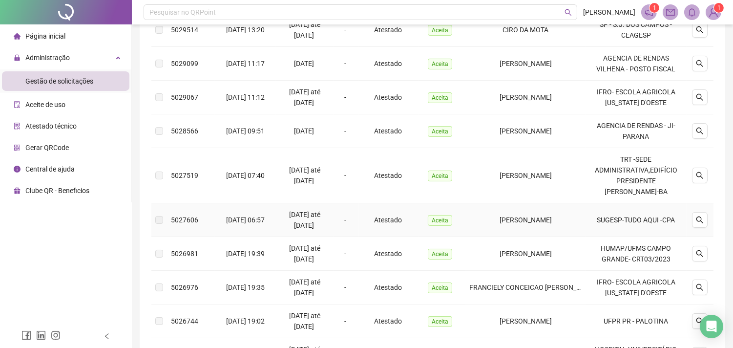
scroll to position [163, 0]
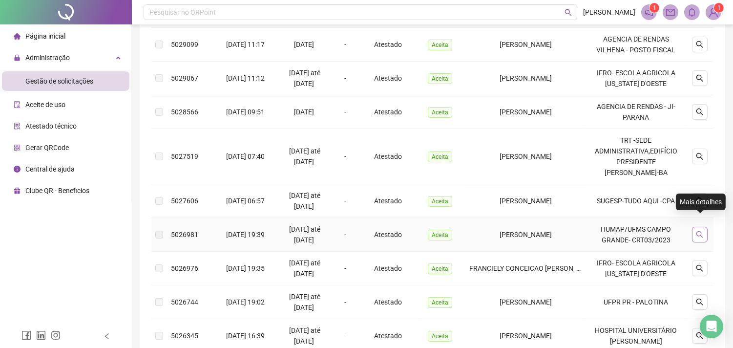
click at [702, 230] on icon "search" at bounding box center [700, 234] width 8 height 8
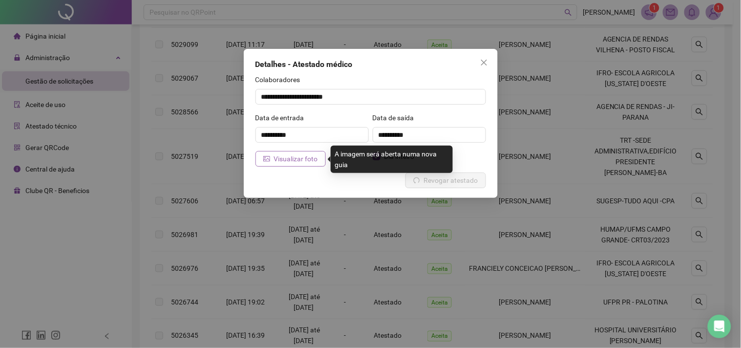
click at [293, 163] on span "Visualizar foto" at bounding box center [296, 158] width 44 height 11
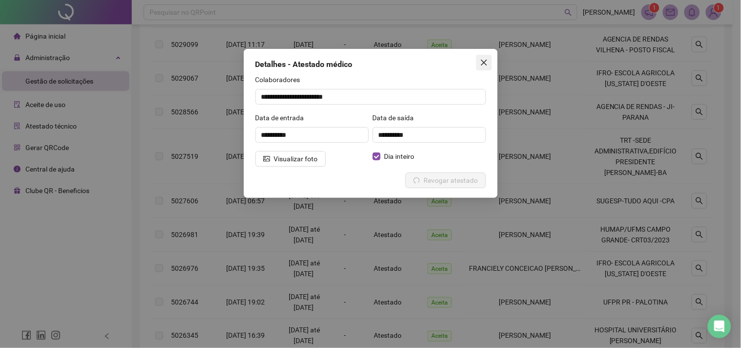
click at [481, 61] on icon "close" at bounding box center [484, 63] width 8 height 8
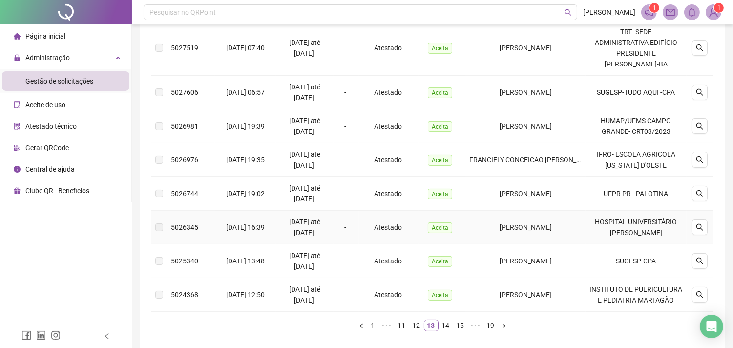
scroll to position [316, 0]
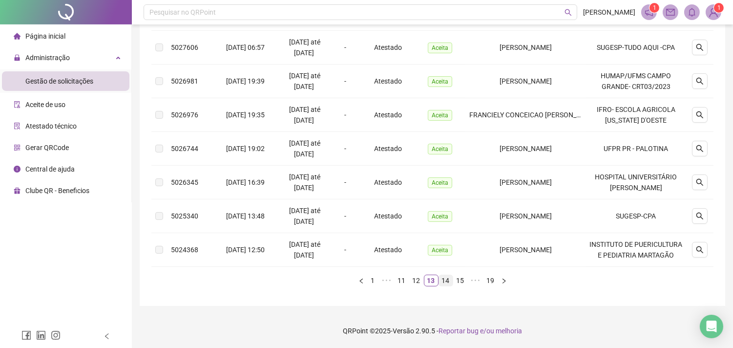
click at [448, 282] on link "14" at bounding box center [446, 280] width 14 height 11
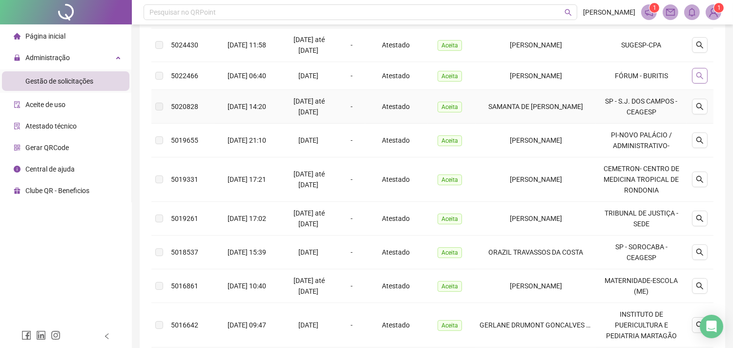
scroll to position [163, 0]
click at [698, 50] on button "button" at bounding box center [700, 45] width 16 height 16
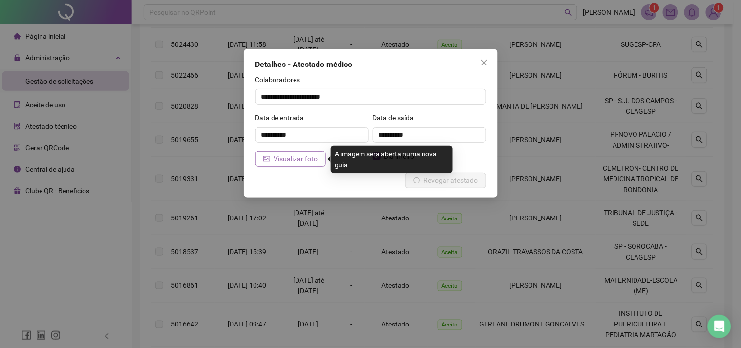
click at [280, 159] on span "Visualizar foto" at bounding box center [296, 158] width 44 height 11
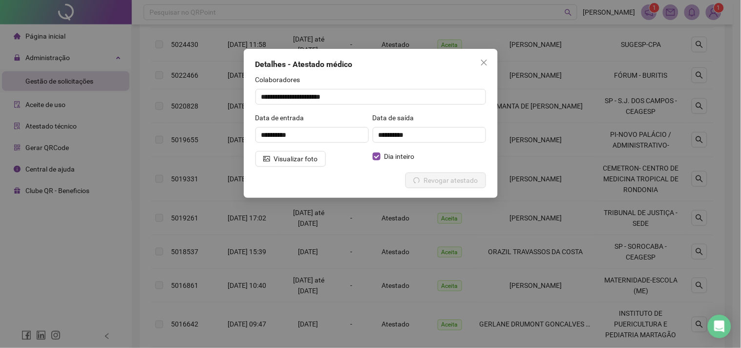
click at [483, 64] on icon "close" at bounding box center [484, 63] width 8 height 8
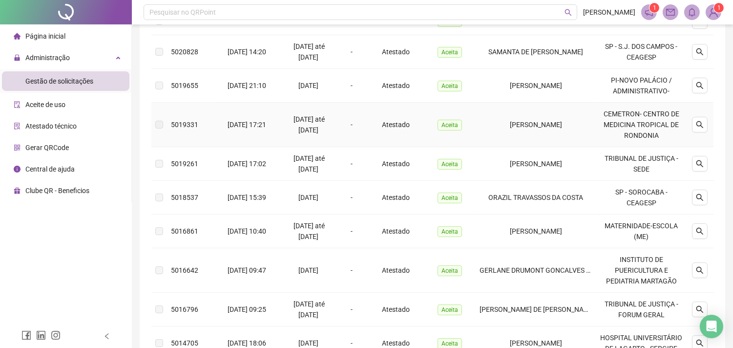
scroll to position [271, 0]
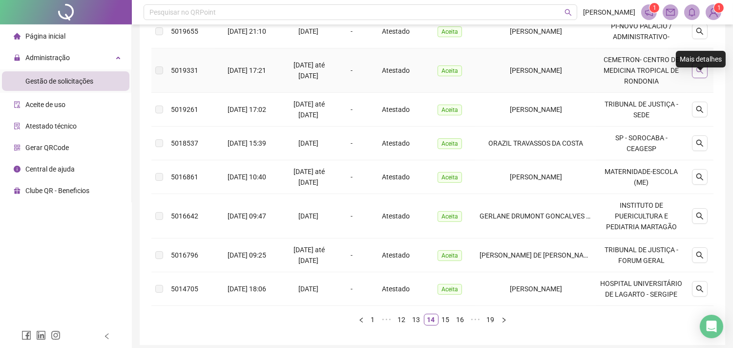
click at [701, 78] on button "button" at bounding box center [700, 70] width 16 height 16
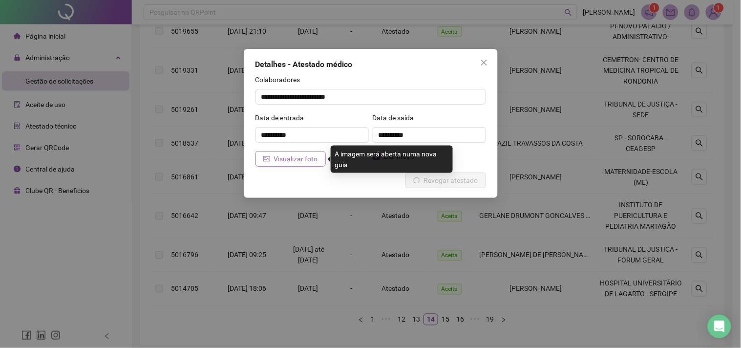
click at [303, 154] on span "Visualizar foto" at bounding box center [296, 158] width 44 height 11
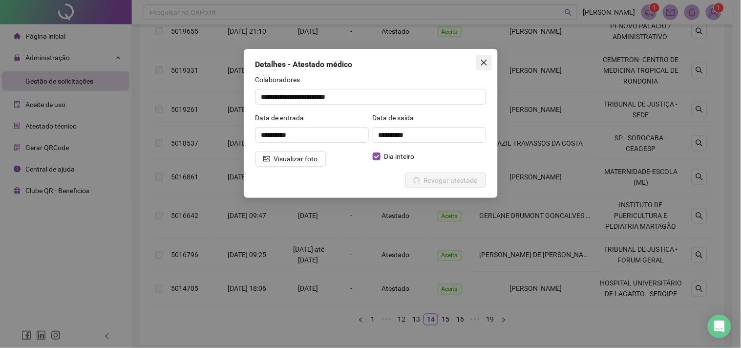
click at [483, 67] on button "Close" at bounding box center [484, 63] width 16 height 16
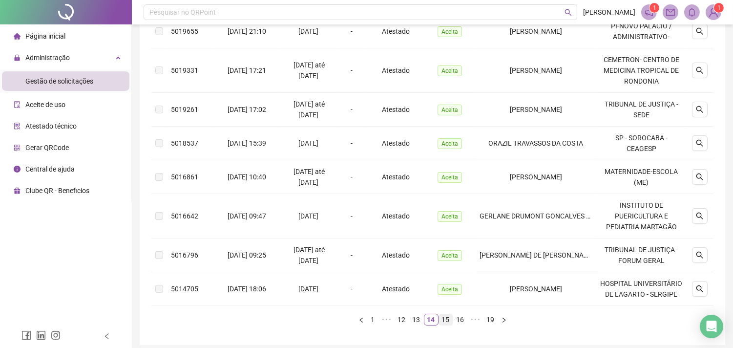
click at [446, 325] on link "15" at bounding box center [446, 319] width 14 height 11
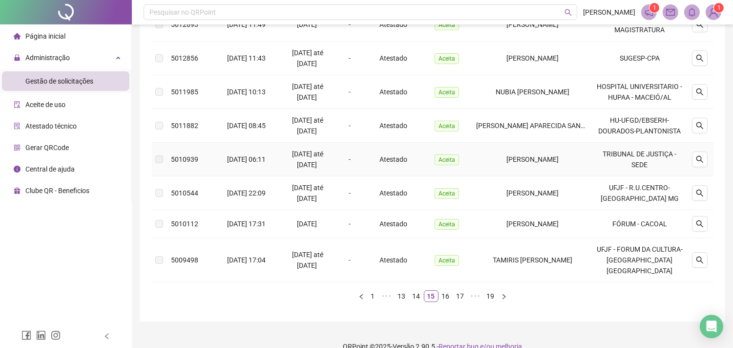
scroll to position [60, 0]
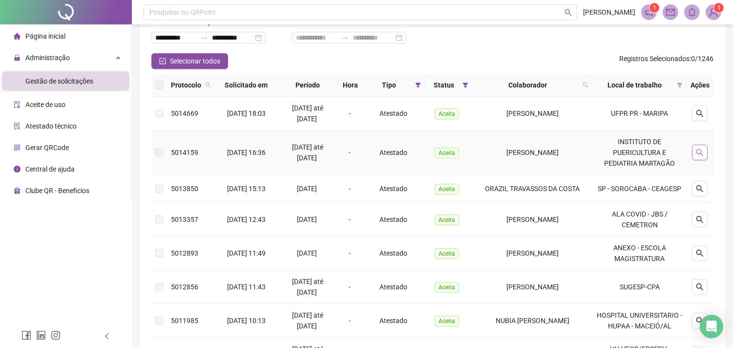
click at [699, 147] on button "button" at bounding box center [700, 153] width 16 height 16
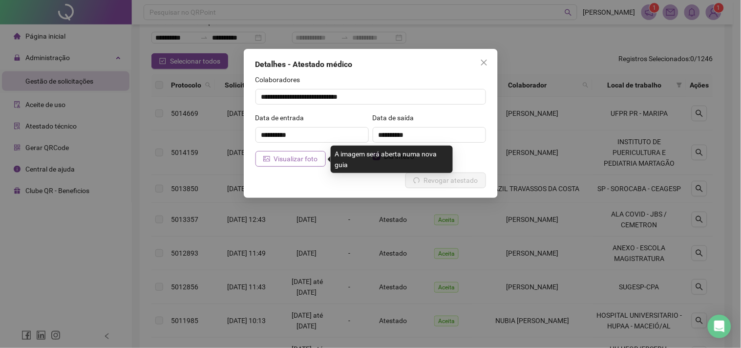
click at [314, 162] on span "Visualizar foto" at bounding box center [296, 158] width 44 height 11
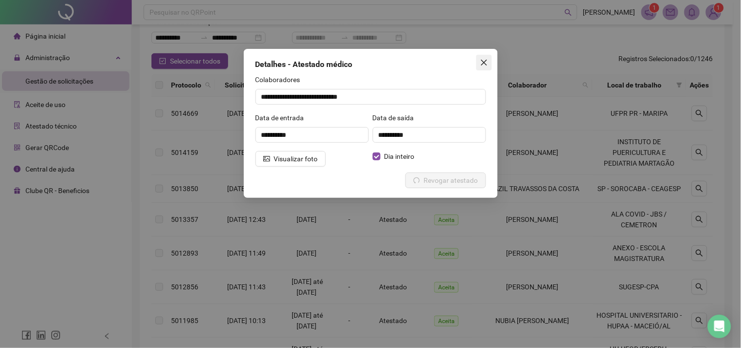
click at [486, 64] on icon "close" at bounding box center [483, 63] width 6 height 6
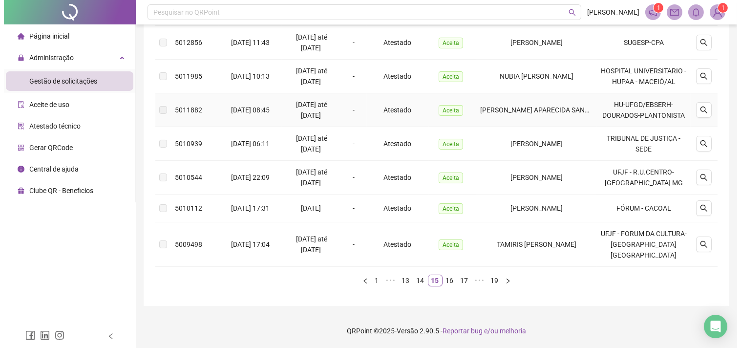
scroll to position [331, 0]
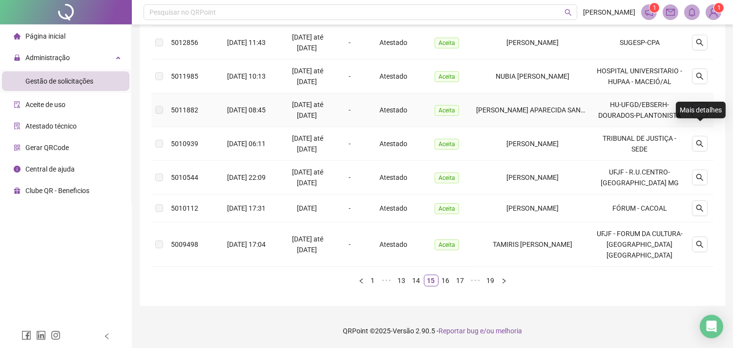
click at [698, 106] on icon "search" at bounding box center [700, 110] width 8 height 8
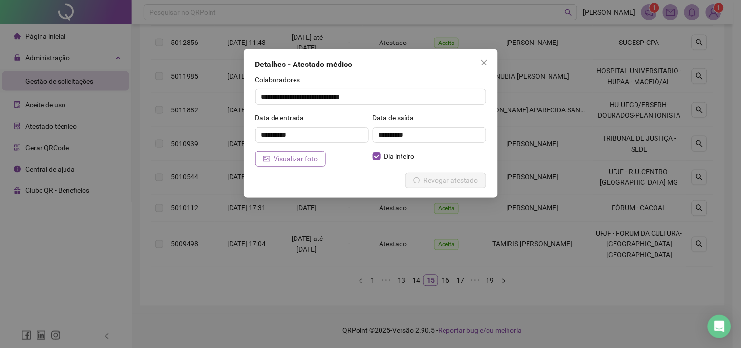
click at [286, 156] on span "Visualizar foto" at bounding box center [296, 158] width 44 height 11
click at [485, 63] on icon "close" at bounding box center [484, 63] width 8 height 8
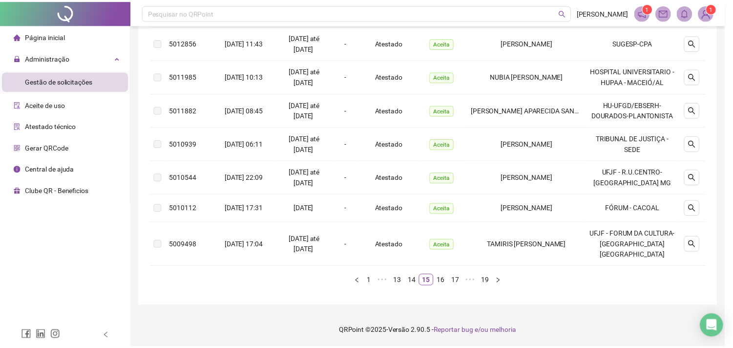
scroll to position [321, 0]
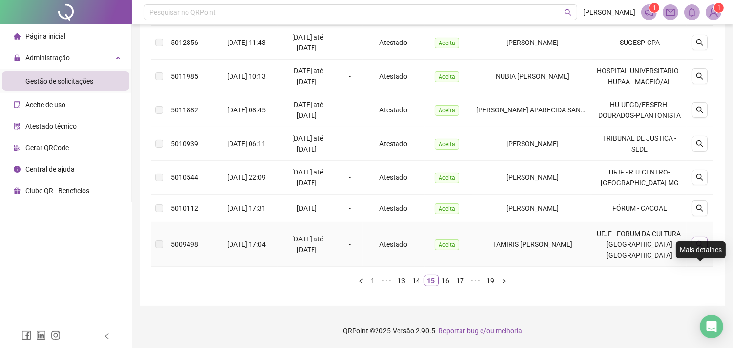
click at [697, 248] on icon "search" at bounding box center [700, 244] width 8 height 8
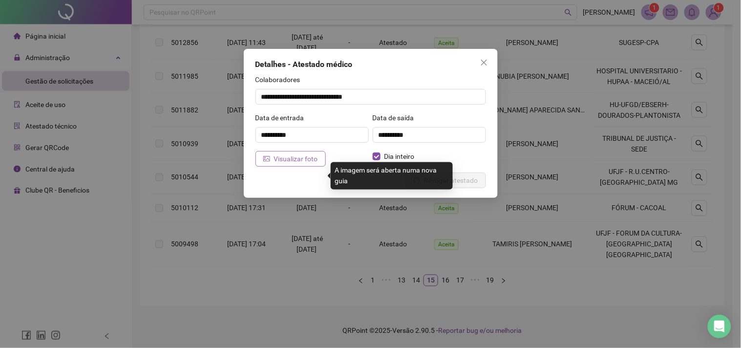
click at [304, 153] on span "Visualizar foto" at bounding box center [296, 158] width 44 height 11
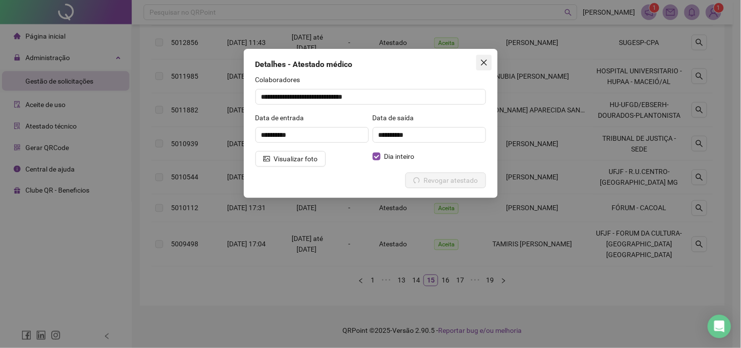
click at [491, 61] on span "Close" at bounding box center [484, 63] width 16 height 8
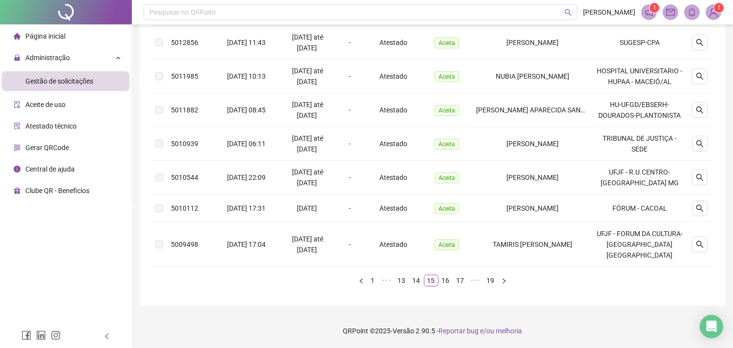
click at [441, 294] on div "Protocolo Solicitado em Período Hora Tipo Status Colaborador Local de trabalho …" at bounding box center [432, 62] width 562 height 464
click at [444, 286] on link "16" at bounding box center [446, 280] width 14 height 11
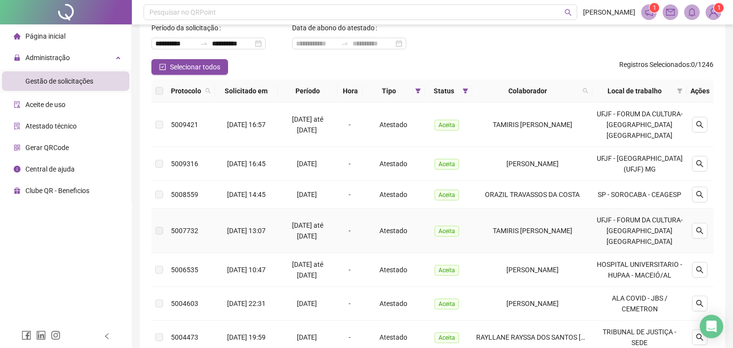
scroll to position [50, 0]
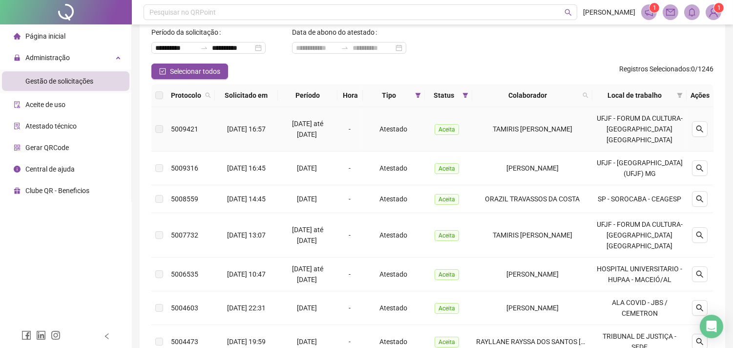
click at [691, 133] on div at bounding box center [699, 129] width 19 height 16
click at [700, 129] on icon "search" at bounding box center [699, 128] width 7 height 7
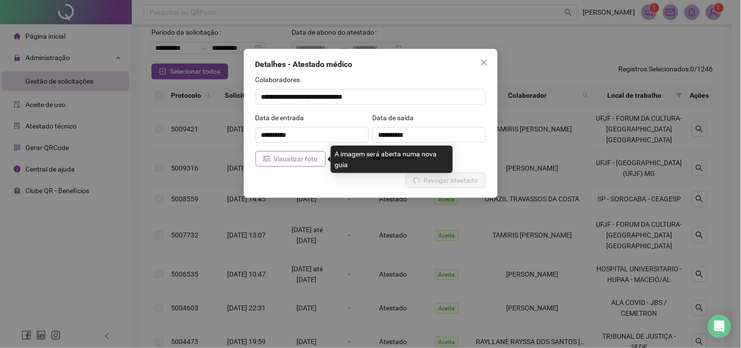
click at [303, 164] on span "Visualizar foto" at bounding box center [296, 158] width 44 height 11
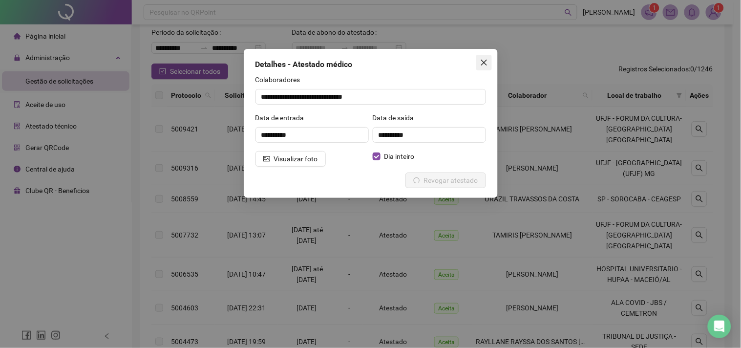
click at [489, 64] on span "Close" at bounding box center [484, 63] width 16 height 8
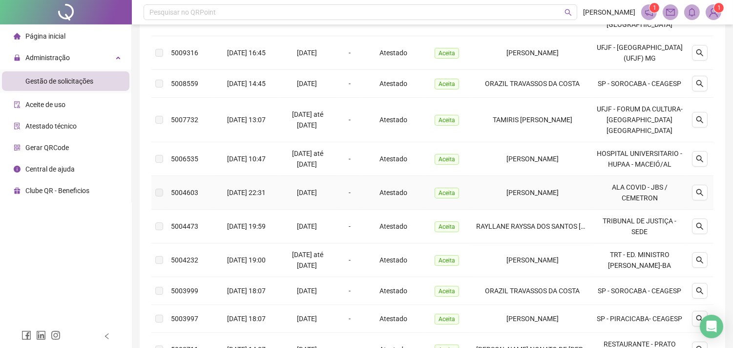
scroll to position [212, 0]
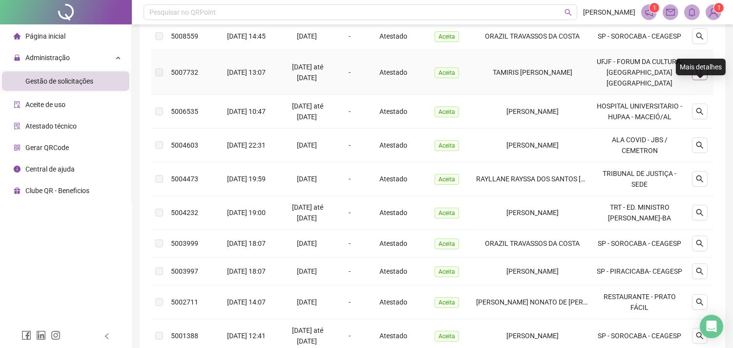
click at [701, 76] on icon "search" at bounding box center [700, 72] width 8 height 8
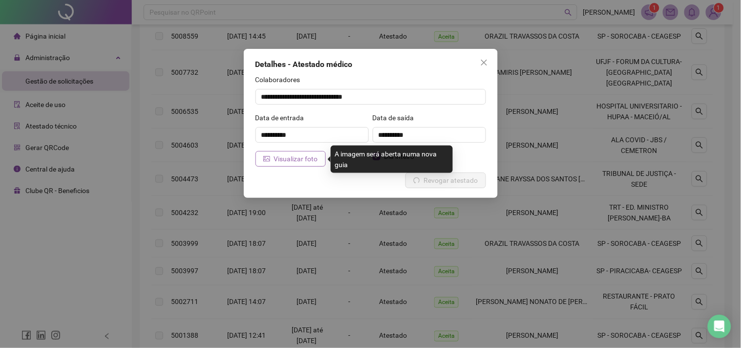
click at [297, 157] on span "Visualizar foto" at bounding box center [296, 158] width 44 height 11
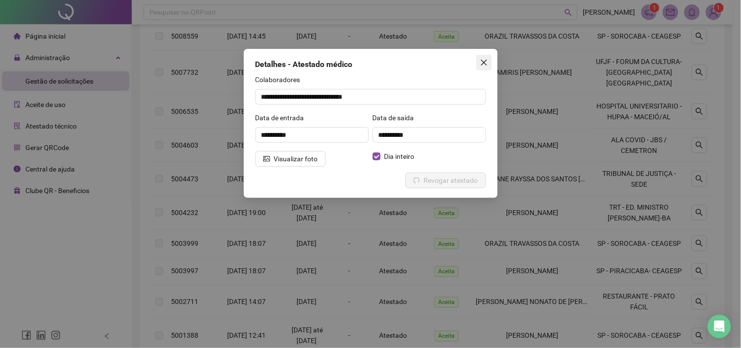
click at [480, 69] on button "Close" at bounding box center [484, 63] width 16 height 16
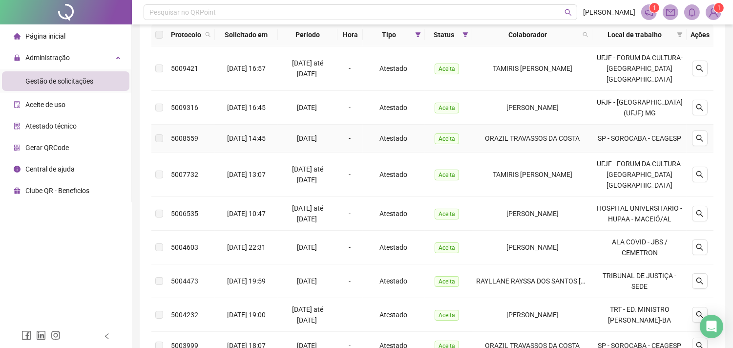
scroll to position [50, 0]
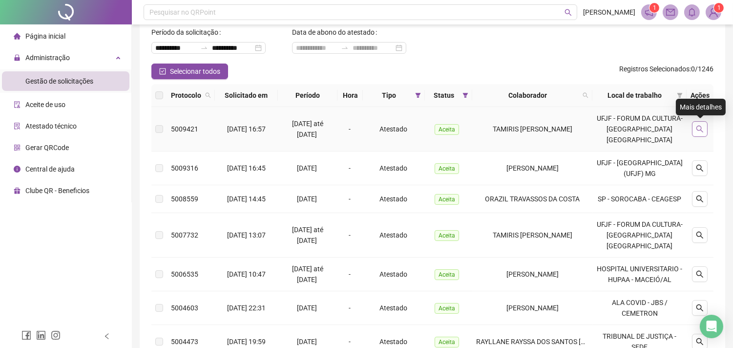
click at [700, 135] on button "button" at bounding box center [700, 129] width 16 height 16
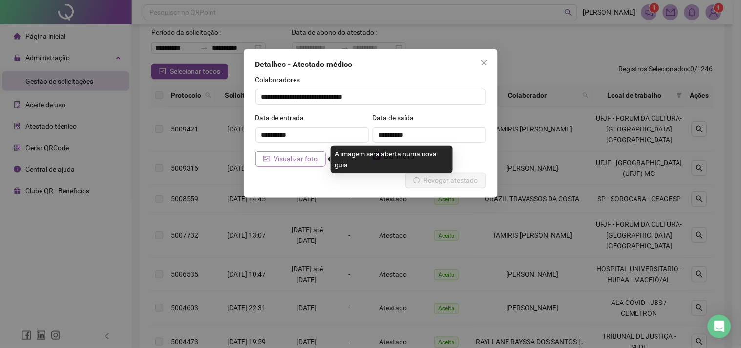
click at [301, 159] on span "Visualizar foto" at bounding box center [296, 158] width 44 height 11
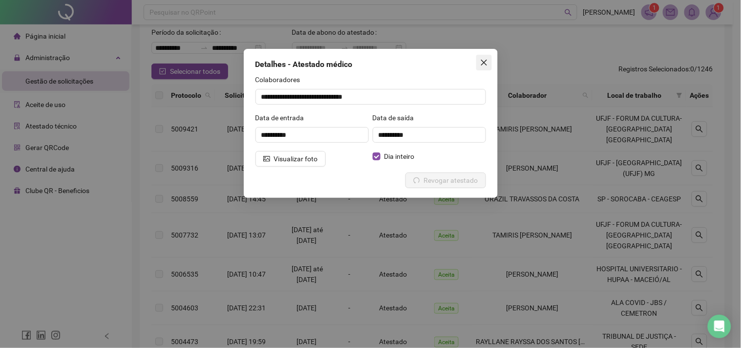
click at [482, 65] on icon "close" at bounding box center [484, 63] width 8 height 8
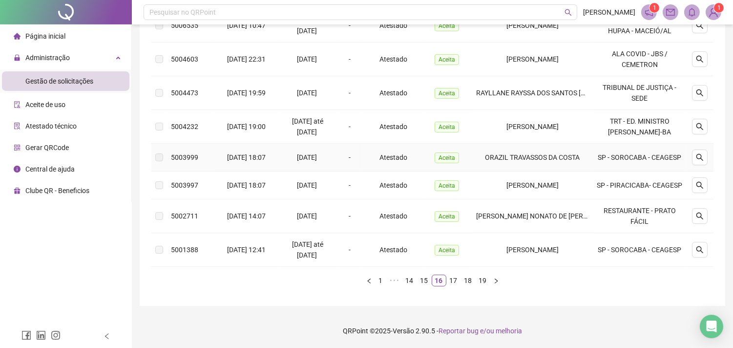
scroll to position [321, 0]
click at [697, 130] on icon "search" at bounding box center [700, 127] width 8 height 8
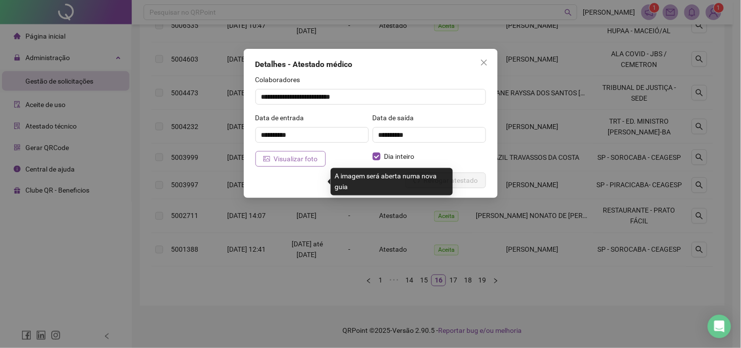
click at [301, 155] on span "Visualizar foto" at bounding box center [296, 158] width 44 height 11
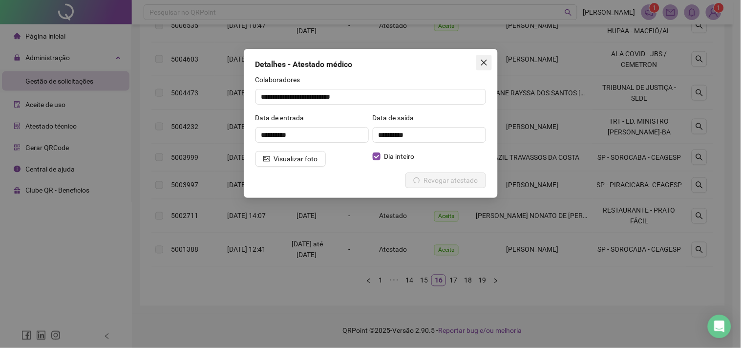
click at [477, 62] on span "Close" at bounding box center [484, 63] width 16 height 8
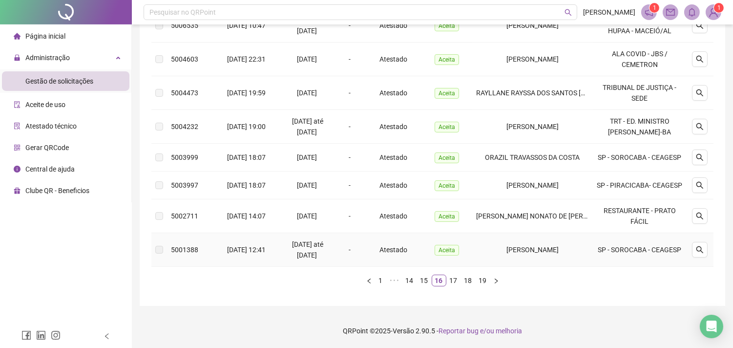
click at [703, 267] on td at bounding box center [700, 250] width 27 height 34
click at [699, 257] on button "button" at bounding box center [700, 250] width 16 height 16
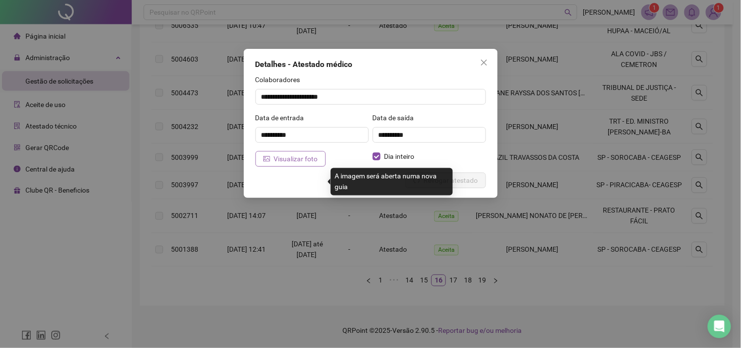
click at [281, 154] on span "Visualizar foto" at bounding box center [296, 158] width 44 height 11
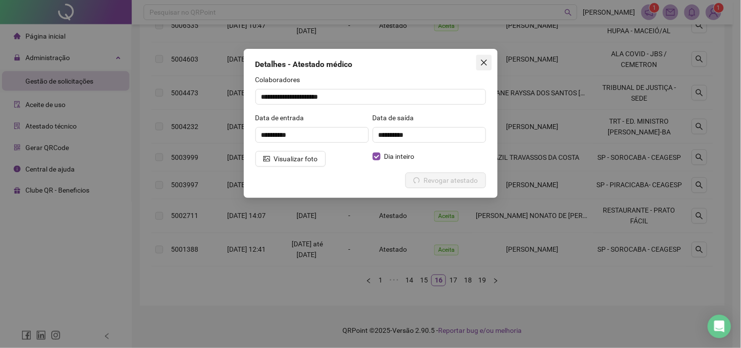
click at [481, 66] on icon "close" at bounding box center [484, 63] width 8 height 8
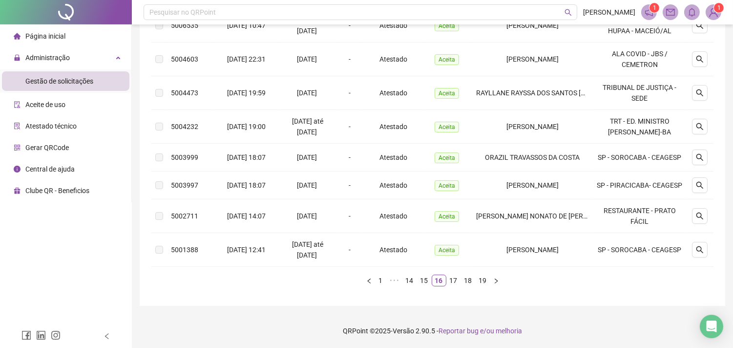
click at [452, 294] on div "Protocolo Solicitado em Período Hora Tipo Status Colaborador Local de trabalho …" at bounding box center [432, 64] width 562 height 458
click at [455, 286] on div "Protocolo Solicitado em Período Hora Tipo Status Colaborador Local de trabalho …" at bounding box center [432, 60] width 562 height 451
click at [455, 286] on link "17" at bounding box center [454, 280] width 14 height 11
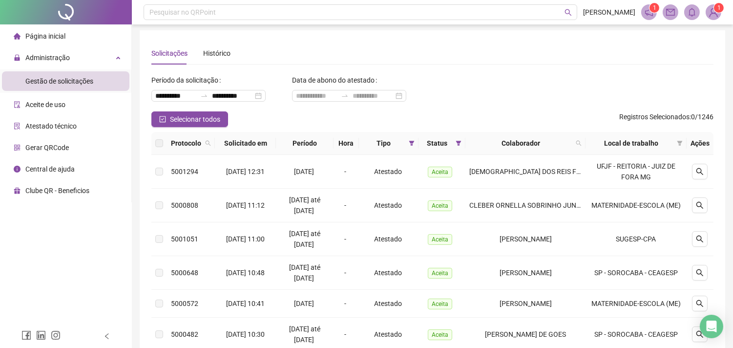
scroll to position [0, 0]
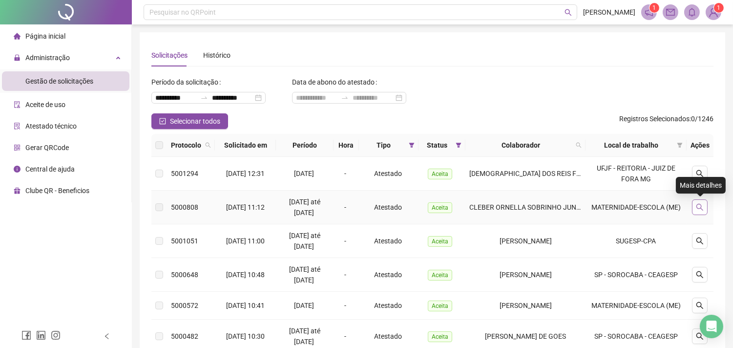
click at [707, 205] on button "button" at bounding box center [700, 207] width 16 height 16
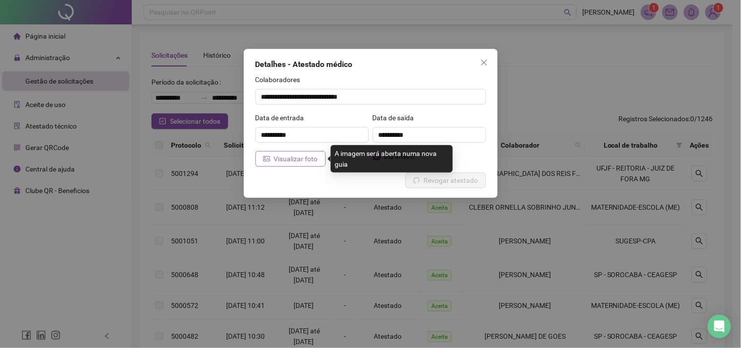
click at [267, 161] on icon "picture" at bounding box center [266, 158] width 7 height 5
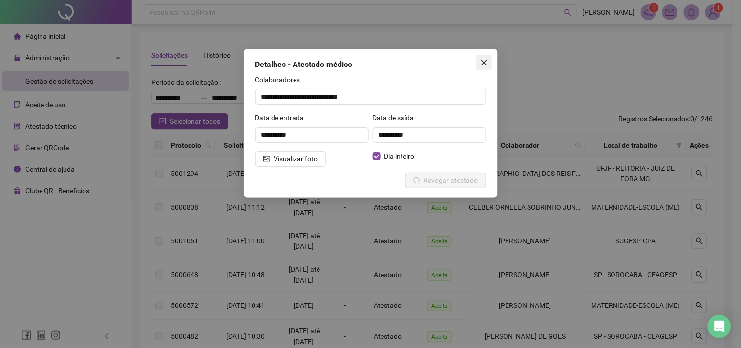
click at [478, 65] on span "Close" at bounding box center [484, 63] width 16 height 8
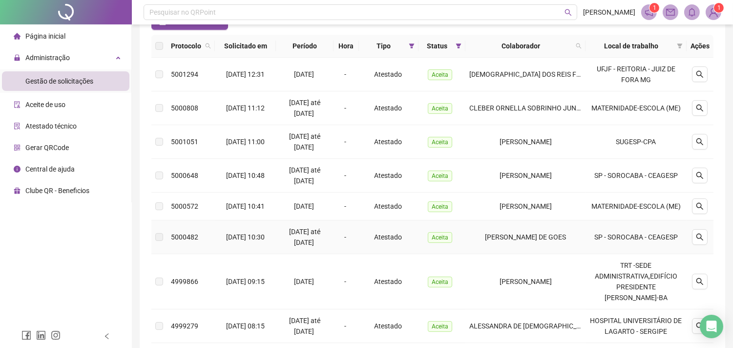
scroll to position [108, 0]
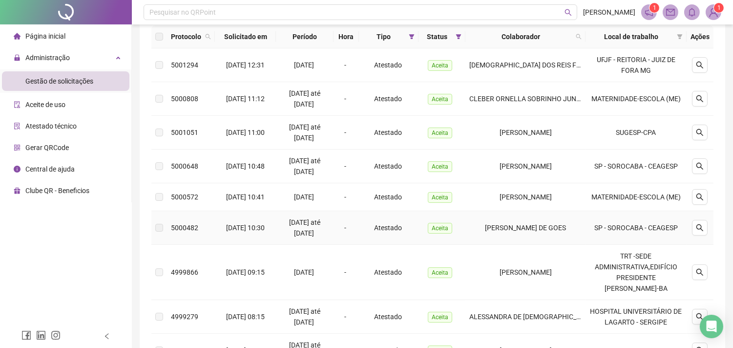
click at [709, 226] on div at bounding box center [699, 228] width 19 height 16
click at [702, 228] on icon "search" at bounding box center [700, 228] width 8 height 8
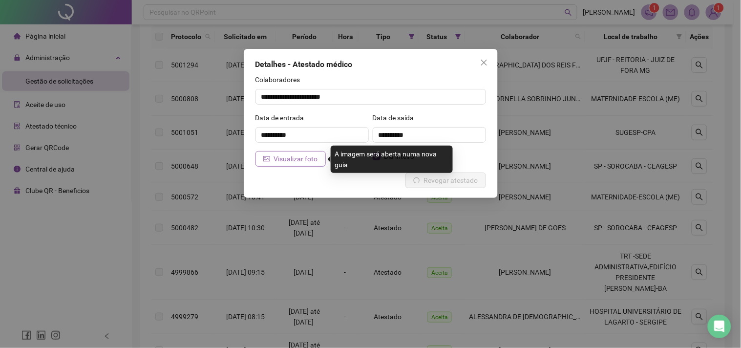
click at [296, 162] on span "Visualizar foto" at bounding box center [296, 158] width 44 height 11
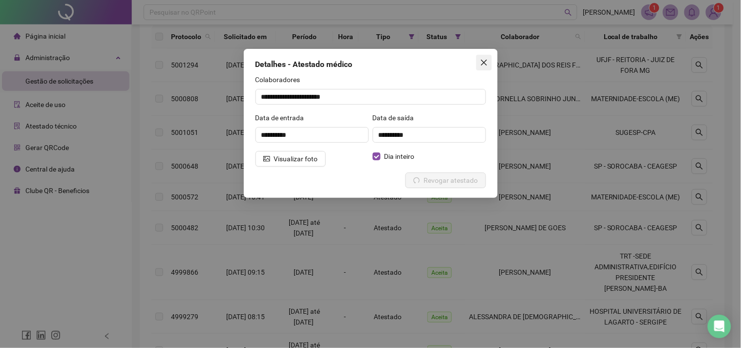
click at [480, 65] on icon "close" at bounding box center [484, 63] width 8 height 8
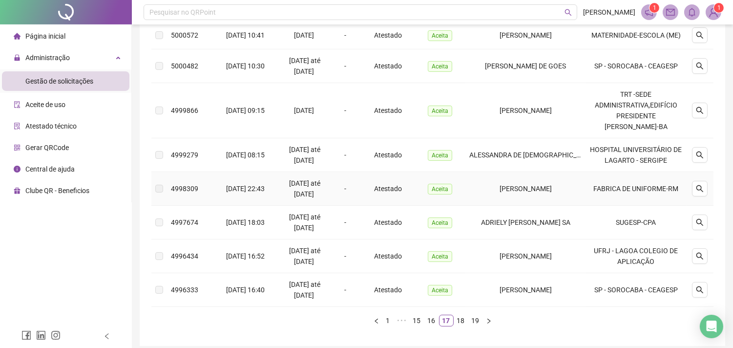
scroll to position [271, 0]
click at [700, 184] on icon "search" at bounding box center [700, 188] width 8 height 8
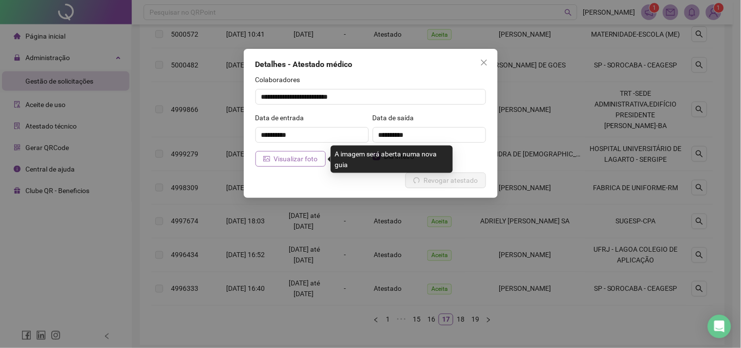
click at [295, 159] on span "Visualizar foto" at bounding box center [296, 158] width 44 height 11
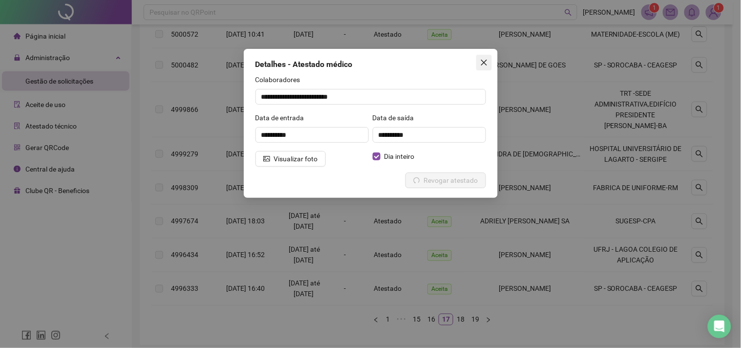
click at [487, 61] on span "Close" at bounding box center [484, 63] width 16 height 8
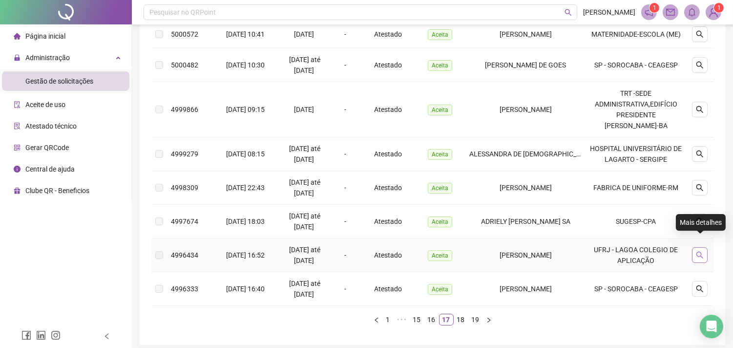
click at [704, 251] on icon "search" at bounding box center [700, 255] width 8 height 8
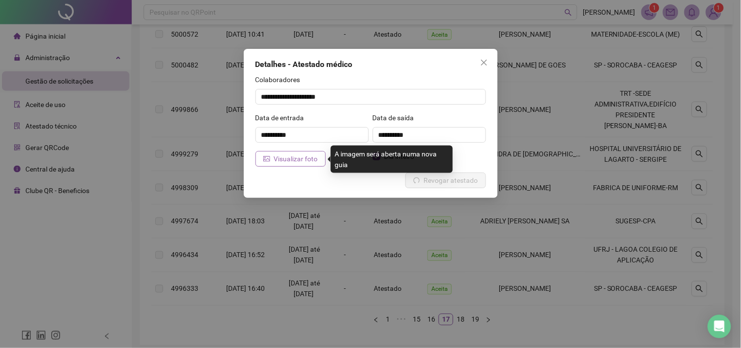
click at [290, 151] on button "Visualizar foto" at bounding box center [290, 159] width 70 height 16
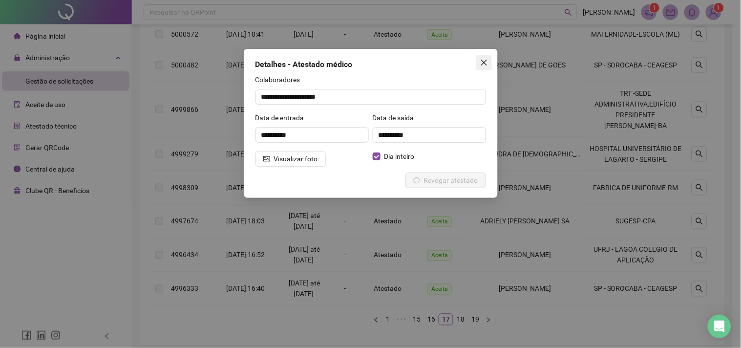
click at [489, 62] on span "Close" at bounding box center [484, 63] width 16 height 8
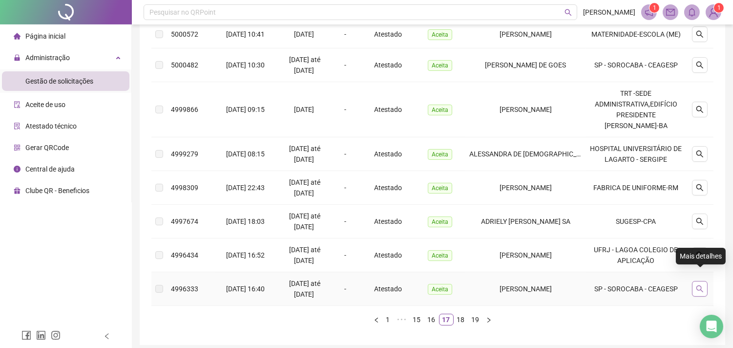
click at [702, 281] on button "button" at bounding box center [700, 289] width 16 height 16
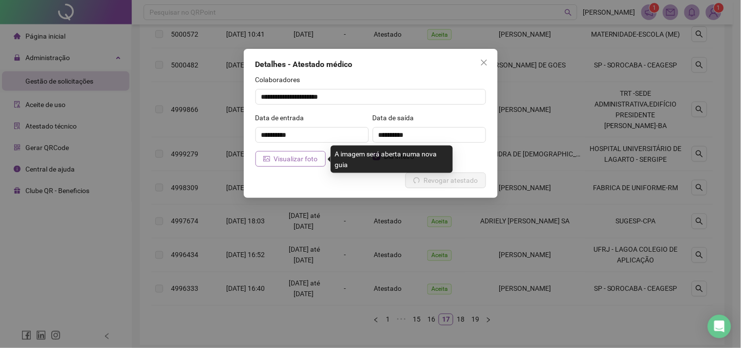
click at [298, 165] on button "Visualizar foto" at bounding box center [290, 159] width 70 height 16
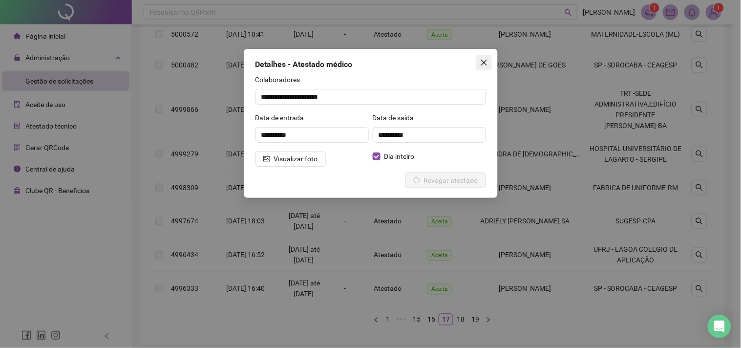
click at [488, 66] on span "Close" at bounding box center [484, 63] width 16 height 8
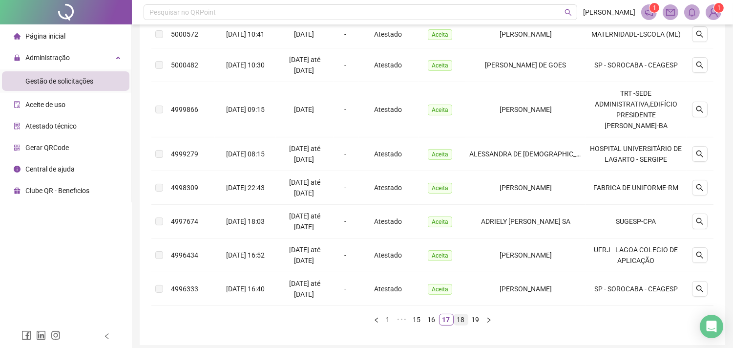
click at [461, 314] on link "18" at bounding box center [461, 319] width 14 height 11
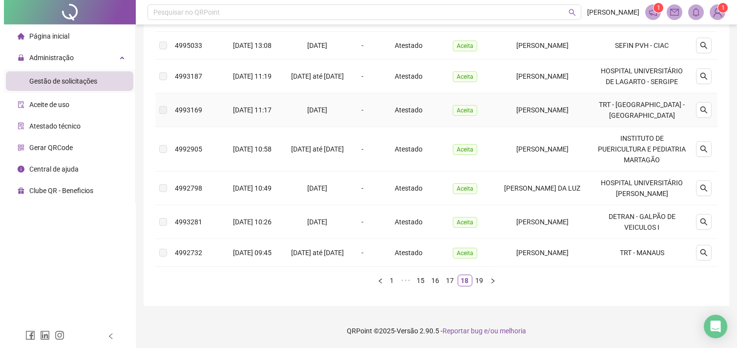
scroll to position [336, 0]
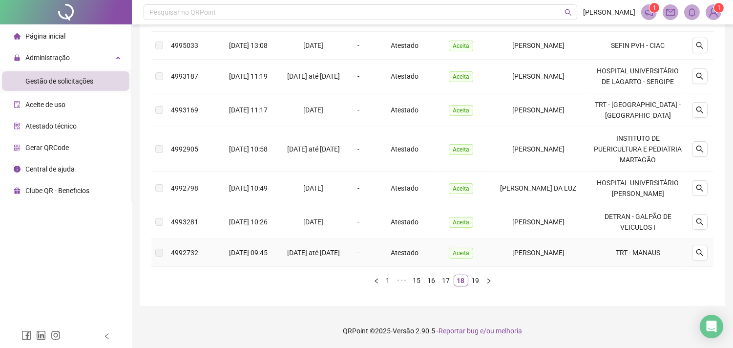
click at [708, 249] on div at bounding box center [699, 253] width 19 height 16
click at [704, 250] on icon "search" at bounding box center [700, 253] width 8 height 8
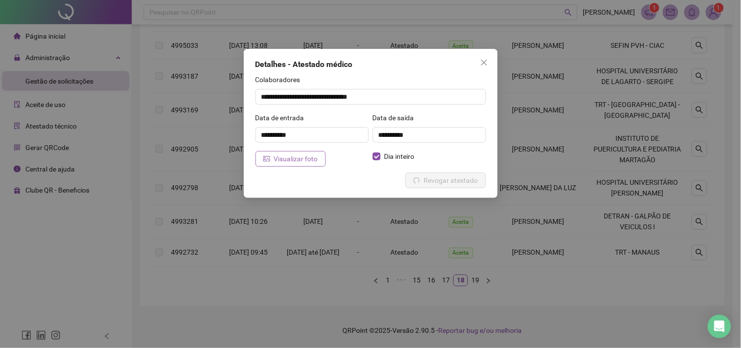
click at [285, 158] on span "Visualizar foto" at bounding box center [296, 158] width 44 height 11
click at [486, 62] on icon "close" at bounding box center [484, 63] width 8 height 8
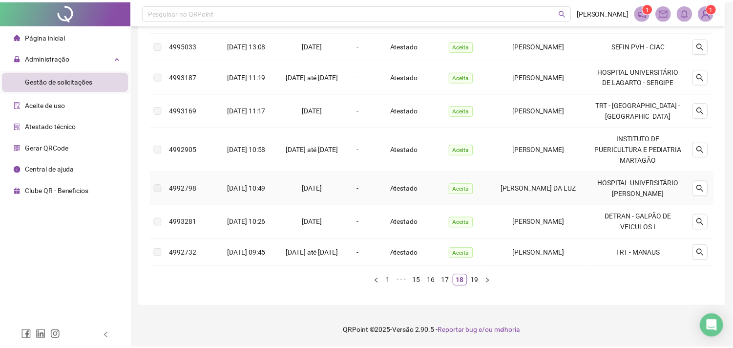
scroll to position [315, 0]
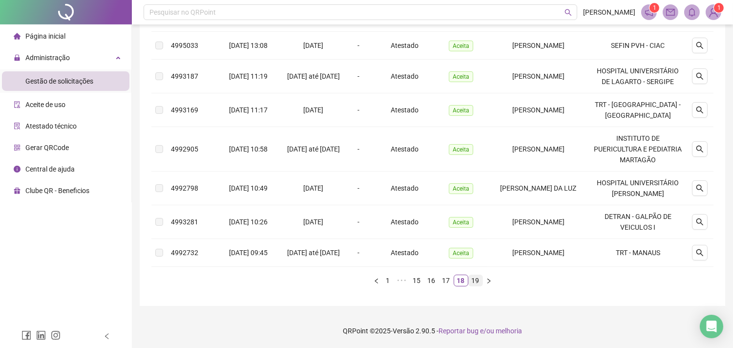
click at [477, 286] on link "19" at bounding box center [476, 280] width 14 height 11
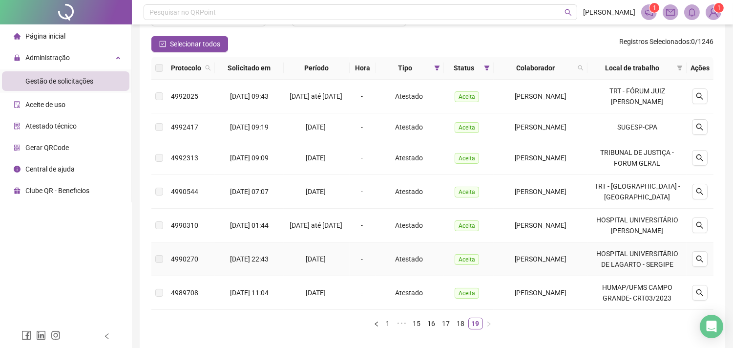
scroll to position [0, 0]
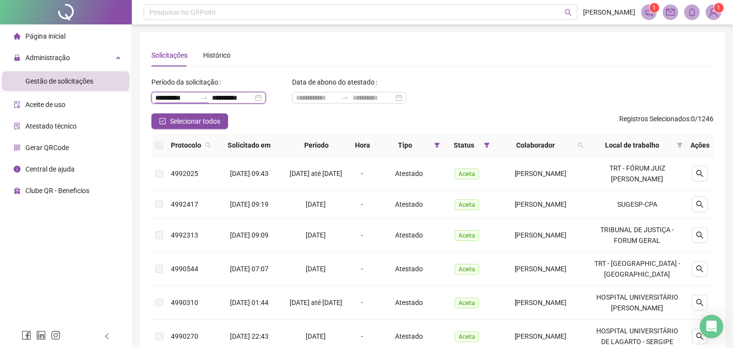
click at [188, 95] on input "**********" at bounding box center [175, 97] width 41 height 11
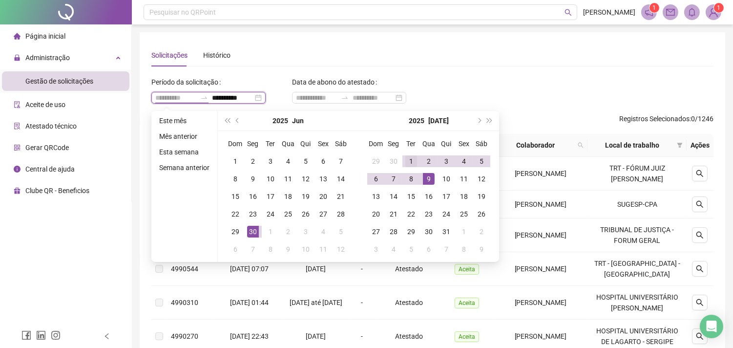
type input "**********"
click at [416, 158] on div "1" at bounding box center [411, 161] width 12 height 12
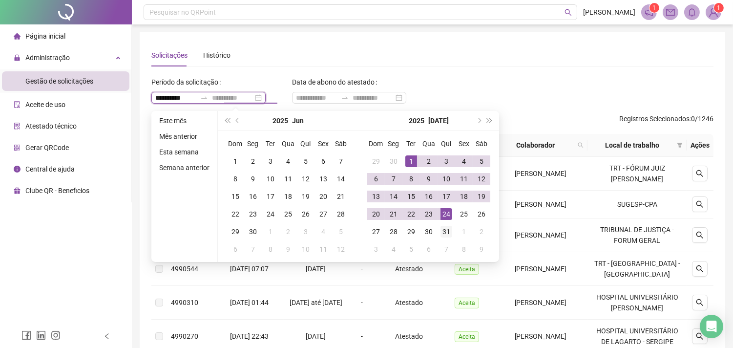
type input "**********"
click at [446, 228] on div "31" at bounding box center [446, 232] width 12 height 12
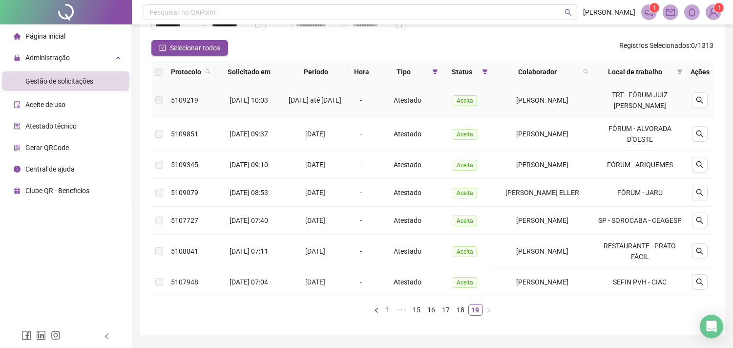
scroll to position [119, 0]
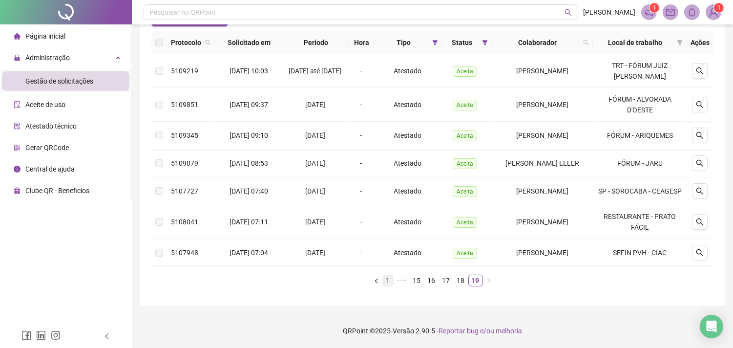
click at [390, 280] on link "1" at bounding box center [388, 280] width 11 height 11
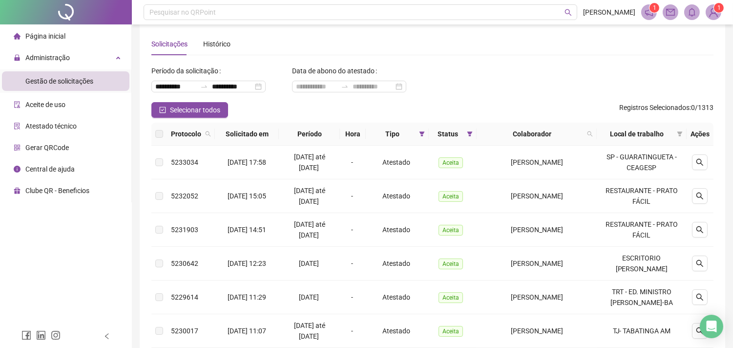
scroll to position [11, 0]
click at [698, 159] on icon "search" at bounding box center [700, 163] width 8 height 8
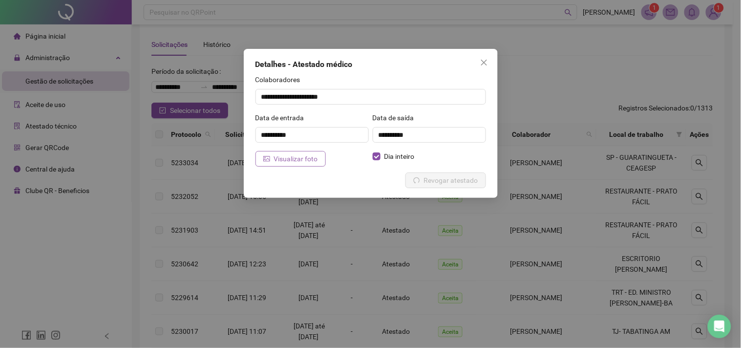
click at [316, 154] on span "Visualizar foto" at bounding box center [296, 158] width 44 height 11
click at [482, 63] on icon "close" at bounding box center [483, 63] width 6 height 6
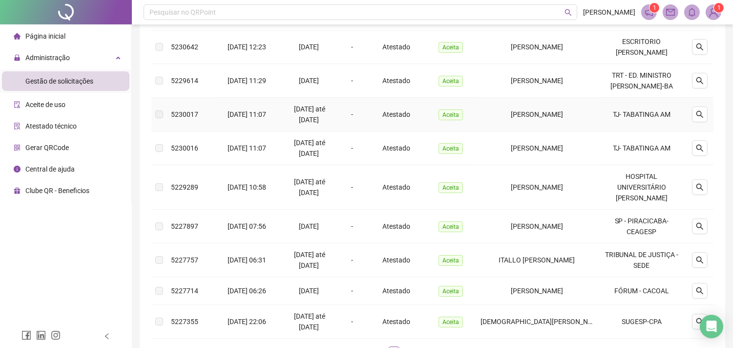
scroll to position [282, 0]
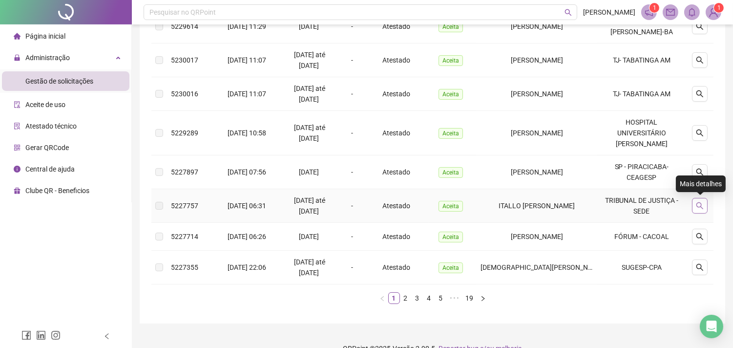
click at [699, 206] on icon "search" at bounding box center [700, 206] width 8 height 8
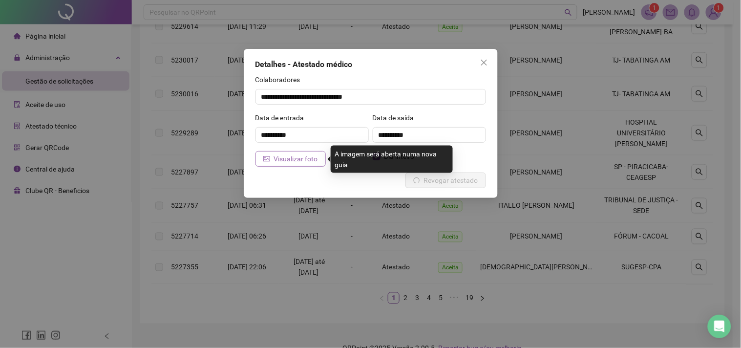
click at [315, 155] on span "Visualizar foto" at bounding box center [296, 158] width 44 height 11
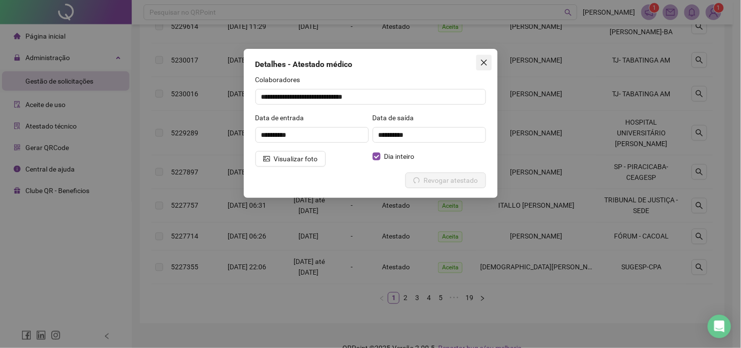
click at [480, 65] on icon "close" at bounding box center [484, 63] width 8 height 8
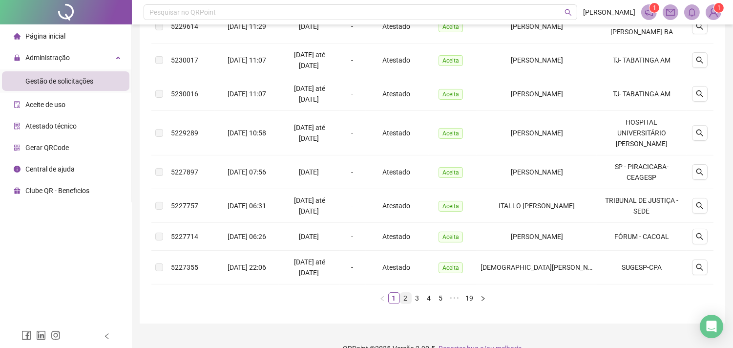
click at [408, 296] on link "2" at bounding box center [405, 297] width 11 height 11
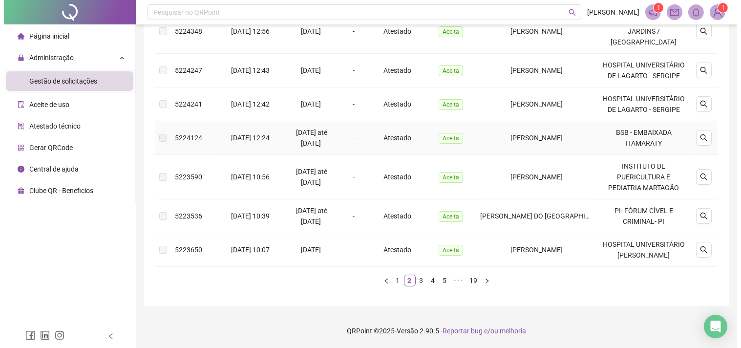
scroll to position [380, 0]
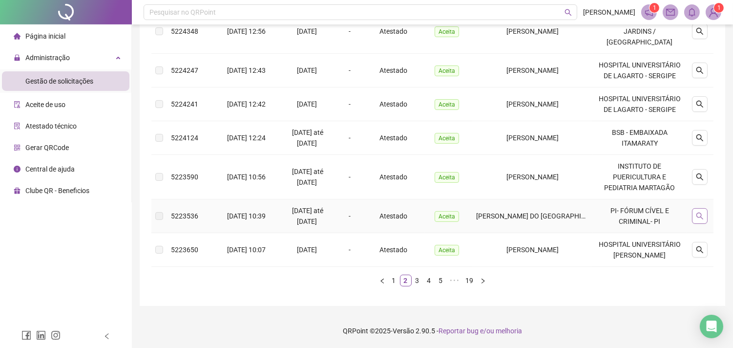
click at [696, 212] on icon "search" at bounding box center [700, 216] width 8 height 8
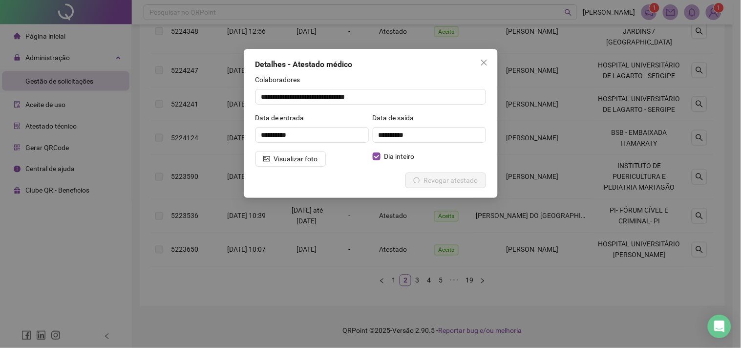
click at [313, 167] on div "**********" at bounding box center [371, 123] width 254 height 149
click at [308, 156] on span "Visualizar foto" at bounding box center [296, 158] width 44 height 11
click at [488, 64] on span "Close" at bounding box center [484, 63] width 16 height 8
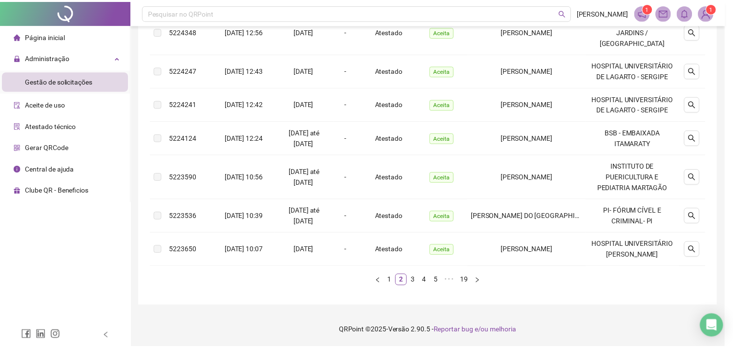
scroll to position [326, 0]
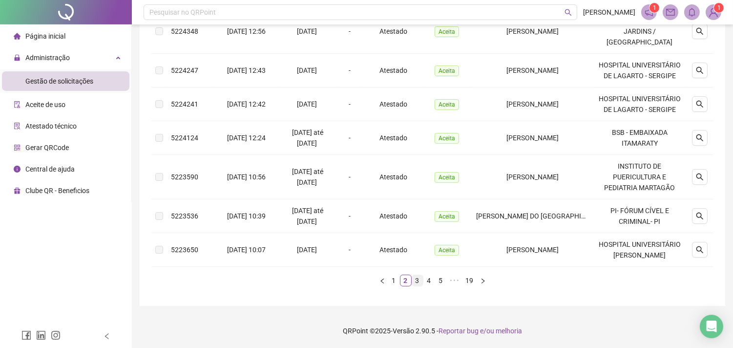
click at [417, 286] on link "3" at bounding box center [417, 280] width 11 height 11
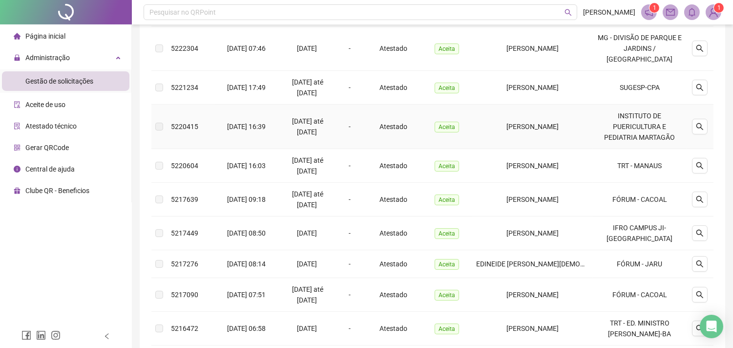
scroll to position [217, 0]
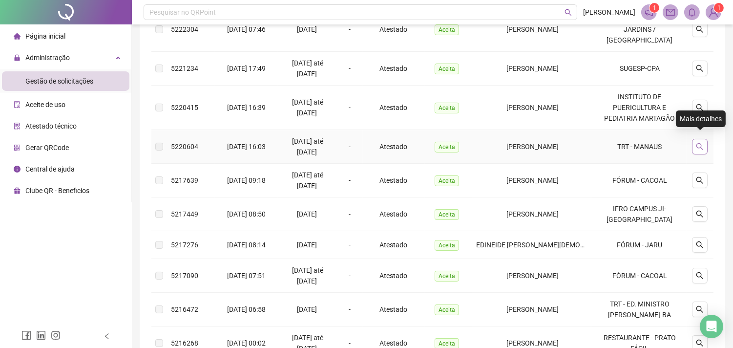
click at [705, 139] on button "button" at bounding box center [700, 147] width 16 height 16
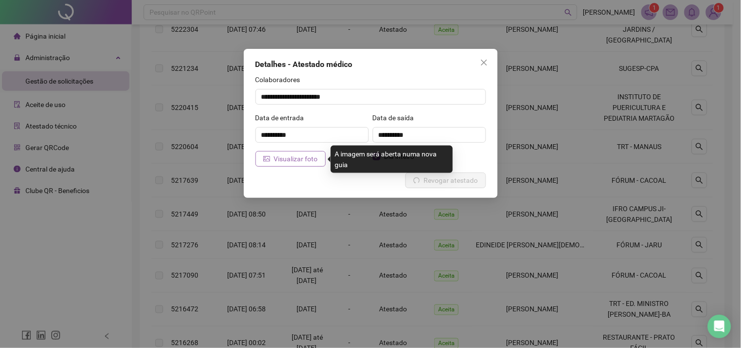
click at [303, 154] on span "Visualizar foto" at bounding box center [296, 158] width 44 height 11
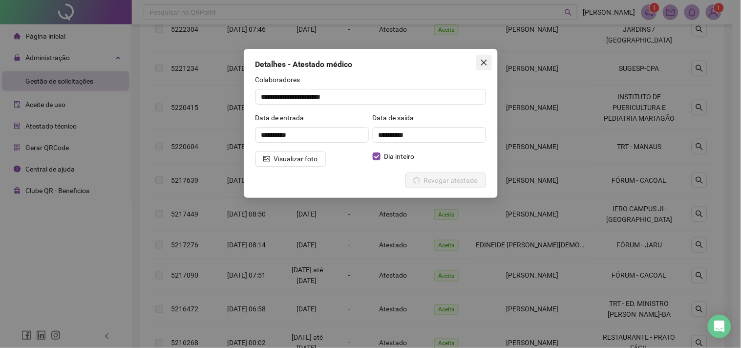
click at [484, 62] on icon "close" at bounding box center [484, 63] width 8 height 8
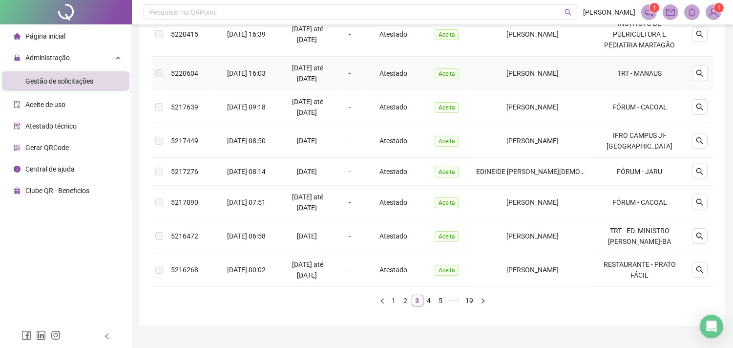
scroll to position [298, 0]
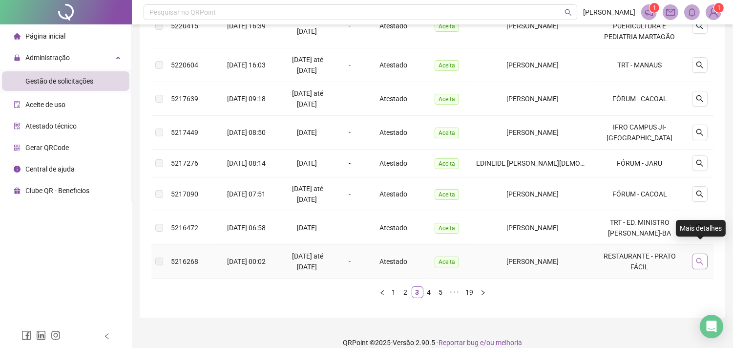
click at [699, 257] on icon "search" at bounding box center [700, 261] width 8 height 8
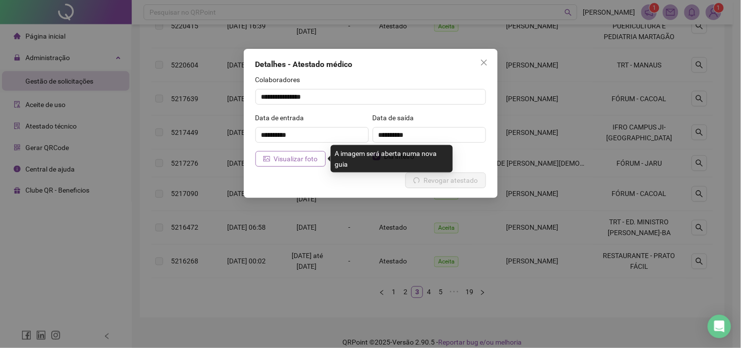
click at [304, 159] on span "Visualizar foto" at bounding box center [296, 158] width 44 height 11
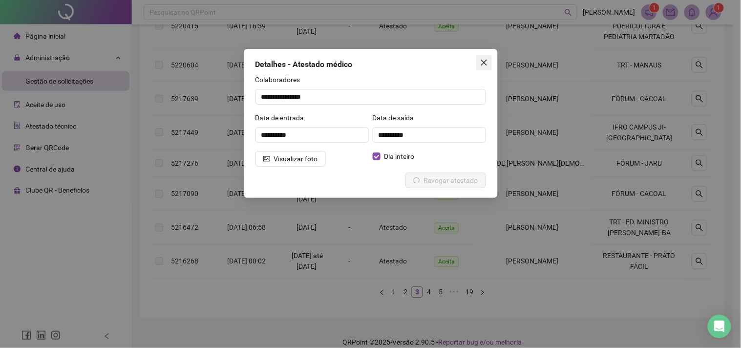
click at [489, 64] on span "Close" at bounding box center [484, 63] width 16 height 8
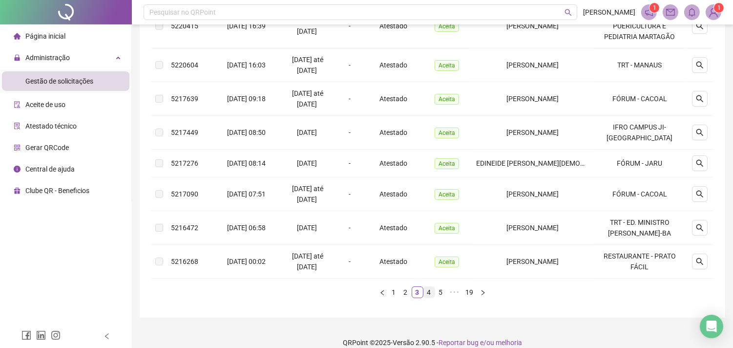
click at [428, 287] on link "4" at bounding box center [429, 292] width 11 height 11
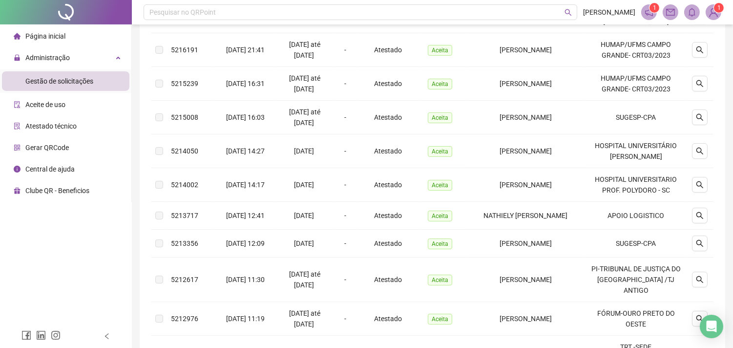
scroll to position [163, 0]
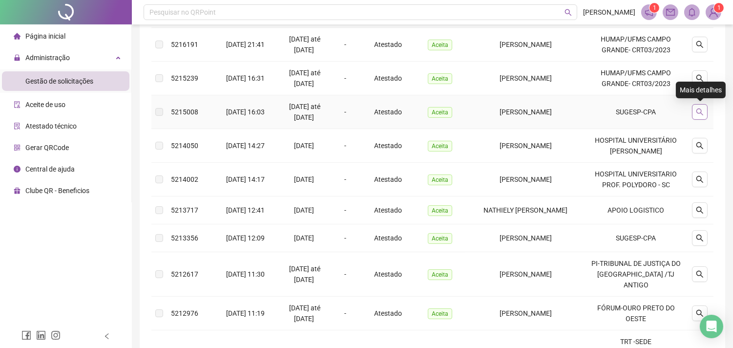
click at [700, 106] on button "button" at bounding box center [700, 112] width 16 height 16
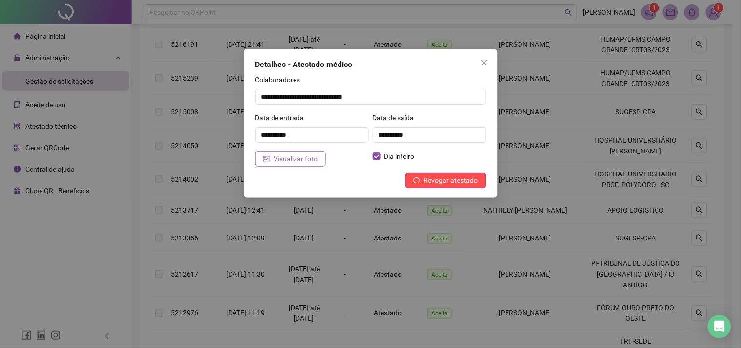
click at [284, 152] on button "Visualizar foto" at bounding box center [290, 159] width 70 height 16
click at [484, 60] on icon "close" at bounding box center [484, 63] width 8 height 8
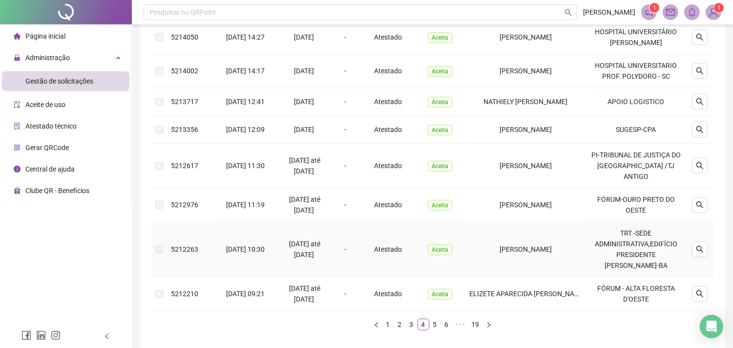
scroll to position [293, 0]
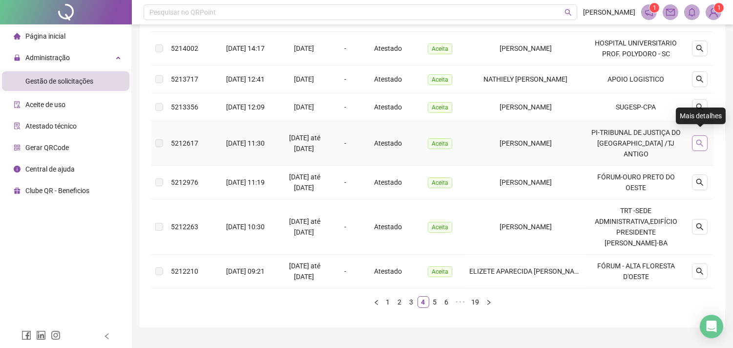
click at [697, 139] on icon "search" at bounding box center [700, 143] width 8 height 8
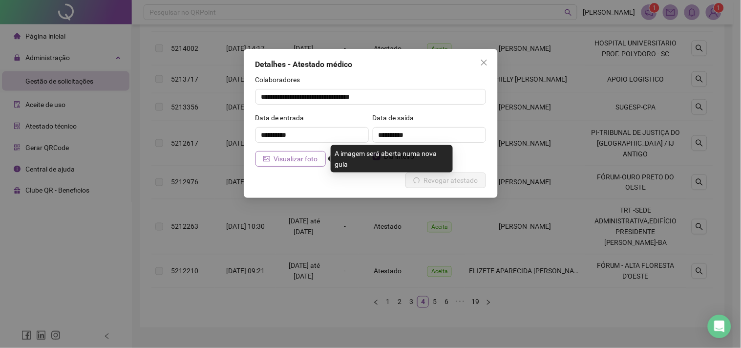
click at [294, 162] on span "Visualizar foto" at bounding box center [296, 158] width 44 height 11
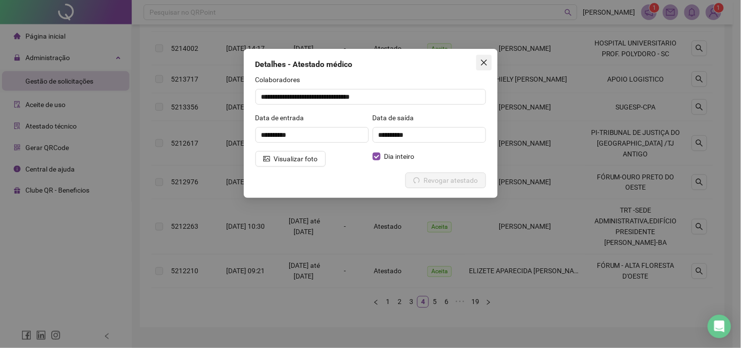
click at [482, 60] on icon "close" at bounding box center [484, 63] width 8 height 8
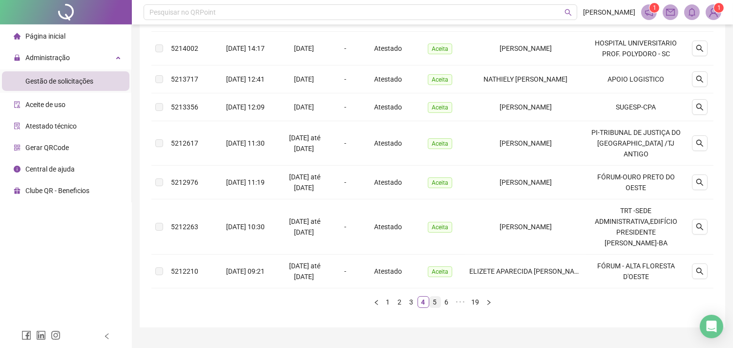
click at [437, 296] on link "5" at bounding box center [435, 301] width 11 height 11
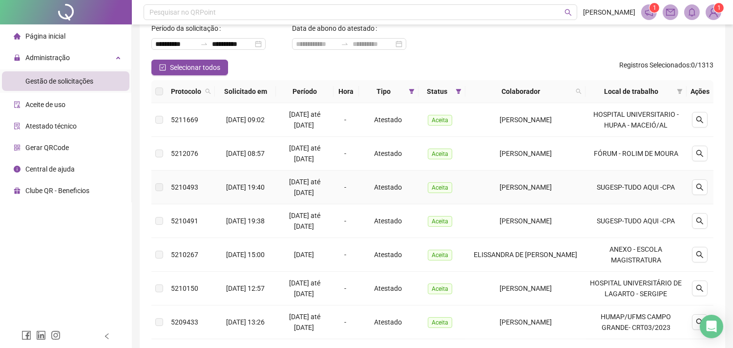
scroll to position [54, 0]
click at [704, 185] on button "button" at bounding box center [700, 187] width 16 height 16
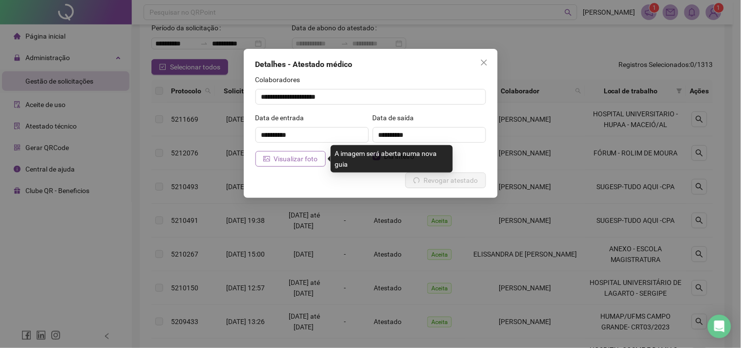
click at [293, 165] on button "Visualizar foto" at bounding box center [290, 159] width 70 height 16
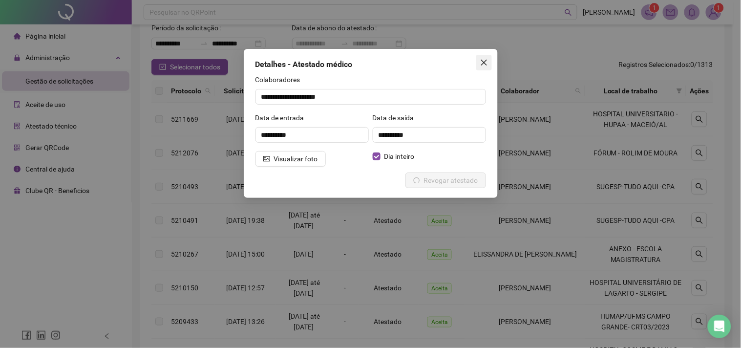
click at [486, 64] on icon "close" at bounding box center [484, 63] width 8 height 8
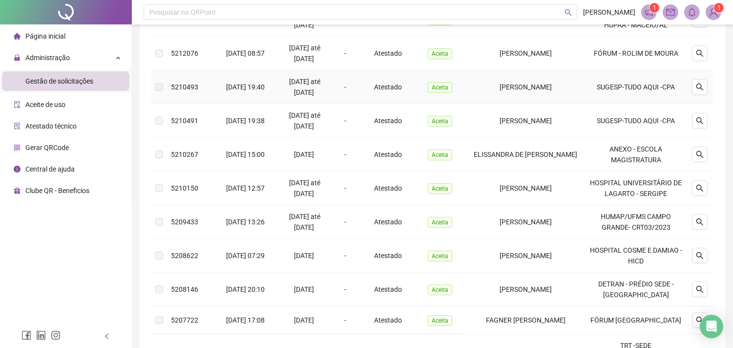
scroll to position [163, 0]
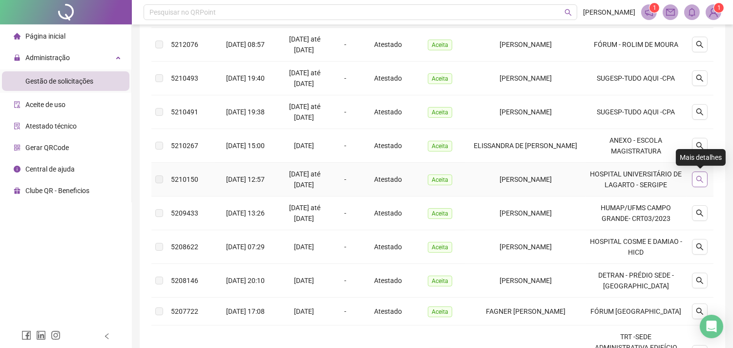
click at [695, 178] on button "button" at bounding box center [700, 179] width 16 height 16
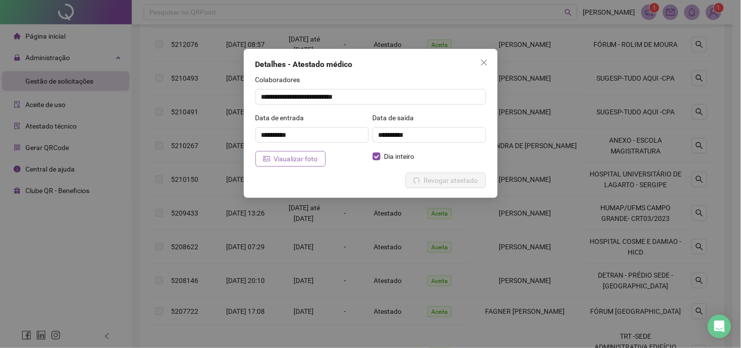
click at [295, 154] on span "Visualizar foto" at bounding box center [296, 158] width 44 height 11
click at [482, 62] on icon "close" at bounding box center [483, 63] width 6 height 6
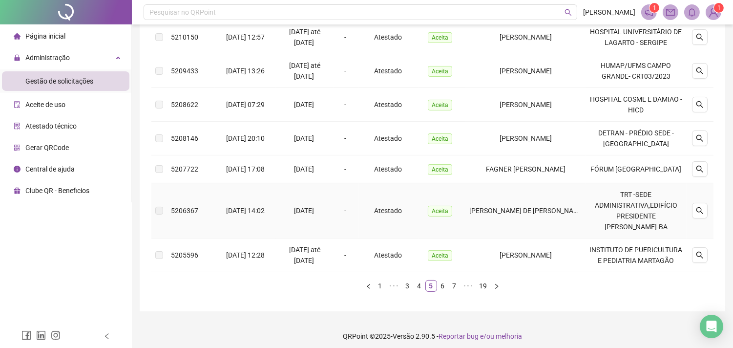
scroll to position [305, 0]
click at [701, 250] on icon "search" at bounding box center [700, 254] width 8 height 8
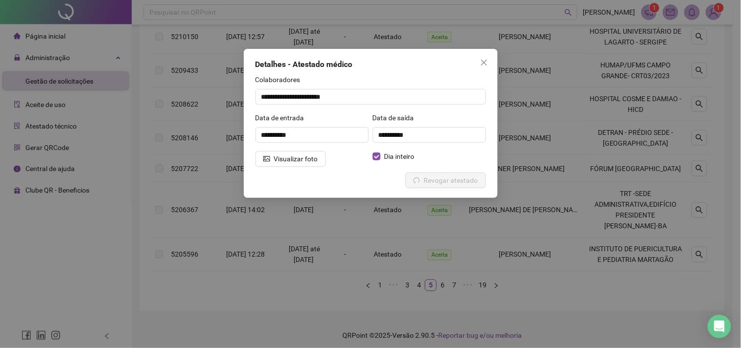
click at [310, 167] on div "**********" at bounding box center [371, 123] width 254 height 149
click at [317, 159] on button "Visualizar foto" at bounding box center [290, 159] width 70 height 16
click at [482, 57] on button "Close" at bounding box center [484, 63] width 16 height 16
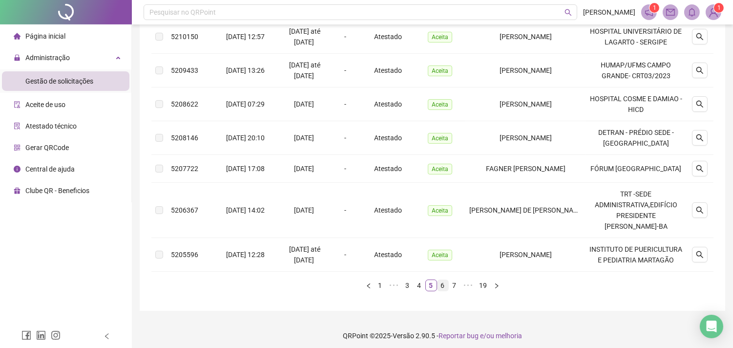
click at [441, 282] on link "6" at bounding box center [442, 285] width 11 height 11
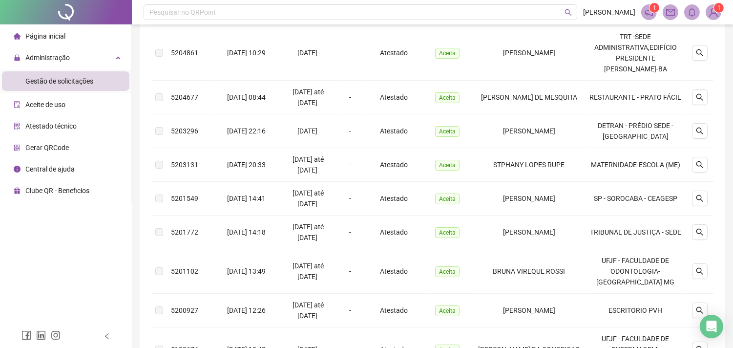
scroll to position [197, 0]
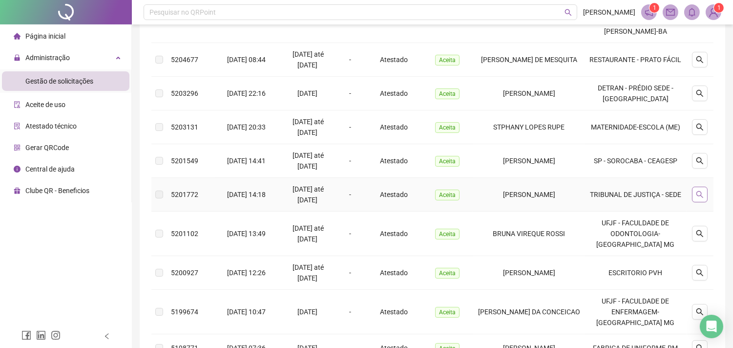
click at [701, 191] on icon "search" at bounding box center [699, 194] width 7 height 7
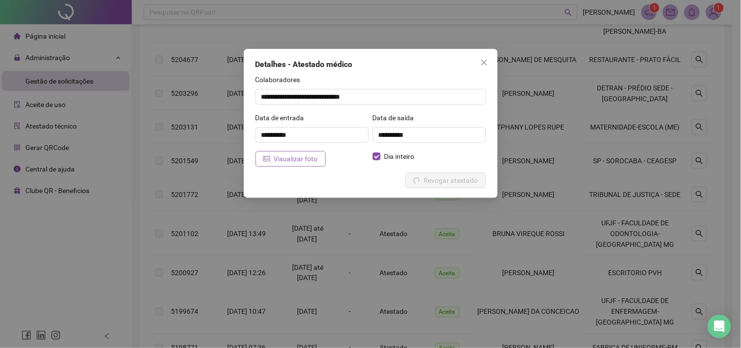
click at [287, 162] on span "Visualizar foto" at bounding box center [296, 158] width 44 height 11
click at [485, 62] on icon "close" at bounding box center [484, 63] width 8 height 8
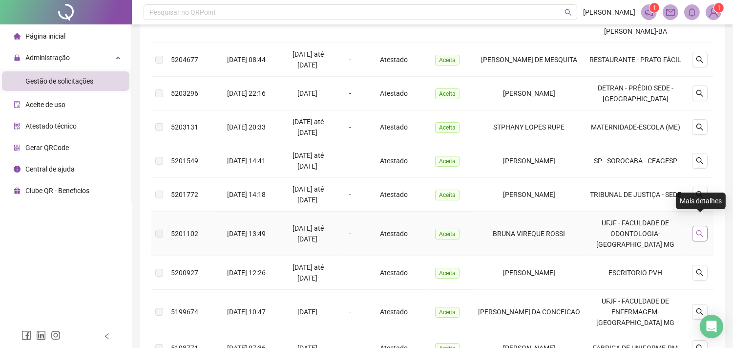
click at [698, 229] on icon "search" at bounding box center [700, 233] width 8 height 8
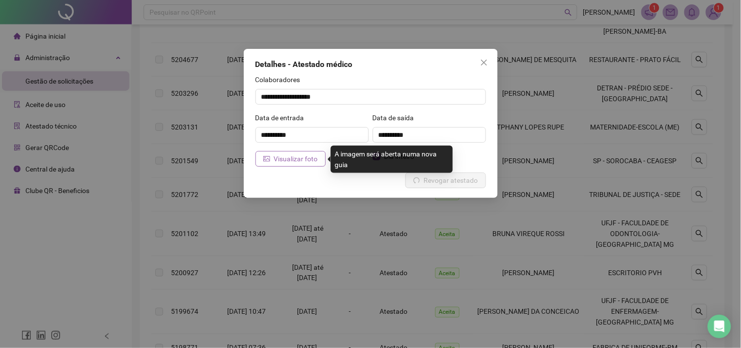
click at [294, 157] on span "Visualizar foto" at bounding box center [296, 158] width 44 height 11
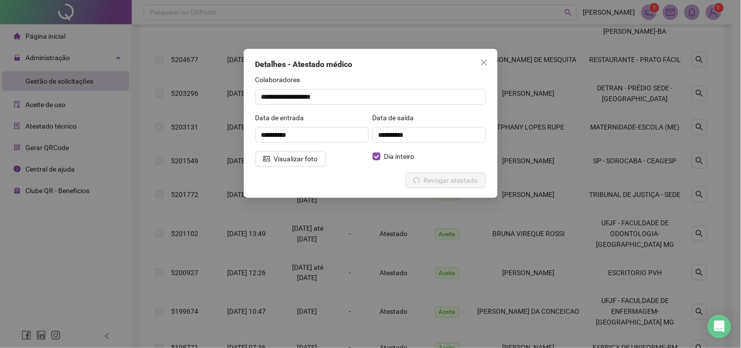
drag, startPoint x: 479, startPoint y: 65, endPoint x: 492, endPoint y: 69, distance: 13.3
click at [480, 65] on icon "close" at bounding box center [484, 63] width 8 height 8
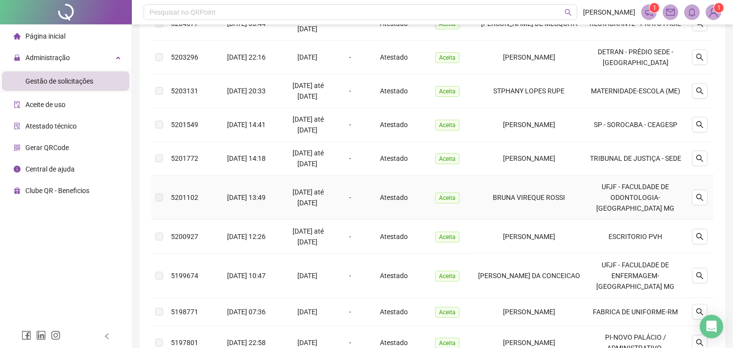
scroll to position [305, 0]
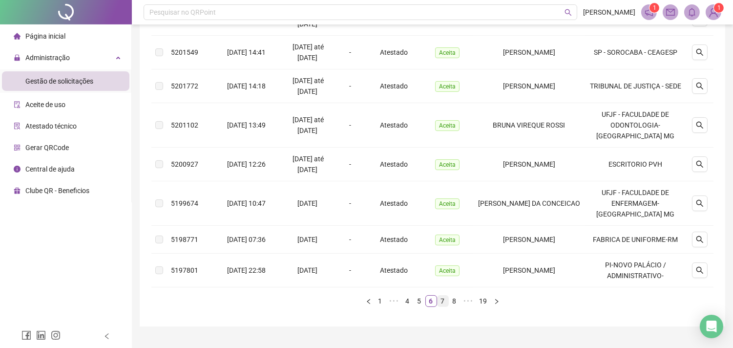
click at [438, 295] on link "7" at bounding box center [442, 300] width 11 height 11
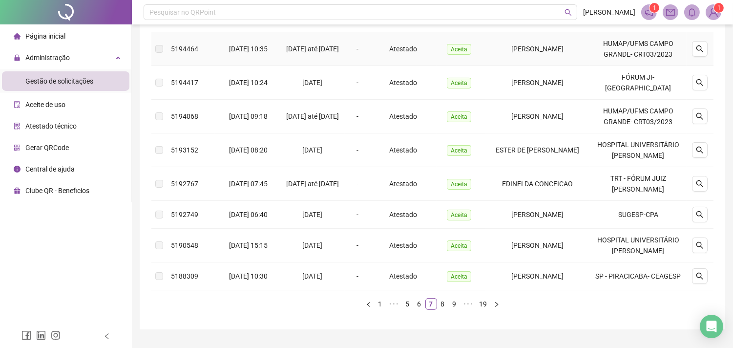
scroll to position [251, 0]
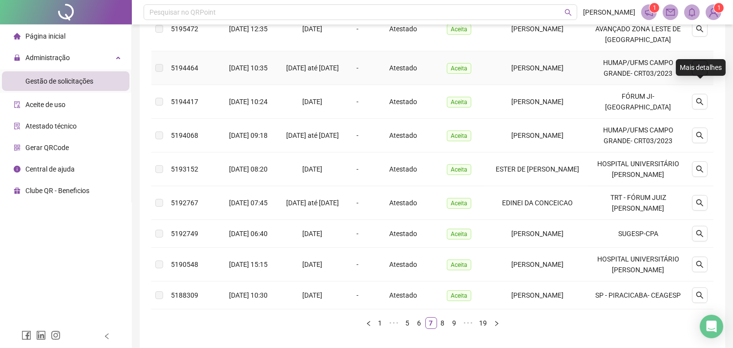
click at [703, 72] on icon "search" at bounding box center [700, 68] width 8 height 8
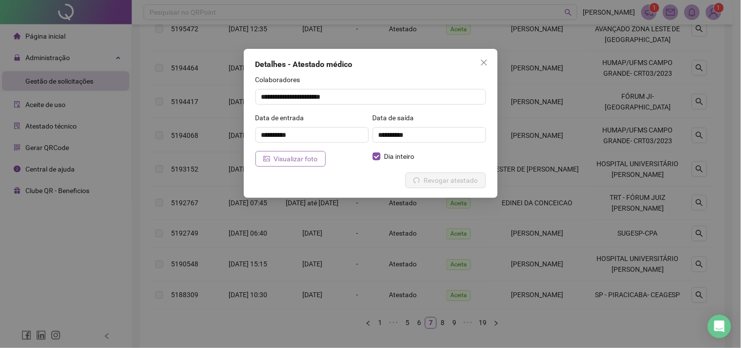
click at [309, 154] on span "Visualizar foto" at bounding box center [296, 158] width 44 height 11
click at [479, 58] on button "Close" at bounding box center [484, 63] width 16 height 16
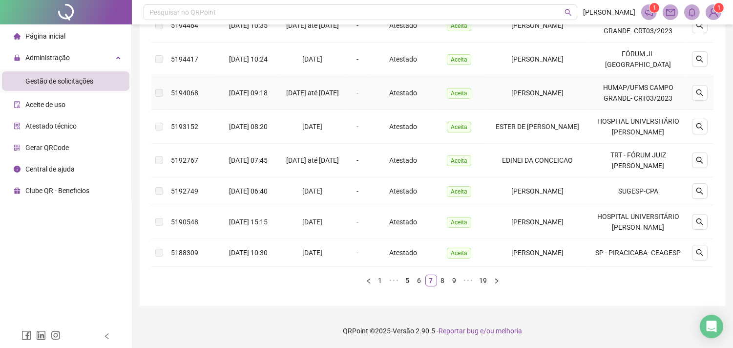
scroll to position [369, 0]
click at [445, 276] on link "8" at bounding box center [442, 280] width 11 height 11
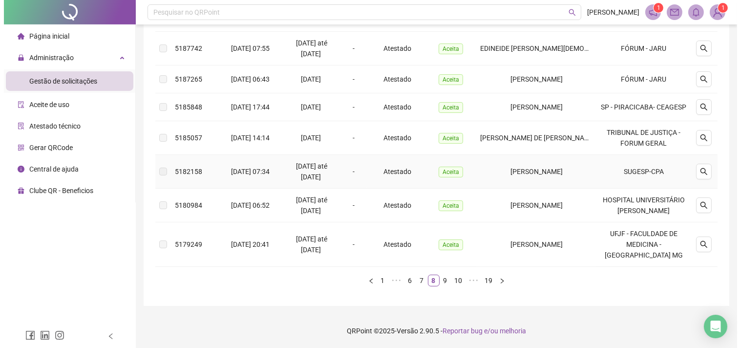
scroll to position [321, 0]
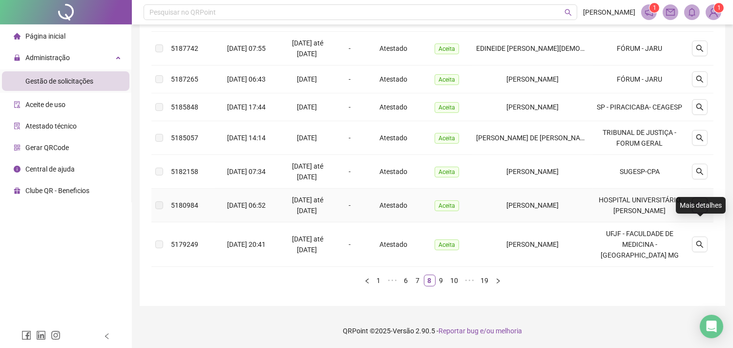
click at [696, 201] on icon "search" at bounding box center [700, 205] width 8 height 8
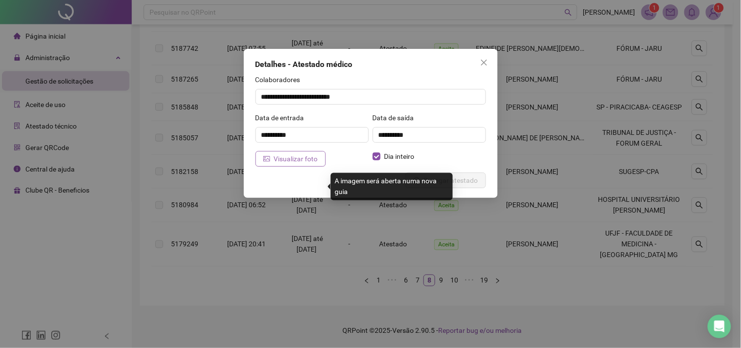
click at [299, 163] on span "Visualizar foto" at bounding box center [296, 158] width 44 height 11
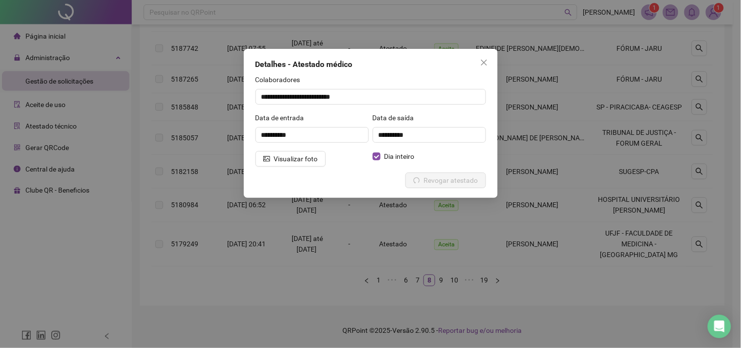
click at [495, 61] on div "**********" at bounding box center [371, 123] width 254 height 149
click at [489, 60] on span "Close" at bounding box center [484, 63] width 16 height 8
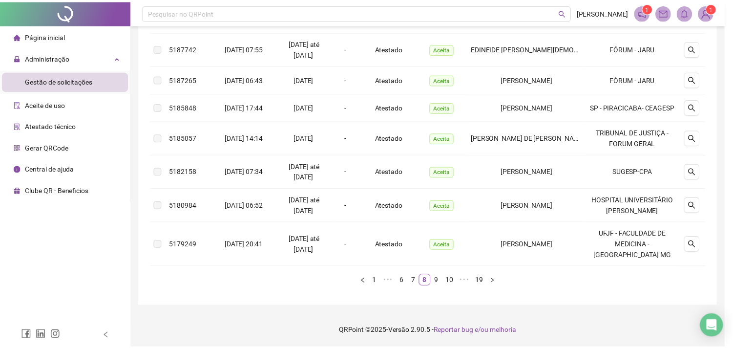
scroll to position [315, 0]
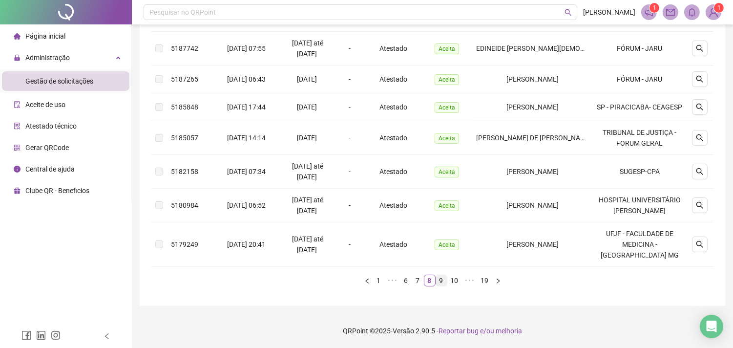
click at [442, 285] on link "9" at bounding box center [441, 280] width 11 height 11
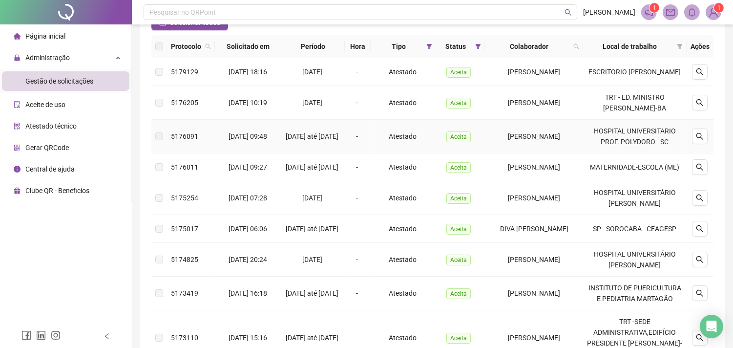
scroll to position [98, 0]
click at [699, 141] on icon "search" at bounding box center [700, 137] width 8 height 8
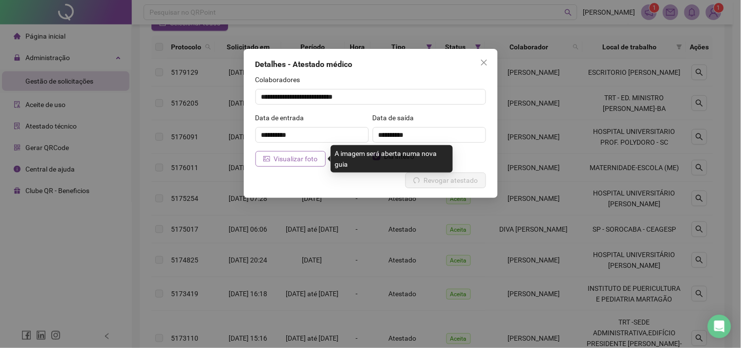
click at [275, 159] on span "Visualizar foto" at bounding box center [296, 158] width 44 height 11
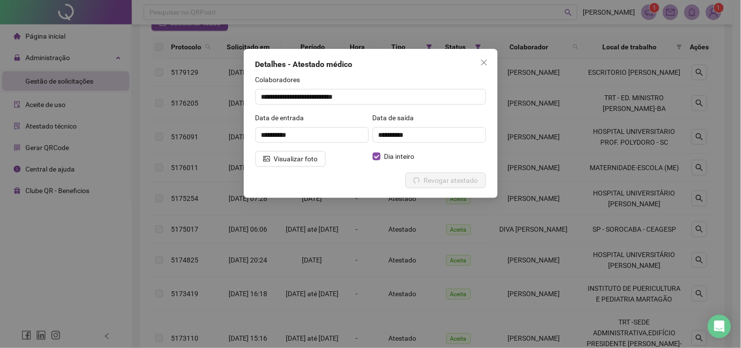
click at [480, 55] on button "Close" at bounding box center [484, 63] width 16 height 16
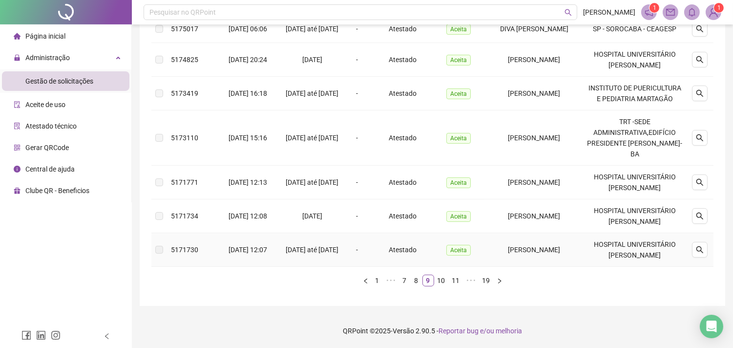
scroll to position [316, 0]
click at [436, 281] on link "10" at bounding box center [442, 280] width 14 height 11
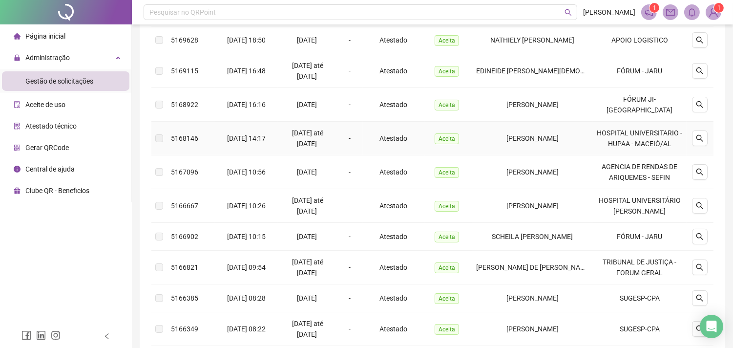
scroll to position [217, 0]
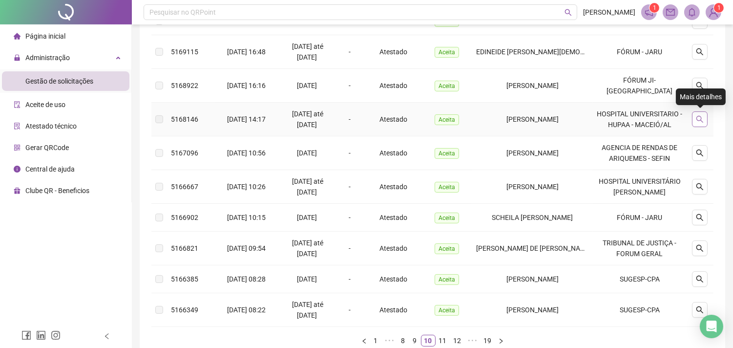
drag, startPoint x: 704, startPoint y: 120, endPoint x: 699, endPoint y: 120, distance: 5.4
click at [699, 120] on button "button" at bounding box center [700, 119] width 16 height 16
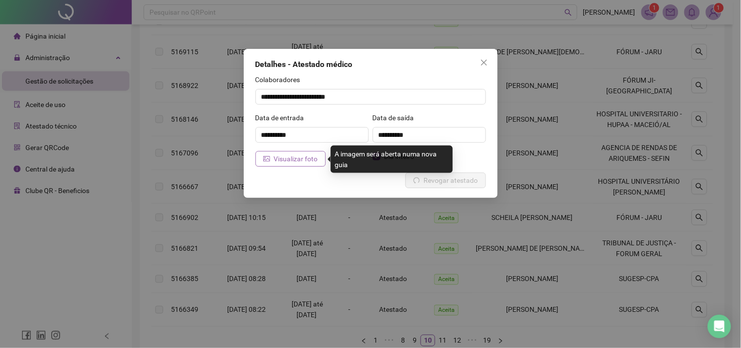
click at [312, 158] on span "Visualizar foto" at bounding box center [296, 158] width 44 height 11
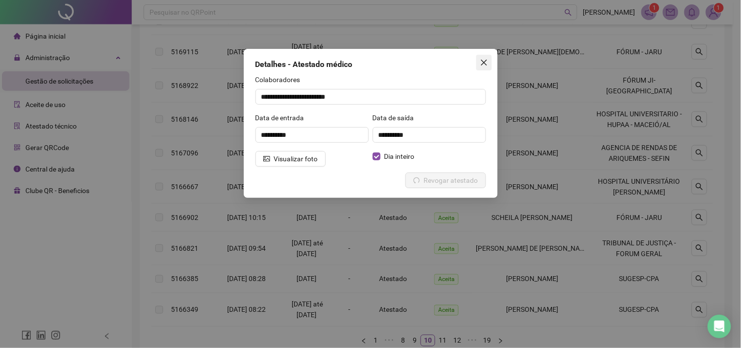
click at [482, 63] on icon "close" at bounding box center [484, 63] width 8 height 8
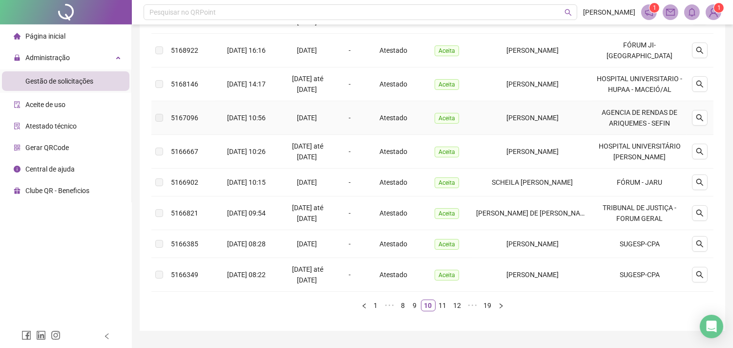
scroll to position [271, 0]
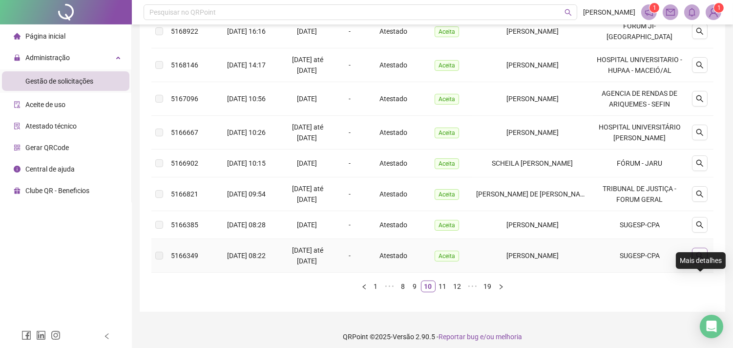
click at [703, 259] on icon "search" at bounding box center [699, 255] width 7 height 7
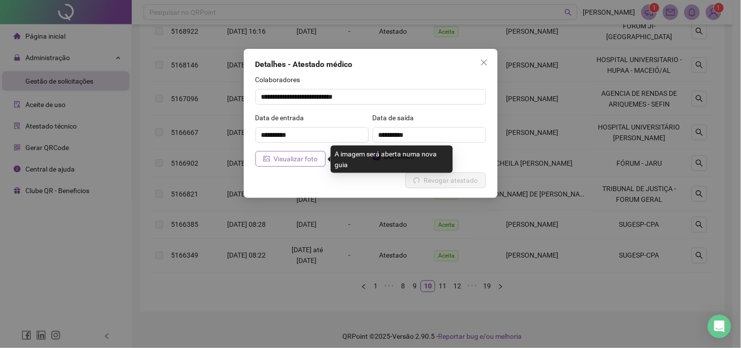
click at [306, 160] on span "Visualizar foto" at bounding box center [296, 158] width 44 height 11
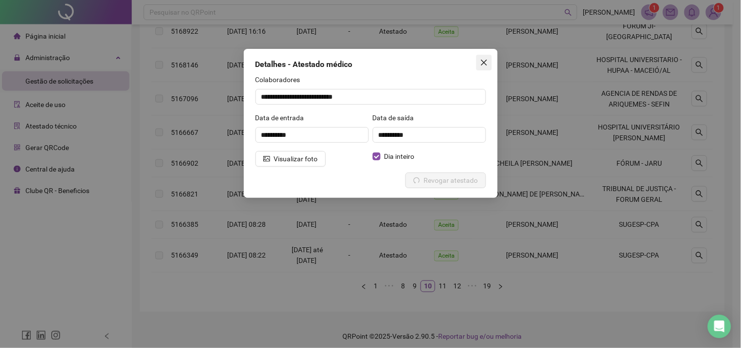
click at [477, 62] on span "Close" at bounding box center [484, 63] width 16 height 8
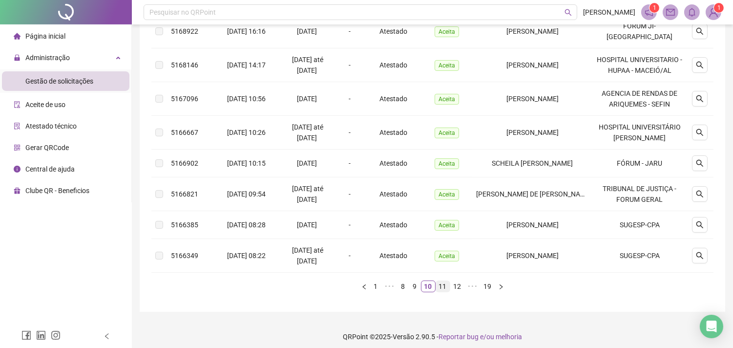
click at [445, 291] on link "11" at bounding box center [443, 286] width 14 height 11
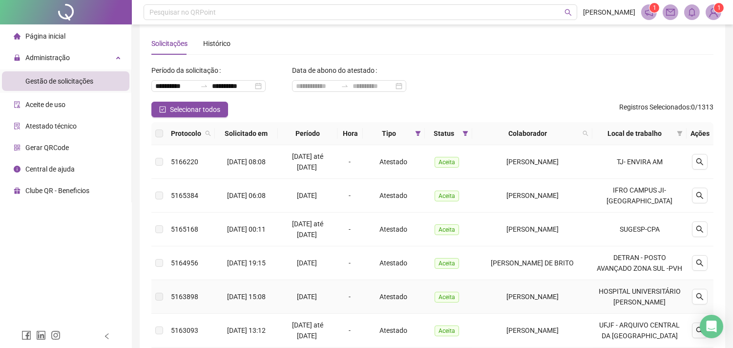
scroll to position [0, 0]
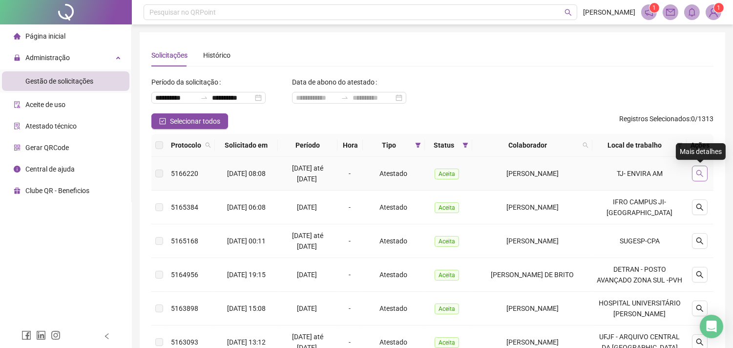
click at [704, 175] on button "button" at bounding box center [700, 174] width 16 height 16
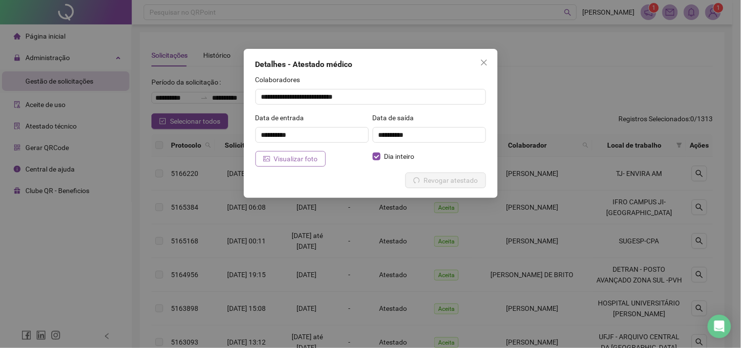
click at [309, 164] on button "Visualizar foto" at bounding box center [290, 159] width 70 height 16
click at [482, 62] on icon "close" at bounding box center [484, 63] width 8 height 8
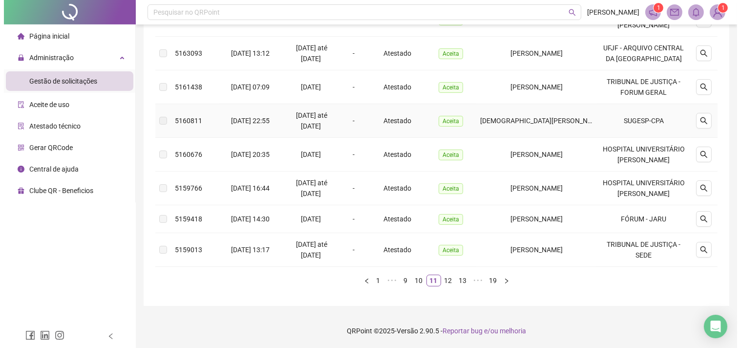
scroll to position [369, 0]
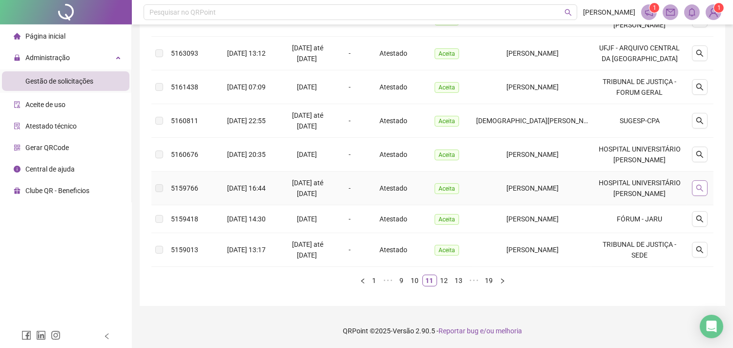
click at [707, 180] on button "button" at bounding box center [700, 188] width 16 height 16
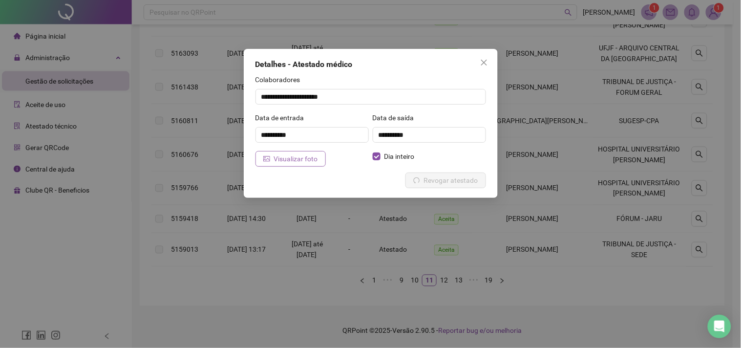
click at [288, 163] on span "Visualizar foto" at bounding box center [296, 158] width 44 height 11
click at [492, 62] on div "**********" at bounding box center [371, 123] width 254 height 149
click at [489, 62] on span "Close" at bounding box center [484, 63] width 16 height 8
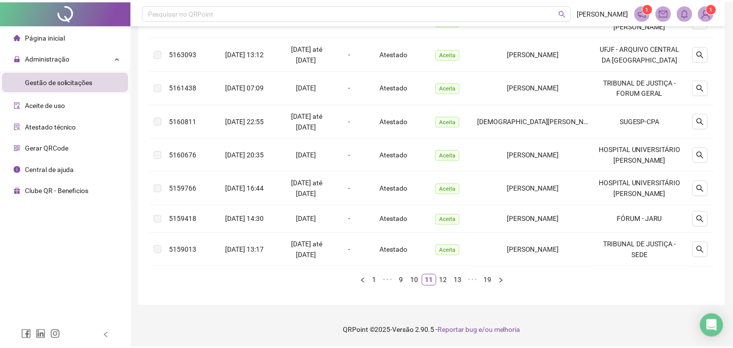
scroll to position [336, 0]
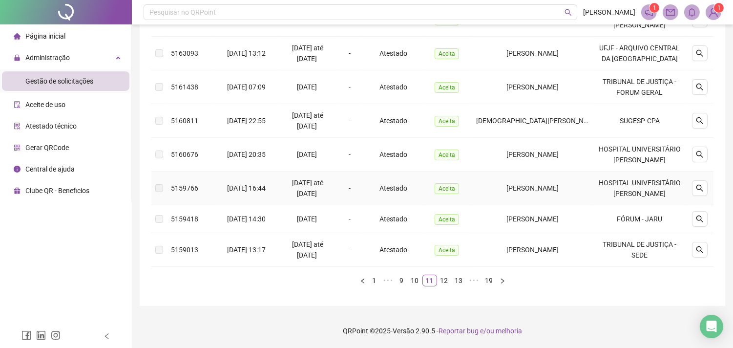
click at [708, 196] on div at bounding box center [699, 188] width 19 height 16
click at [695, 196] on button "button" at bounding box center [700, 188] width 16 height 16
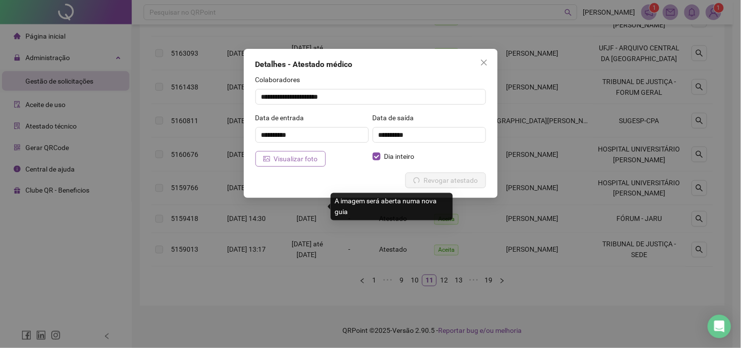
click at [295, 158] on span "Visualizar foto" at bounding box center [296, 158] width 44 height 11
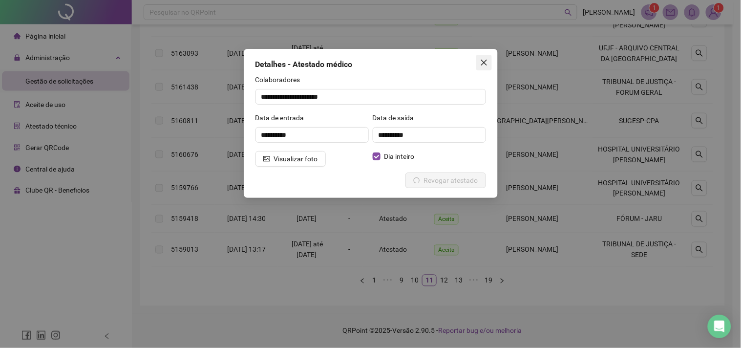
click at [491, 57] on button "Close" at bounding box center [484, 63] width 16 height 16
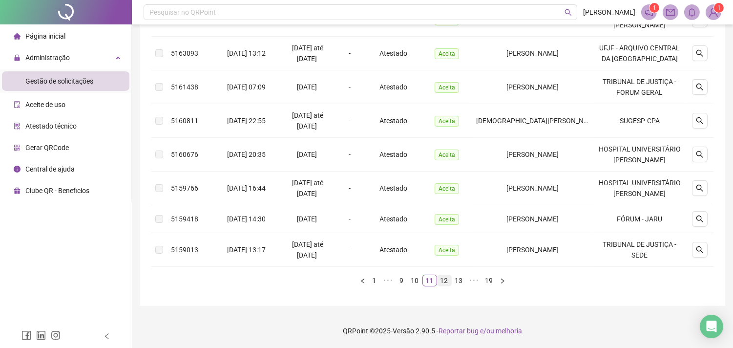
click at [442, 286] on link "12" at bounding box center [444, 280] width 14 height 11
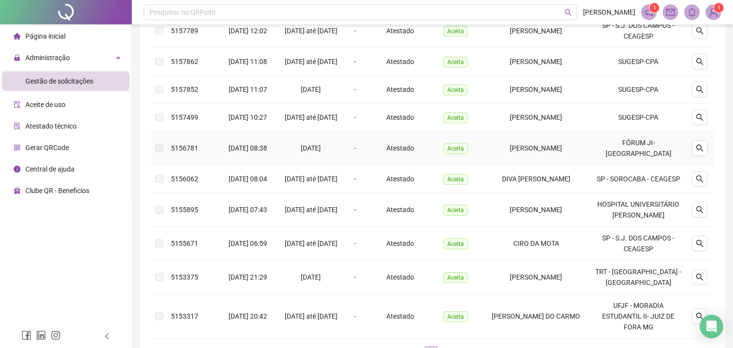
scroll to position [217, 0]
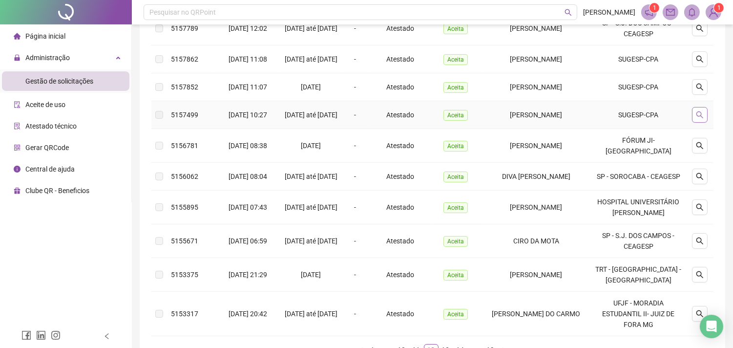
click at [698, 118] on icon "search" at bounding box center [699, 114] width 7 height 7
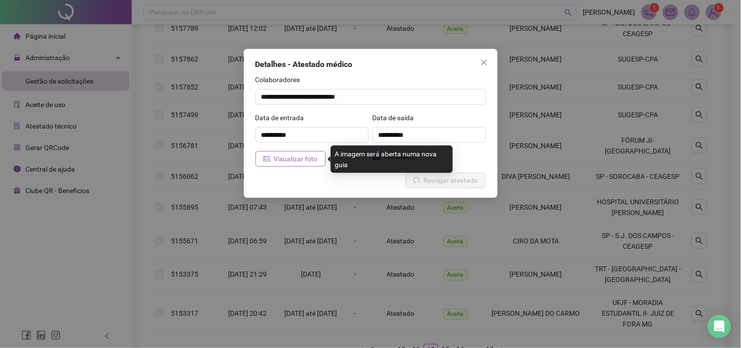
click at [293, 152] on button "Visualizar foto" at bounding box center [290, 159] width 70 height 16
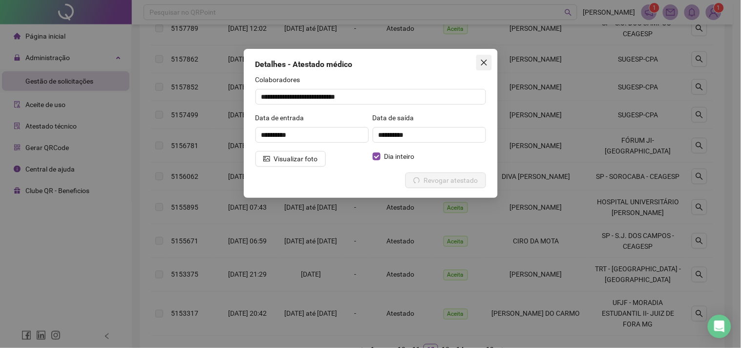
click at [484, 62] on icon "close" at bounding box center [484, 63] width 8 height 8
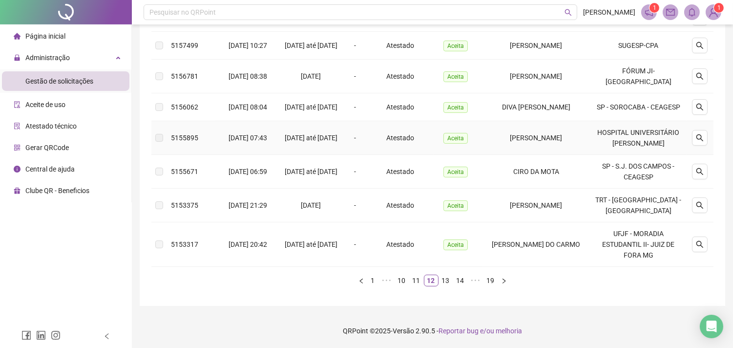
scroll to position [326, 0]
click at [445, 282] on link "13" at bounding box center [446, 280] width 14 height 11
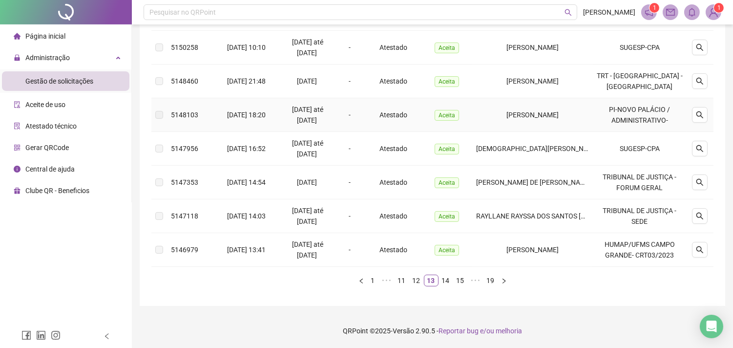
scroll to position [305, 0]
click at [442, 275] on link "14" at bounding box center [446, 280] width 14 height 11
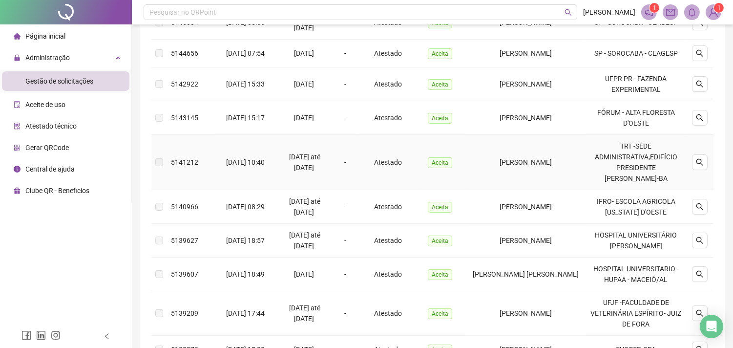
scroll to position [250, 0]
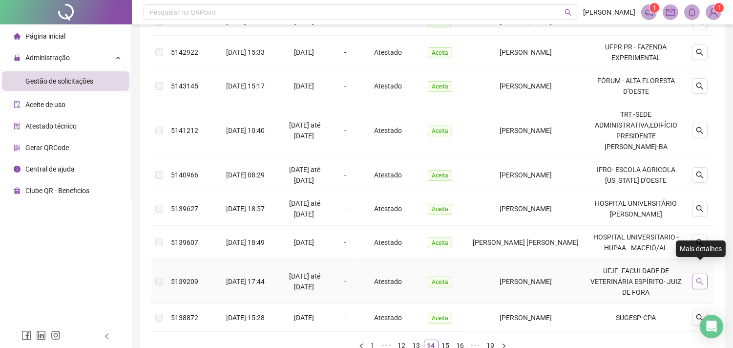
click at [695, 273] on button "button" at bounding box center [700, 281] width 16 height 16
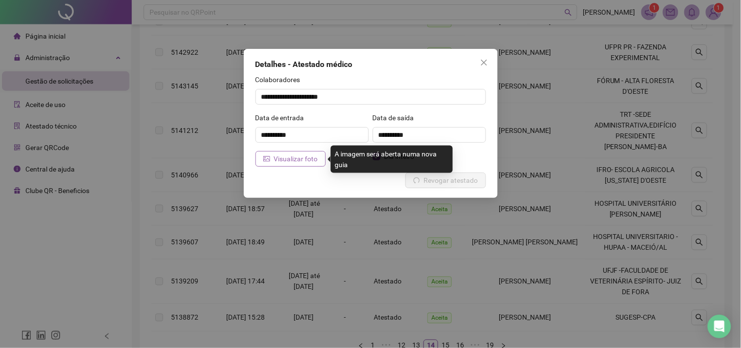
click at [294, 158] on span "Visualizar foto" at bounding box center [296, 158] width 44 height 11
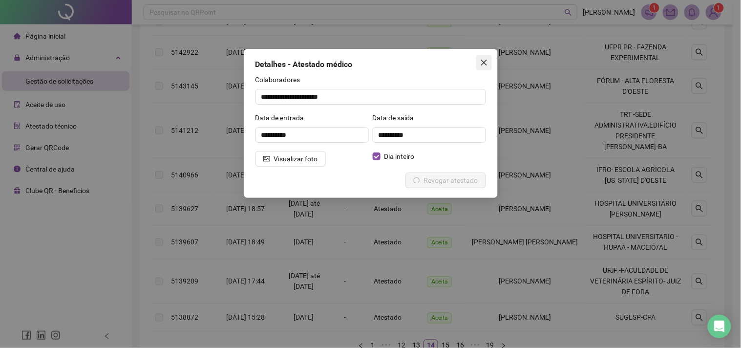
click at [490, 62] on span "Close" at bounding box center [484, 63] width 16 height 8
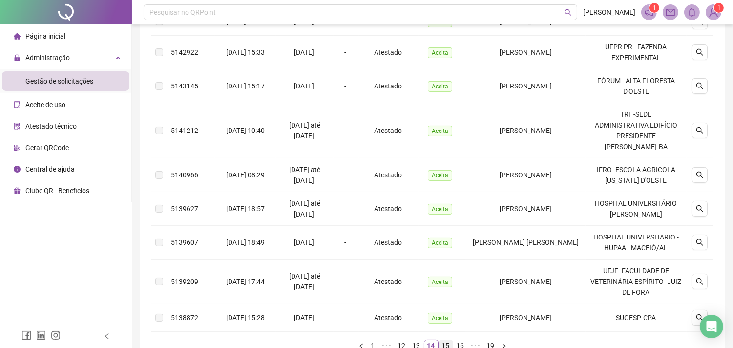
click at [441, 340] on link "15" at bounding box center [446, 345] width 14 height 11
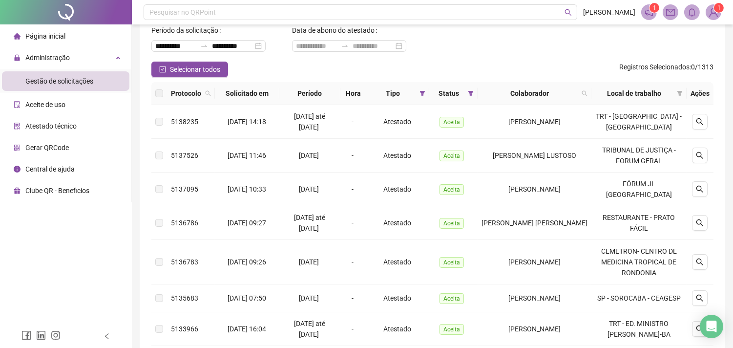
scroll to position [33, 0]
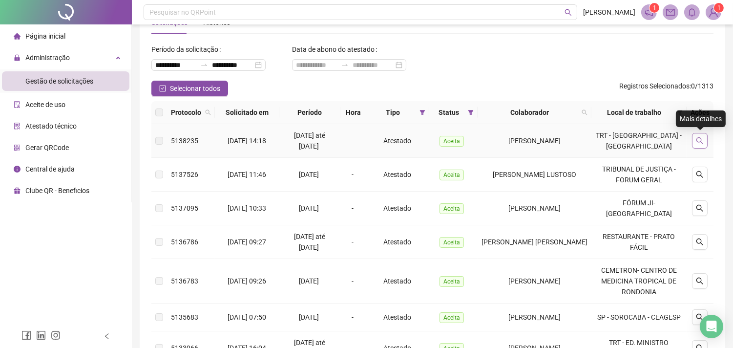
click at [698, 138] on icon "search" at bounding box center [700, 141] width 8 height 8
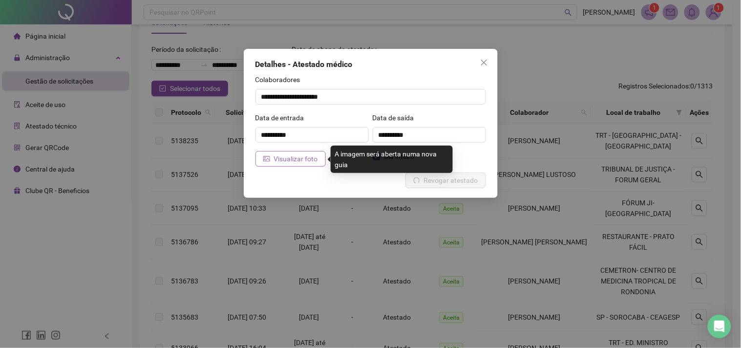
click at [282, 157] on span "Visualizar foto" at bounding box center [296, 158] width 44 height 11
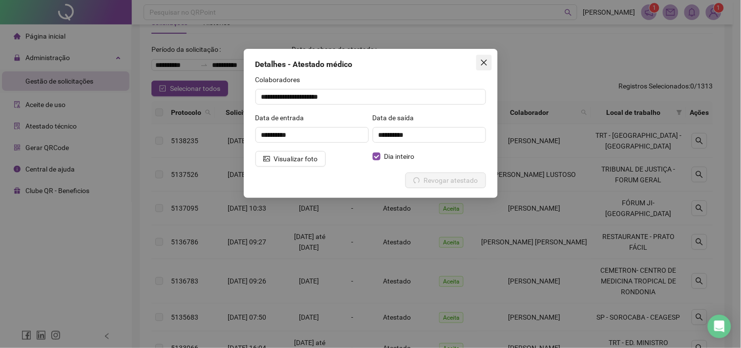
click at [487, 62] on icon "close" at bounding box center [484, 63] width 8 height 8
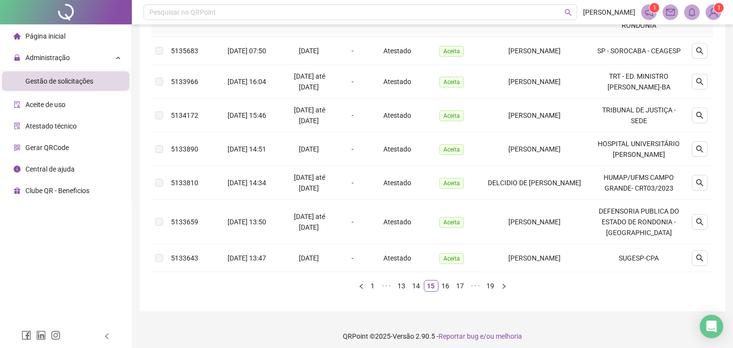
scroll to position [304, 0]
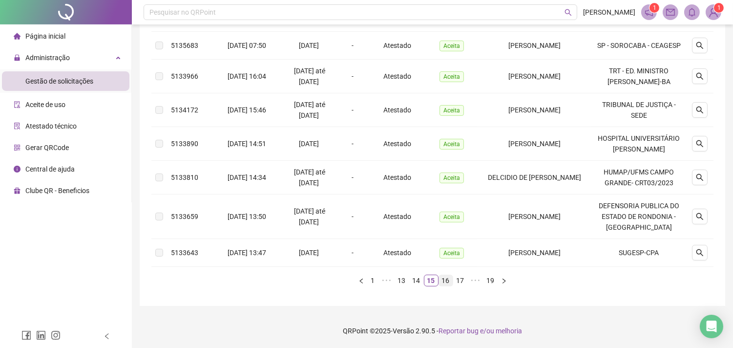
click at [447, 286] on link "16" at bounding box center [446, 280] width 14 height 11
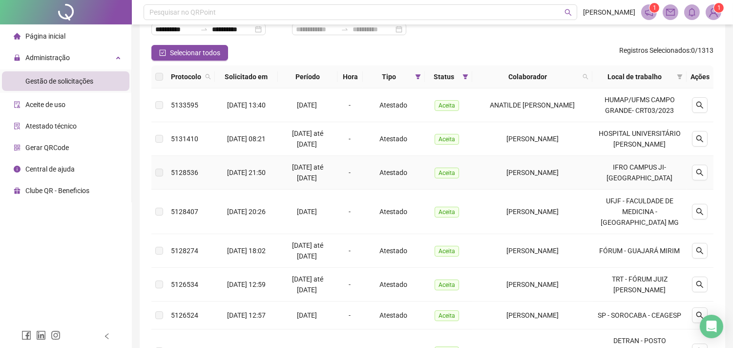
scroll to position [87, 0]
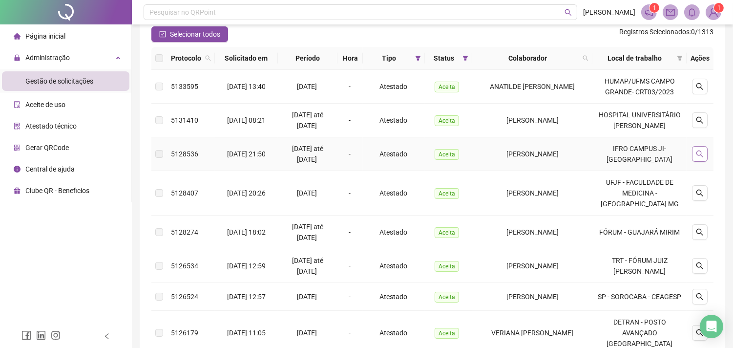
click at [704, 158] on icon "search" at bounding box center [700, 154] width 8 height 8
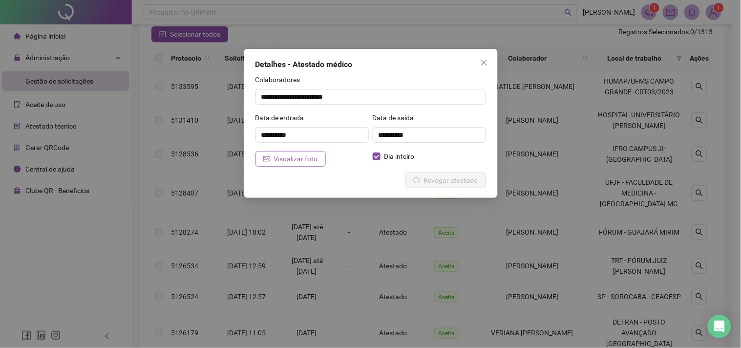
click at [303, 162] on span "Visualizar foto" at bounding box center [296, 158] width 44 height 11
click at [481, 54] on div "**********" at bounding box center [371, 123] width 254 height 149
click at [482, 59] on icon "close" at bounding box center [484, 63] width 8 height 8
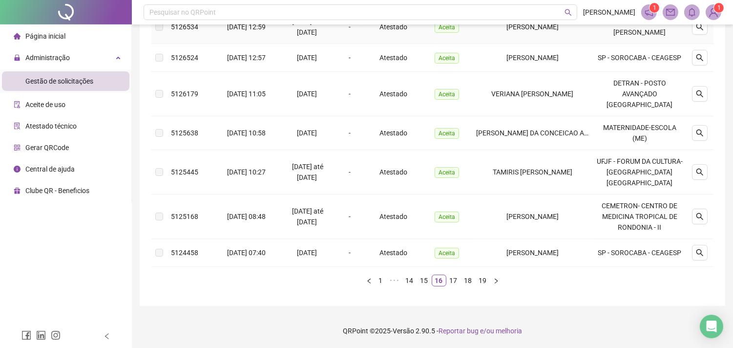
scroll to position [358, 0]
click at [694, 164] on button "button" at bounding box center [700, 172] width 16 height 16
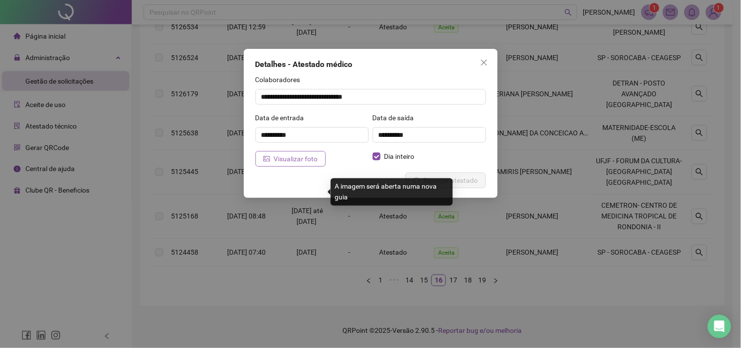
click at [306, 161] on span "Visualizar foto" at bounding box center [296, 158] width 44 height 11
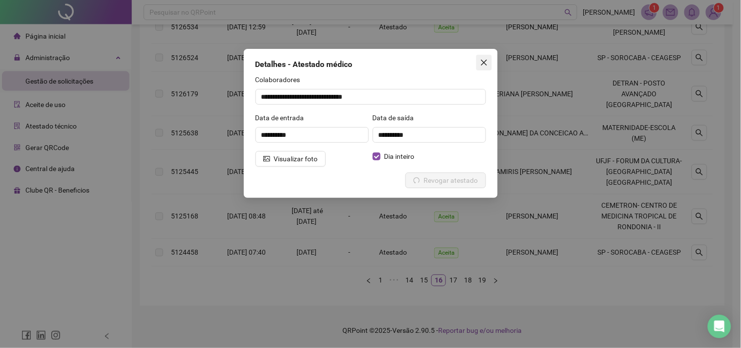
click at [486, 62] on icon "close" at bounding box center [484, 63] width 8 height 8
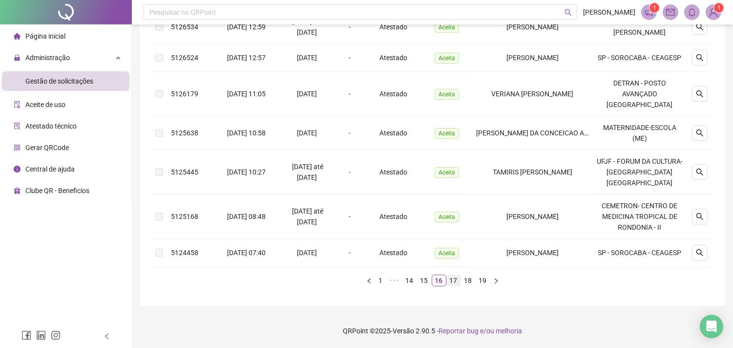
click at [447, 284] on link "17" at bounding box center [454, 280] width 14 height 11
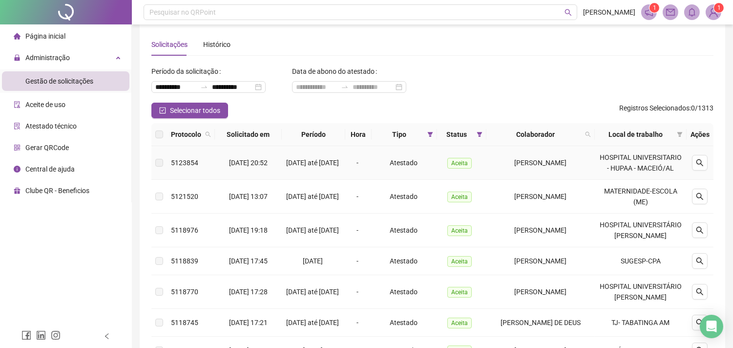
scroll to position [65, 0]
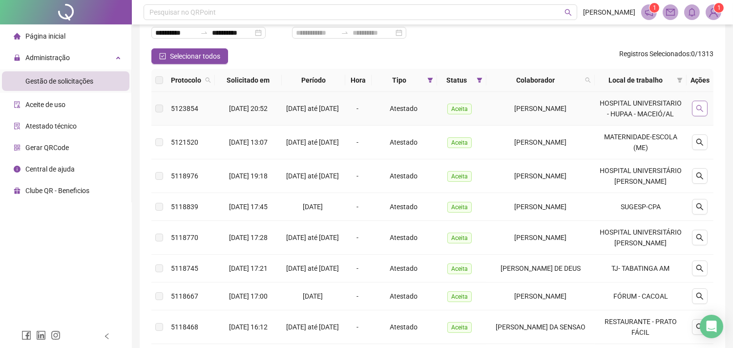
click at [695, 111] on button "button" at bounding box center [700, 109] width 16 height 16
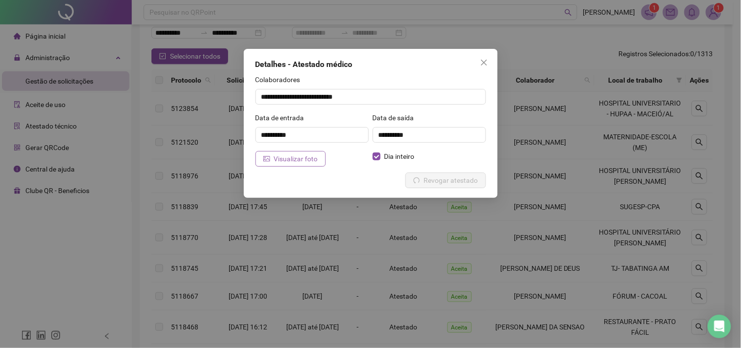
click at [297, 155] on span "Visualizar foto" at bounding box center [296, 158] width 44 height 11
click at [482, 60] on icon "close" at bounding box center [484, 63] width 8 height 8
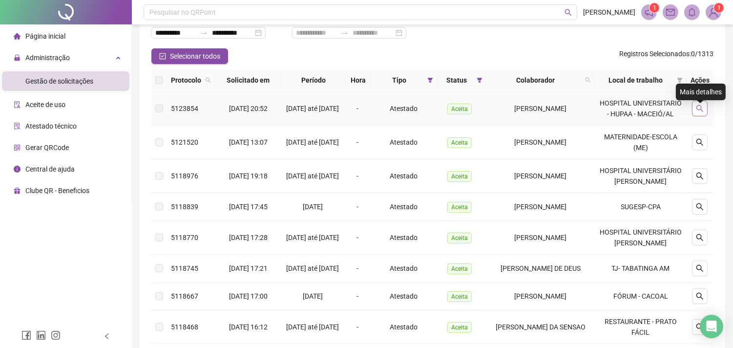
click at [705, 111] on button "button" at bounding box center [700, 109] width 16 height 16
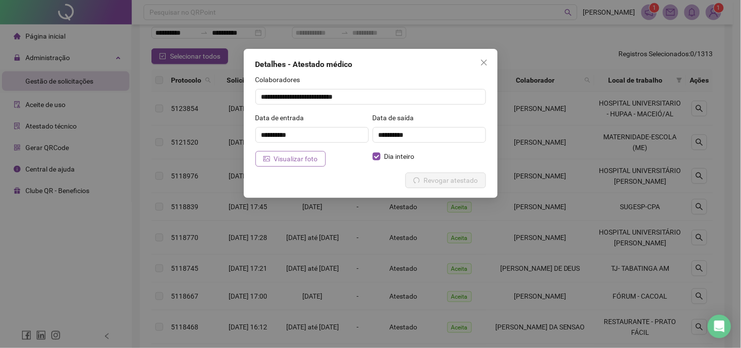
click at [303, 163] on span "Visualizar foto" at bounding box center [296, 158] width 44 height 11
click at [485, 59] on icon "close" at bounding box center [484, 63] width 8 height 8
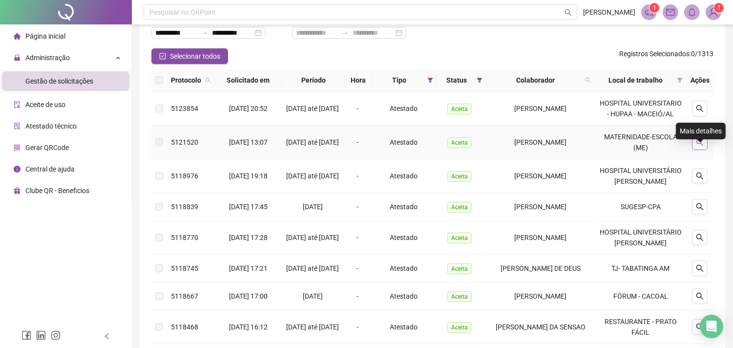
click at [696, 146] on icon "search" at bounding box center [700, 142] width 8 height 8
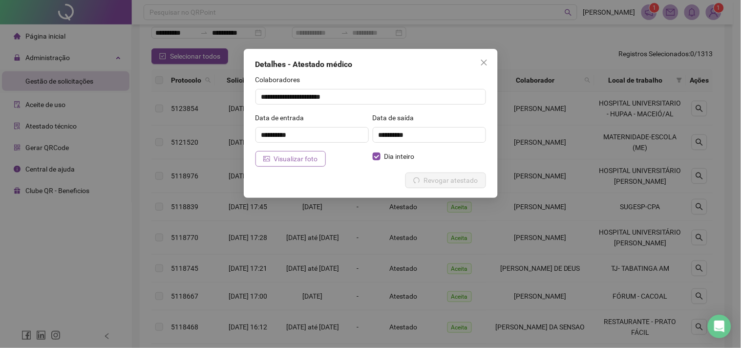
click at [275, 159] on span "Visualizar foto" at bounding box center [296, 158] width 44 height 11
click at [487, 66] on span "Close" at bounding box center [484, 63] width 16 height 8
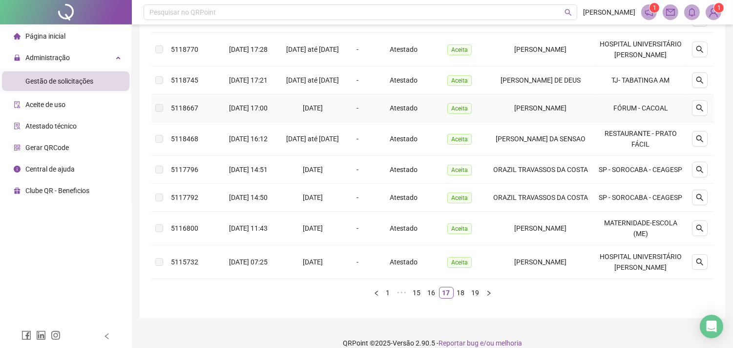
scroll to position [282, 0]
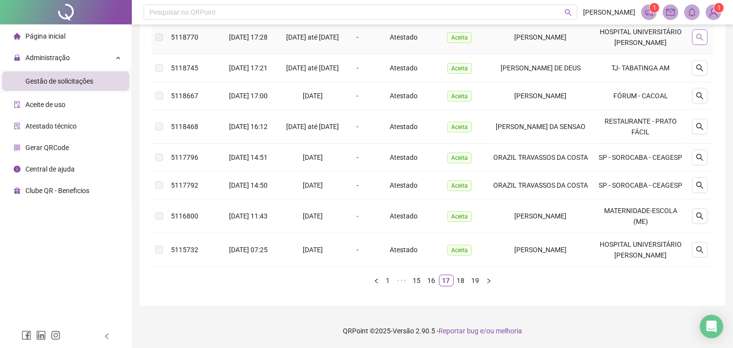
click at [699, 41] on icon "search" at bounding box center [700, 37] width 8 height 8
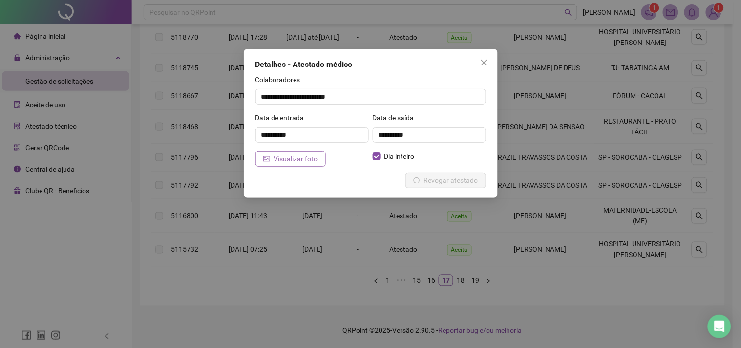
click at [294, 154] on span "Visualizar foto" at bounding box center [296, 158] width 44 height 11
click at [479, 56] on button "Close" at bounding box center [484, 63] width 16 height 16
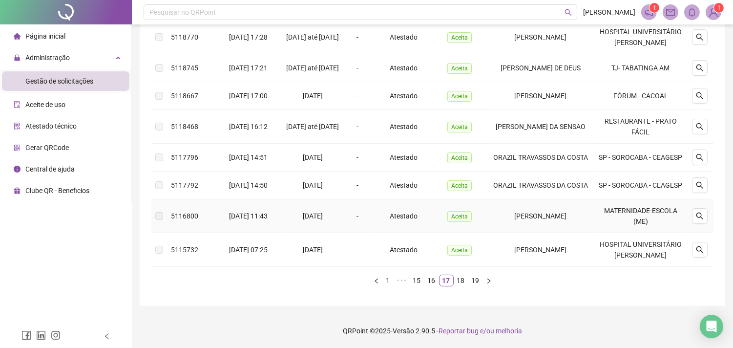
scroll to position [336, 0]
click at [455, 284] on link "18" at bounding box center [461, 280] width 14 height 11
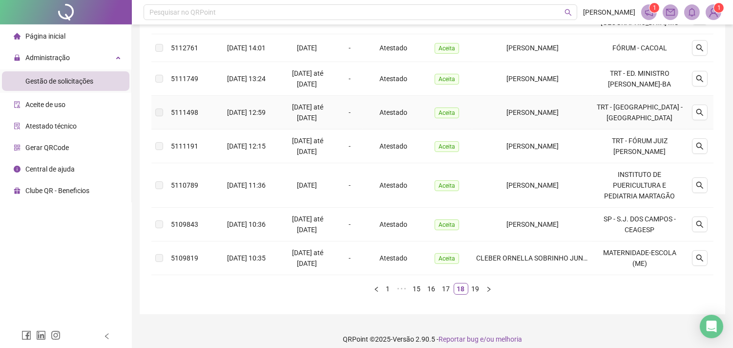
scroll to position [304, 0]
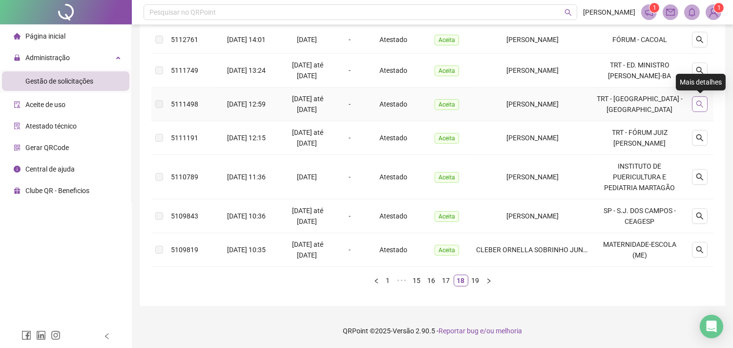
click at [706, 96] on button "button" at bounding box center [700, 104] width 16 height 16
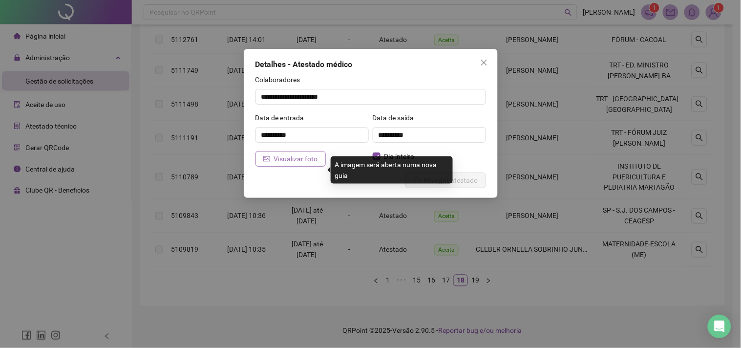
click at [319, 165] on button "Visualizar foto" at bounding box center [290, 159] width 70 height 16
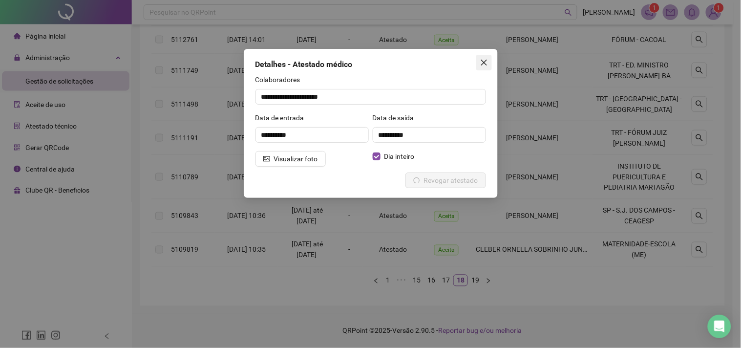
click at [484, 62] on icon "close" at bounding box center [483, 63] width 6 height 6
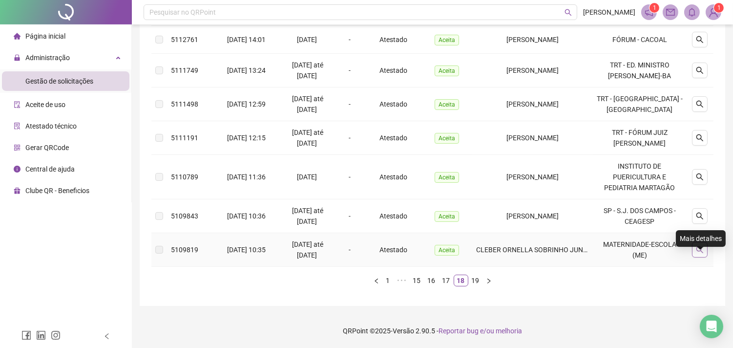
click at [707, 248] on button "button" at bounding box center [700, 250] width 16 height 16
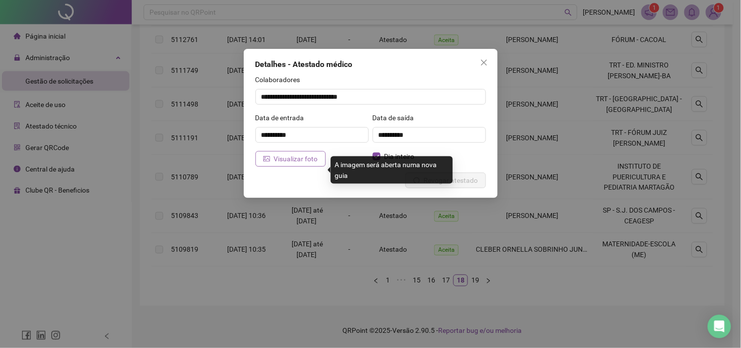
click at [306, 162] on span "Visualizar foto" at bounding box center [296, 158] width 44 height 11
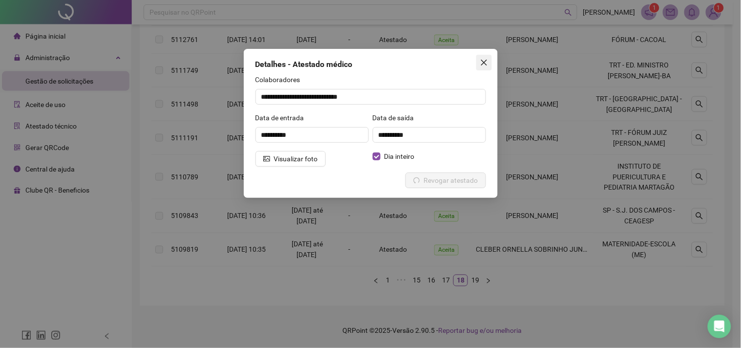
click at [478, 59] on span "Close" at bounding box center [484, 63] width 16 height 8
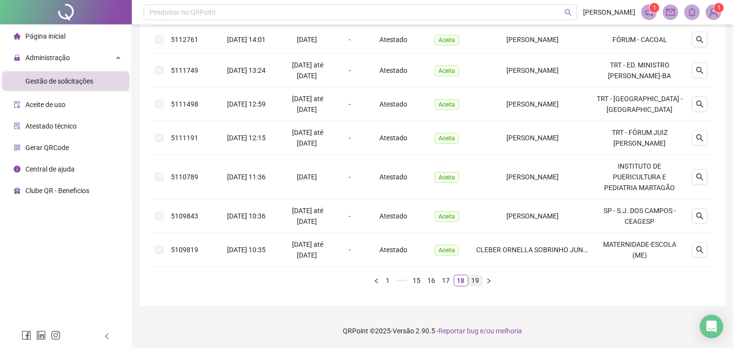
click at [470, 280] on link "19" at bounding box center [476, 280] width 14 height 11
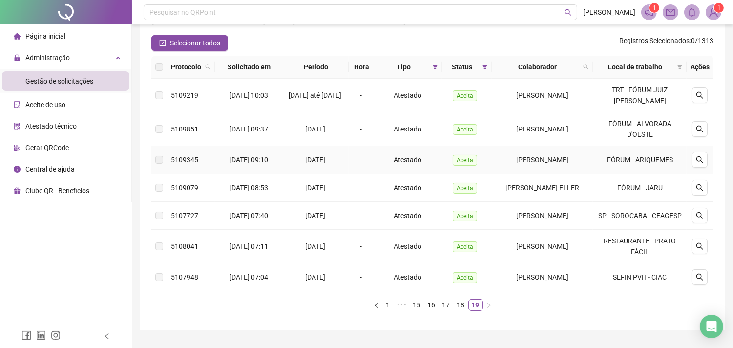
scroll to position [108, 0]
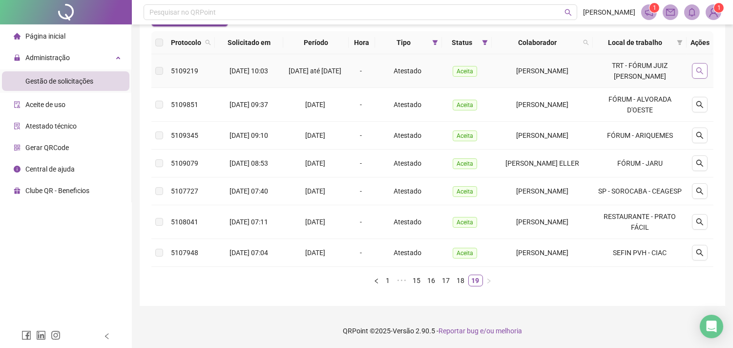
click at [706, 66] on button "button" at bounding box center [700, 71] width 16 height 16
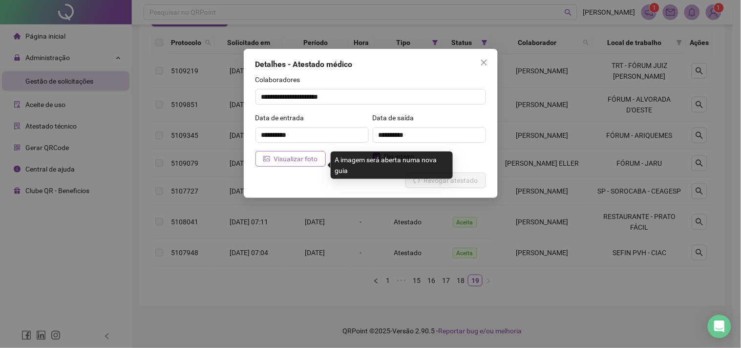
click at [295, 162] on span "Visualizar foto" at bounding box center [296, 158] width 44 height 11
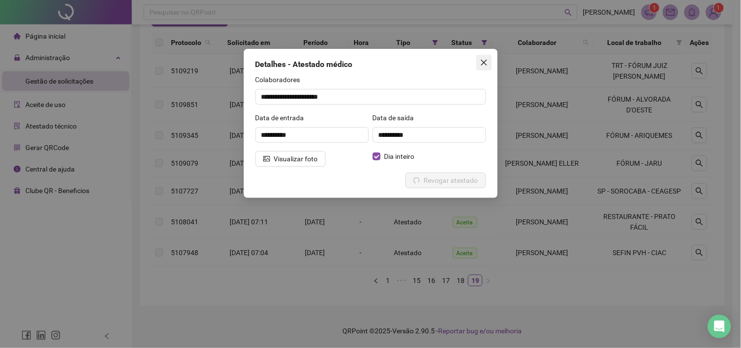
click at [484, 63] on icon "close" at bounding box center [484, 63] width 8 height 8
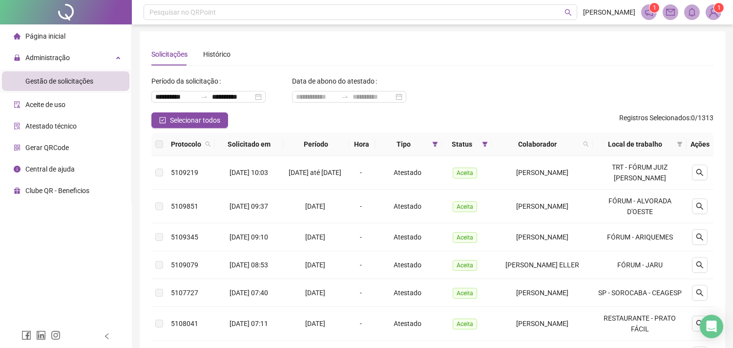
scroll to position [0, 0]
